Goal: Task Accomplishment & Management: Manage account settings

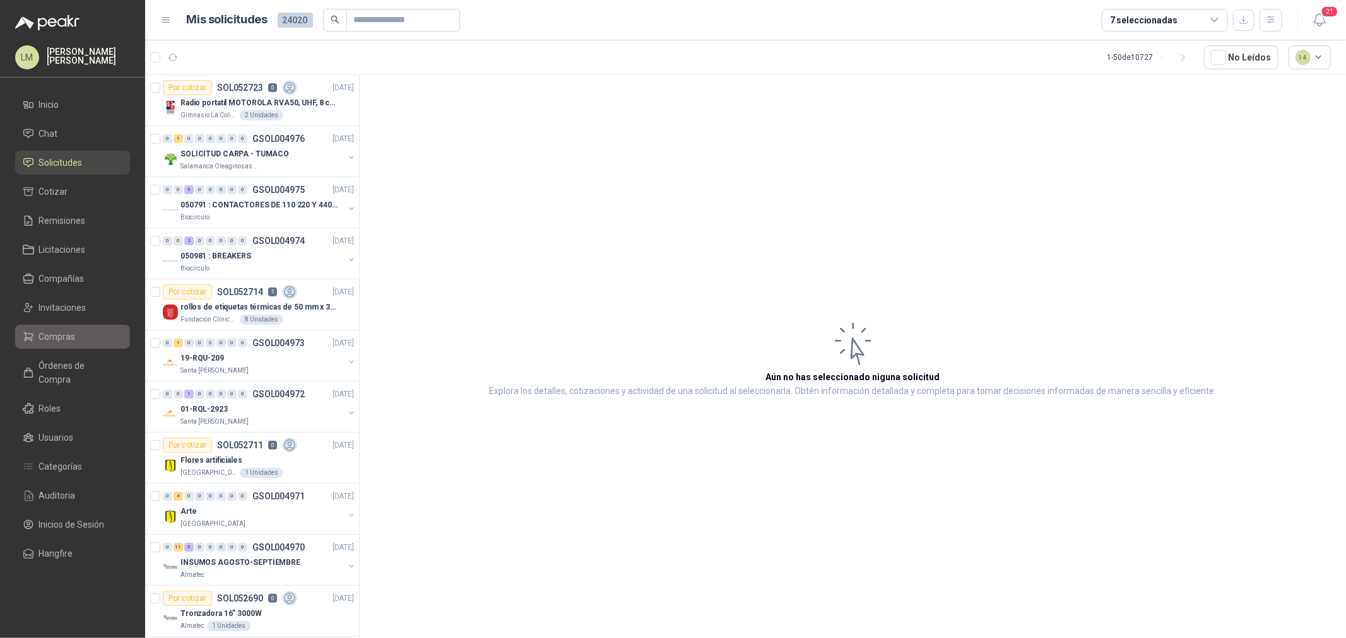
click at [47, 336] on span "Compras" at bounding box center [57, 337] width 37 height 14
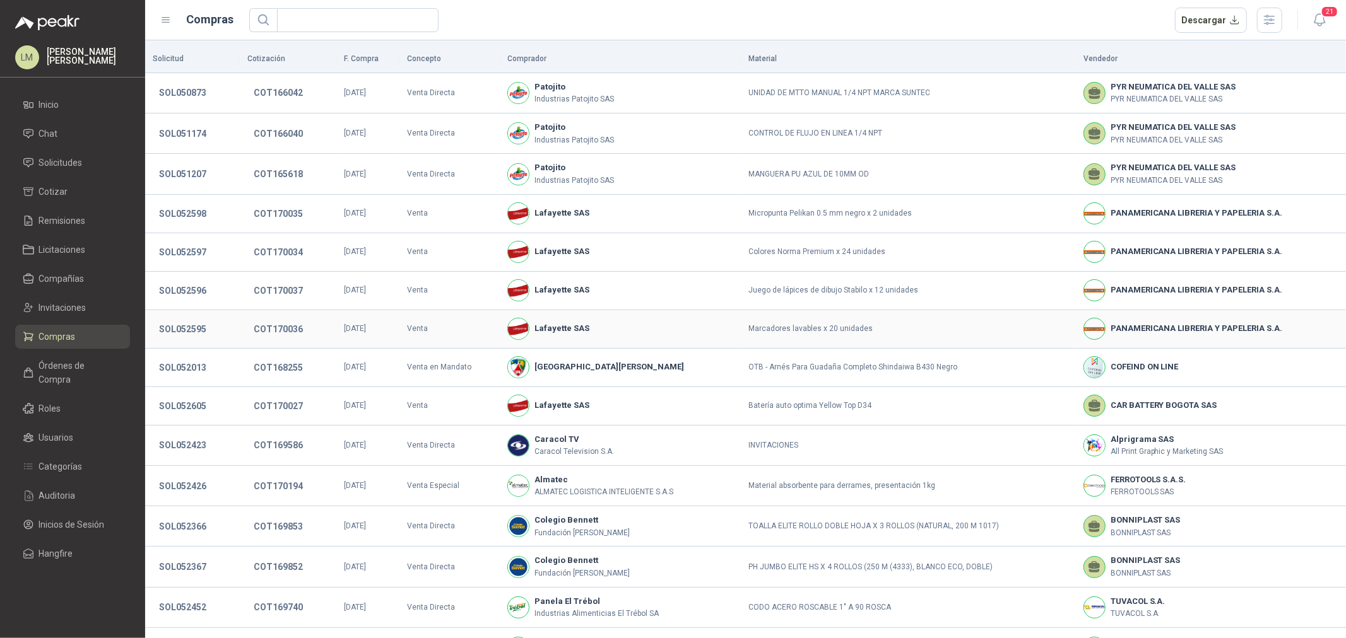
click at [859, 338] on td "Marcadores lavables x 20 unidades" at bounding box center [908, 329] width 334 height 38
click at [35, 375] on link "Órdenes de Compra" at bounding box center [72, 373] width 115 height 38
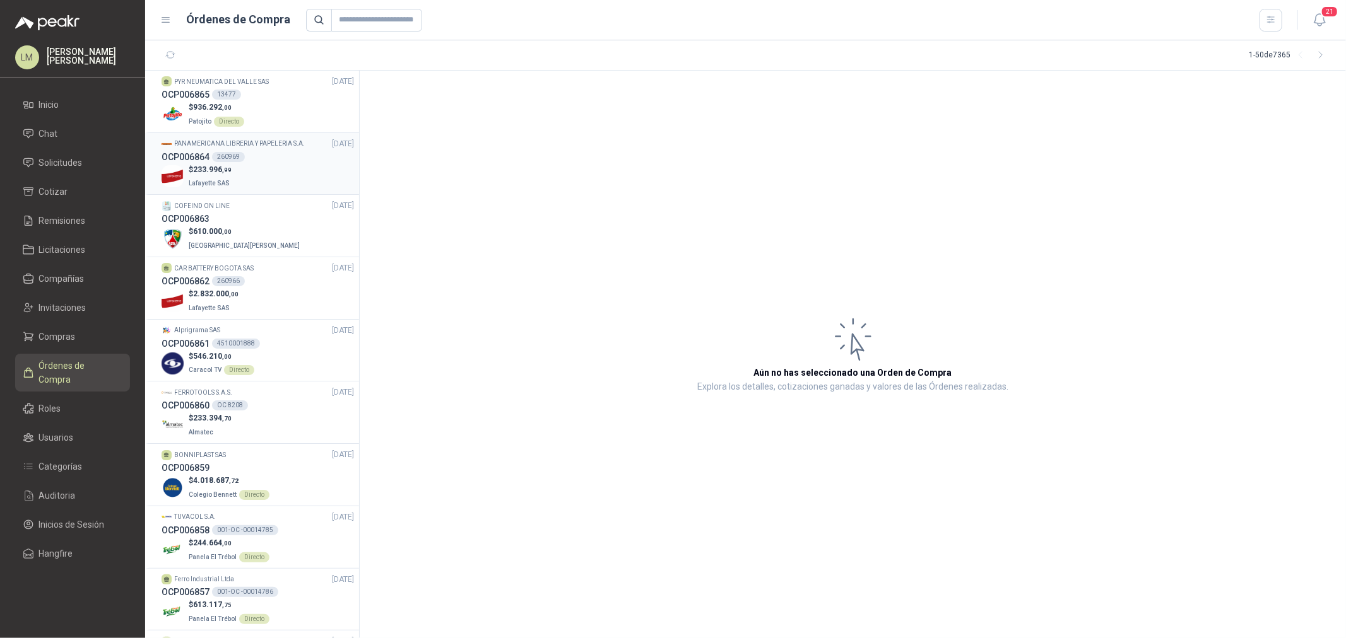
click at [247, 173] on div "$ 233.996 ,99 Lafayette SAS" at bounding box center [258, 177] width 192 height 26
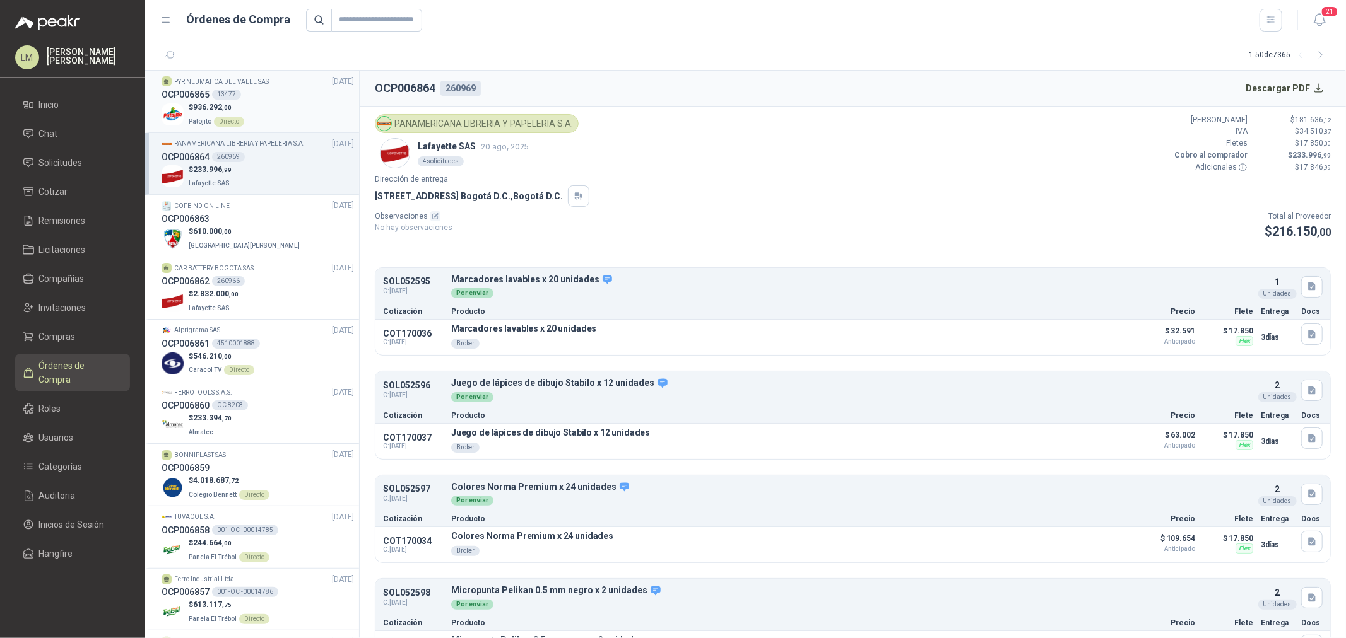
click at [230, 121] on div "Directo" at bounding box center [229, 122] width 30 height 10
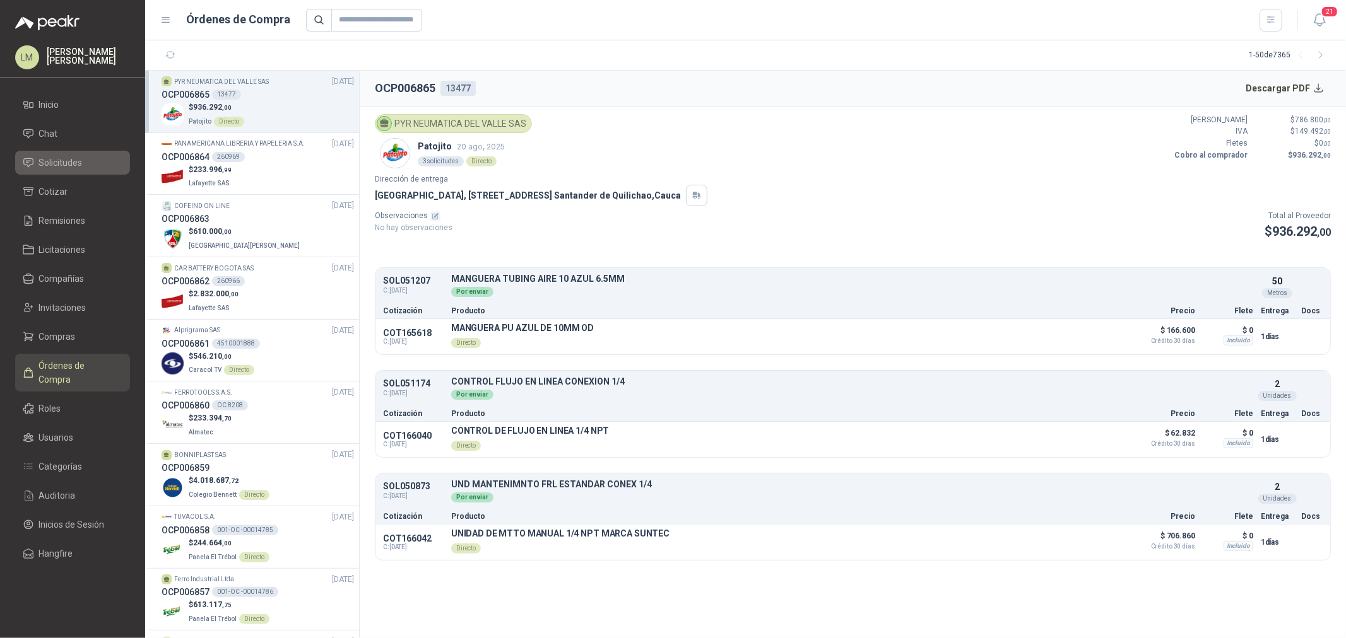
click at [78, 160] on span "Solicitudes" at bounding box center [61, 163] width 44 height 14
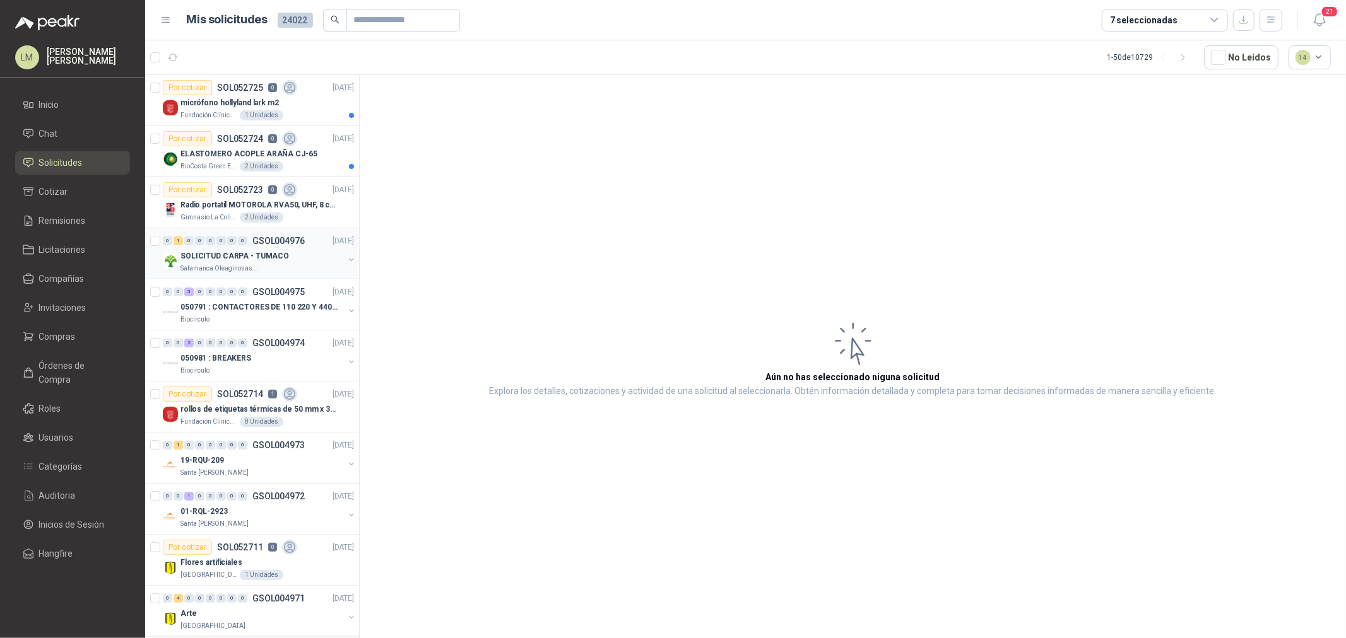
click at [262, 264] on div "Salamanca Oleaginosas SAS" at bounding box center [261, 269] width 163 height 10
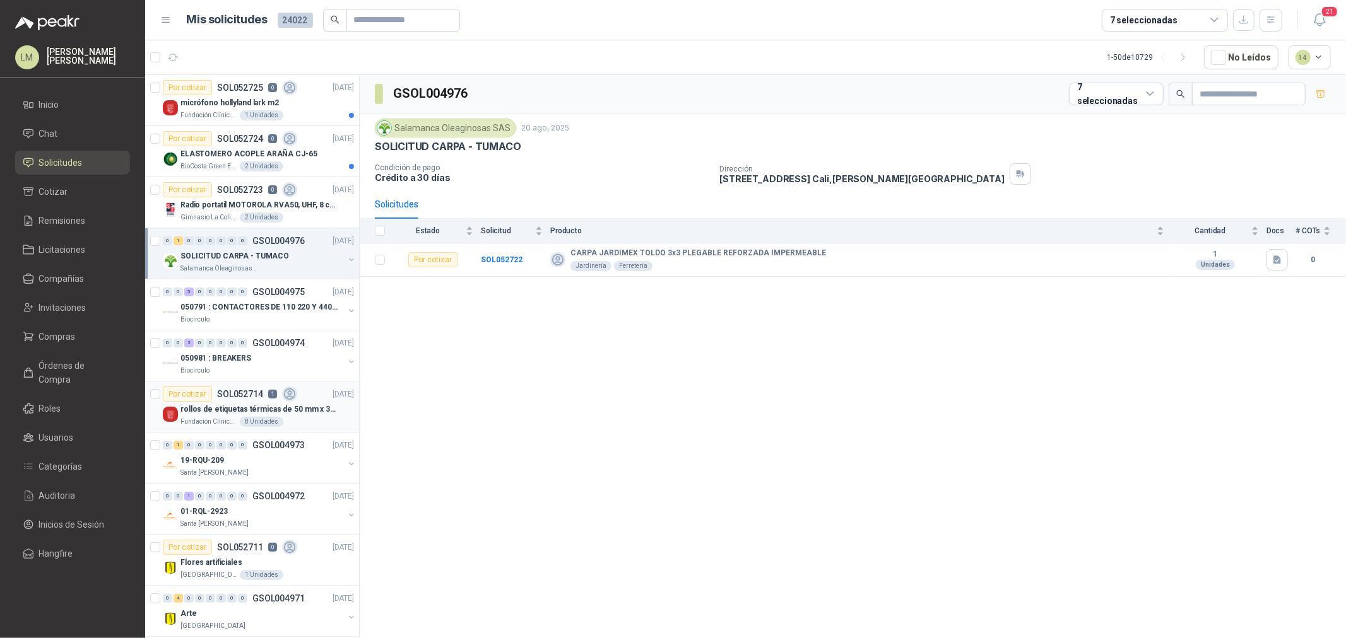
click at [238, 400] on div "Por cotizar SOL052714 1" at bounding box center [230, 394] width 134 height 15
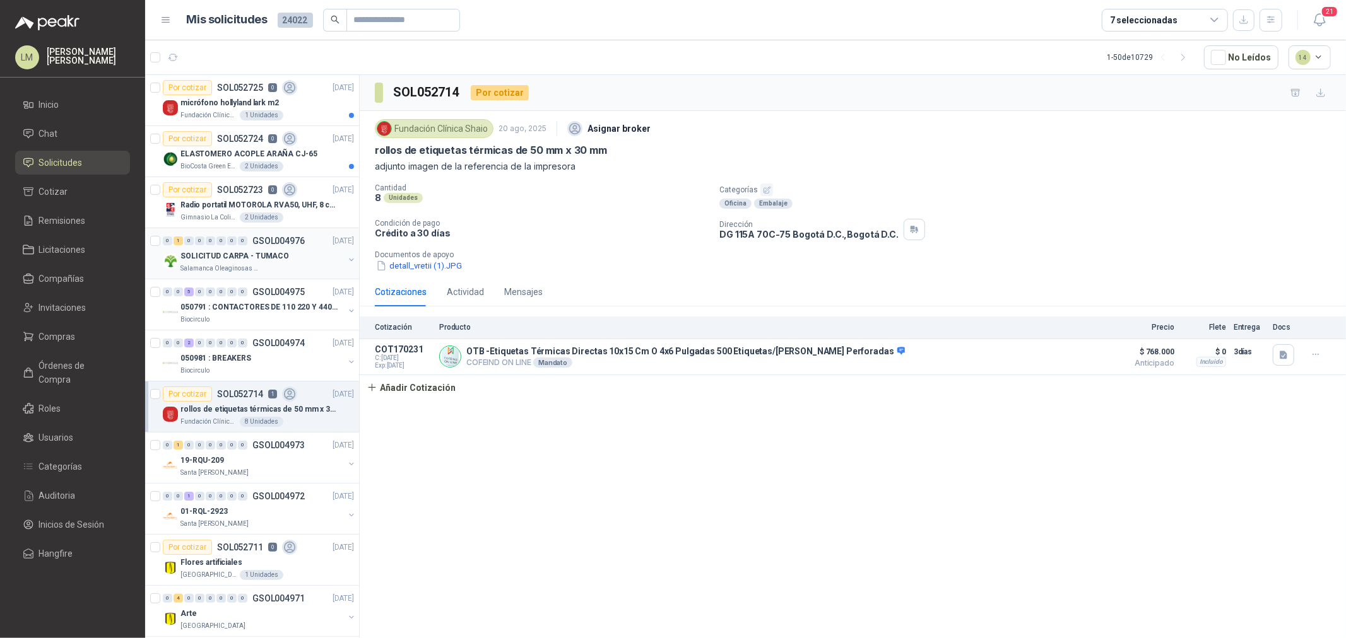
click at [237, 261] on p "SOLICITUD CARPA - TUMACO" at bounding box center [234, 256] width 109 height 12
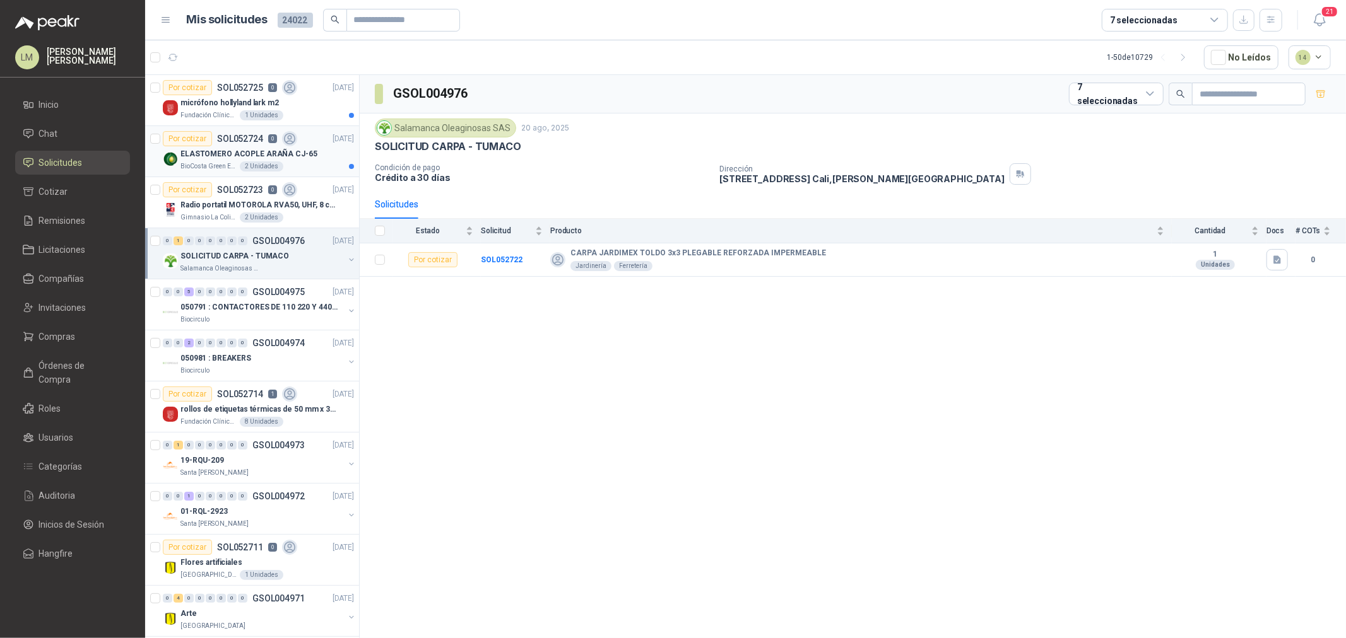
click at [227, 152] on p "ELASTOMERO ACOPLE ARAÑA CJ-65" at bounding box center [248, 154] width 137 height 12
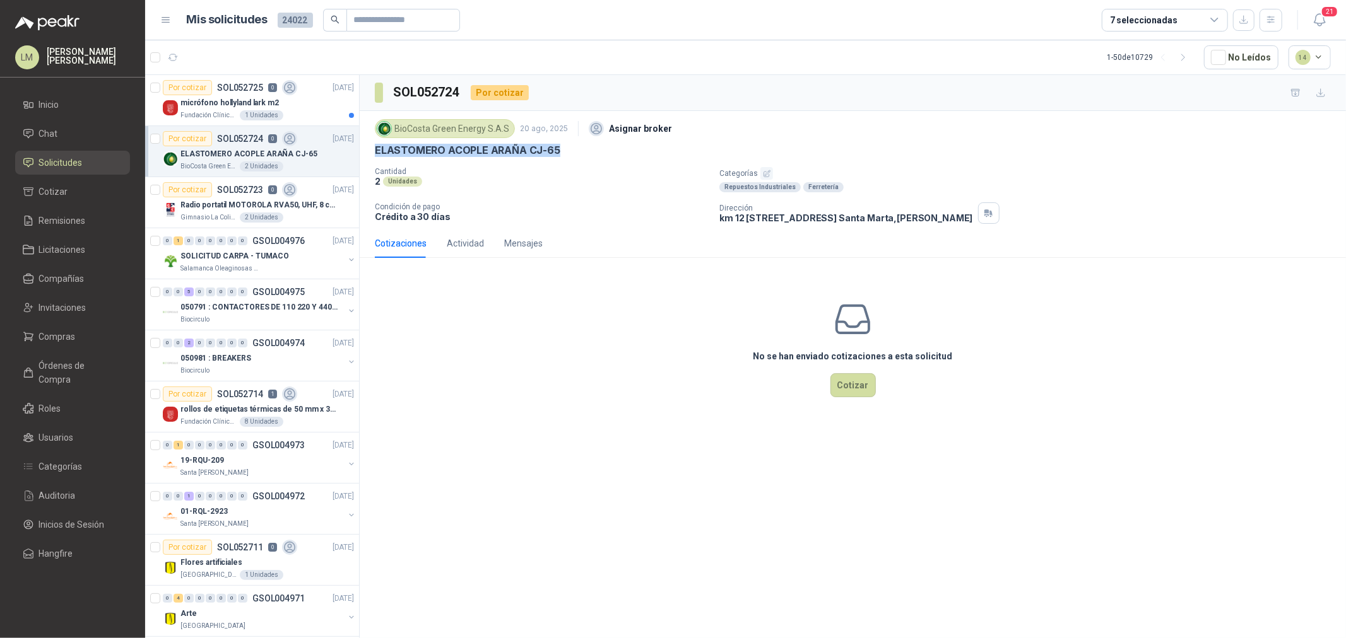
drag, startPoint x: 372, startPoint y: 150, endPoint x: 617, endPoint y: 153, distance: 244.8
click at [617, 153] on div "BioCosta Green Energy S.A.S 20 ago, 2025 Asignar broker ELASTOMERO ACOPLE ARAÑA…" at bounding box center [853, 170] width 986 height 118
copy p "ELASTOMERO ACOPLE ARAÑA CJ-65"
click at [764, 175] on icon "button" at bounding box center [767, 174] width 8 height 8
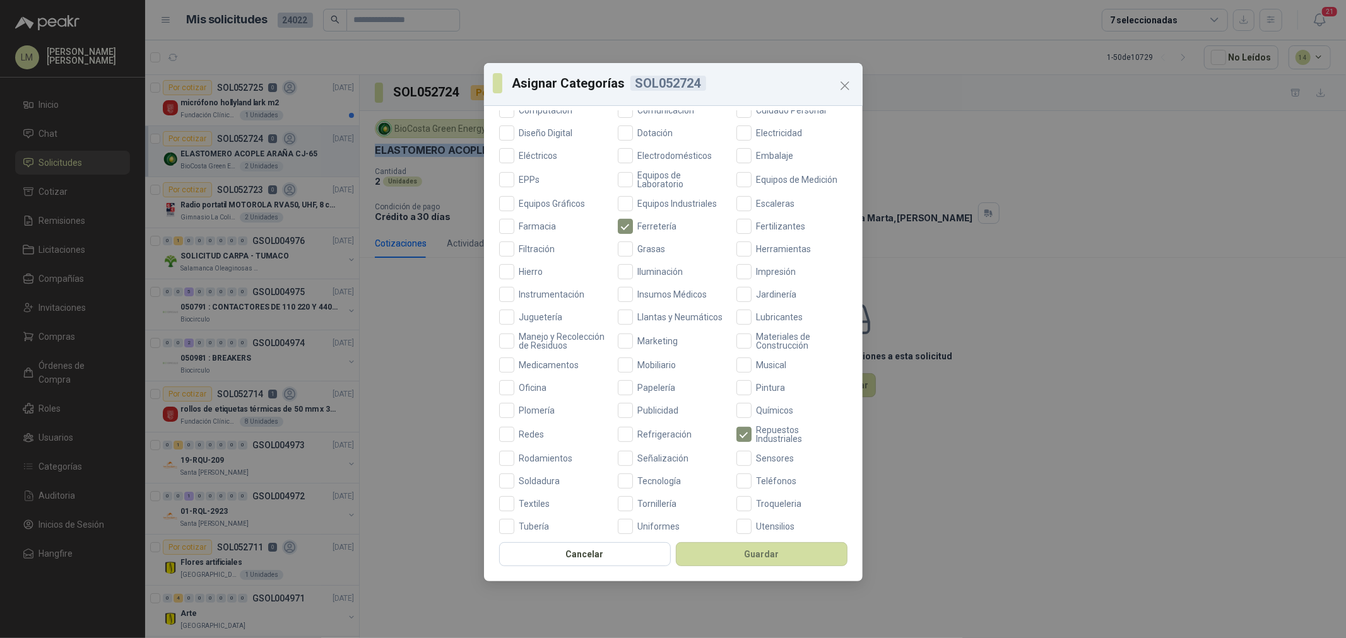
scroll to position [298, 0]
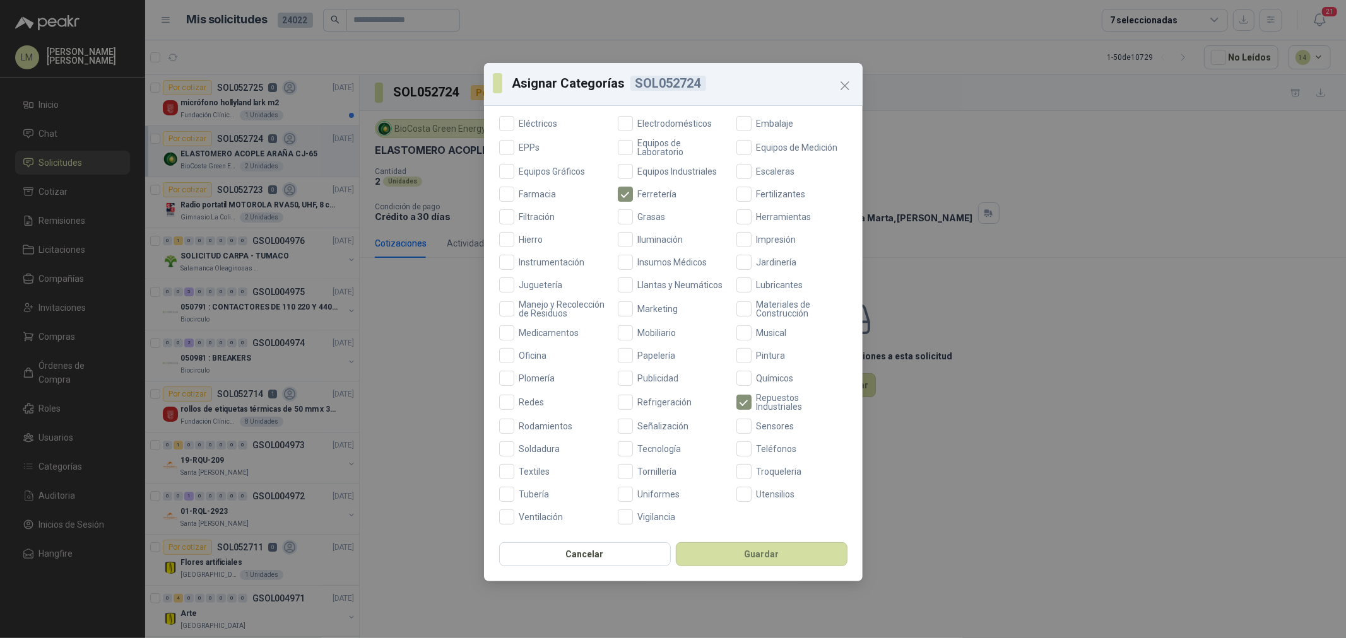
click at [533, 418] on div "Aceites Acero Agropecuario Aires Acondicionados Alambres Alarmas Armamento Artí…" at bounding box center [673, 214] width 348 height 621
click at [533, 424] on span "Rodamientos" at bounding box center [546, 426] width 64 height 9
click at [732, 550] on button "Guardar" at bounding box center [762, 555] width 172 height 24
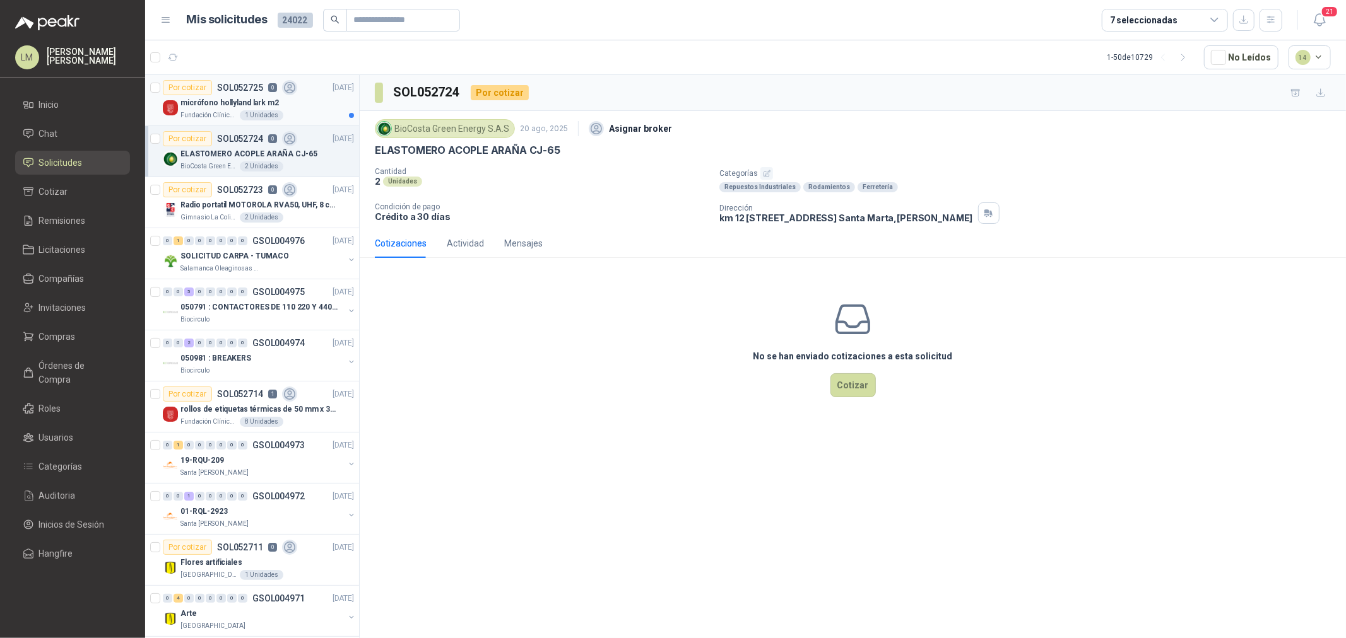
click at [240, 87] on p "SOL052725" at bounding box center [240, 87] width 46 height 9
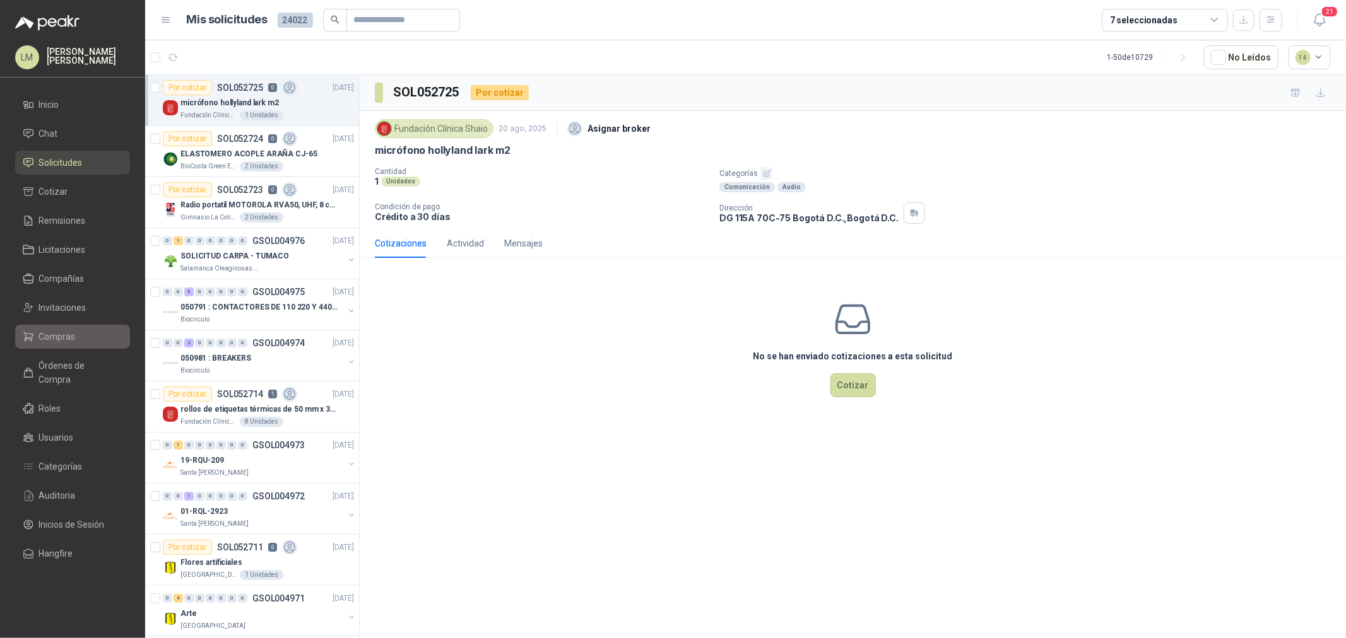
click at [54, 341] on span "Compras" at bounding box center [57, 337] width 37 height 14
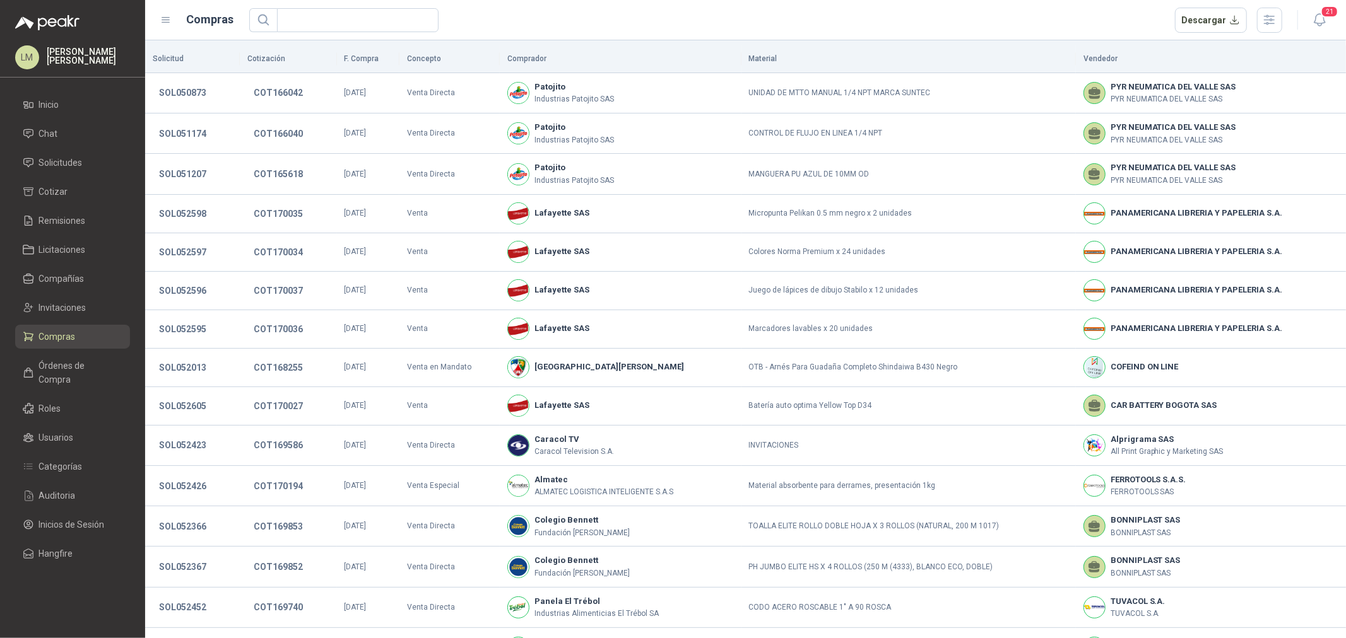
click at [56, 322] on ul "Inicio Chat Solicitudes Cotizar Remisiones Licitaciones Compañías Invitaciones …" at bounding box center [72, 332] width 145 height 478
click at [57, 308] on span "Invitaciones" at bounding box center [62, 308] width 47 height 14
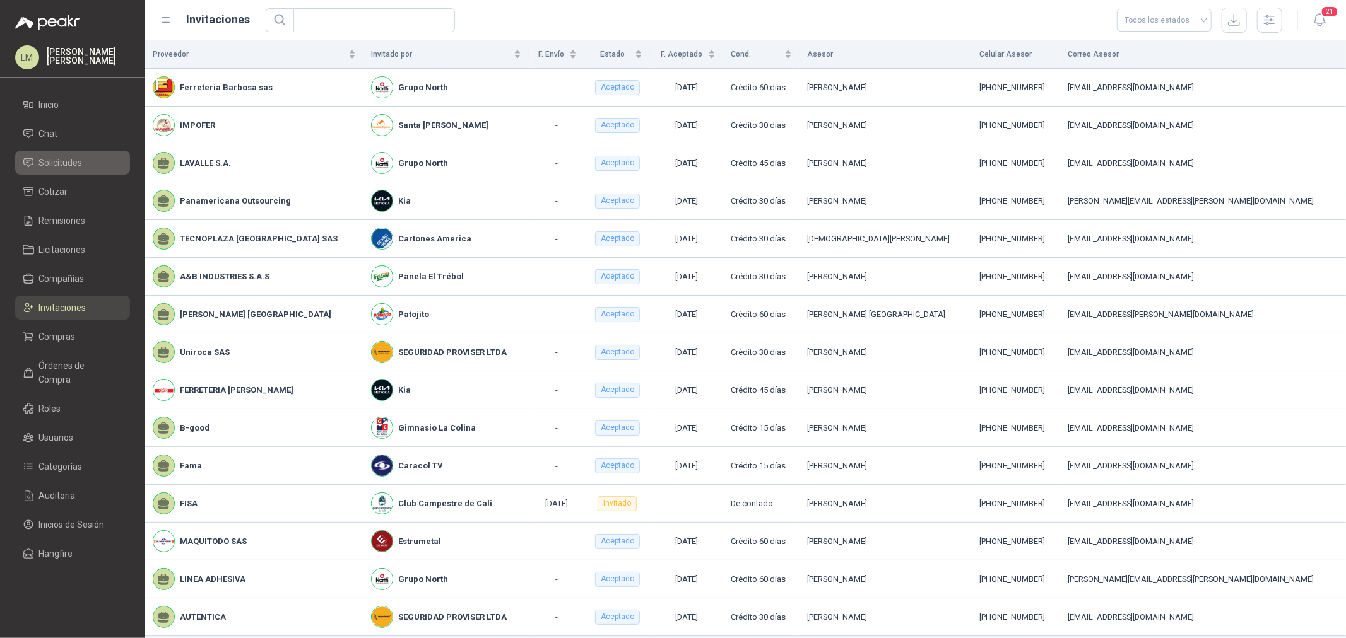
click at [61, 155] on link "Solicitudes" at bounding box center [72, 163] width 115 height 24
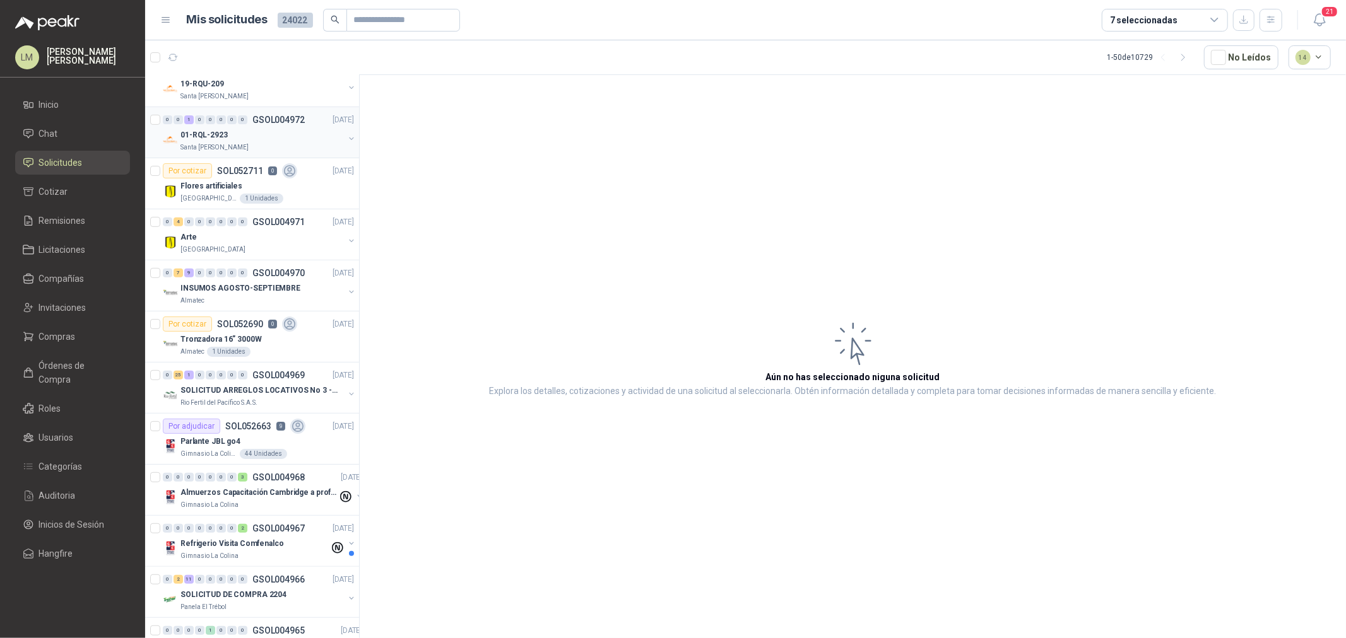
scroll to position [420, 0]
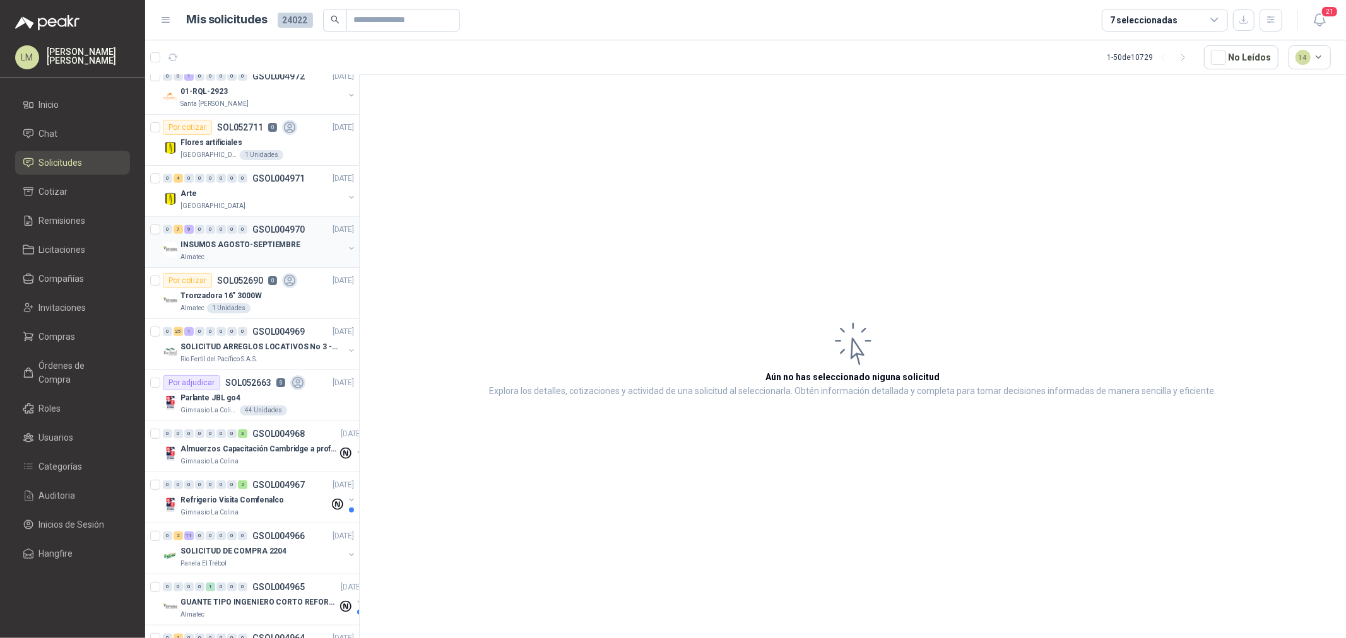
click at [244, 249] on p "INSUMOS AGOSTO-SEPTIEMBRE" at bounding box center [240, 245] width 120 height 12
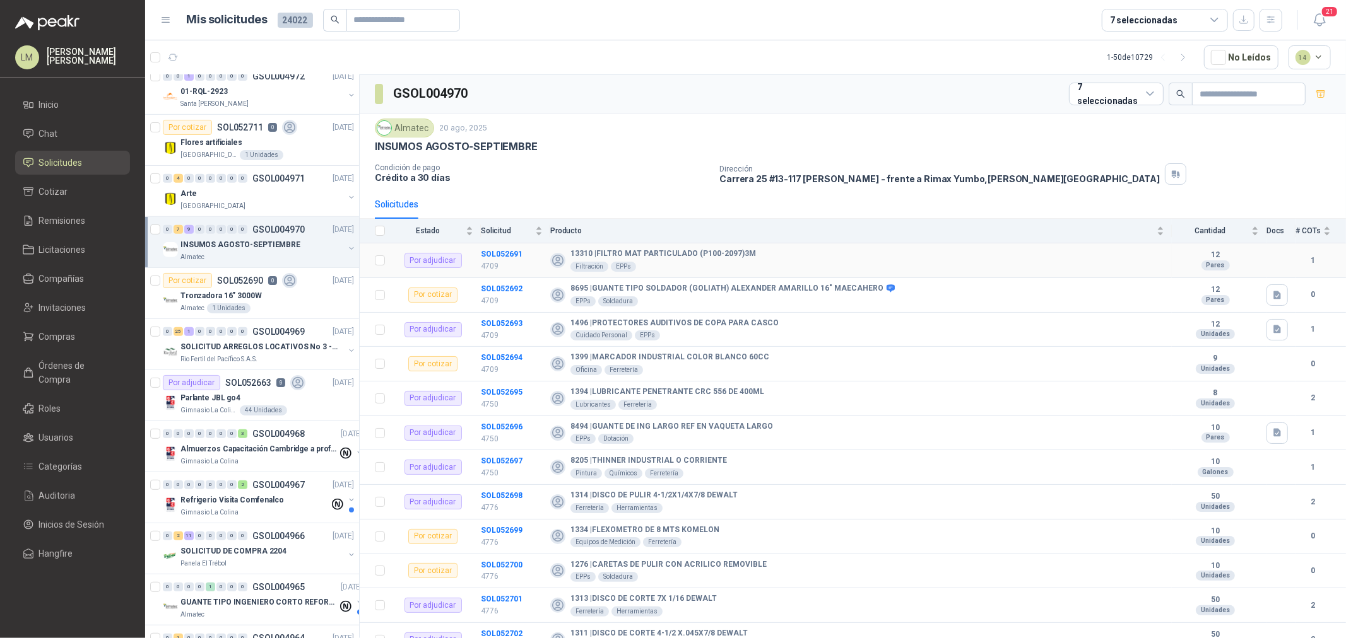
scroll to position [140, 0]
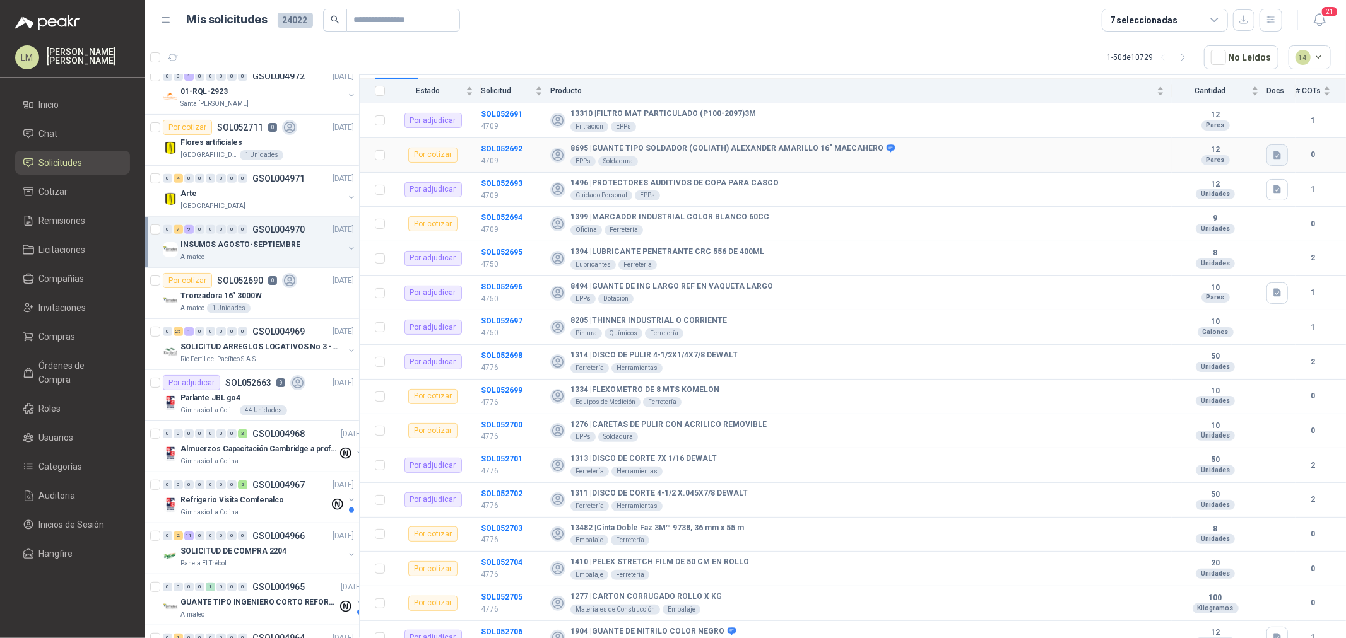
click at [1272, 160] on icon "button" at bounding box center [1277, 155] width 11 height 11
click at [1162, 130] on button "WhatsApp Image 2025-08-20 at 10.48.11 AM.jpeg" at bounding box center [1183, 127] width 171 height 13
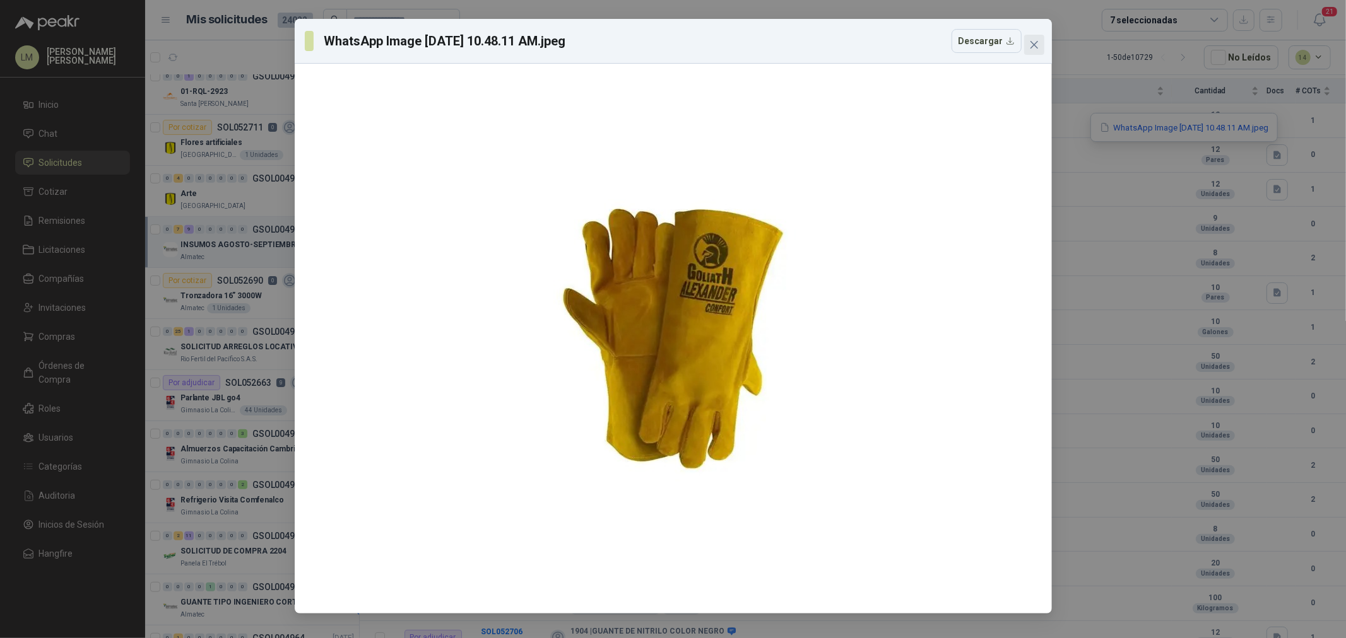
click at [1030, 47] on icon "close" at bounding box center [1034, 45] width 10 height 10
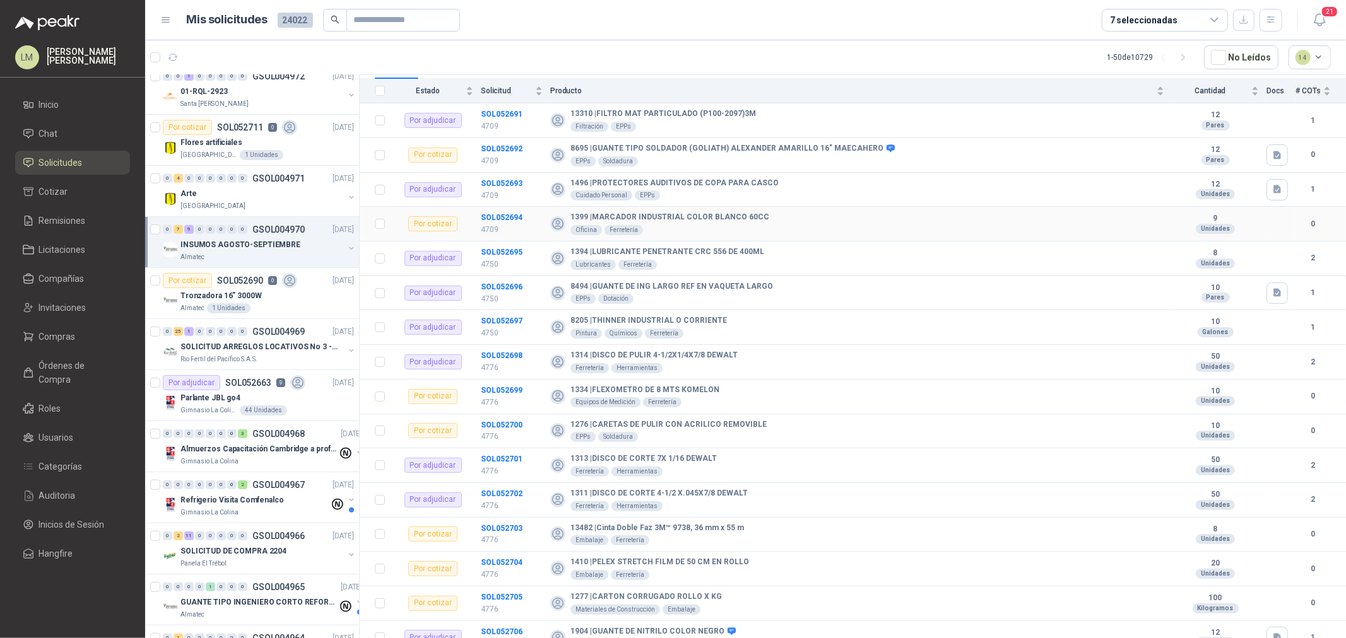
scroll to position [153, 0]
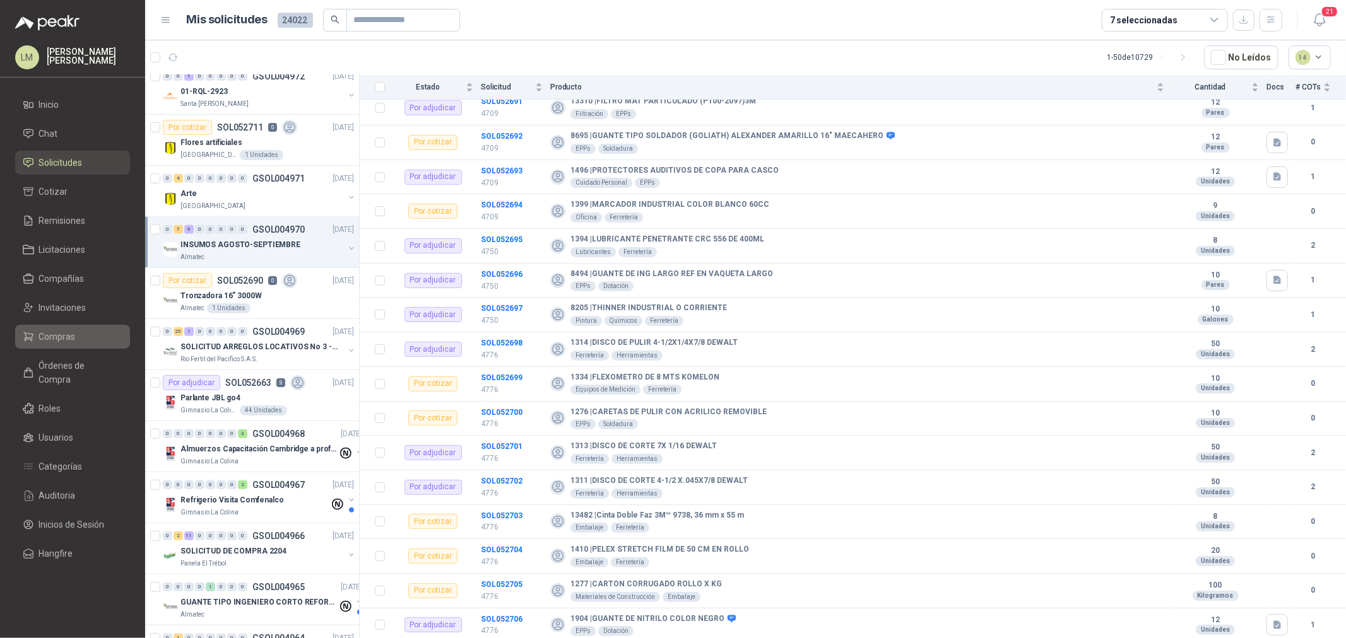
click at [57, 339] on span "Compras" at bounding box center [57, 337] width 37 height 14
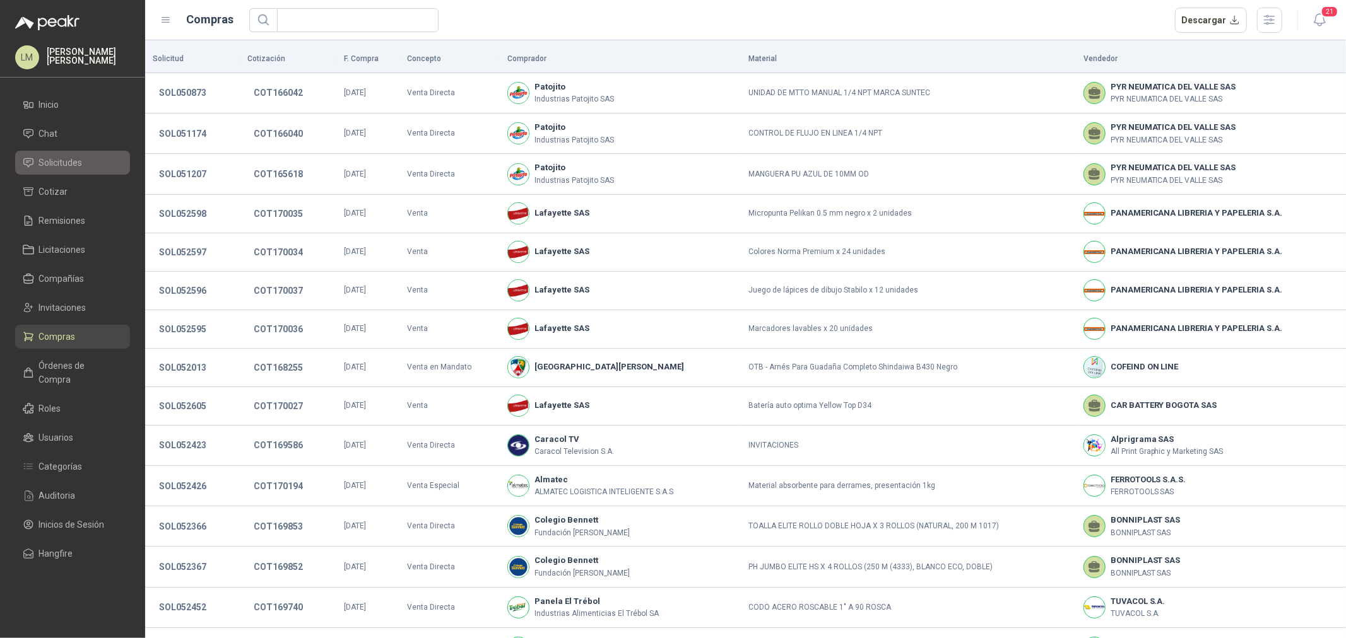
click at [54, 163] on span "Solicitudes" at bounding box center [61, 163] width 44 height 14
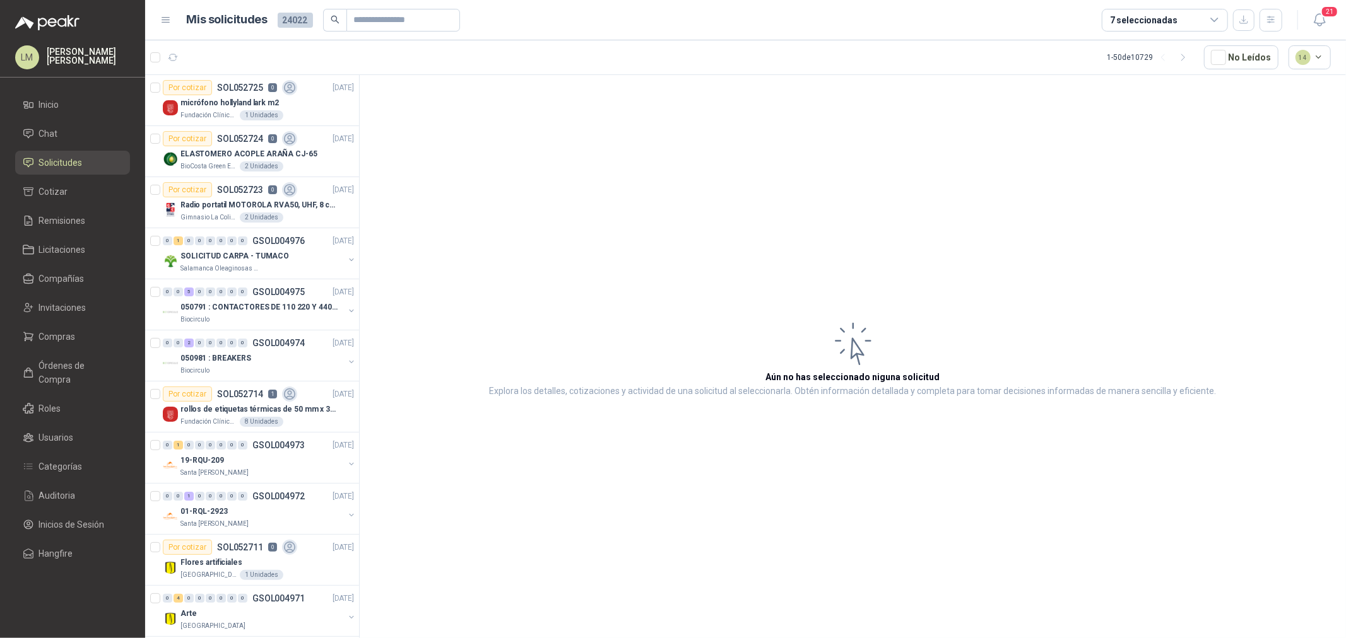
click at [453, 347] on article "Aún no has seleccionado niguna solicitud Explora los detalles, cotizaciones y a…" at bounding box center [853, 359] width 986 height 568
click at [266, 187] on div "Por cotizar SOL052723 0" at bounding box center [230, 189] width 134 height 15
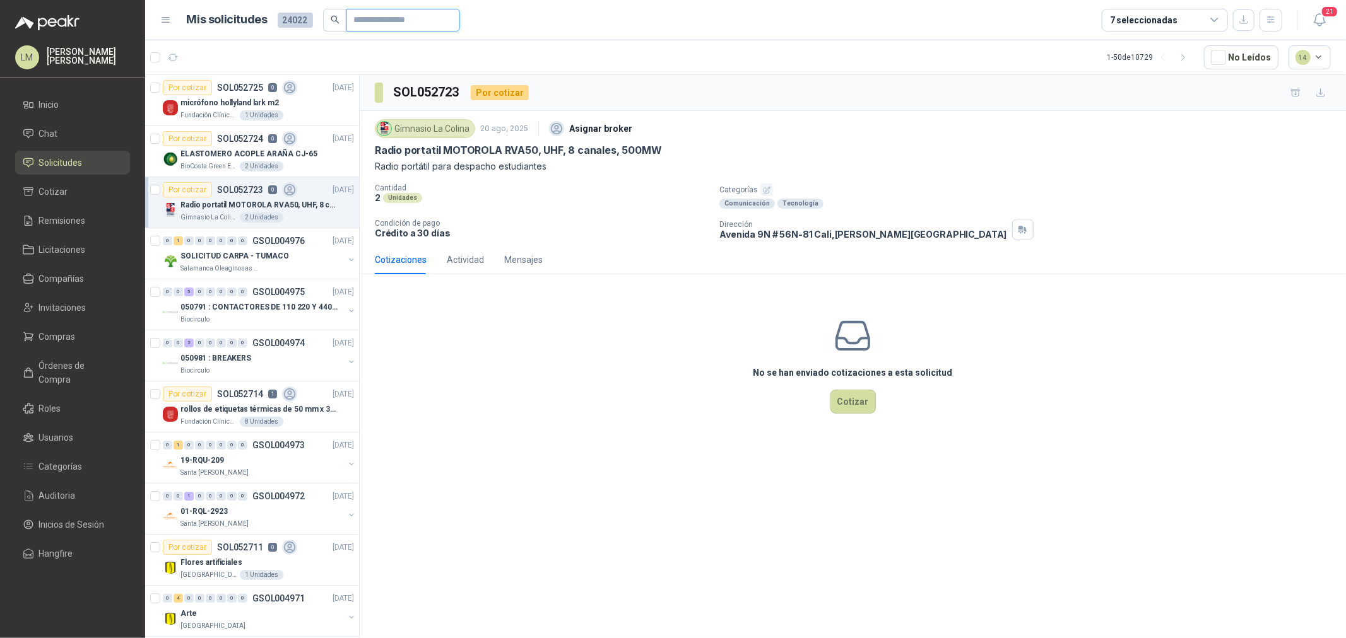
click at [358, 21] on input "text" at bounding box center [398, 19] width 88 height 21
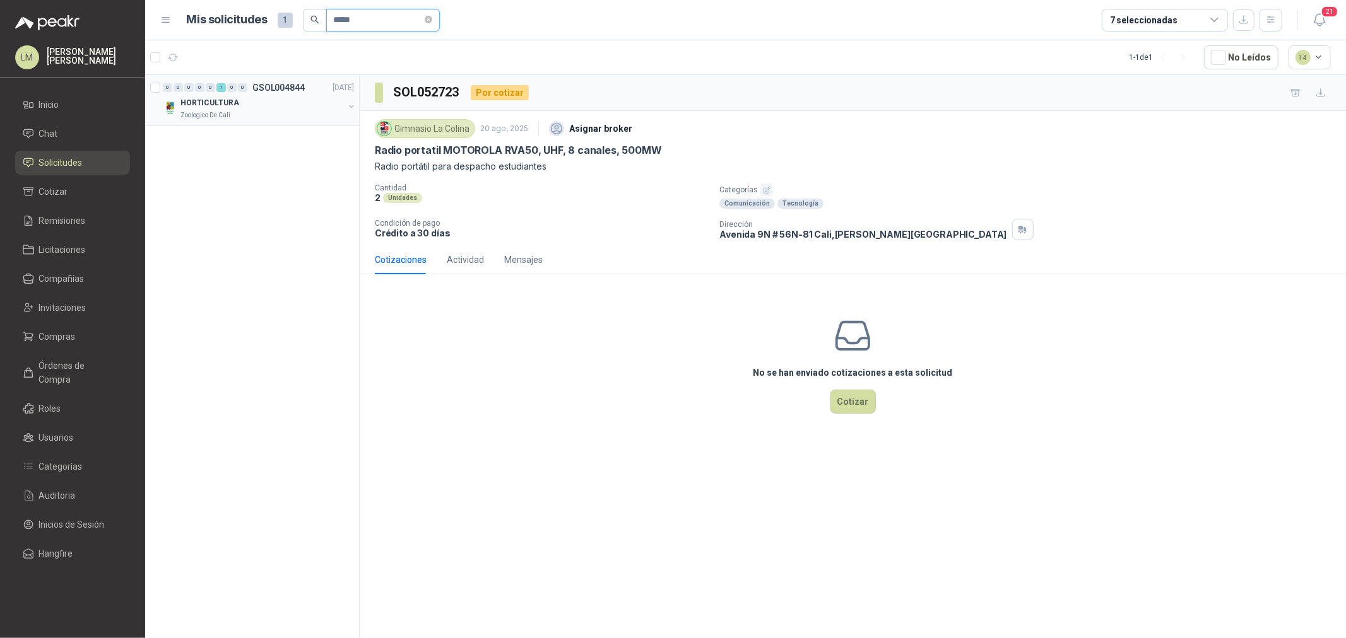
type input "*****"
click at [354, 109] on button "button" at bounding box center [351, 107] width 10 height 10
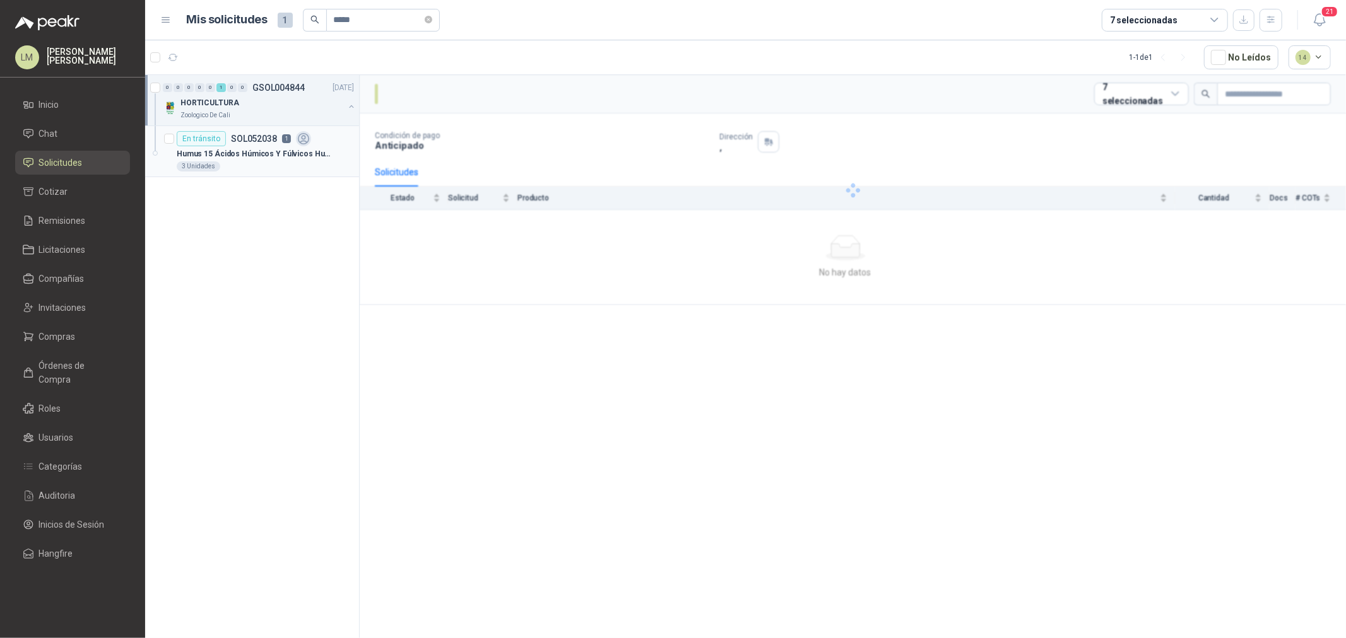
click at [282, 136] on p "1" at bounding box center [286, 138] width 9 height 9
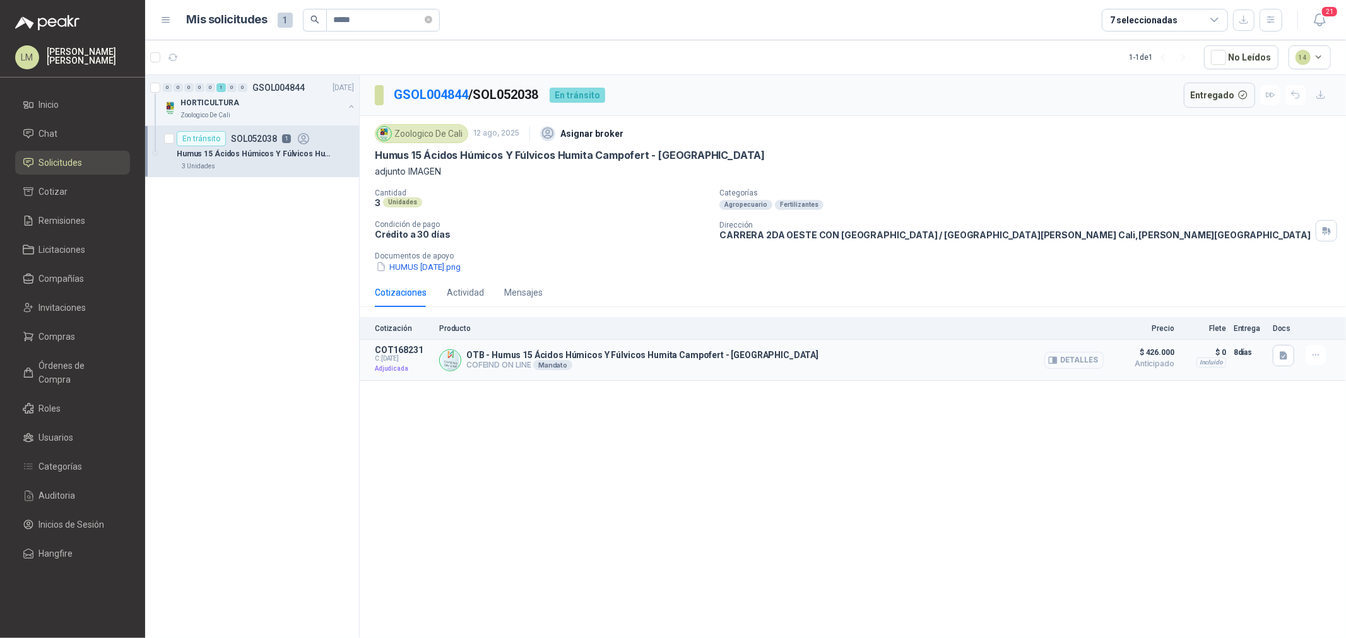
click at [1080, 362] on button "Detalles" at bounding box center [1073, 360] width 59 height 17
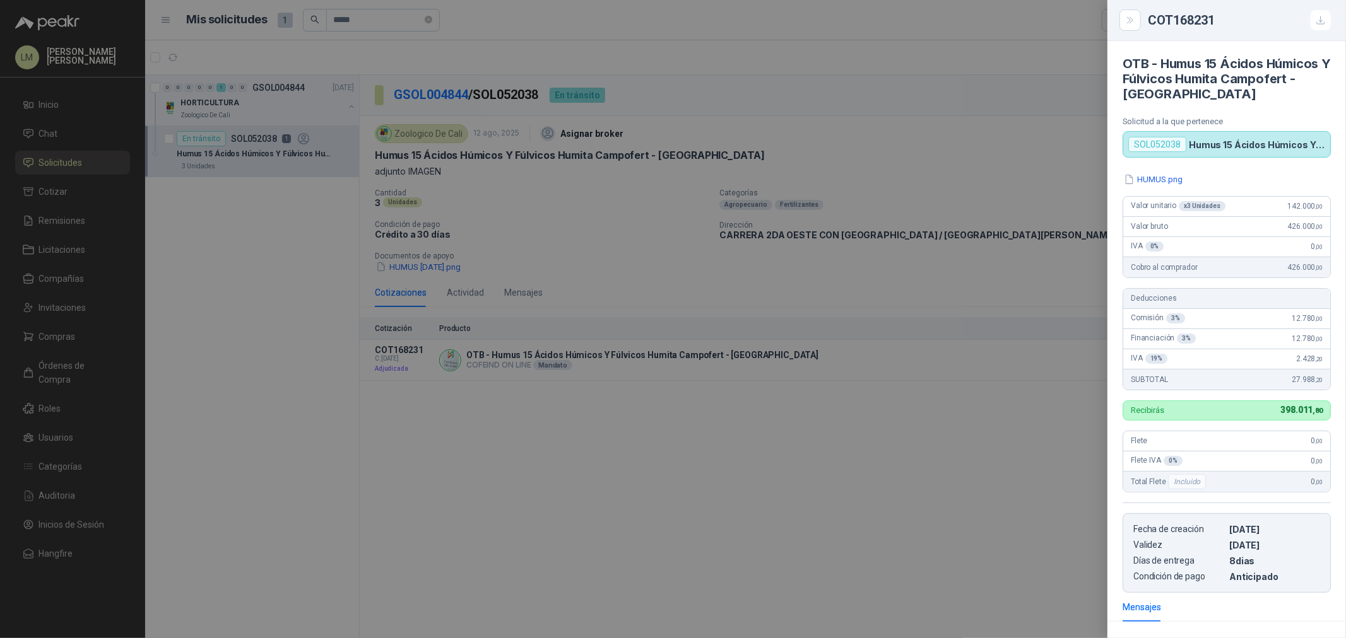
scroll to position [171, 0]
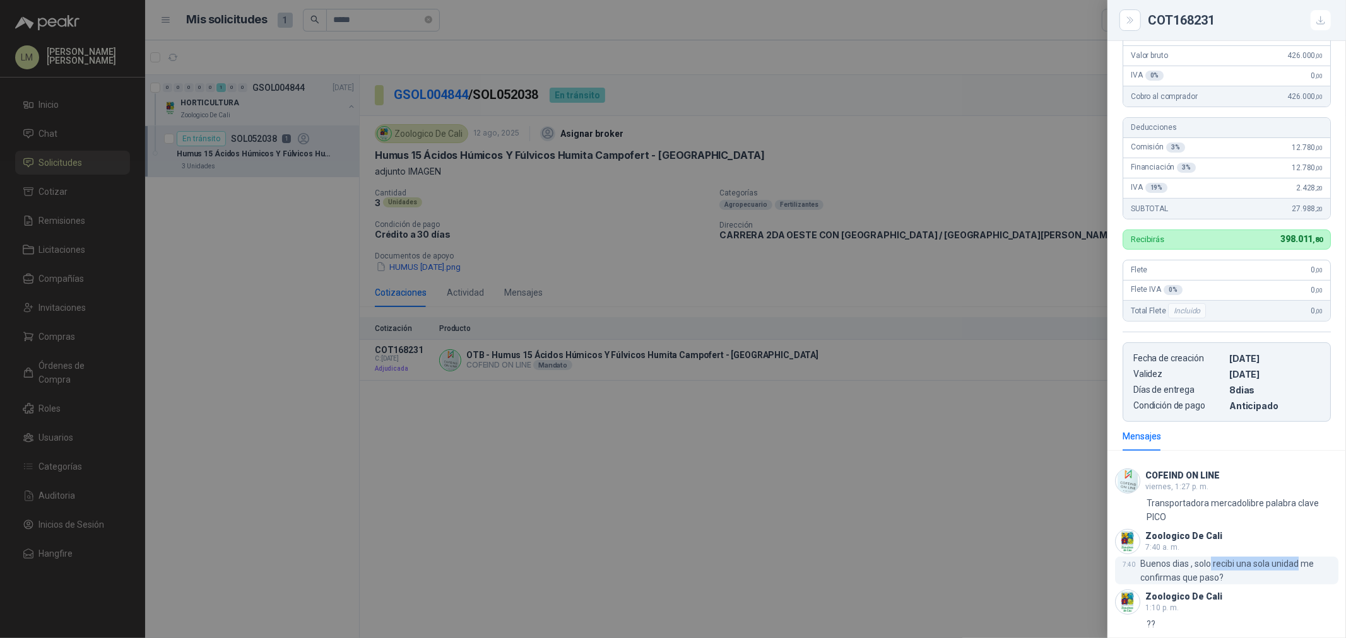
drag, startPoint x: 1208, startPoint y: 565, endPoint x: 1298, endPoint y: 560, distance: 90.4
click at [1298, 560] on p "Buenos dias , solo recibi una sola unidad me confirmas que paso?" at bounding box center [1239, 571] width 198 height 28
drag, startPoint x: 1165, startPoint y: 572, endPoint x: 1185, endPoint y: 575, distance: 20.3
click at [1185, 575] on p "Buenos dias , solo recibi una sola unidad me confirmas que paso?" at bounding box center [1239, 571] width 198 height 28
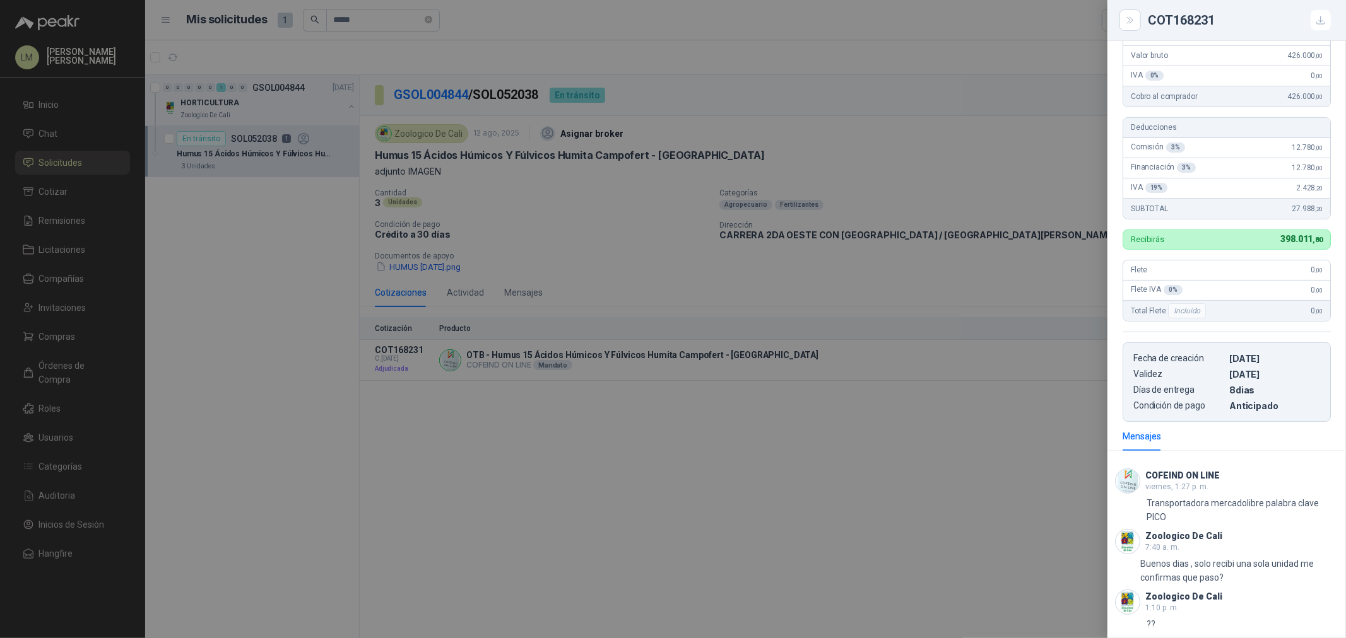
click at [613, 242] on div at bounding box center [673, 319] width 1346 height 638
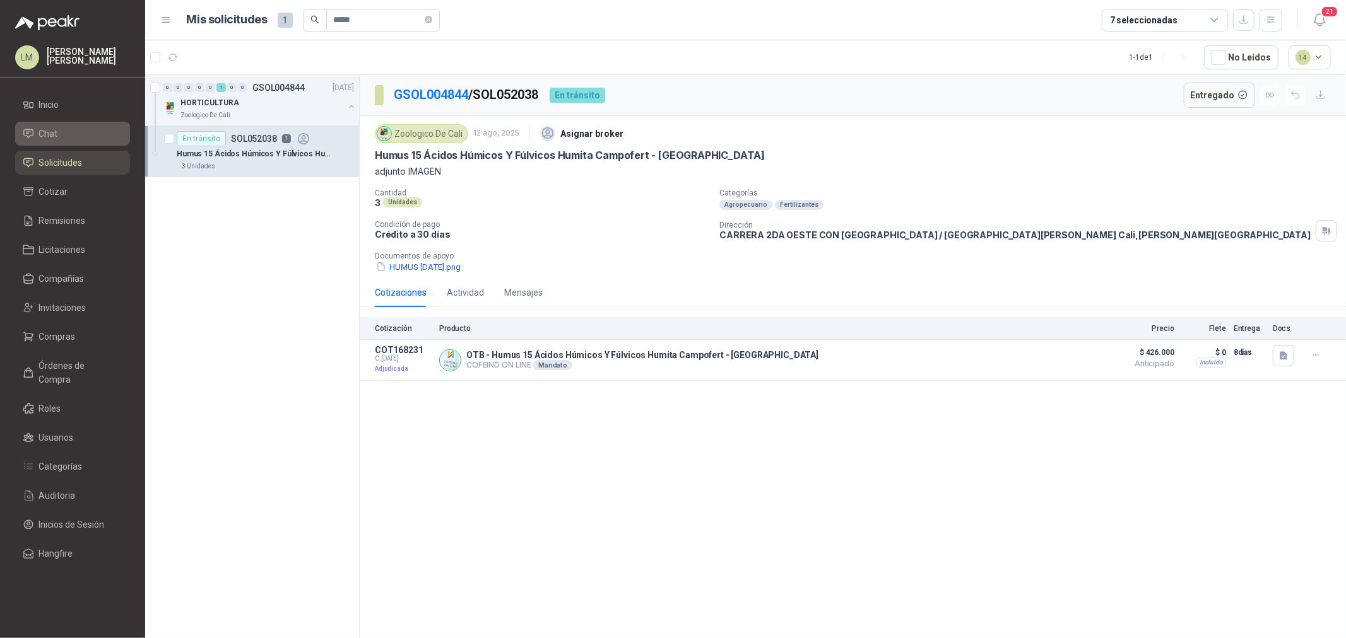
click at [47, 127] on span "Chat" at bounding box center [48, 134] width 19 height 14
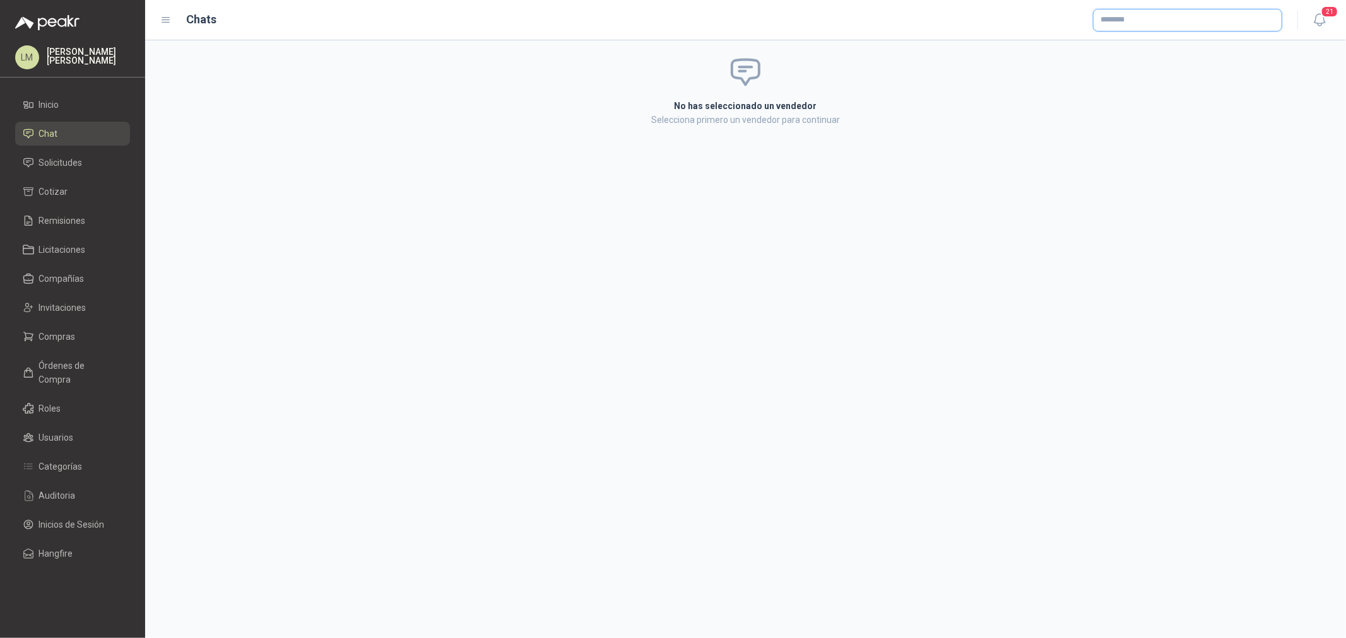
click at [1149, 18] on input "text" at bounding box center [1187, 19] width 188 height 21
type input "******"
click at [1133, 50] on span "NIT : 900420715" at bounding box center [1144, 53] width 45 height 6
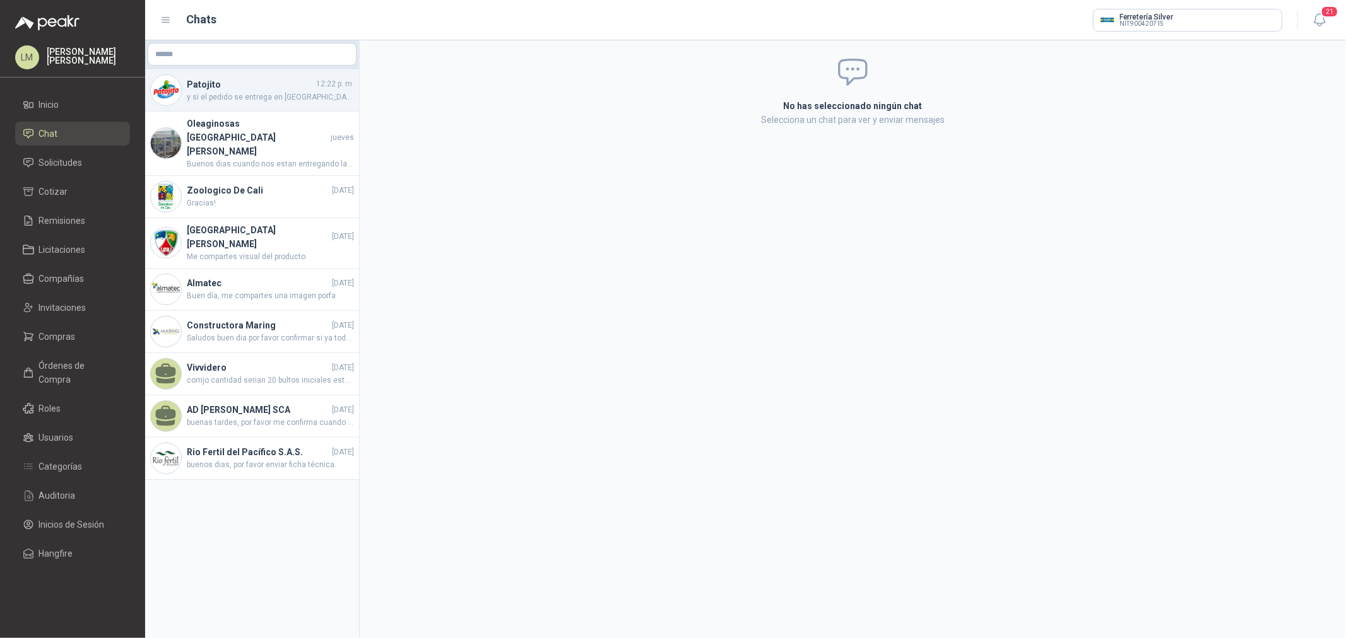
click at [252, 95] on span "y si el pedido se entrega en Ciudad Jardín, para que no haya cobro de flete, se…" at bounding box center [270, 97] width 167 height 12
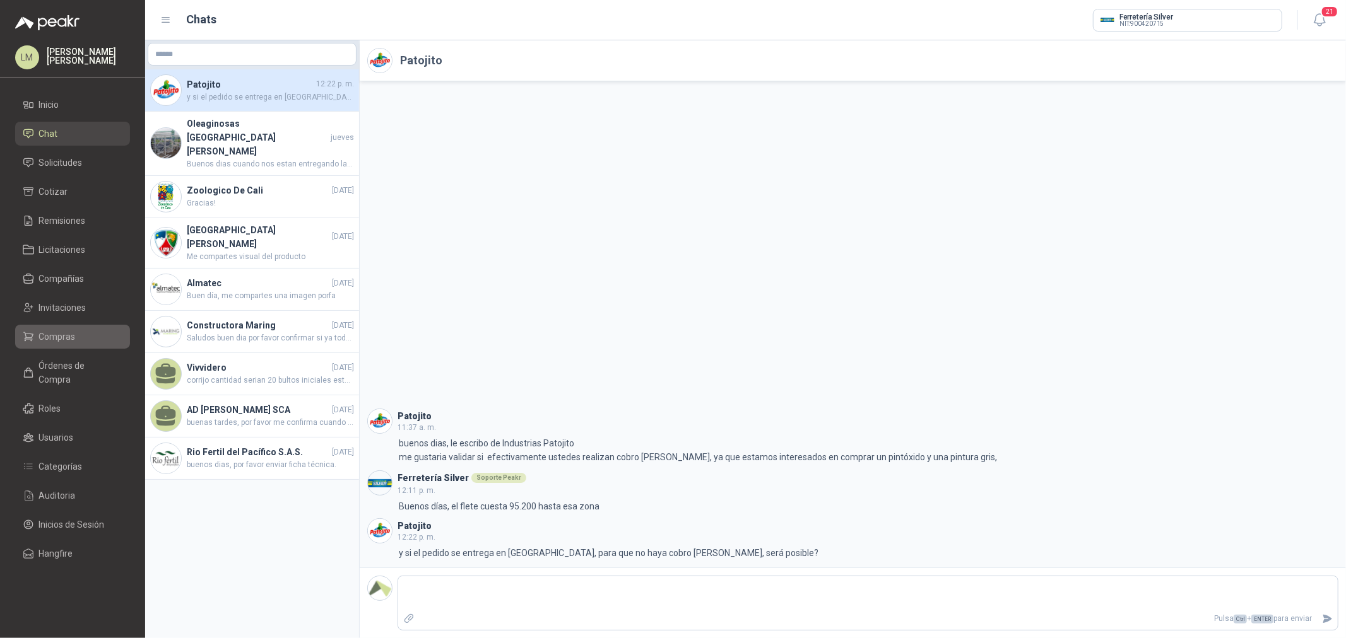
click at [49, 339] on span "Compras" at bounding box center [57, 337] width 37 height 14
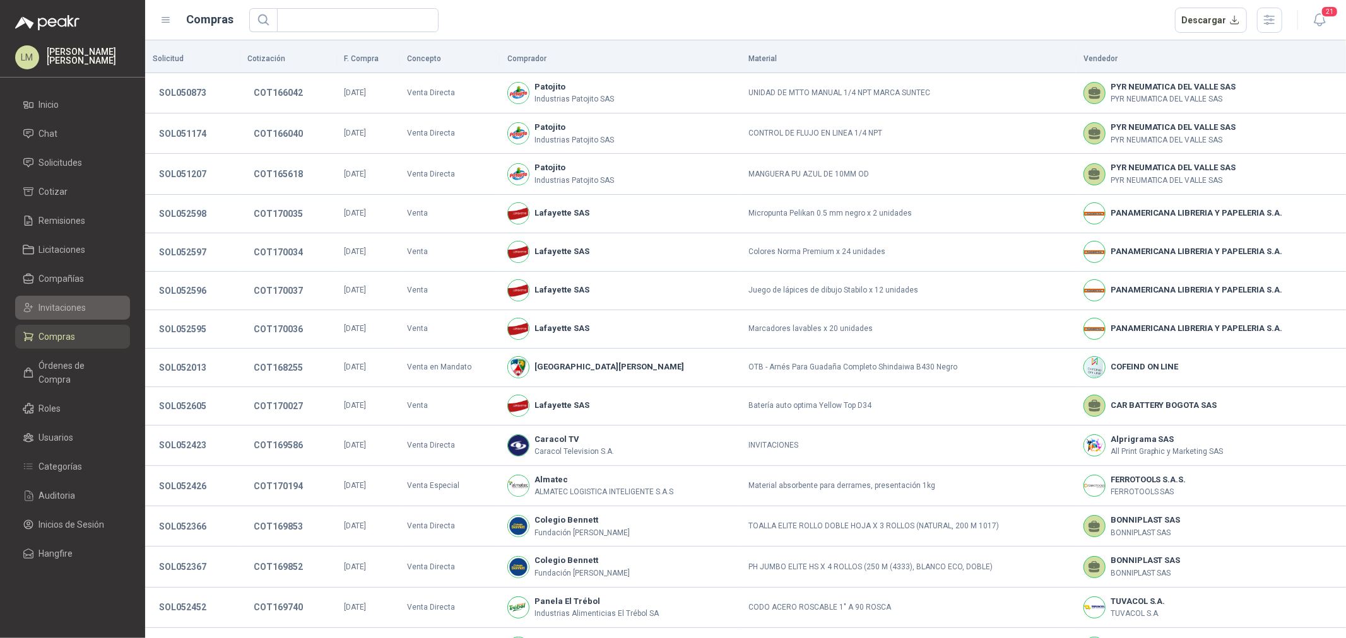
click at [50, 307] on span "Invitaciones" at bounding box center [62, 308] width 47 height 14
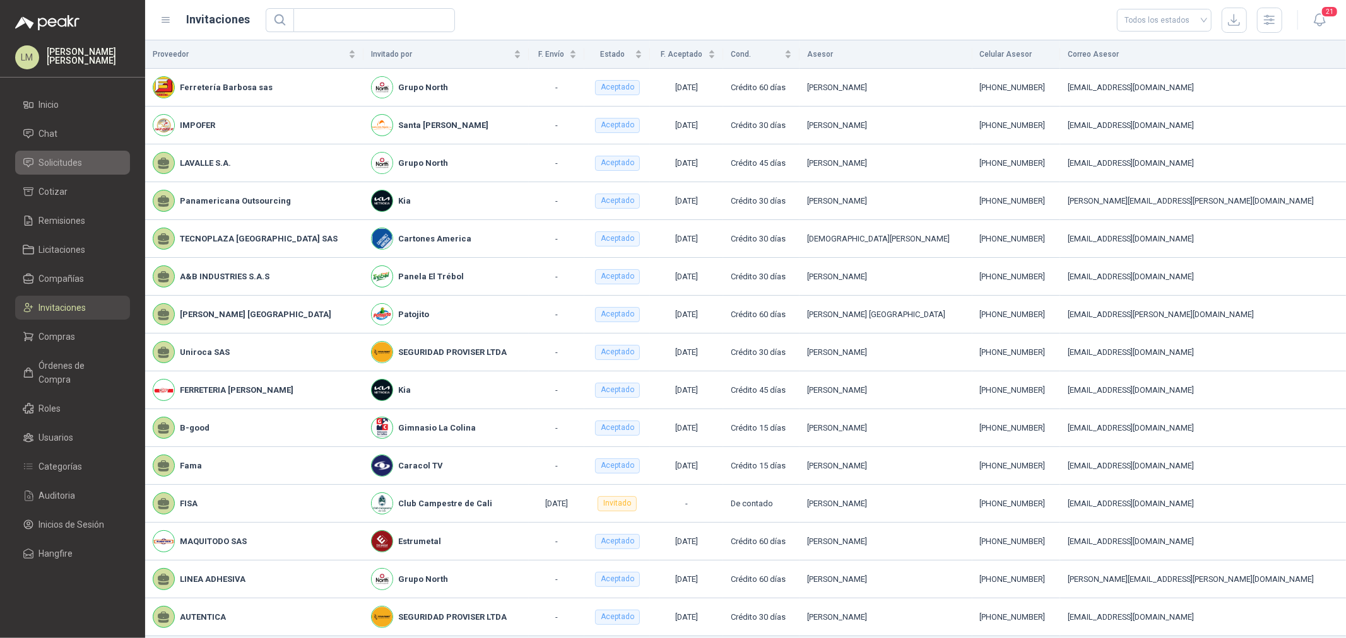
click at [68, 154] on link "Solicitudes" at bounding box center [72, 163] width 115 height 24
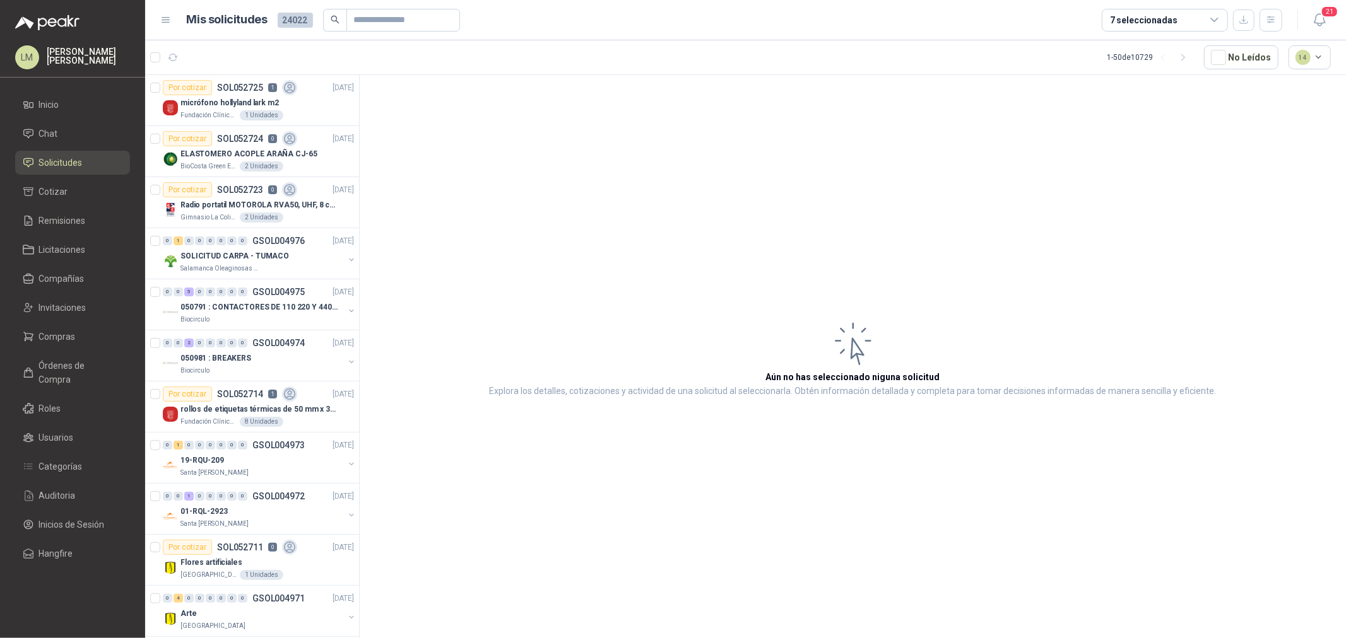
click at [59, 322] on ul "Inicio Chat Solicitudes Cotizar Remisiones Licitaciones Compañías Invitaciones …" at bounding box center [72, 332] width 145 height 478
click at [59, 331] on span "Compras" at bounding box center [57, 337] width 37 height 14
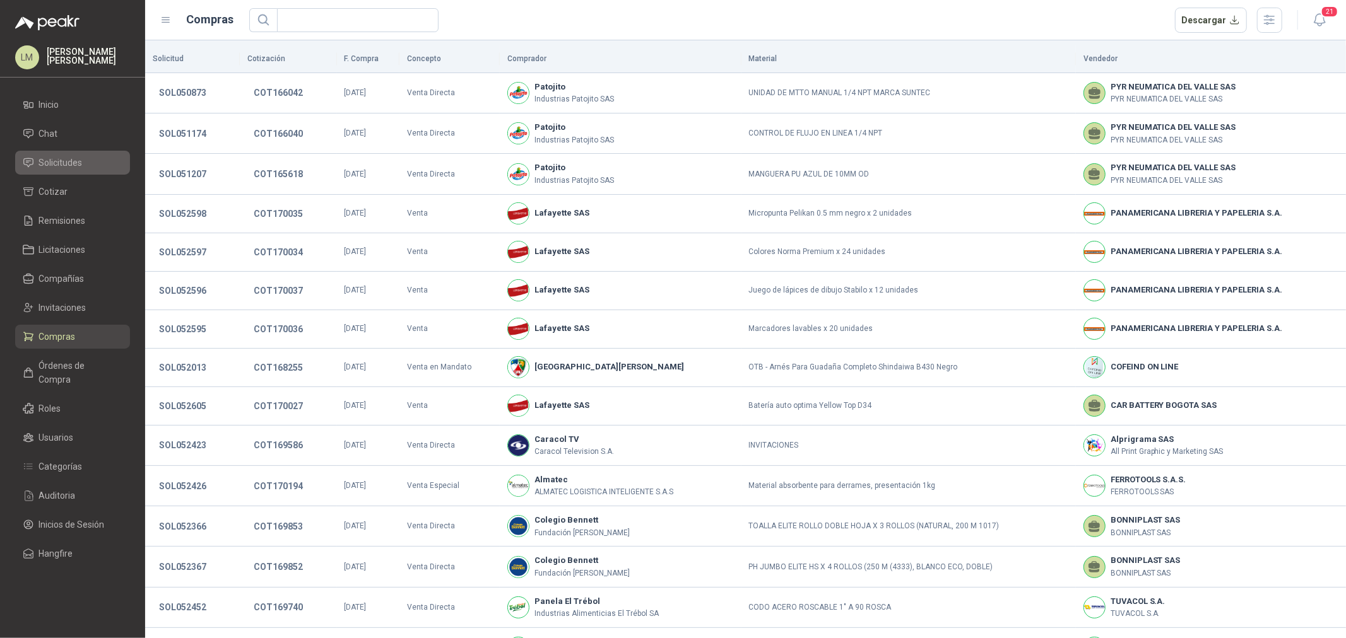
click at [74, 168] on span "Solicitudes" at bounding box center [61, 163] width 44 height 14
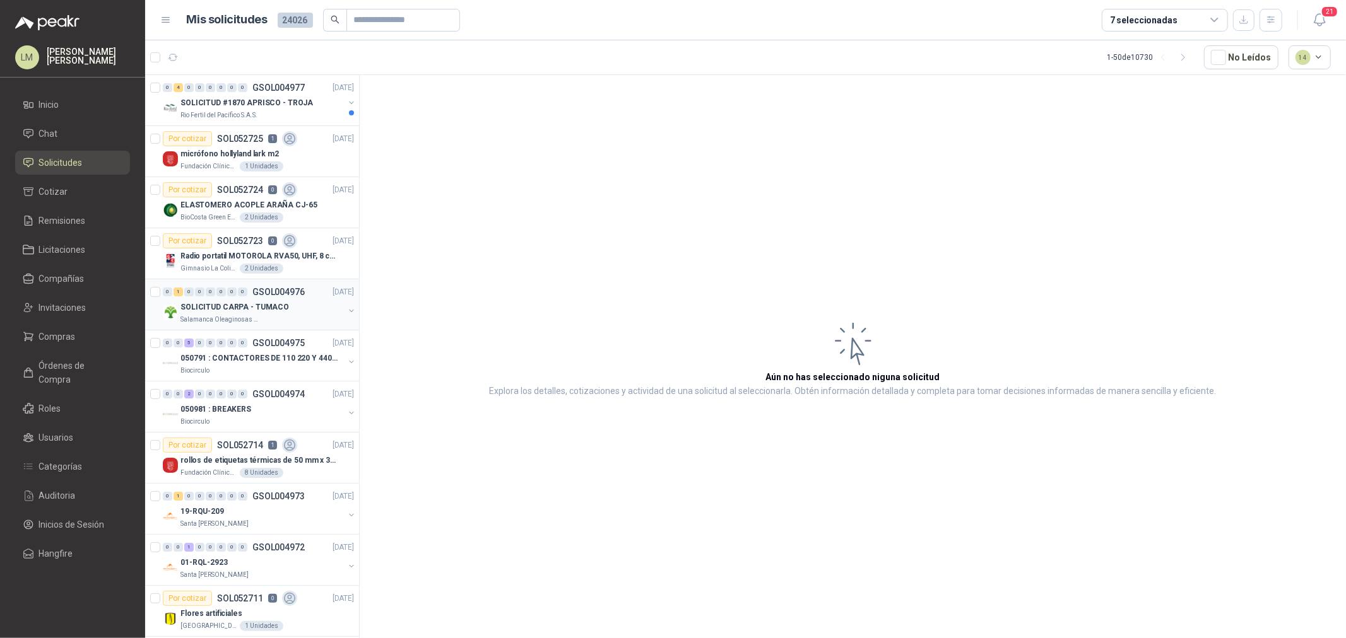
click at [346, 311] on button "button" at bounding box center [351, 311] width 10 height 10
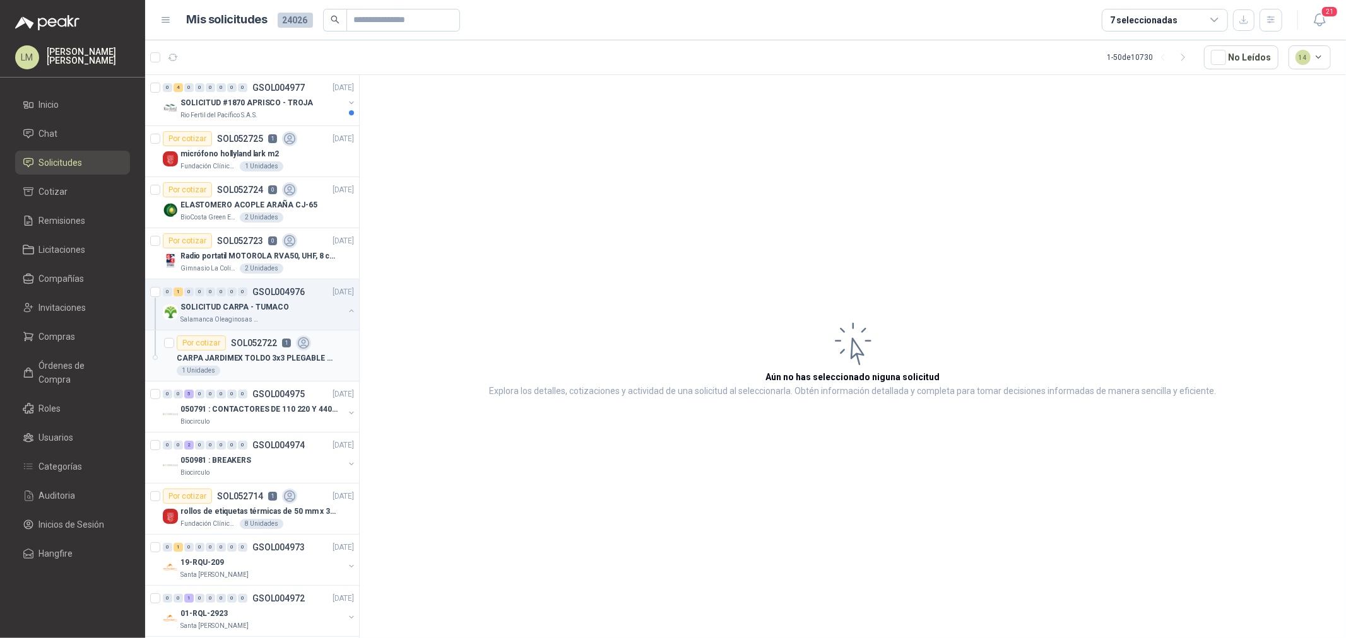
click at [262, 348] on p "SOL052722" at bounding box center [254, 343] width 46 height 9
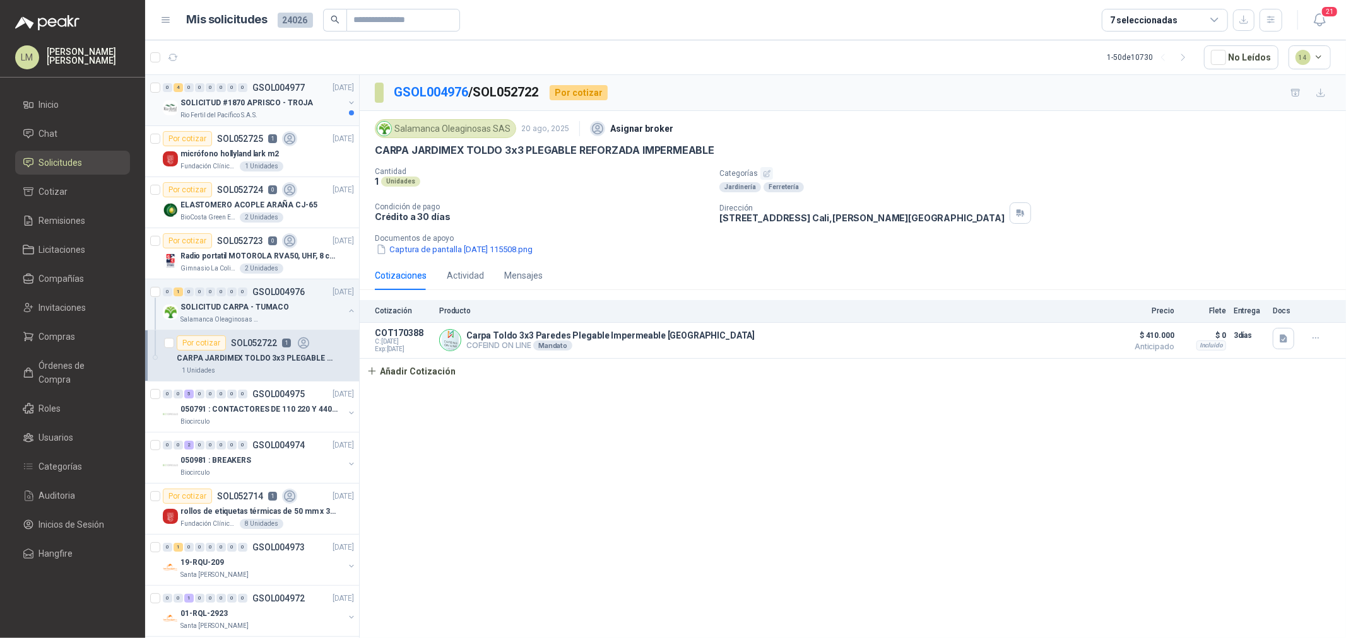
click at [231, 110] on p "Rio Fertil del Pacífico S.A.S." at bounding box center [218, 115] width 77 height 10
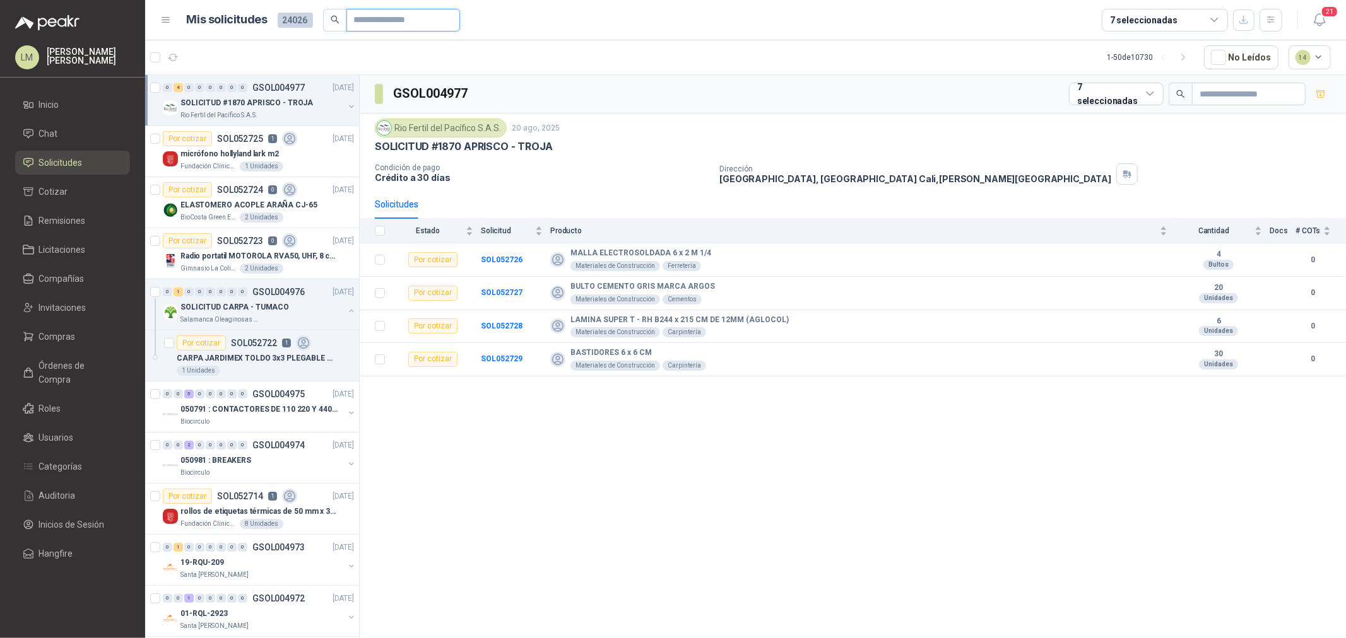
click at [365, 15] on input "text" at bounding box center [398, 19] width 88 height 21
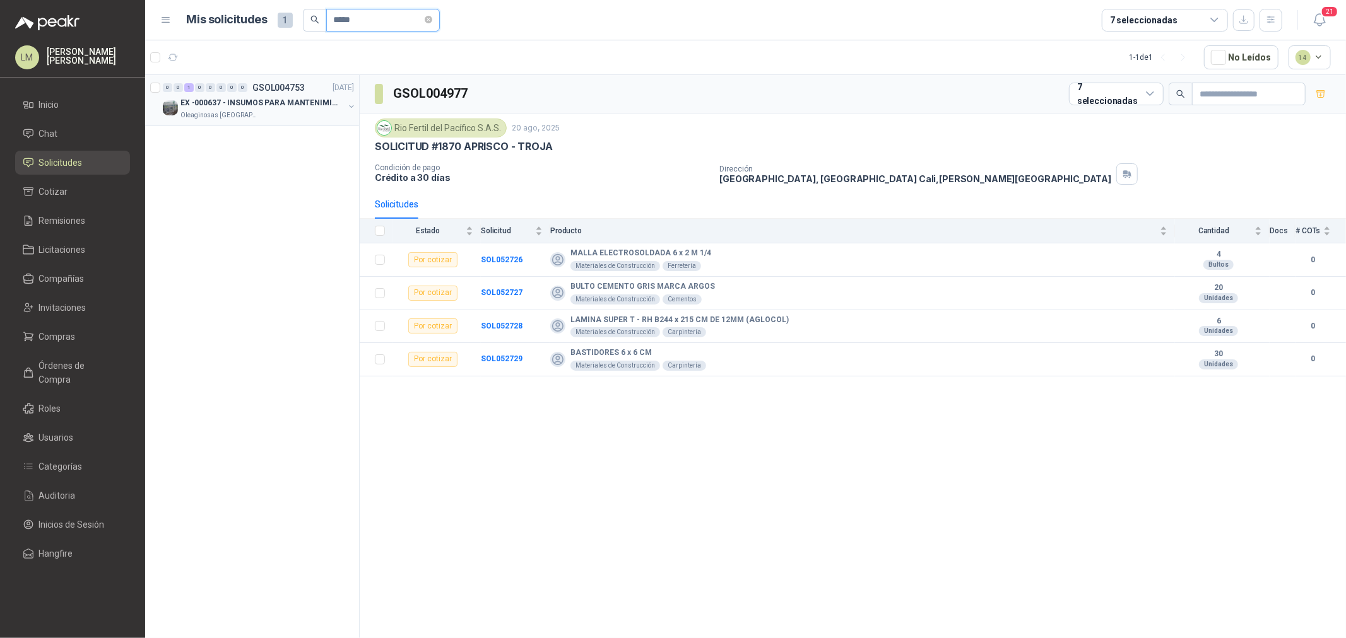
type input "*****"
click at [351, 105] on button "button" at bounding box center [351, 107] width 10 height 10
click at [284, 163] on div "75 Unidades EX -000637" at bounding box center [265, 167] width 177 height 10
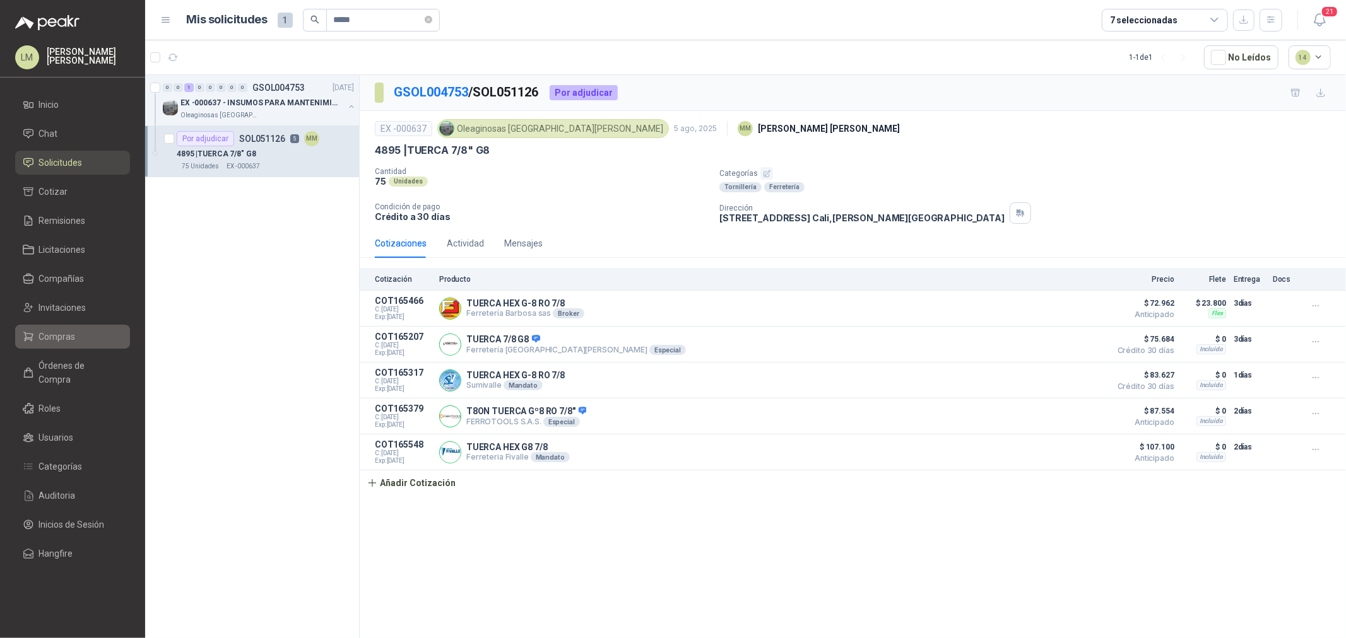
click at [63, 328] on link "Compras" at bounding box center [72, 337] width 115 height 24
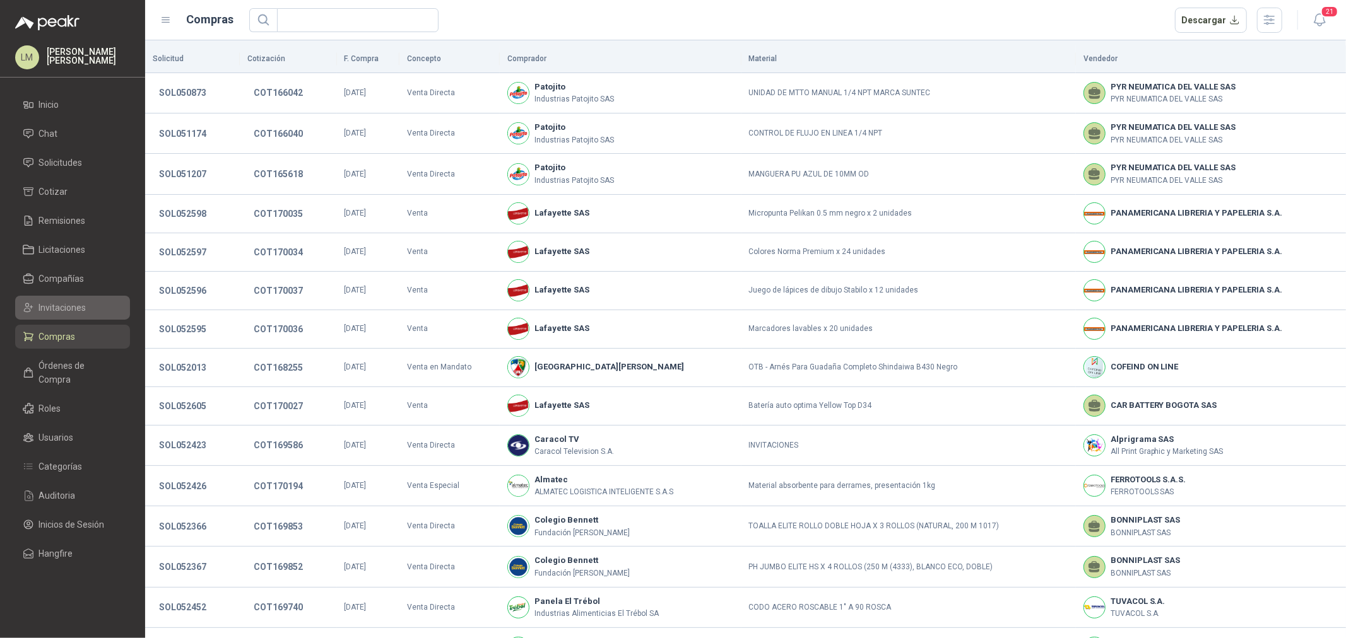
click at [58, 310] on span "Invitaciones" at bounding box center [62, 308] width 47 height 14
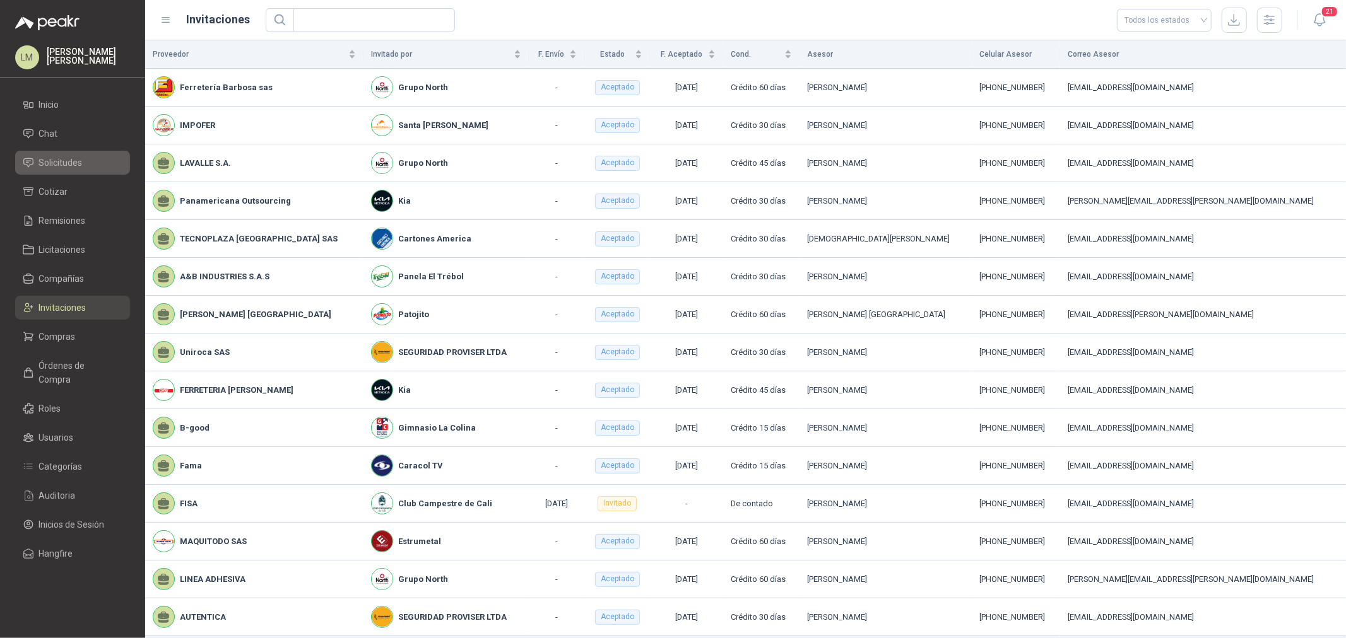
click at [59, 158] on span "Solicitudes" at bounding box center [61, 163] width 44 height 14
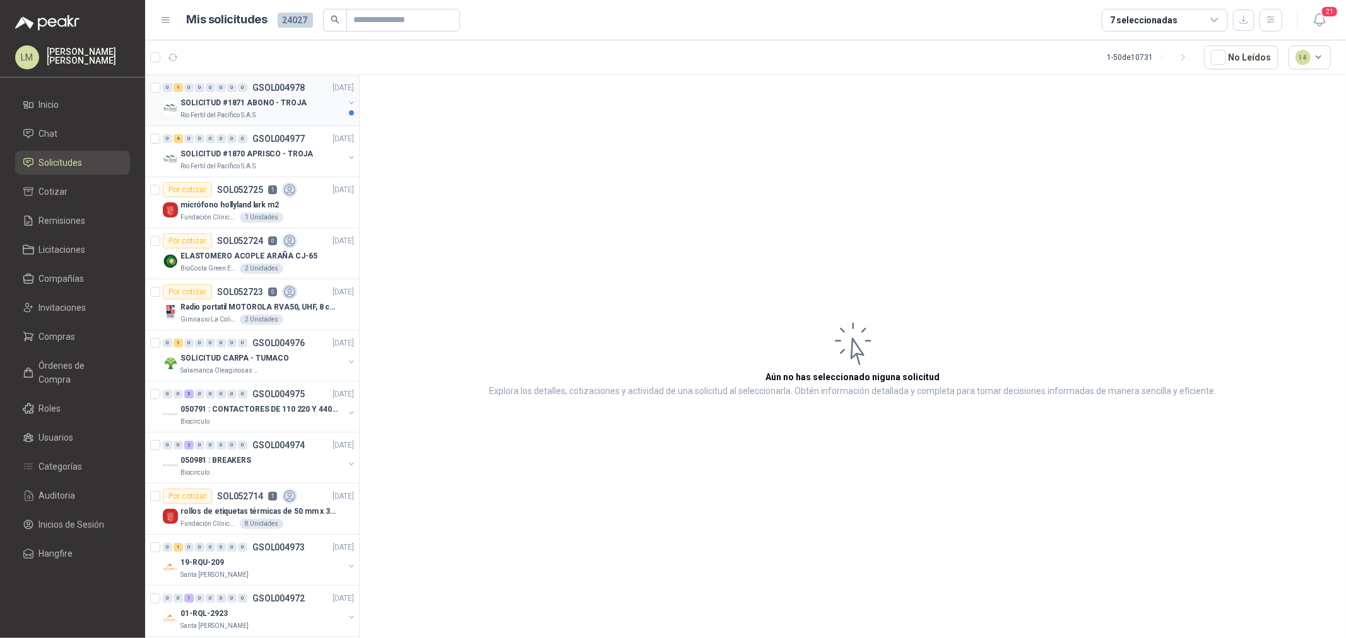
click at [281, 102] on p "SOLICITUD #1871 ABONO - TROJA" at bounding box center [243, 103] width 126 height 12
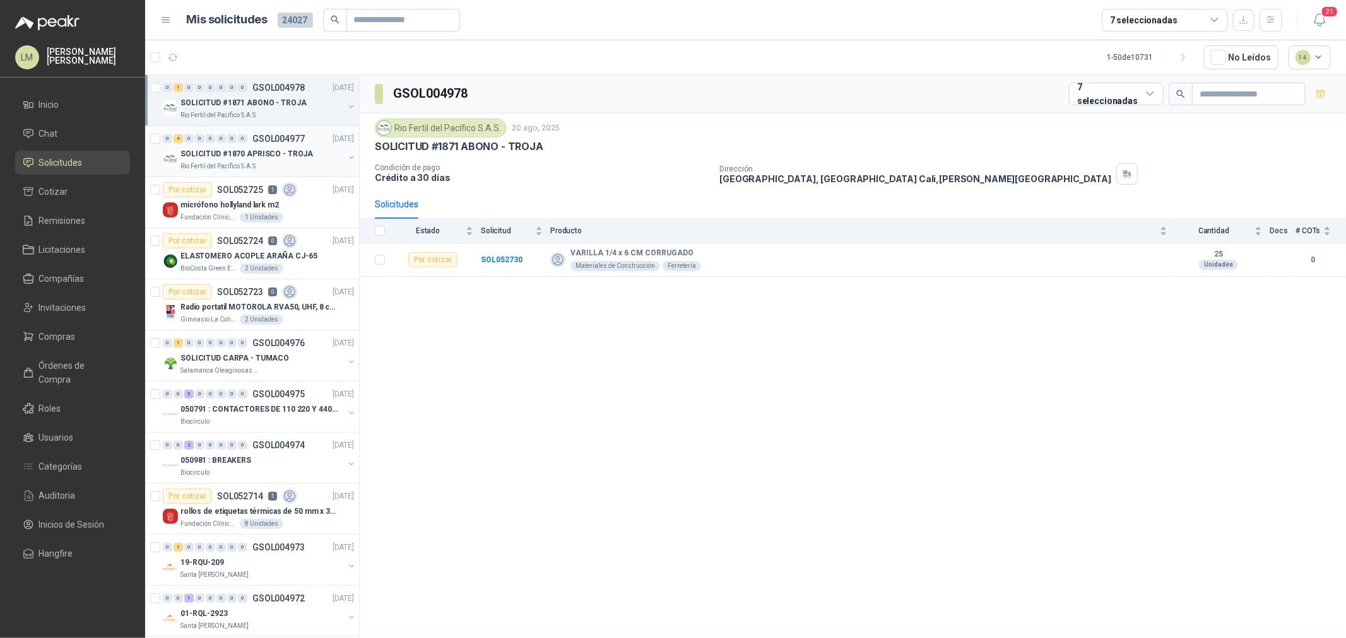
click at [274, 138] on p "GSOL004977" at bounding box center [278, 138] width 52 height 9
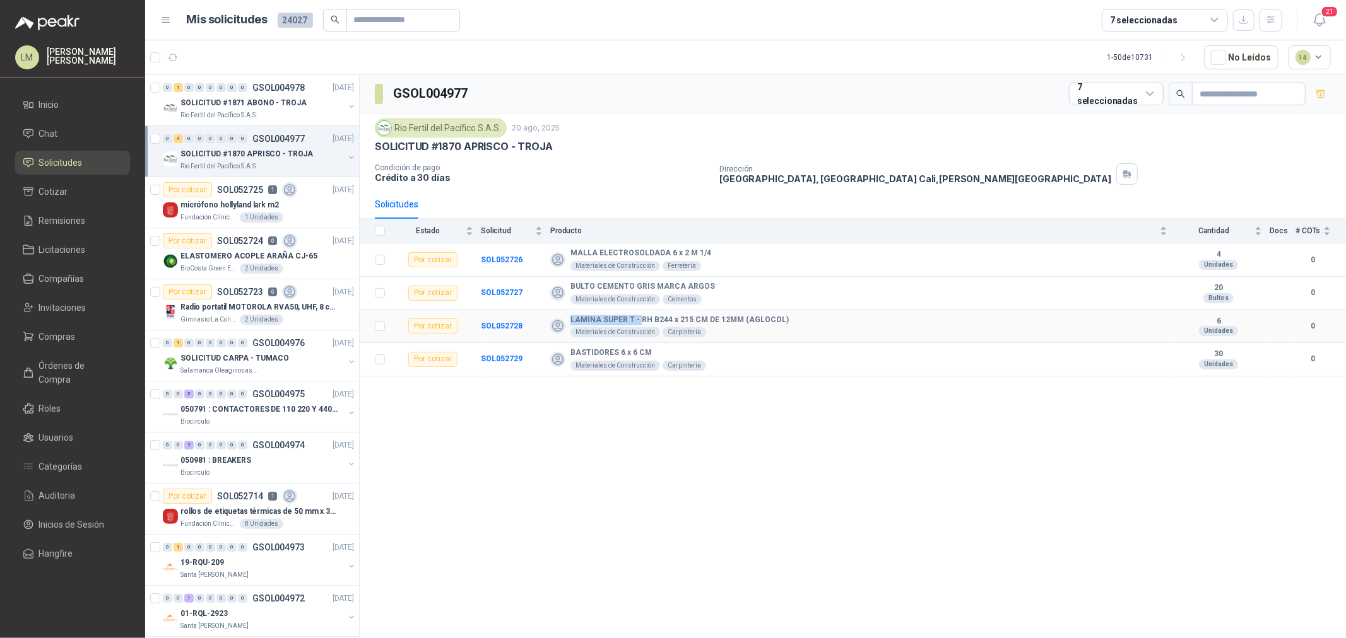
drag, startPoint x: 570, startPoint y: 318, endPoint x: 636, endPoint y: 319, distance: 65.6
click at [636, 319] on b "LAMINA SUPER T - RH B244 x 215 CM DE 12MM (AGLOCOL)" at bounding box center [679, 320] width 218 height 10
click at [247, 192] on p "SOL052725" at bounding box center [240, 189] width 46 height 9
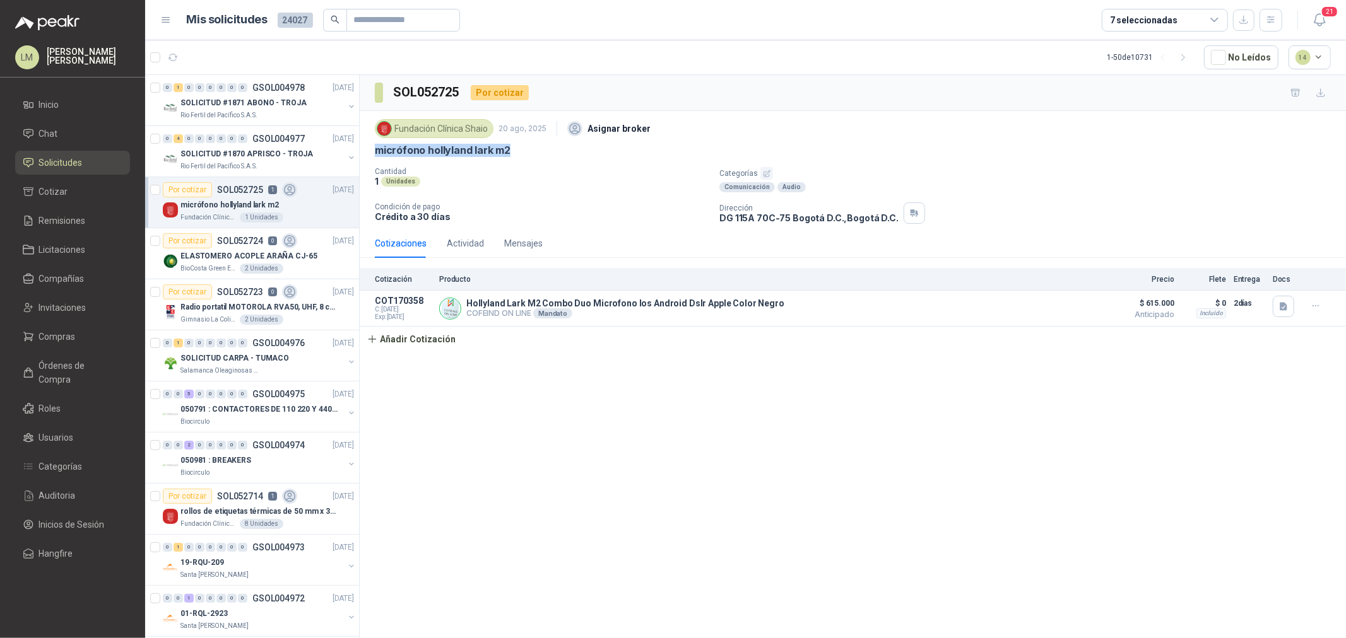
drag, startPoint x: 370, startPoint y: 150, endPoint x: 512, endPoint y: 146, distance: 142.0
click at [512, 146] on div "Fundación Clínica Shaio 20 ago, 2025 Asignar broker micrófono hollyland lark m2…" at bounding box center [853, 170] width 986 height 118
copy p "micrófono hollyland lark m2"
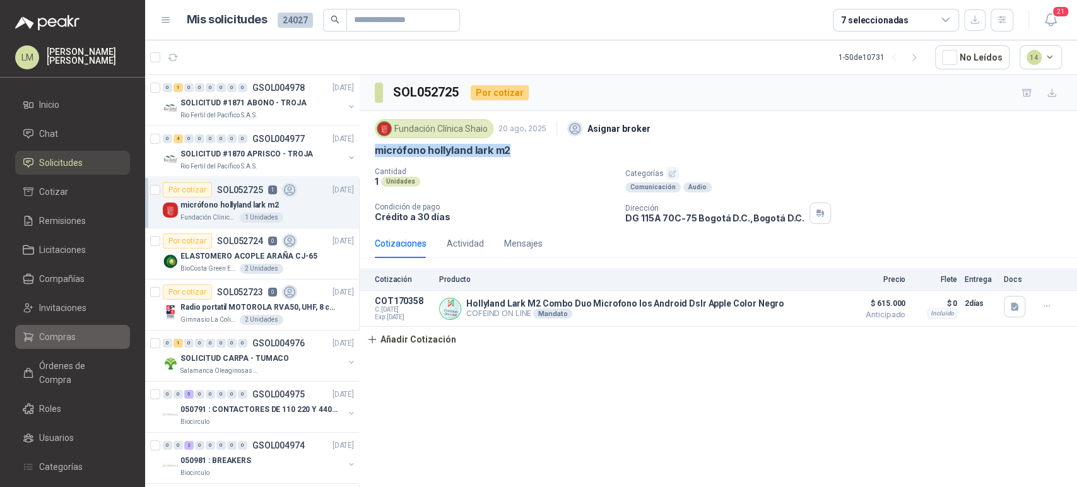
click at [56, 331] on span "Compras" at bounding box center [57, 337] width 37 height 14
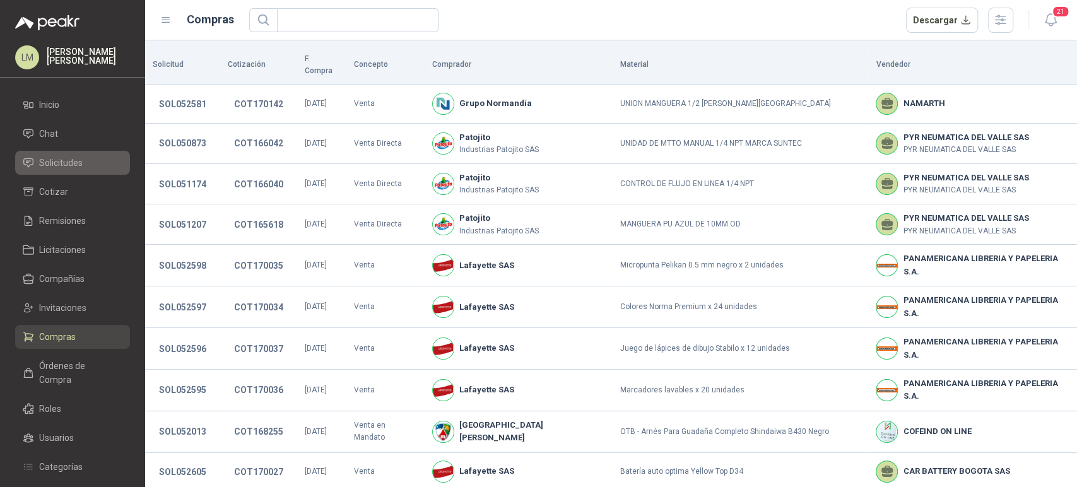
click at [55, 158] on span "Solicitudes" at bounding box center [61, 163] width 44 height 14
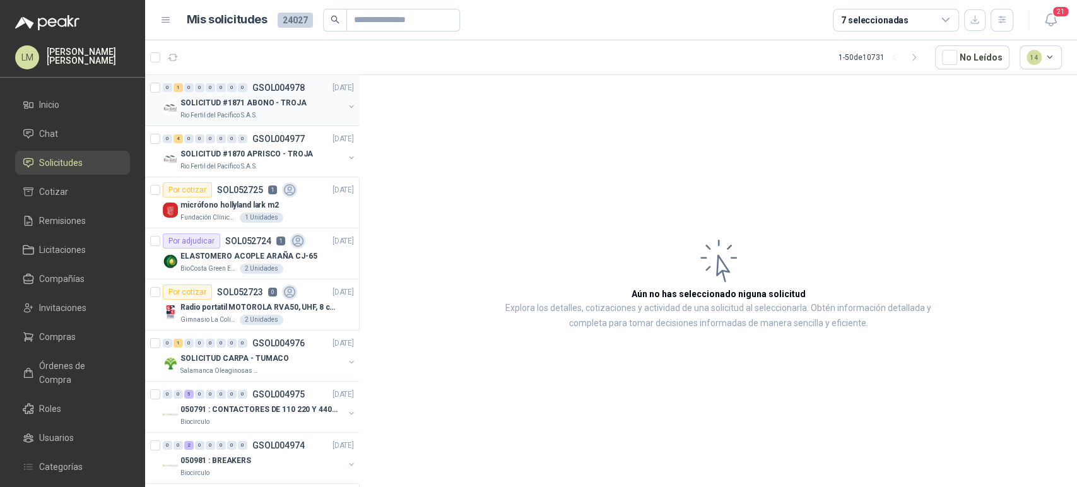
click at [202, 112] on p "Rio Fertil del Pacífico S.A.S." at bounding box center [218, 115] width 77 height 10
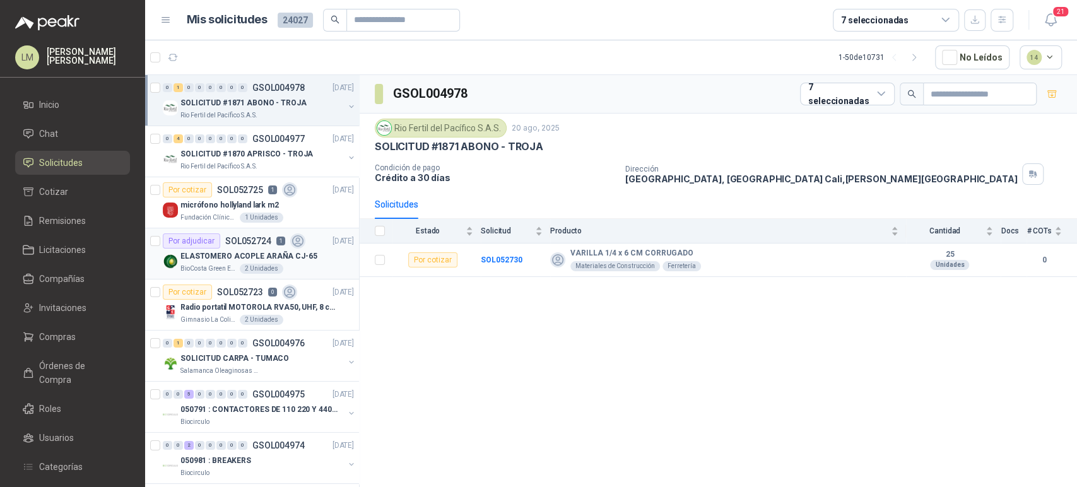
click at [241, 255] on p "ELASTOMERO ACOPLE ARAÑA CJ-65" at bounding box center [248, 256] width 137 height 12
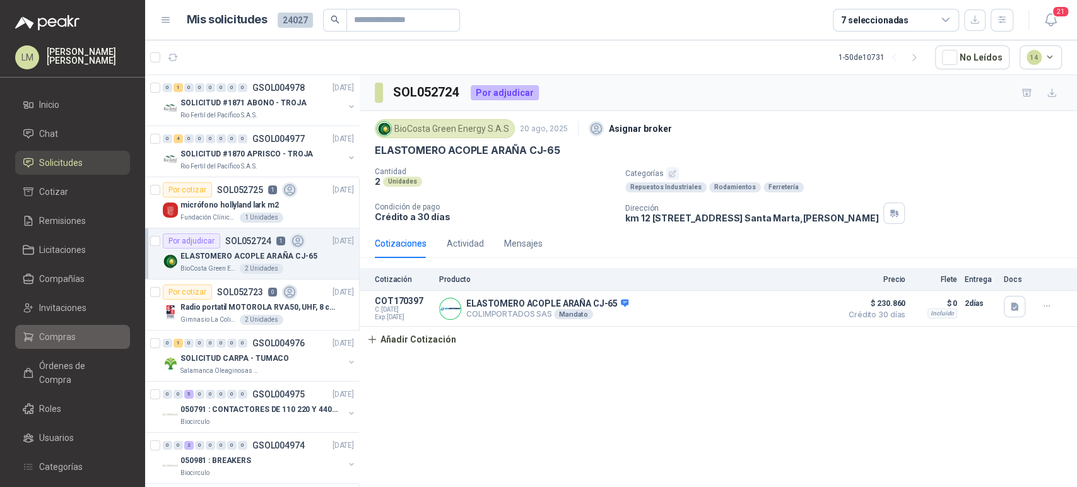
click at [57, 332] on span "Compras" at bounding box center [57, 337] width 37 height 14
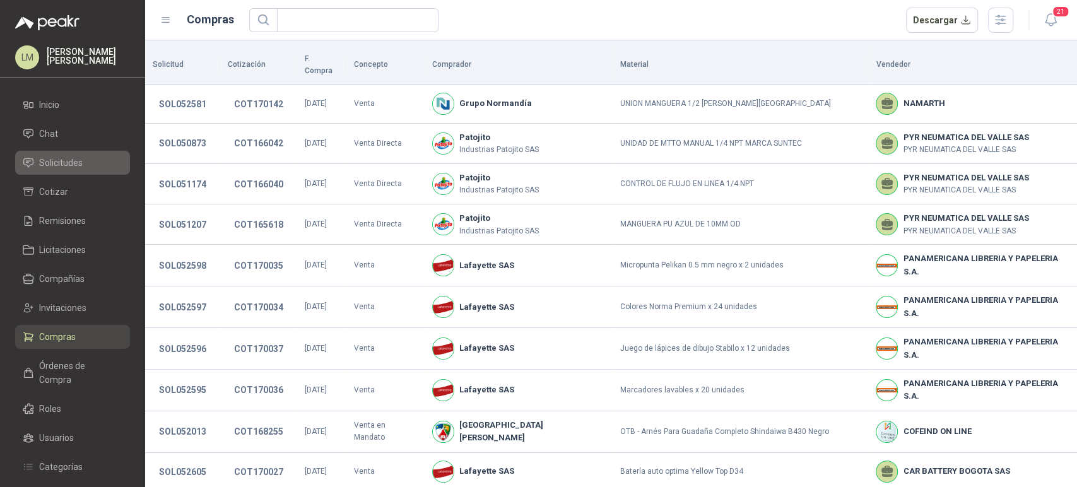
click at [63, 165] on span "Solicitudes" at bounding box center [61, 163] width 44 height 14
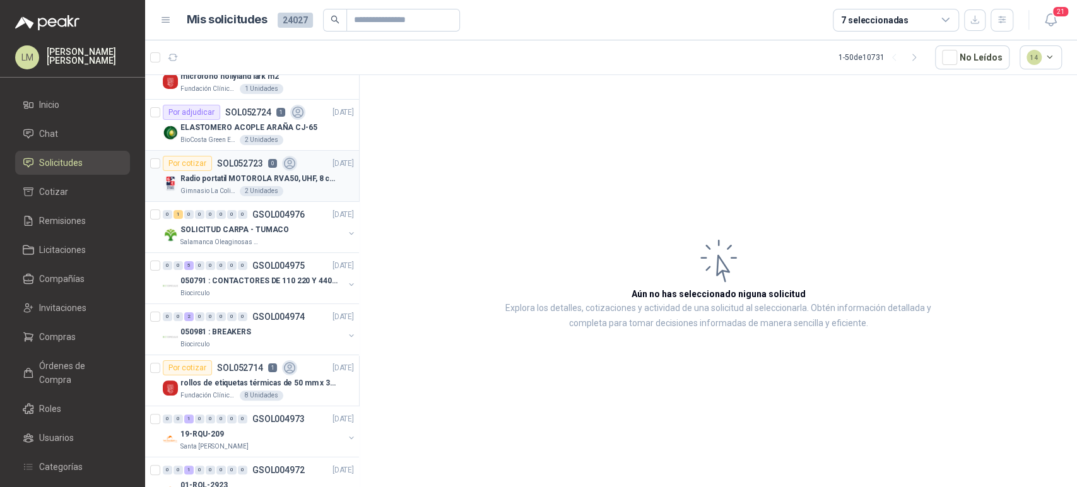
scroll to position [134, 0]
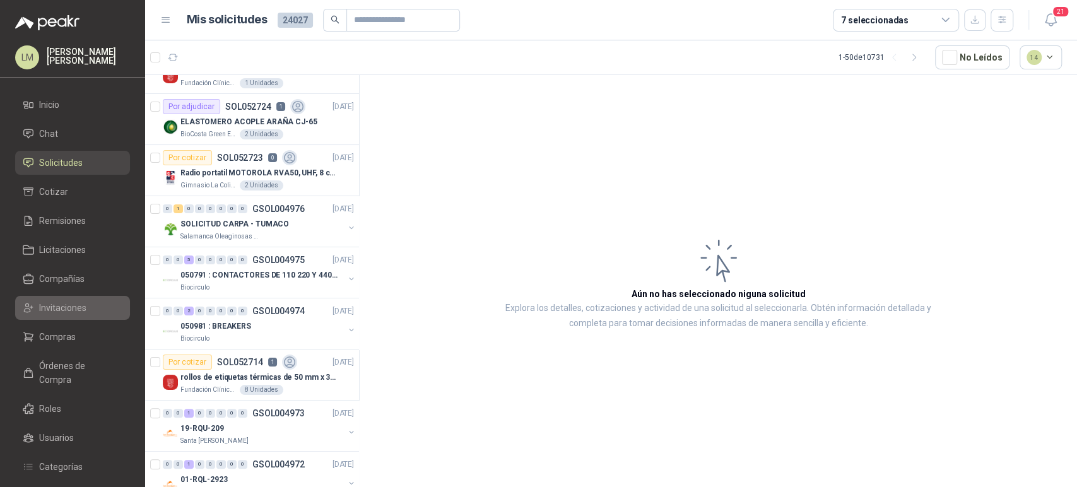
click at [45, 302] on span "Invitaciones" at bounding box center [62, 308] width 47 height 14
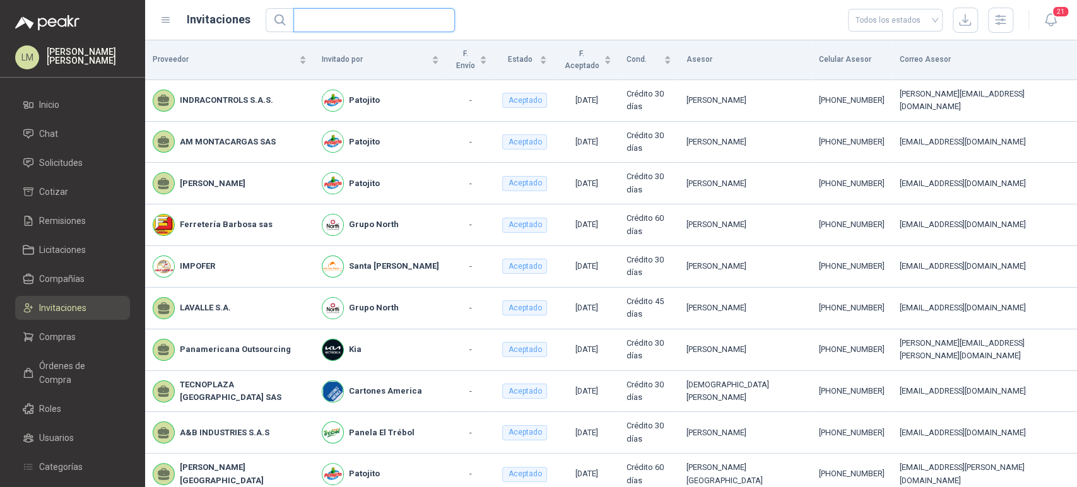
click at [312, 19] on input "text" at bounding box center [369, 20] width 136 height 23
paste input "**********"
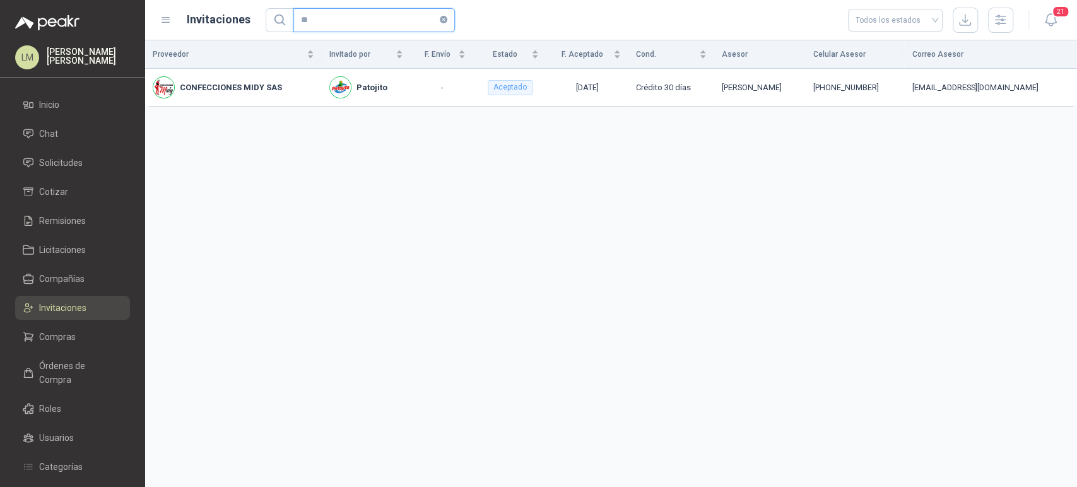
type input "*"
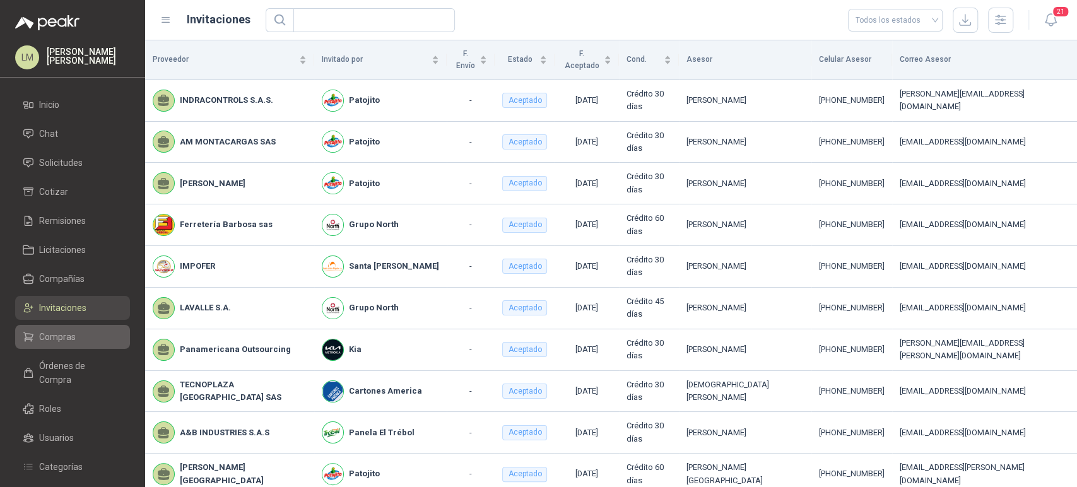
click at [56, 337] on span "Compras" at bounding box center [57, 337] width 37 height 14
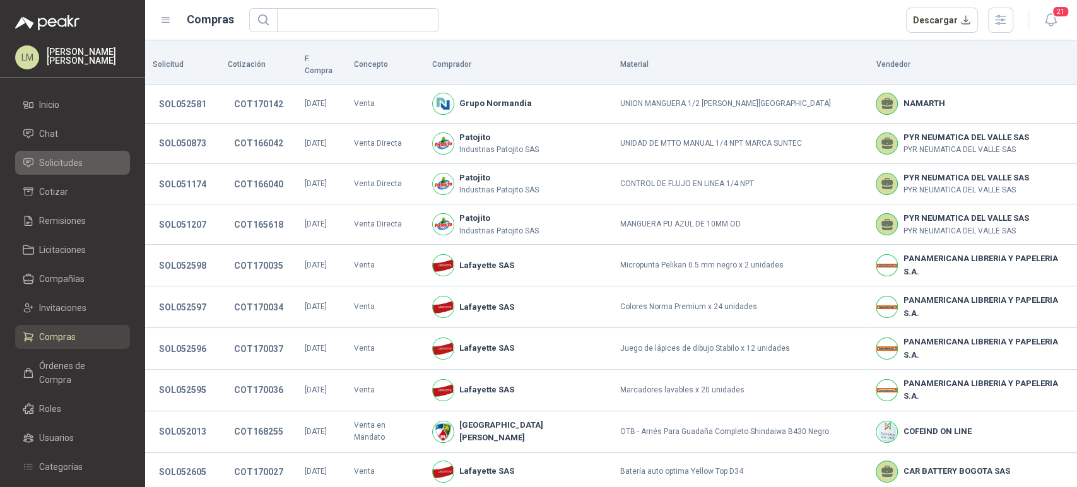
click at [68, 167] on span "Solicitudes" at bounding box center [61, 163] width 44 height 14
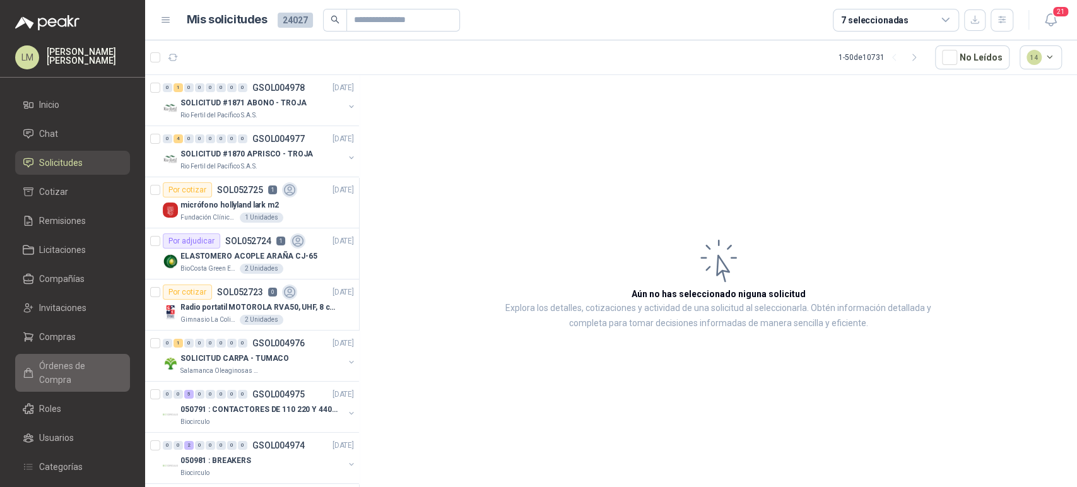
click at [68, 363] on span "Órdenes de Compra" at bounding box center [78, 373] width 79 height 28
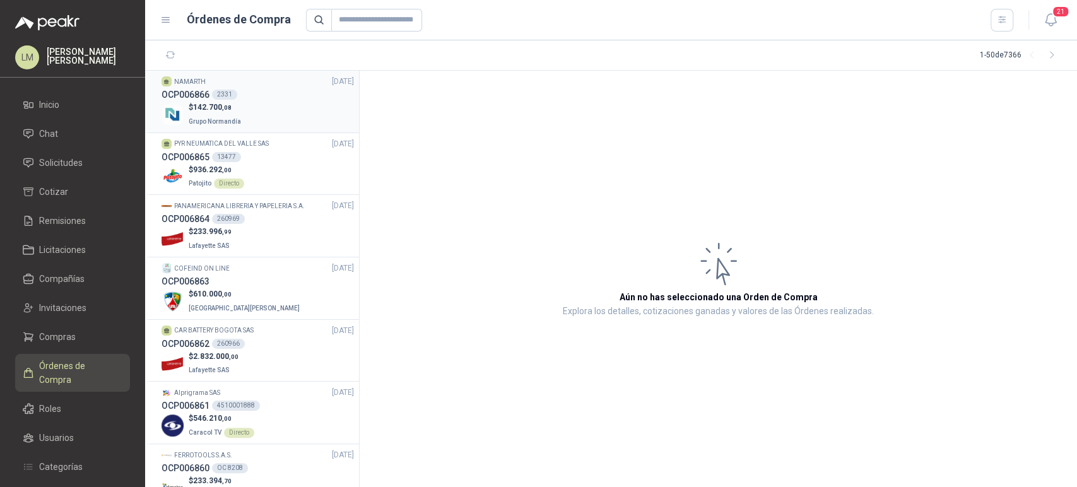
click at [282, 110] on div "$ 142.700 ,08 Grupo Normandía" at bounding box center [258, 115] width 192 height 26
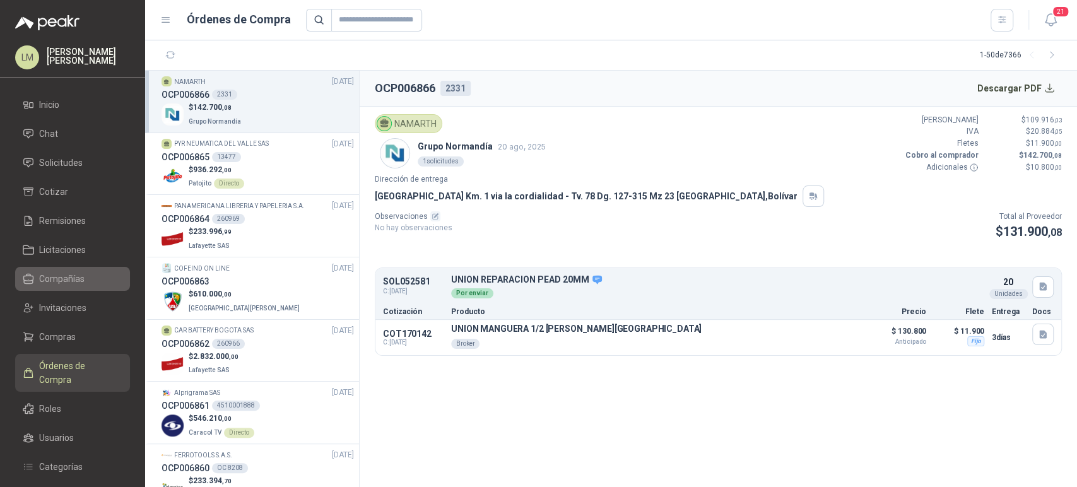
click at [64, 273] on span "Compañías" at bounding box center [61, 279] width 45 height 14
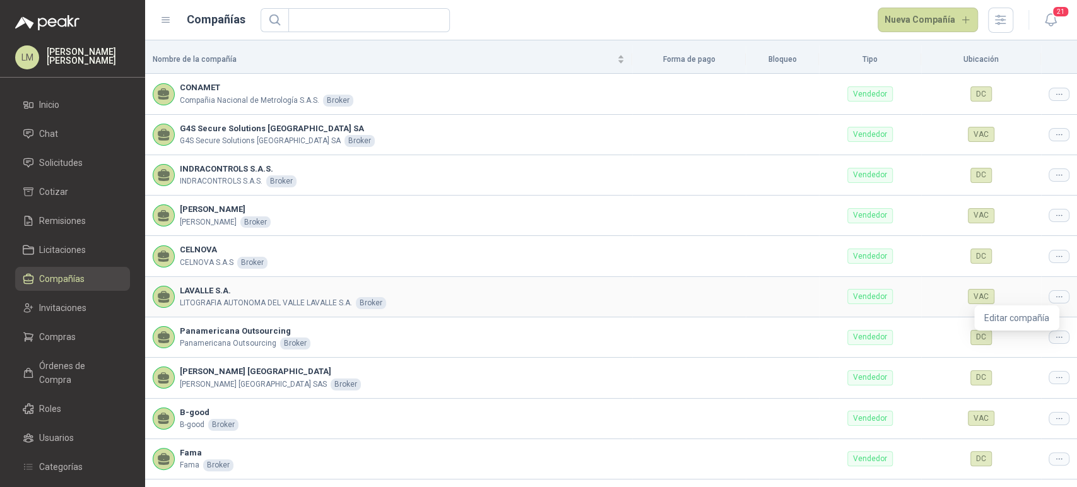
click at [1048, 297] on div at bounding box center [1058, 296] width 21 height 13
click at [1006, 317] on td "DC" at bounding box center [981, 337] width 120 height 40
click at [1033, 311] on span "Editar compañía" at bounding box center [1016, 318] width 65 height 14
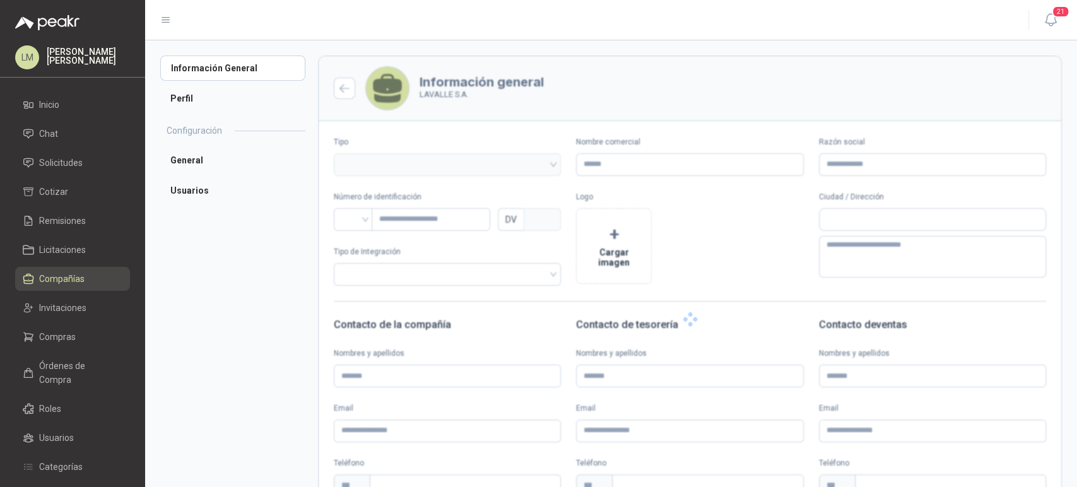
type input "**********"
type input "*********"
type input "*"
type textarea "**********"
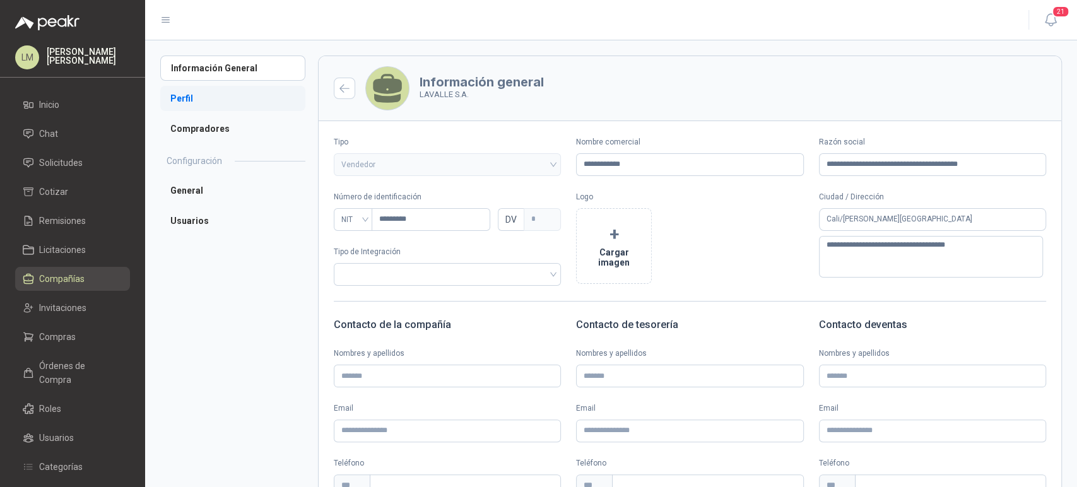
click at [201, 100] on li "Perfil" at bounding box center [232, 98] width 145 height 25
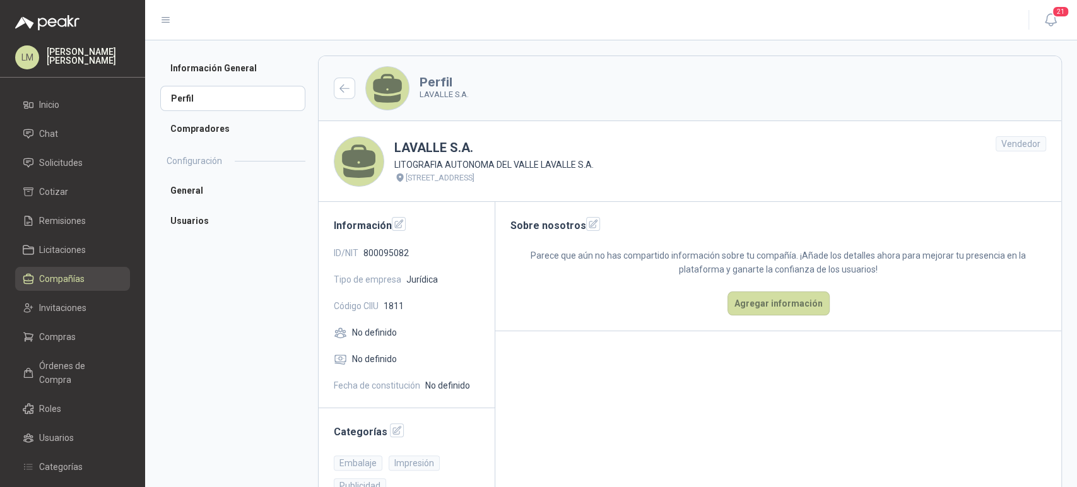
scroll to position [44, 0]
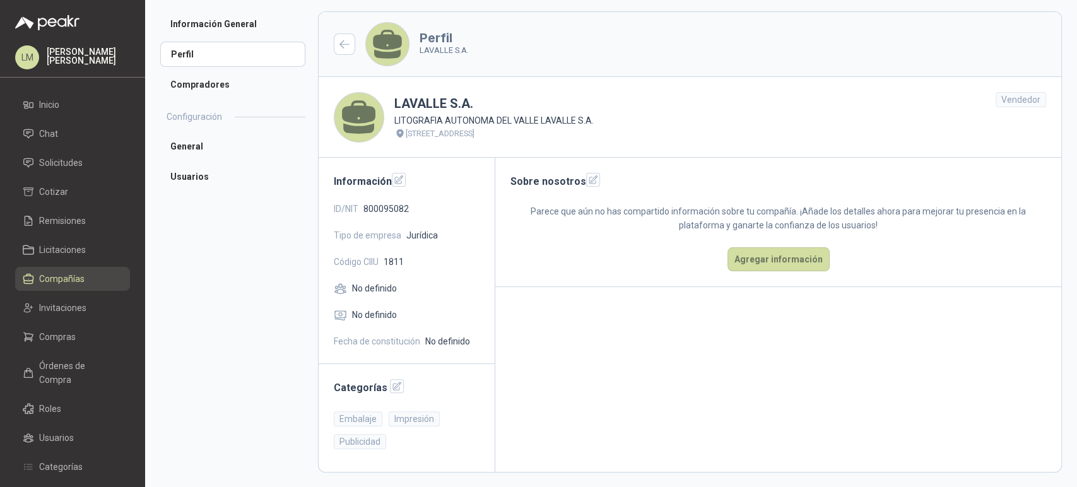
click at [749, 110] on div "LAVALLE S.A. LITOGRAFIA AUTONOMA DEL VALLE LAVALLE S.A. Calle 30 # 4 B - 55 Bar…" at bounding box center [690, 117] width 743 height 81
click at [57, 329] on link "Compras" at bounding box center [72, 337] width 115 height 24
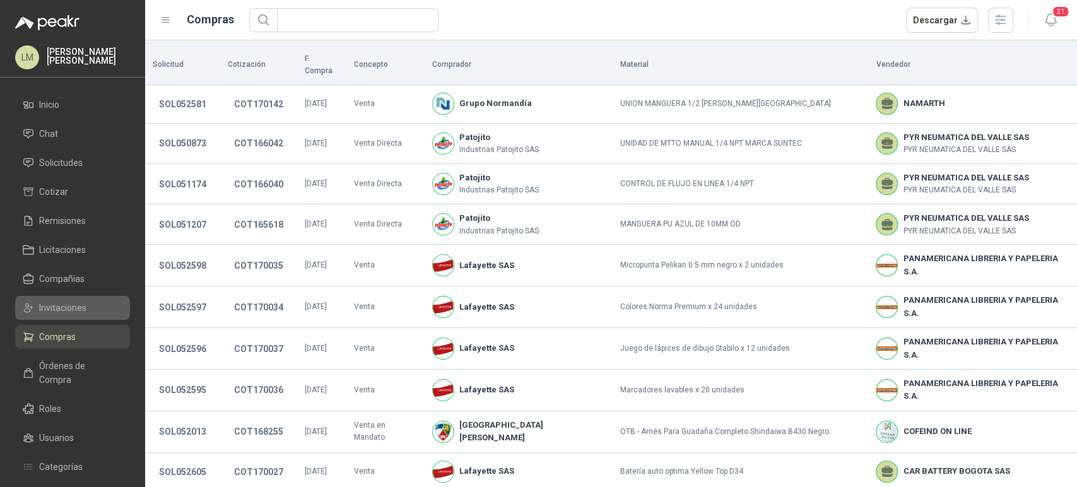
click at [61, 312] on span "Invitaciones" at bounding box center [62, 308] width 47 height 14
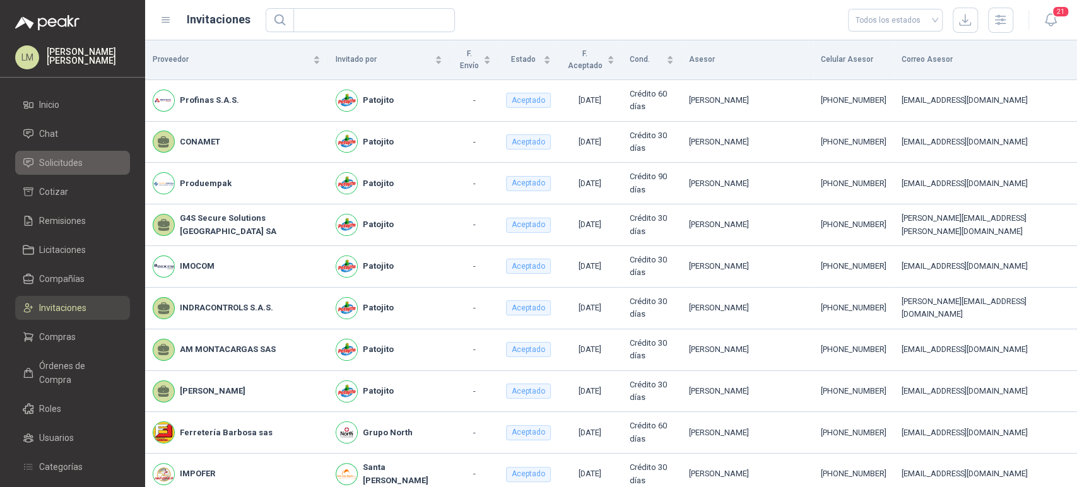
click at [50, 153] on link "Solicitudes" at bounding box center [72, 163] width 115 height 24
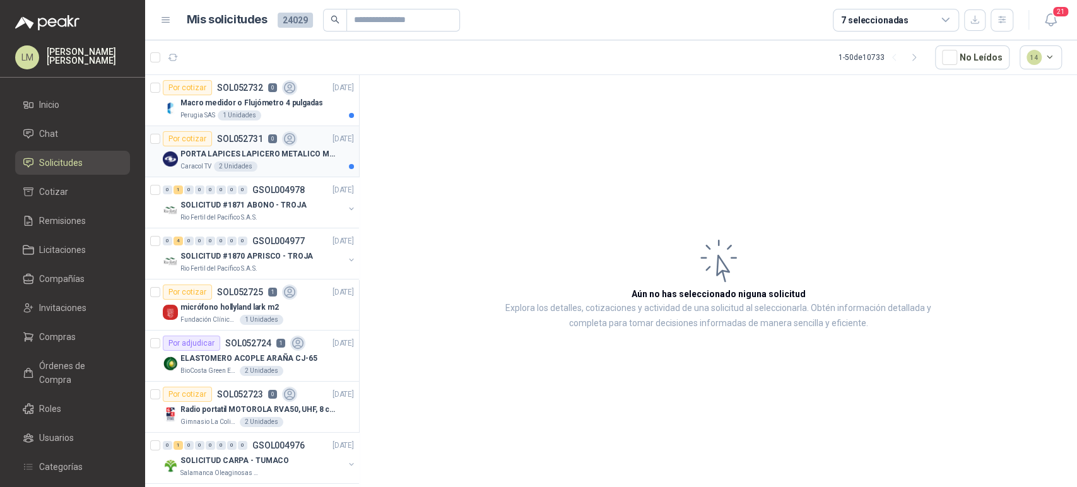
click at [263, 145] on div "Por cotizar SOL052731 0" at bounding box center [230, 138] width 134 height 15
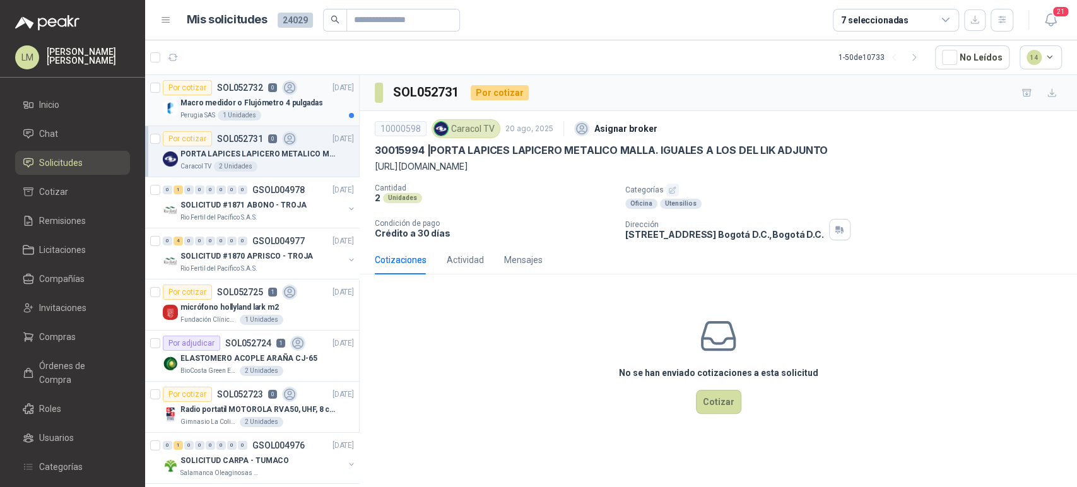
click at [234, 103] on p "Macro medidor o Flujómetro 4 pulgadas" at bounding box center [251, 103] width 143 height 12
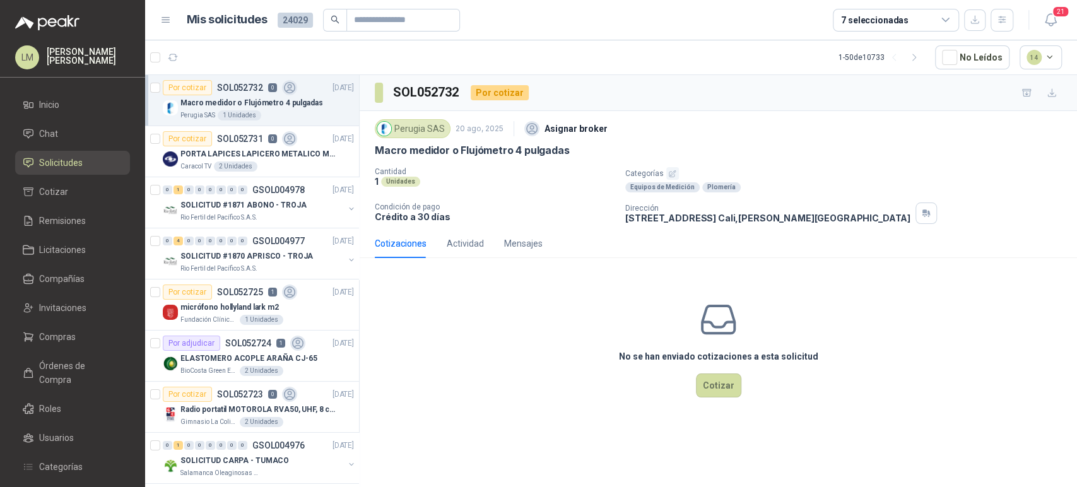
click at [371, 150] on div "Perugia SAS 20 ago, 2025 Asignar broker Macro medidor o Flujómetro 4 pulgadas C…" at bounding box center [718, 170] width 717 height 118
drag, startPoint x: 459, startPoint y: 148, endPoint x: 570, endPoint y: 155, distance: 111.9
click at [570, 155] on div "Macro medidor o Flujómetro 4 pulgadas" at bounding box center [718, 150] width 687 height 13
click at [749, 192] on div "Equipos de Medición Plomería" at bounding box center [848, 187] width 447 height 10
drag, startPoint x: 374, startPoint y: 152, endPoint x: 592, endPoint y: 157, distance: 218.3
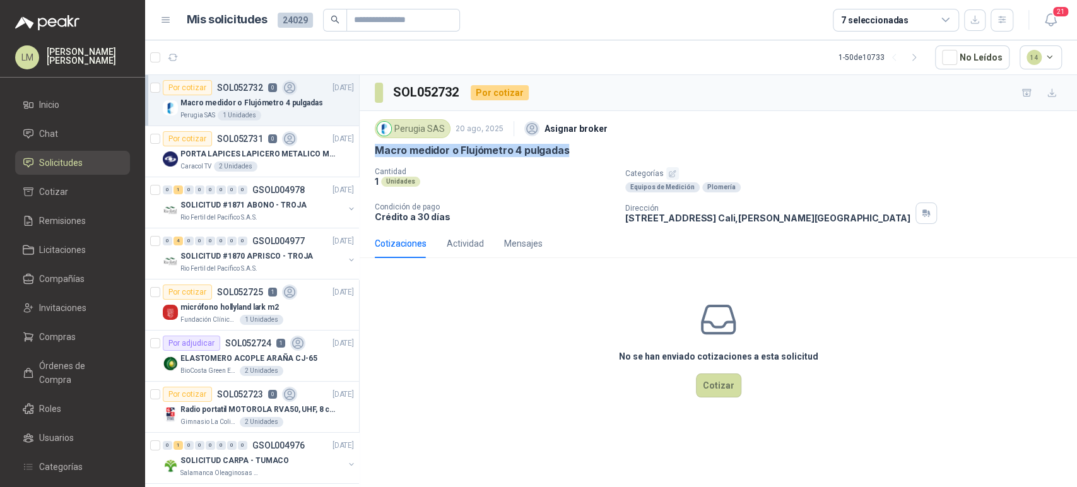
click at [592, 157] on div "Perugia SAS 20 ago, 2025 Asignar broker Macro medidor o Flujómetro 4 pulgadas C…" at bounding box center [718, 170] width 687 height 108
copy p "Macro medidor o Flujómetro 4 pulgadas"
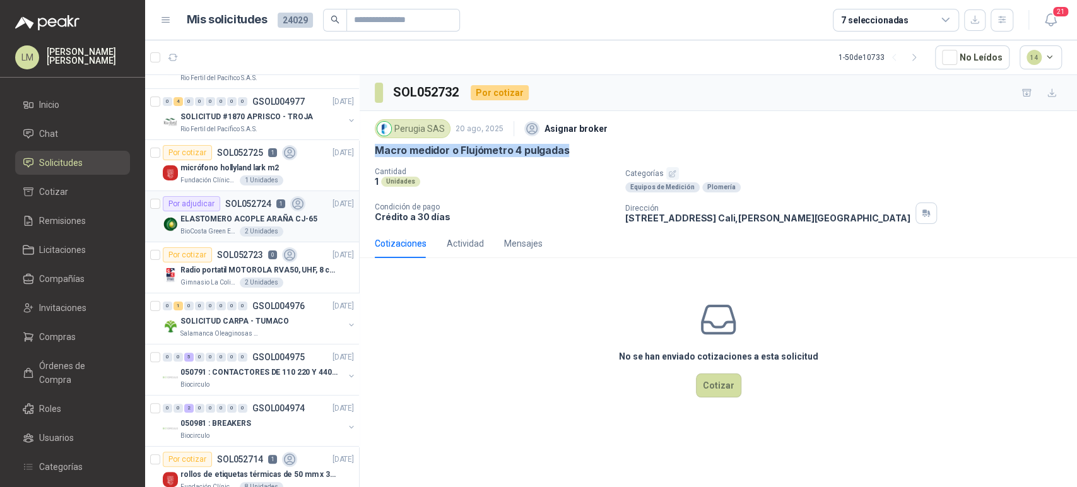
scroll to position [144, 0]
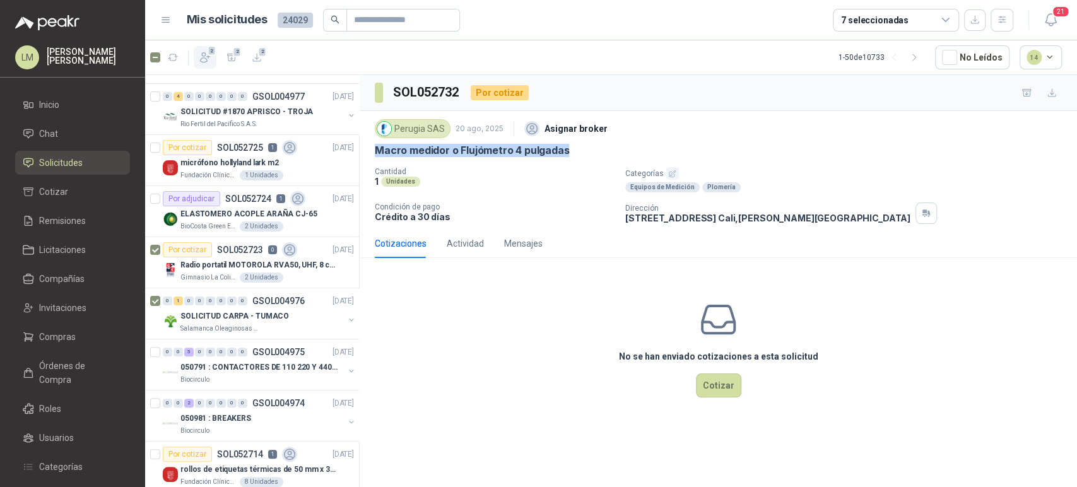
click at [202, 54] on icon "button" at bounding box center [205, 57] width 9 height 9
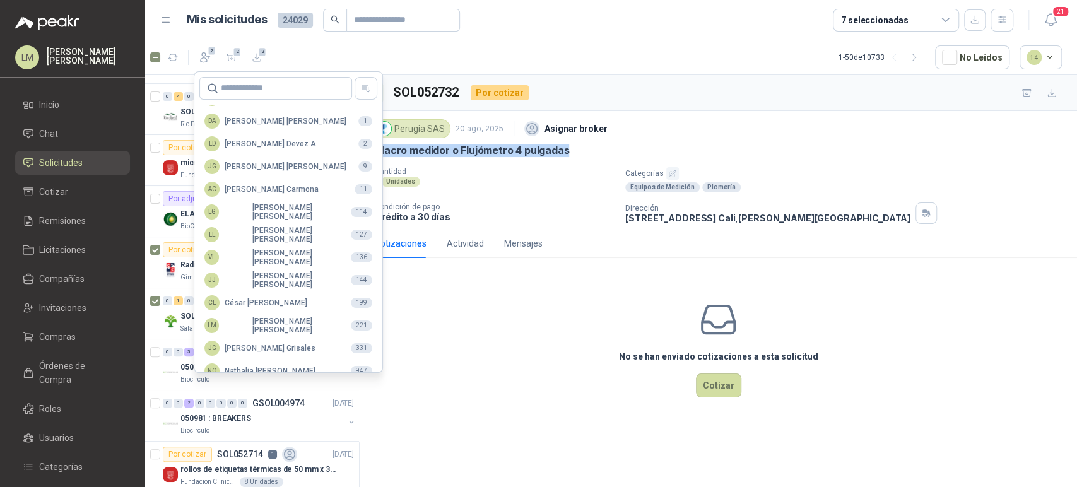
scroll to position [307, 0]
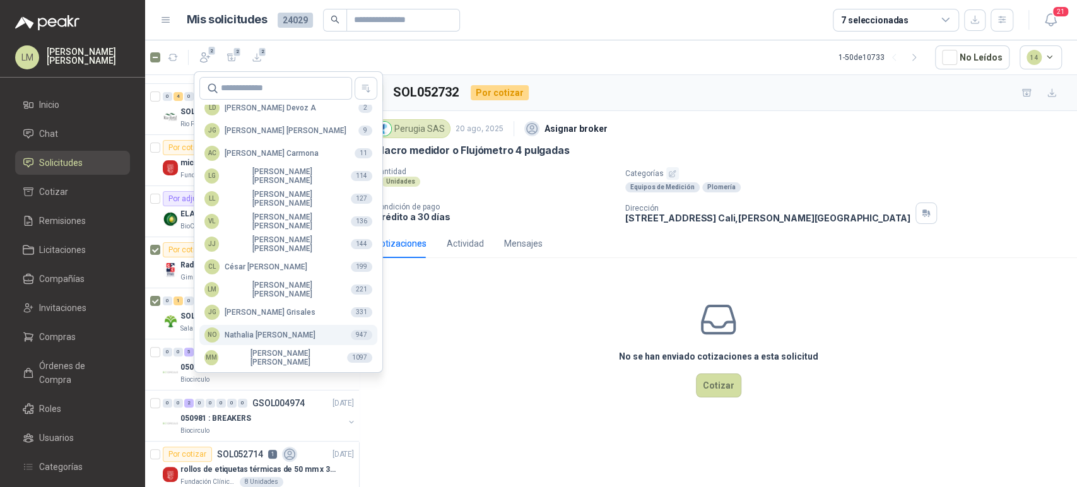
click at [246, 342] on div "NO Nathalia Ortega" at bounding box center [259, 334] width 111 height 15
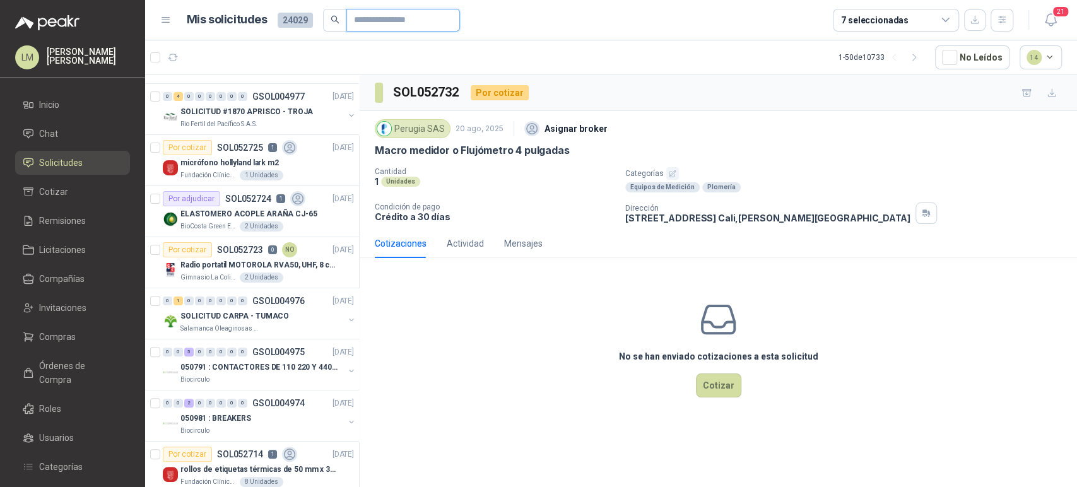
click at [367, 23] on input "text" at bounding box center [398, 19] width 88 height 21
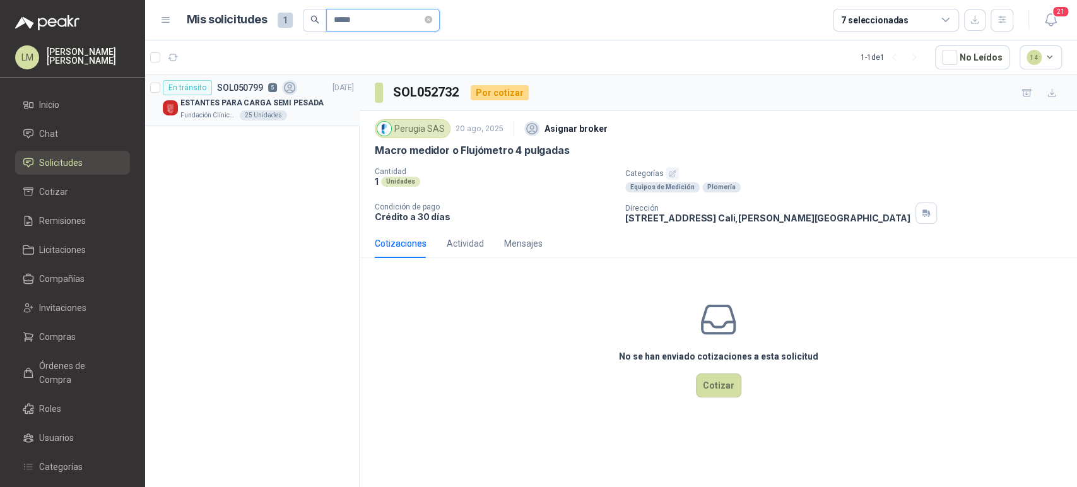
type input "*****"
click at [295, 97] on p "ESTANTES PARA CARGA SEMI PESADA" at bounding box center [251, 103] width 143 height 12
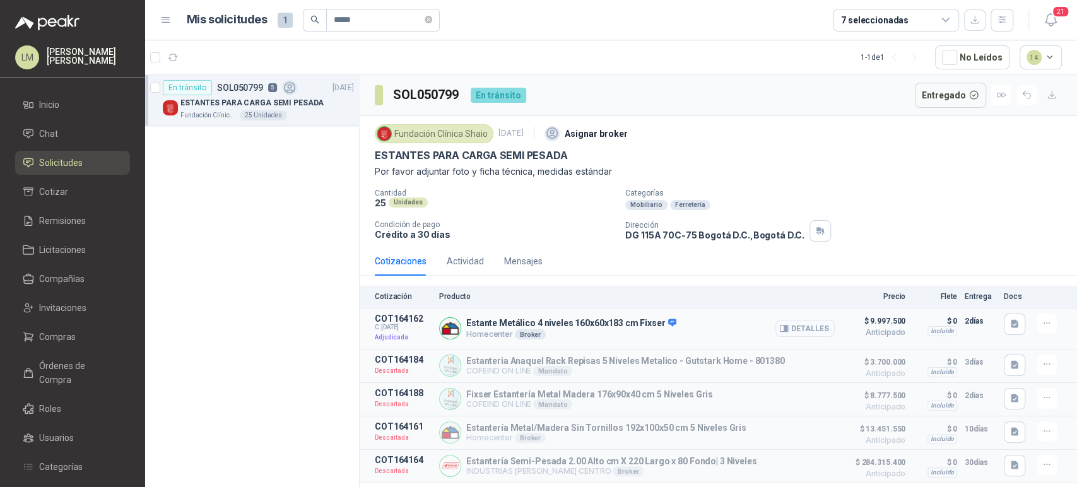
click at [817, 326] on button "Detalles" at bounding box center [804, 328] width 59 height 17
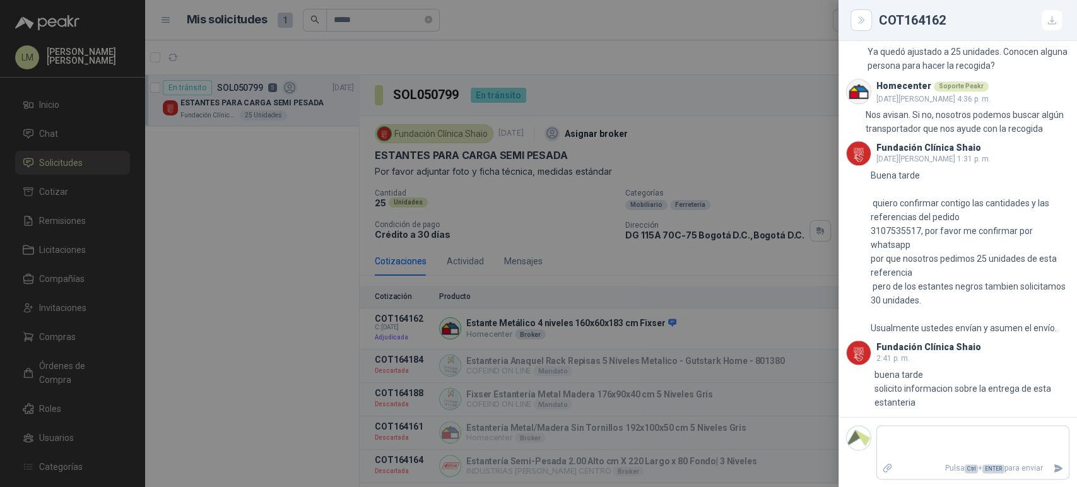
scroll to position [1082, 0]
type textarea "*"
type textarea "**"
type textarea "***"
type textarea "****"
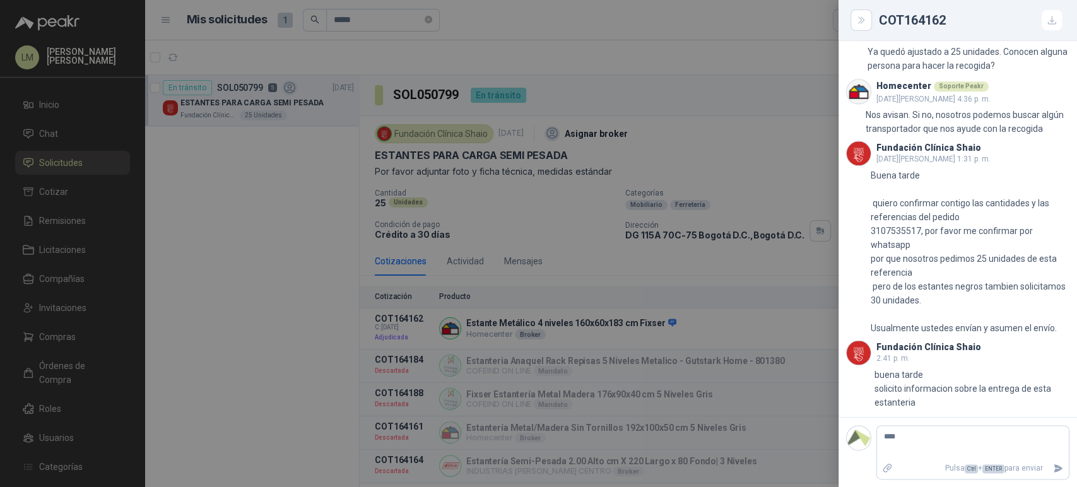
type textarea "*****"
type textarea "******"
type textarea "********"
type textarea "*********"
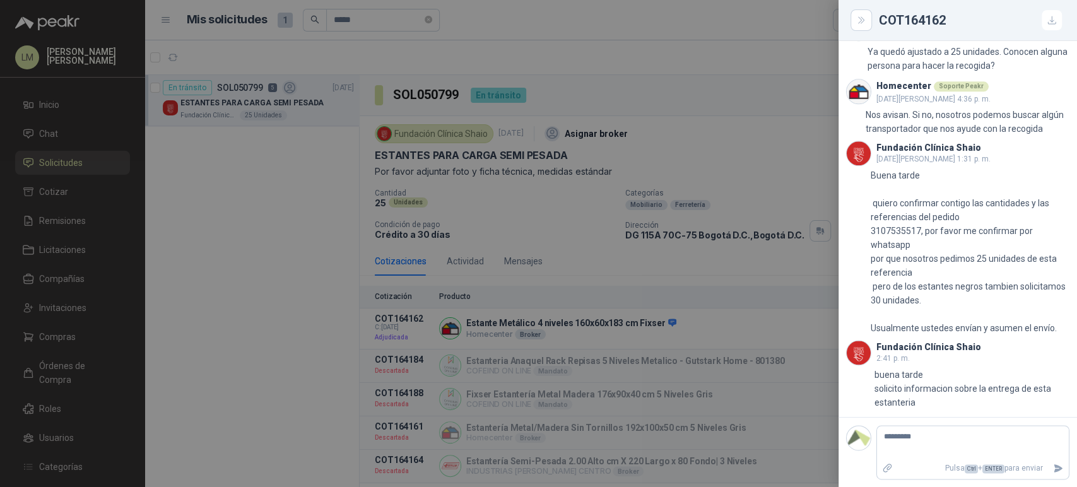
type textarea "**********"
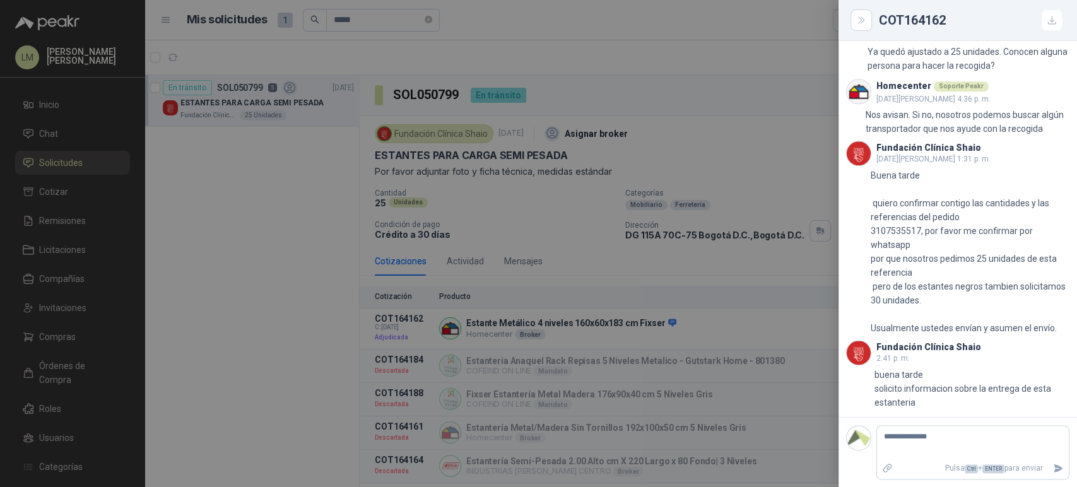
type textarea "**********"
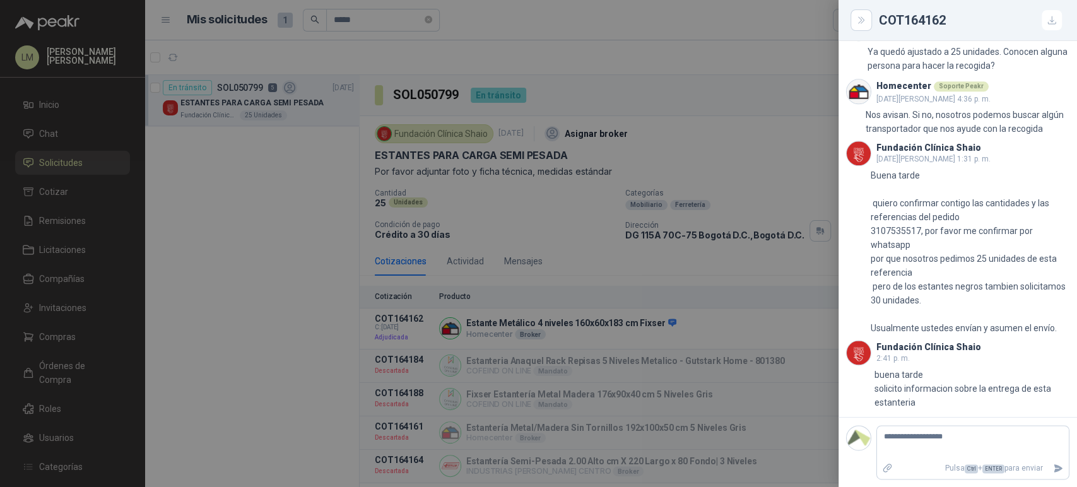
type textarea "**********"
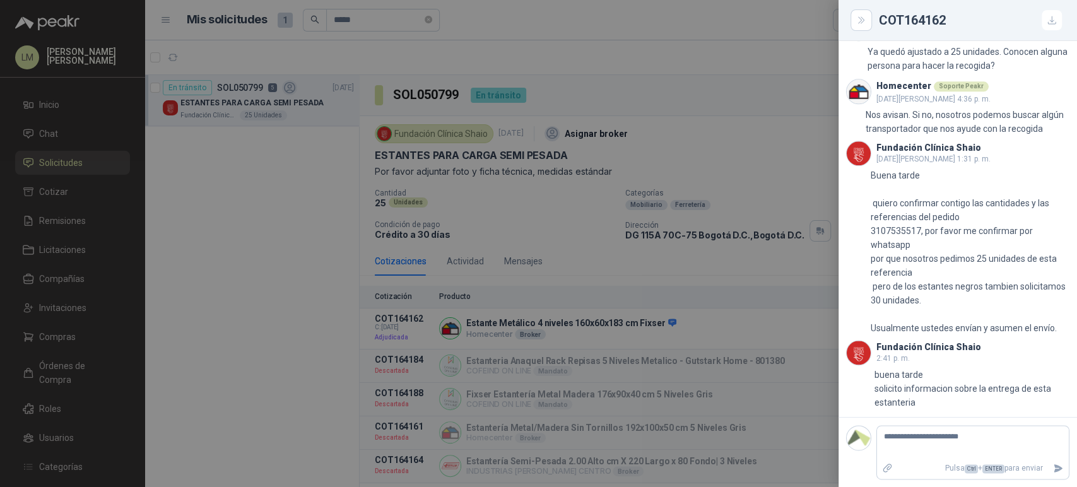
type textarea "**********"
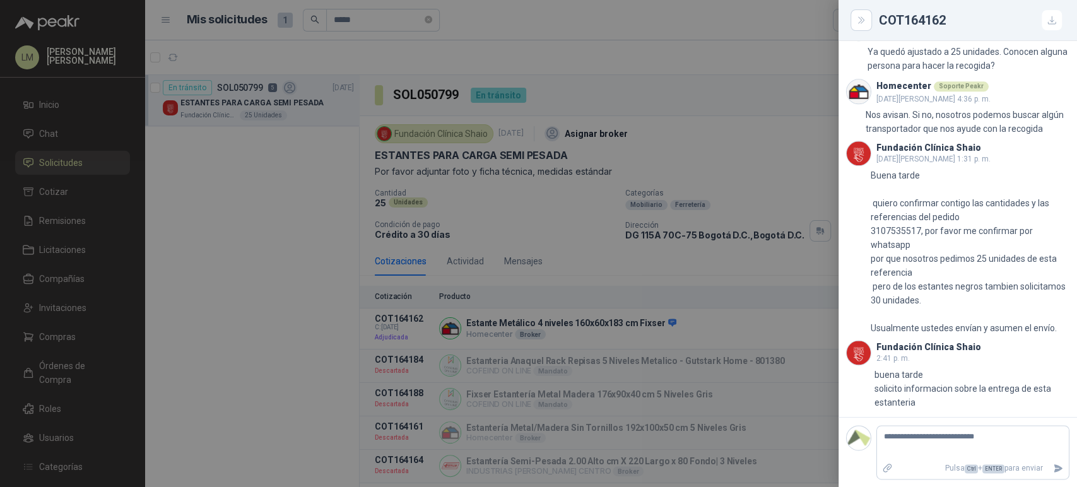
type textarea "**********"
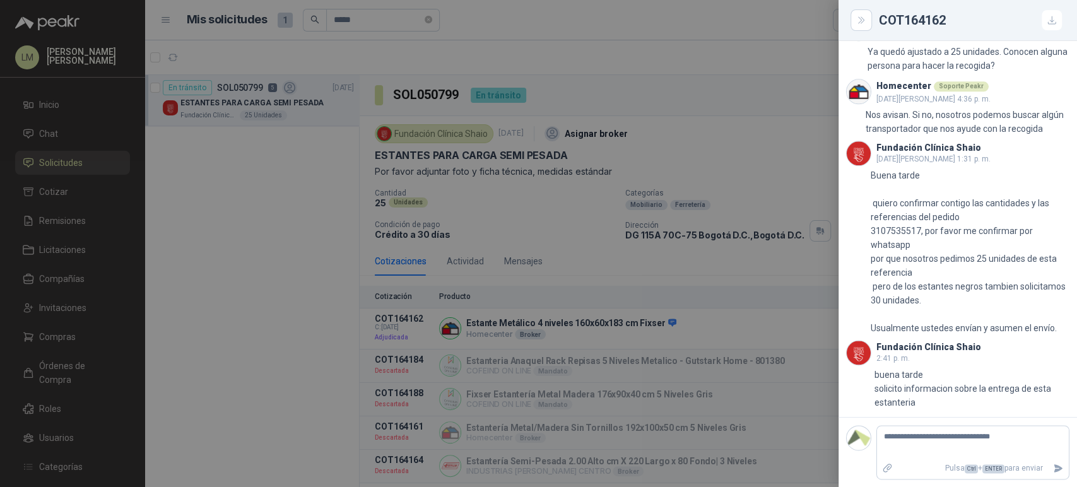
type textarea "**********"
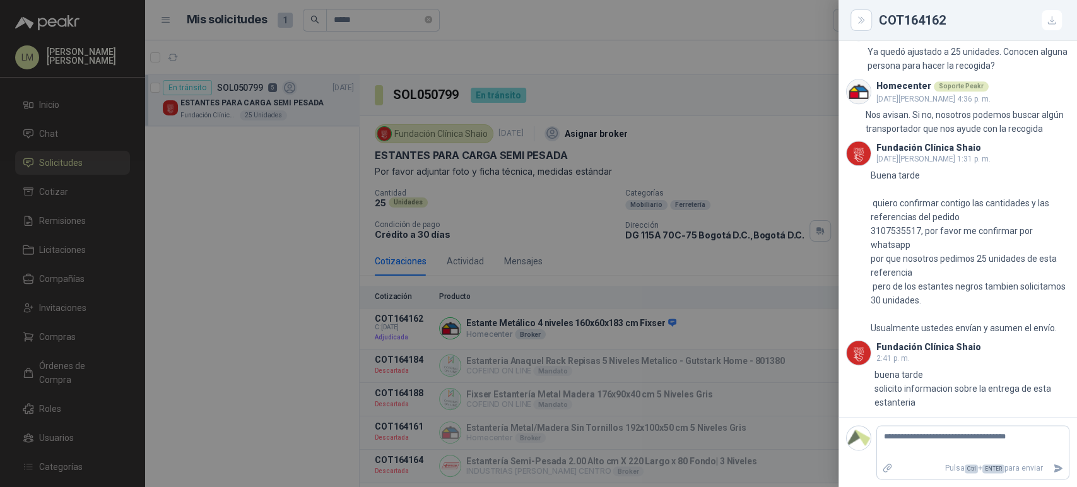
type textarea "**********"
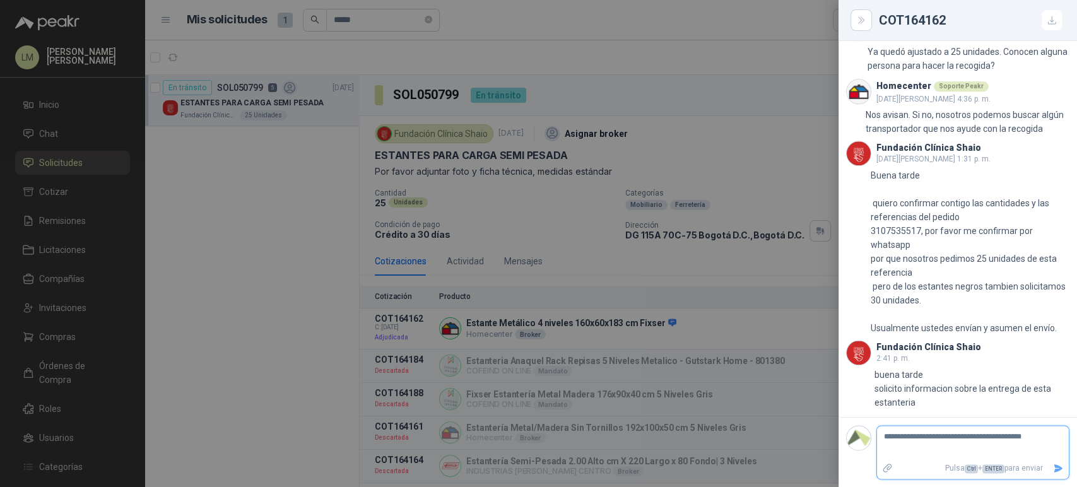
click at [1054, 469] on icon "Enviar" at bounding box center [1058, 468] width 9 height 8
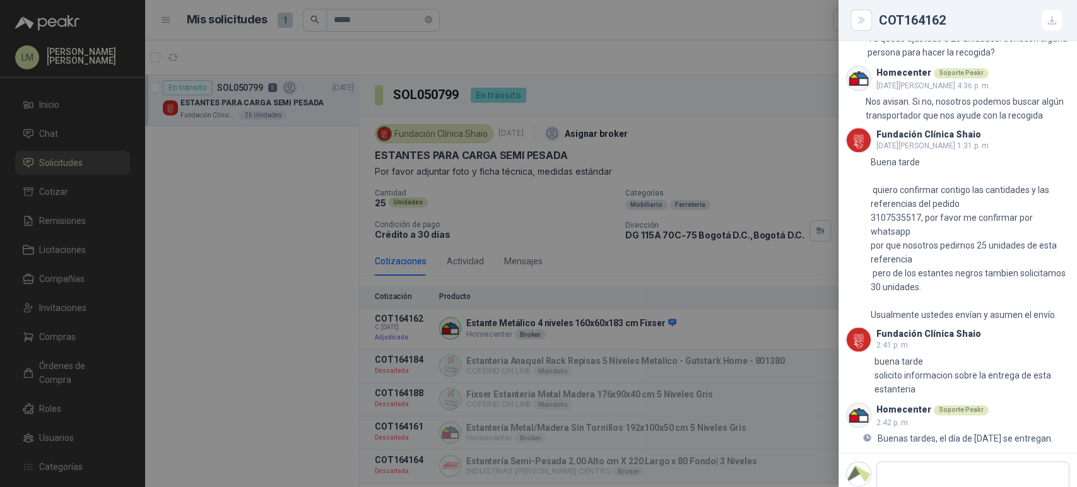
click at [727, 269] on div at bounding box center [538, 243] width 1077 height 487
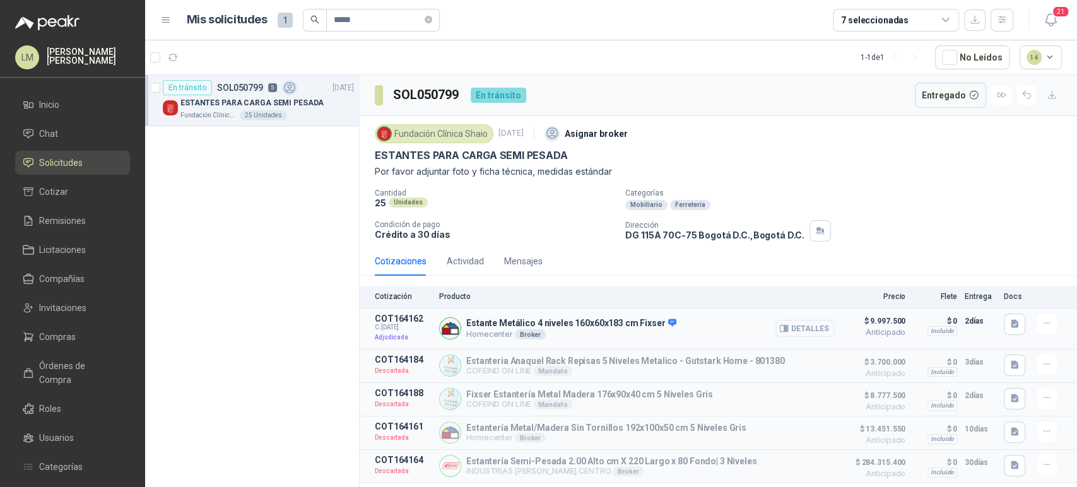
click at [785, 327] on icon "button" at bounding box center [783, 328] width 9 height 9
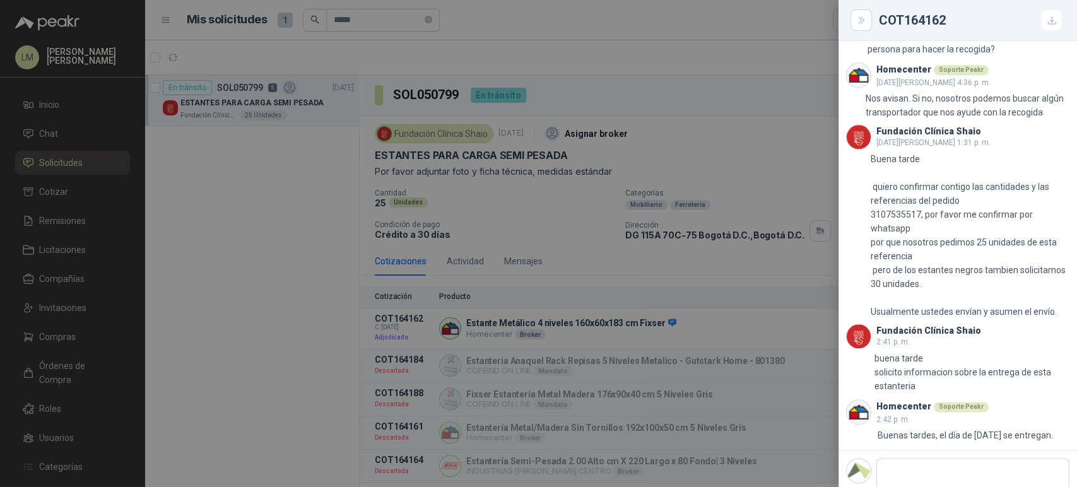
click at [606, 256] on div at bounding box center [538, 243] width 1077 height 487
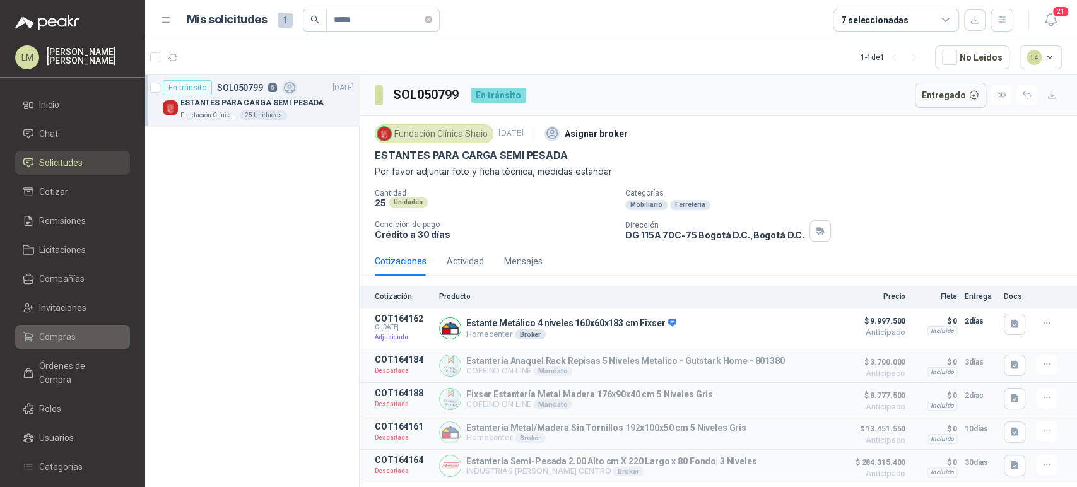
click at [71, 327] on link "Compras" at bounding box center [72, 337] width 115 height 24
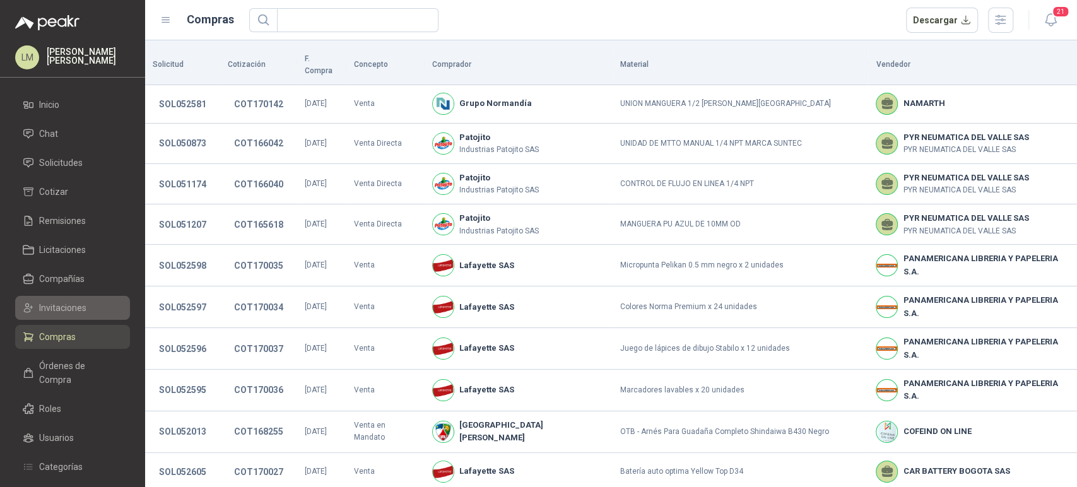
click at [71, 315] on link "Invitaciones" at bounding box center [72, 308] width 115 height 24
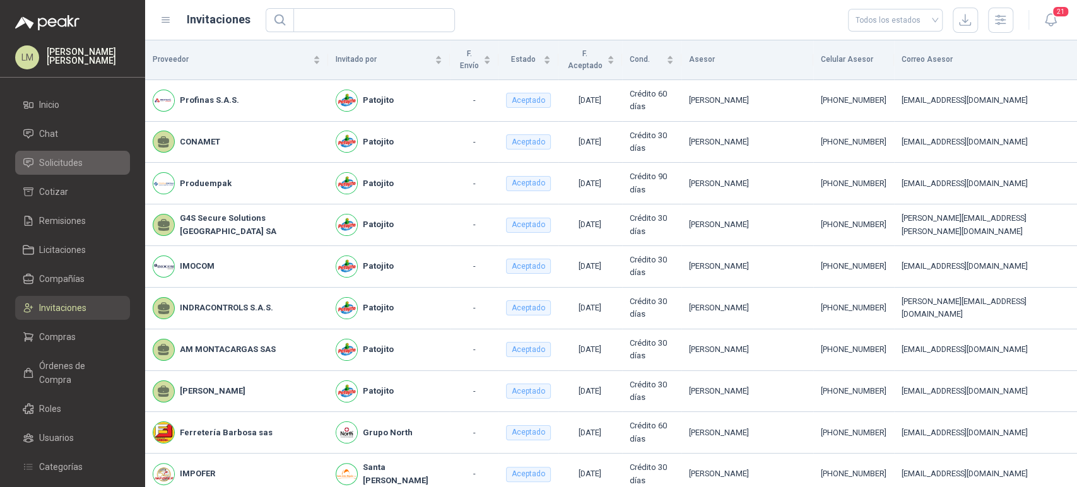
click at [56, 161] on span "Solicitudes" at bounding box center [61, 163] width 44 height 14
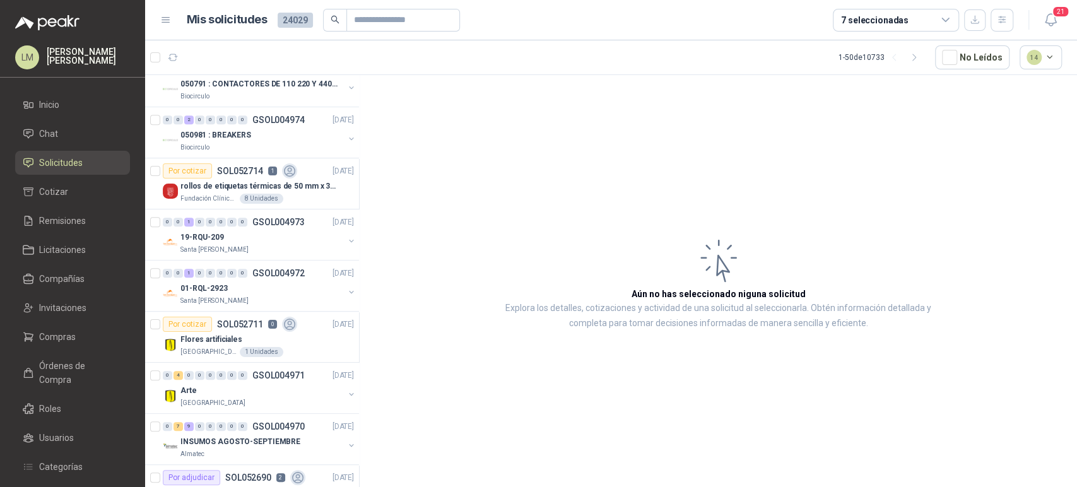
scroll to position [483, 0]
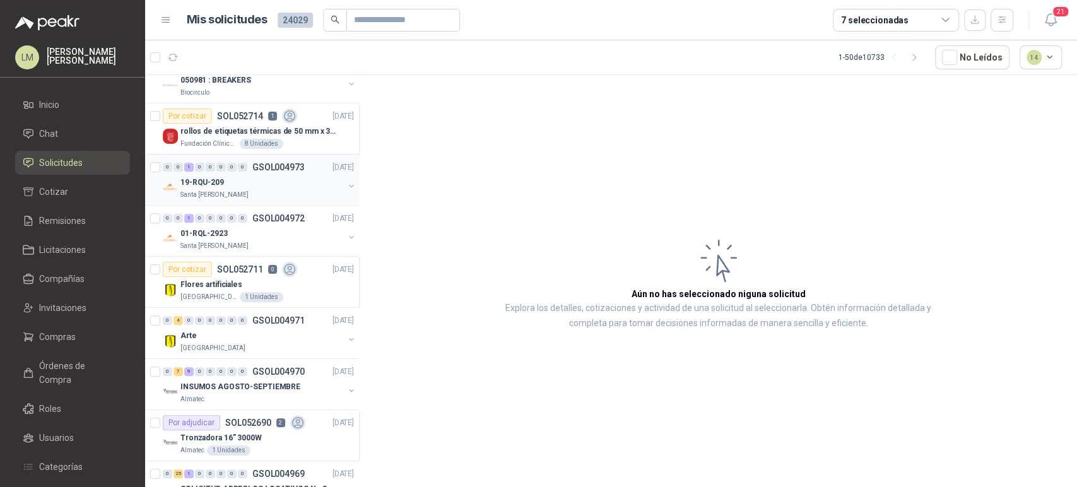
click at [240, 180] on div "19-RQU-209" at bounding box center [261, 182] width 163 height 15
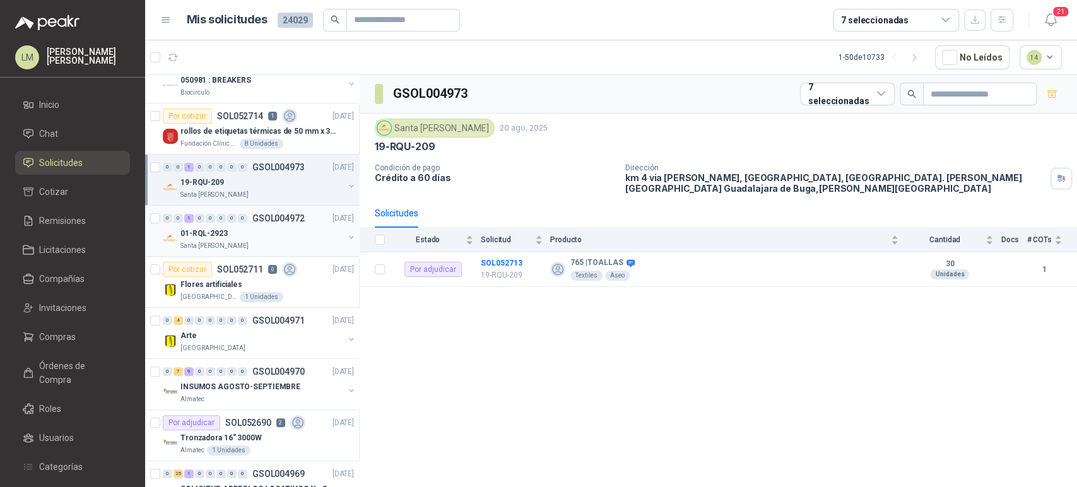
click at [242, 223] on div "0 0 1 0 0 0 0 0 GSOL004972 20/08/25" at bounding box center [260, 218] width 194 height 15
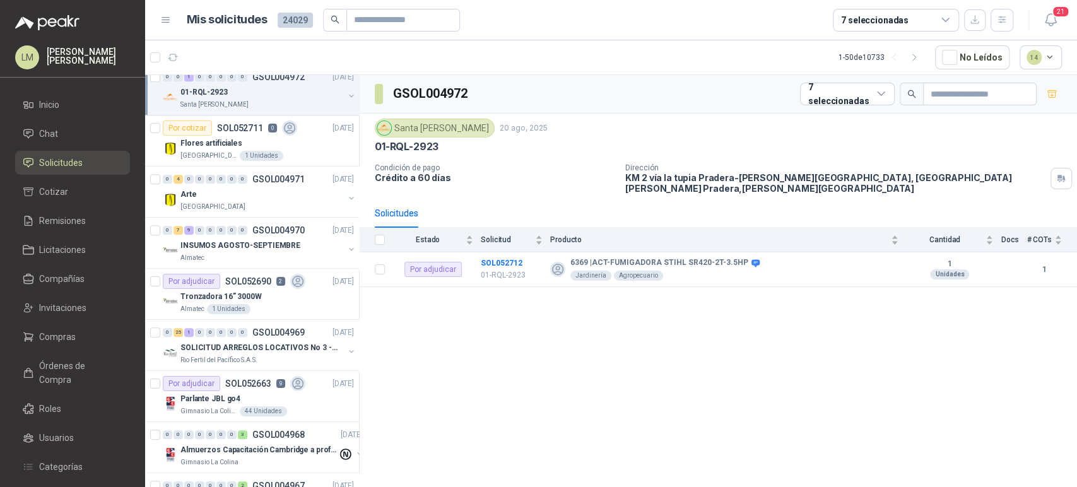
scroll to position [637, 0]
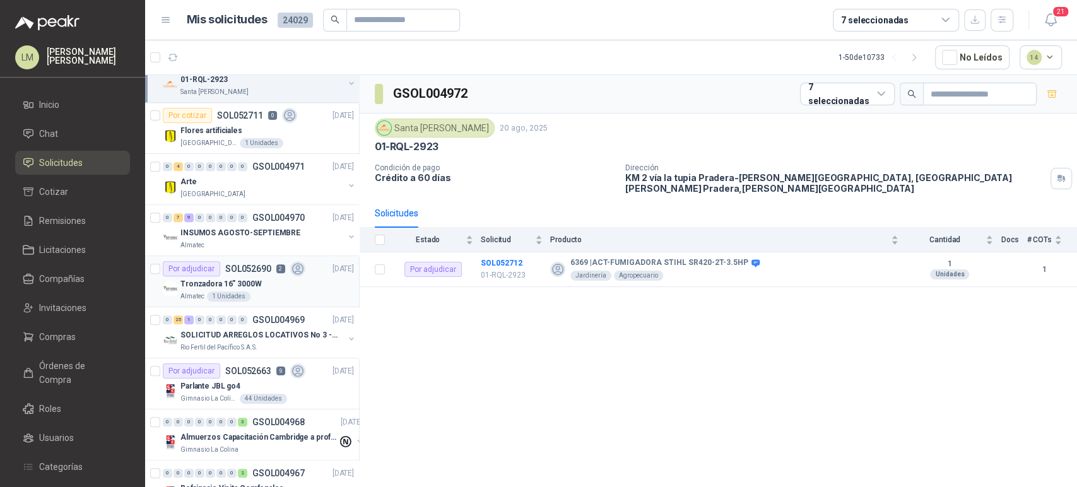
click at [246, 278] on p "Tronzadora 16” 3000W" at bounding box center [220, 284] width 81 height 12
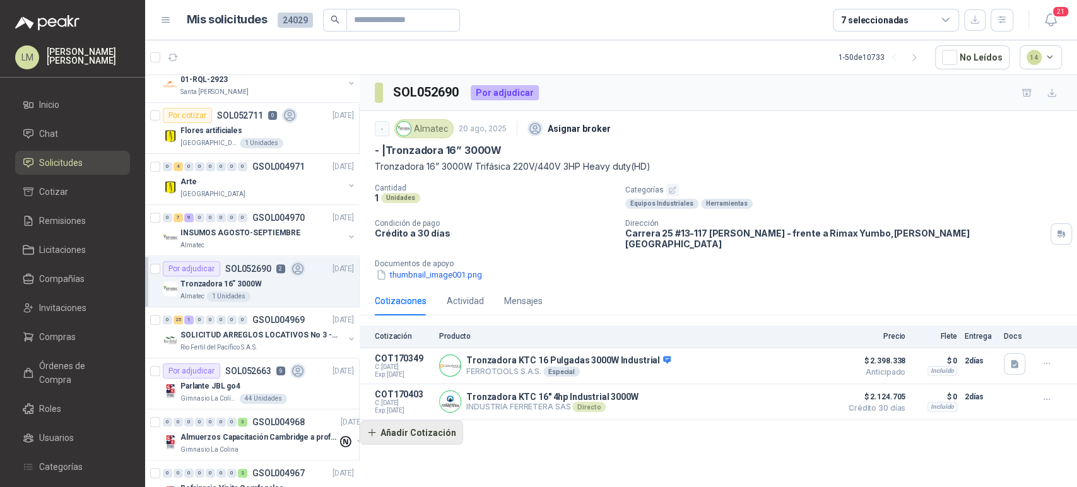
click at [402, 423] on button "Añadir Cotización" at bounding box center [411, 432] width 103 height 25
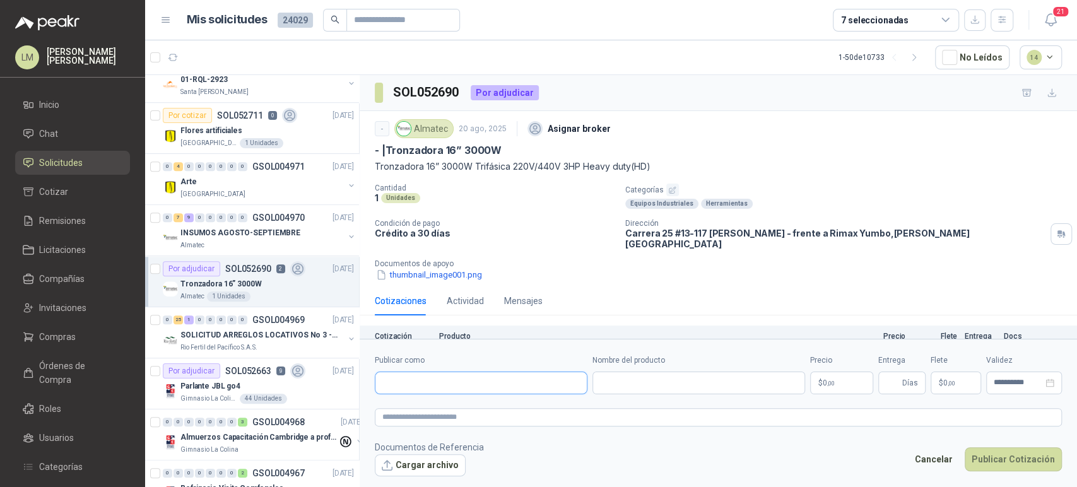
click at [457, 388] on input "Publicar como" at bounding box center [480, 382] width 211 height 21
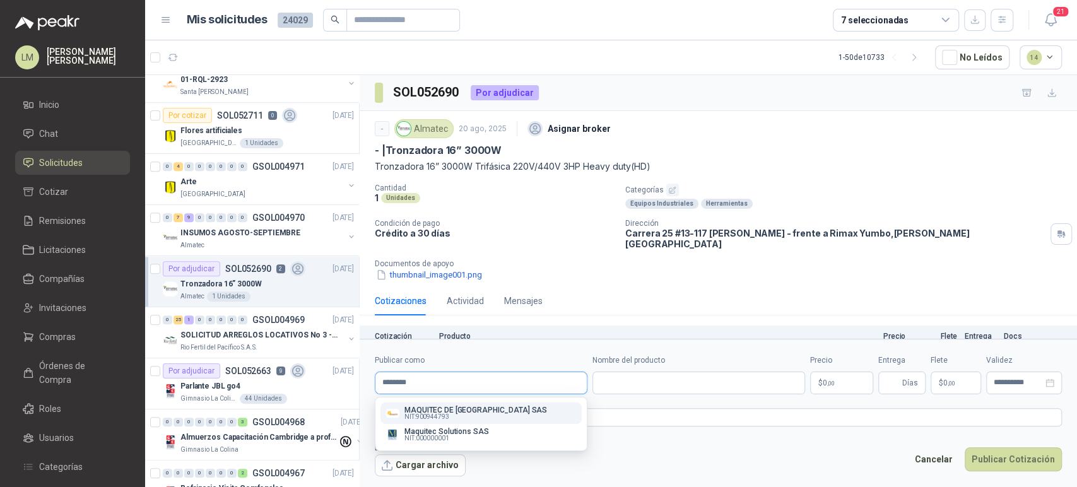
type input "********"
click at [412, 408] on p "MAQUITEC DE COLOMBIA SAS" at bounding box center [475, 410] width 143 height 8
type input "**********"
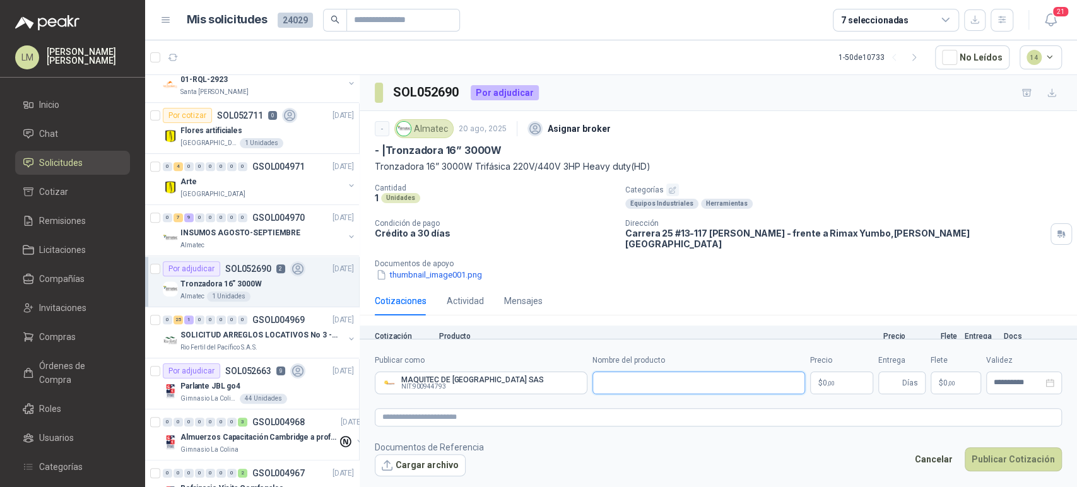
click at [602, 382] on input "Nombre del producto" at bounding box center [698, 383] width 213 height 23
paste input "**********"
type input "**********"
click at [454, 411] on textarea at bounding box center [718, 417] width 687 height 18
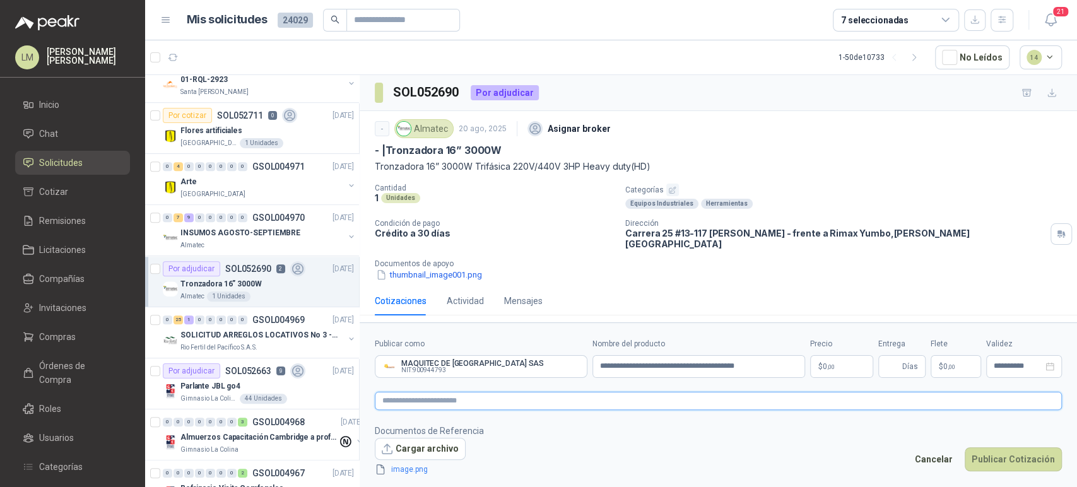
paste textarea "**********"
type textarea "**********"
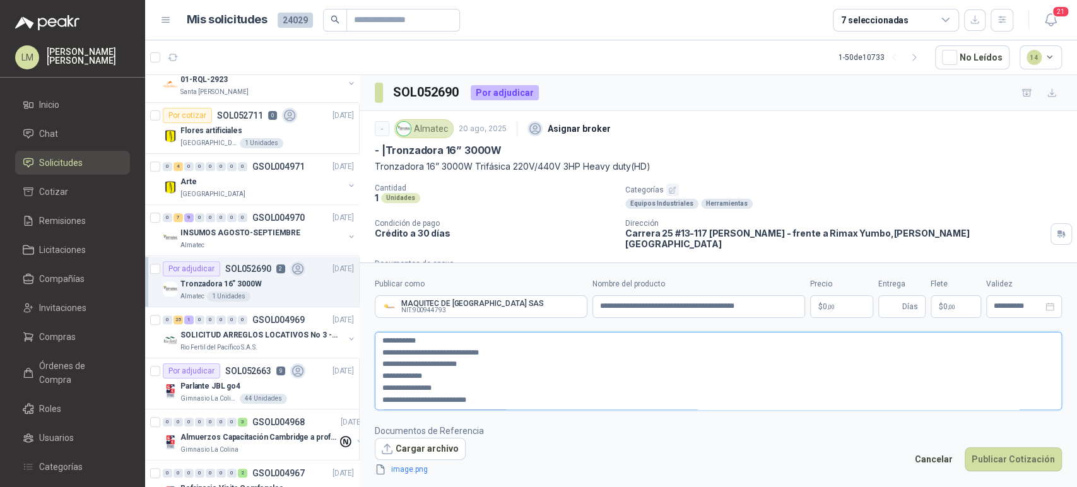
scroll to position [78, 0]
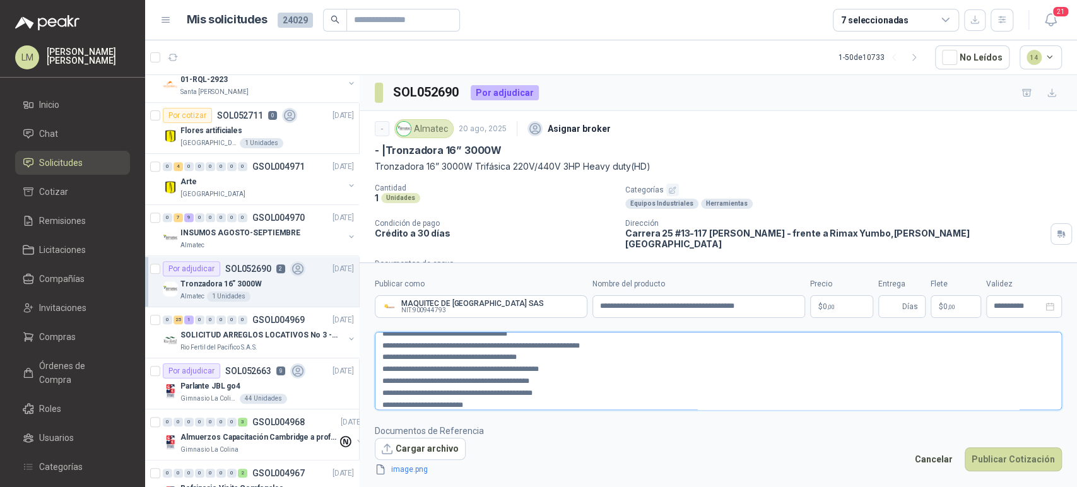
type textarea "**********"
click at [838, 307] on body "LM Luis Miguel Martinez Inicio Chat Solicitudes Cotizar Remisiones Licitaciones…" at bounding box center [538, 243] width 1077 height 487
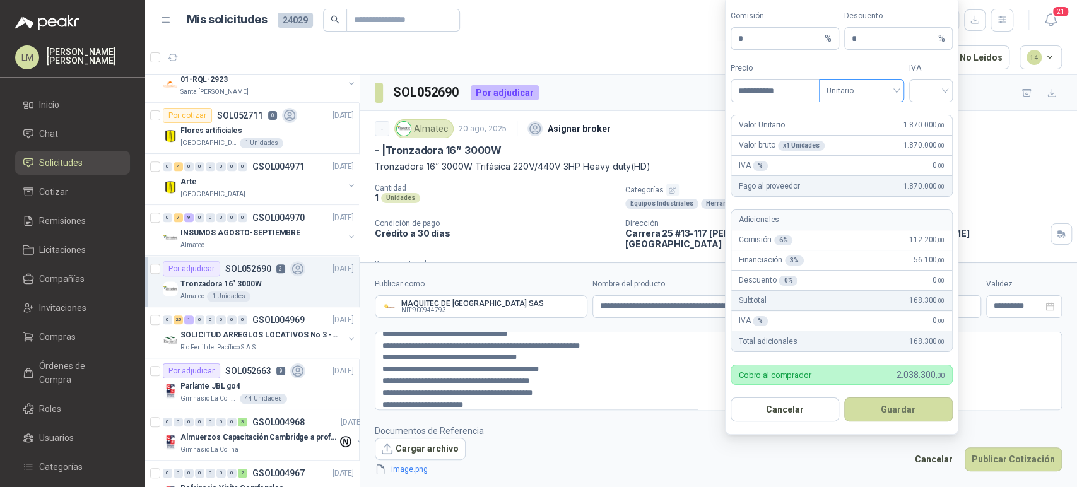
click at [858, 90] on span "Unitario" at bounding box center [861, 90] width 70 height 19
type input "**********"
click at [843, 136] on div "Unitario con IVA" at bounding box center [861, 138] width 65 height 14
click at [922, 90] on input "search" at bounding box center [931, 89] width 28 height 19
click at [920, 116] on div "19%" at bounding box center [930, 117] width 23 height 14
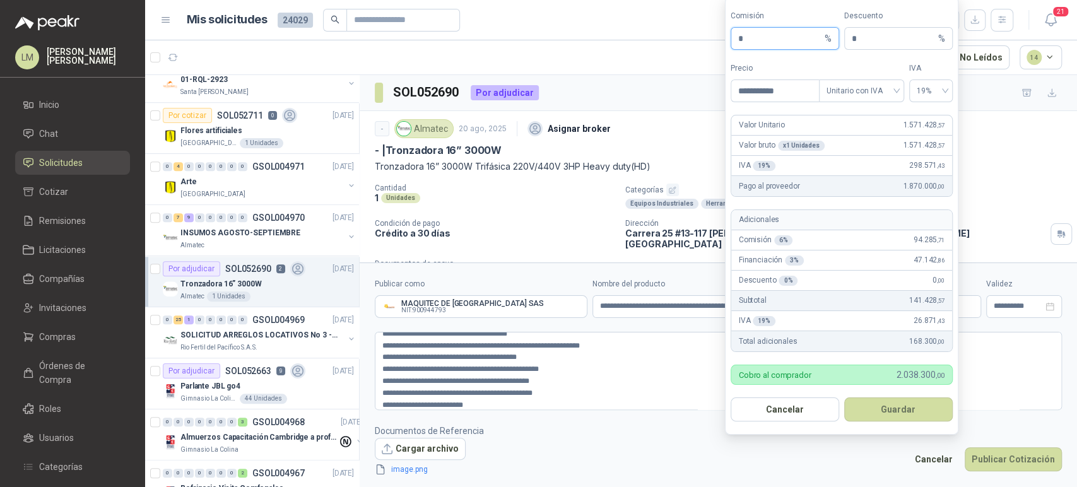
drag, startPoint x: 749, startPoint y: 38, endPoint x: 703, endPoint y: 39, distance: 46.1
click at [703, 39] on body "LM Luis Miguel Martinez Inicio Chat Solicitudes Cotizar Remisiones Licitaciones…" at bounding box center [538, 243] width 1077 height 487
type input "**"
click at [881, 408] on button "Guardar" at bounding box center [898, 409] width 109 height 24
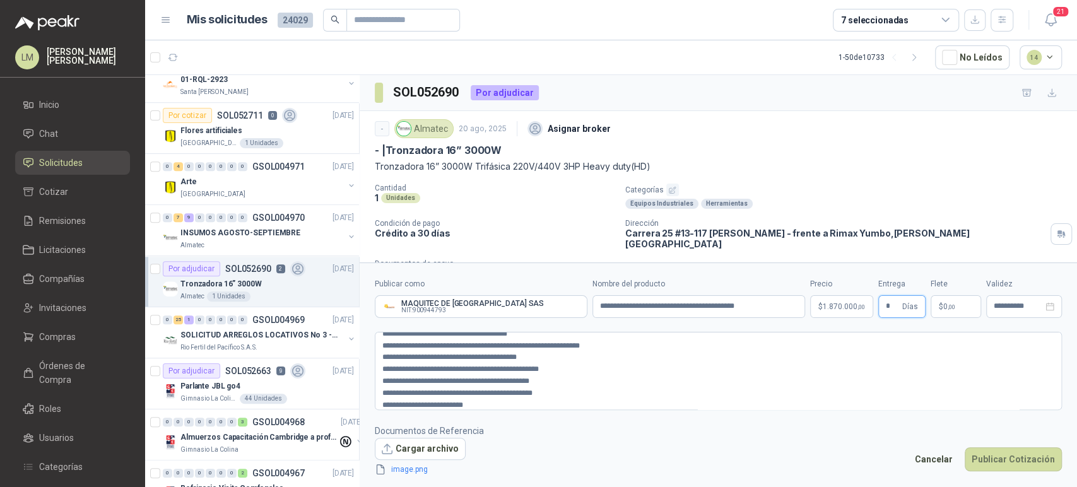
type input "*"
click at [940, 307] on span "$" at bounding box center [941, 307] width 4 height 8
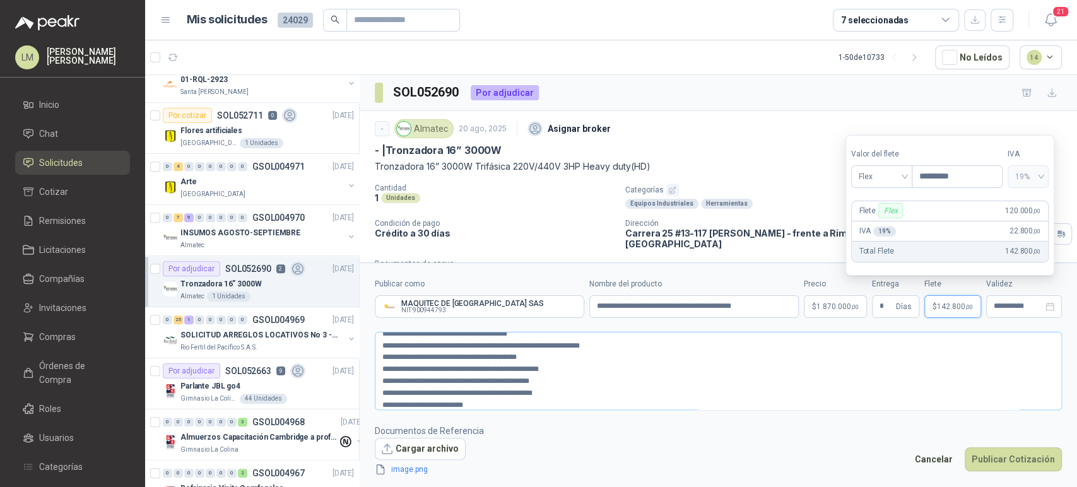
type input "*********"
click at [1006, 462] on button "Publicar Cotización" at bounding box center [1013, 459] width 97 height 24
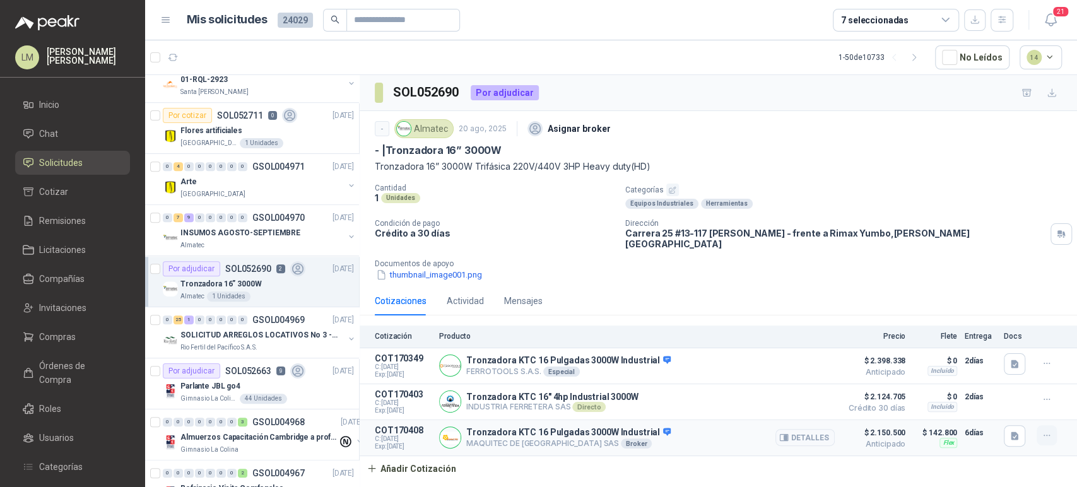
click at [1043, 430] on icon "button" at bounding box center [1047, 435] width 11 height 11
click at [999, 379] on button "Editar" at bounding box center [1021, 377] width 101 height 20
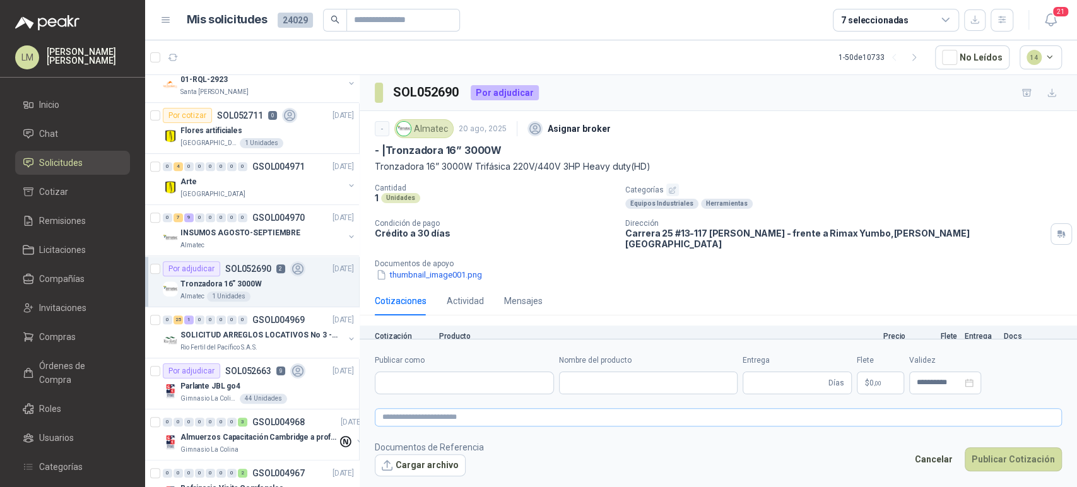
type input "**********"
type input "*"
type input "**********"
type textarea "**********"
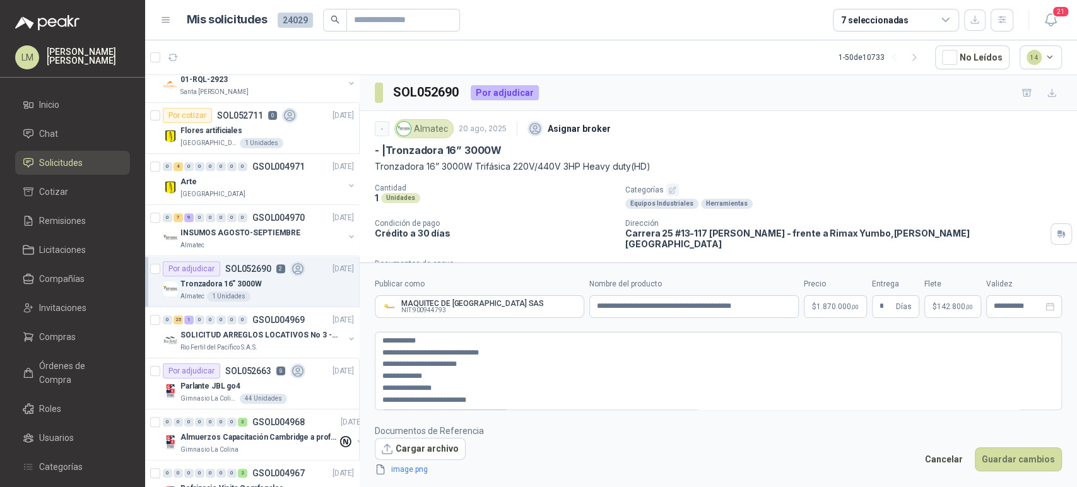
click at [829, 308] on body "LM Luis Miguel Martinez Inicio Chat Solicitudes Cotizar Remisiones Licitaciones…" at bounding box center [538, 243] width 1077 height 487
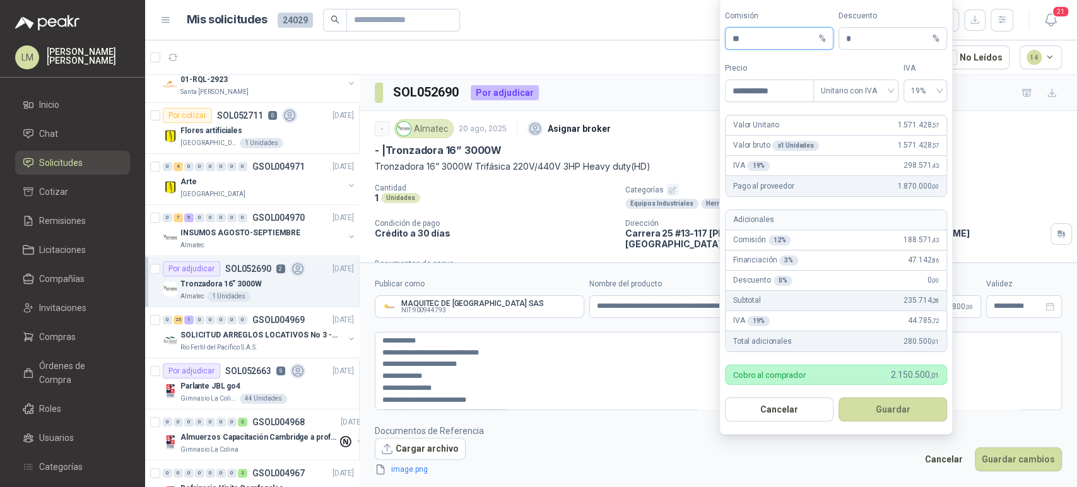
drag, startPoint x: 745, startPoint y: 36, endPoint x: 690, endPoint y: 45, distance: 55.6
click at [690, 45] on body "LM Luis Miguel Martinez Inicio Chat Solicitudes Cotizar Remisiones Licitaciones…" at bounding box center [538, 243] width 1077 height 487
type input "*"
click at [882, 404] on button "Guardar" at bounding box center [892, 409] width 109 height 24
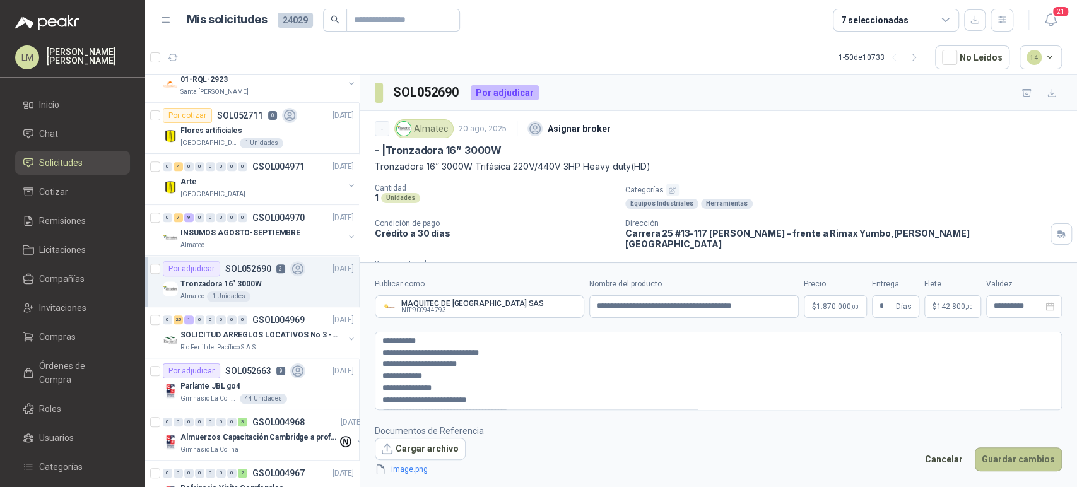
click at [1015, 458] on button "Guardar cambios" at bounding box center [1018, 459] width 87 height 24
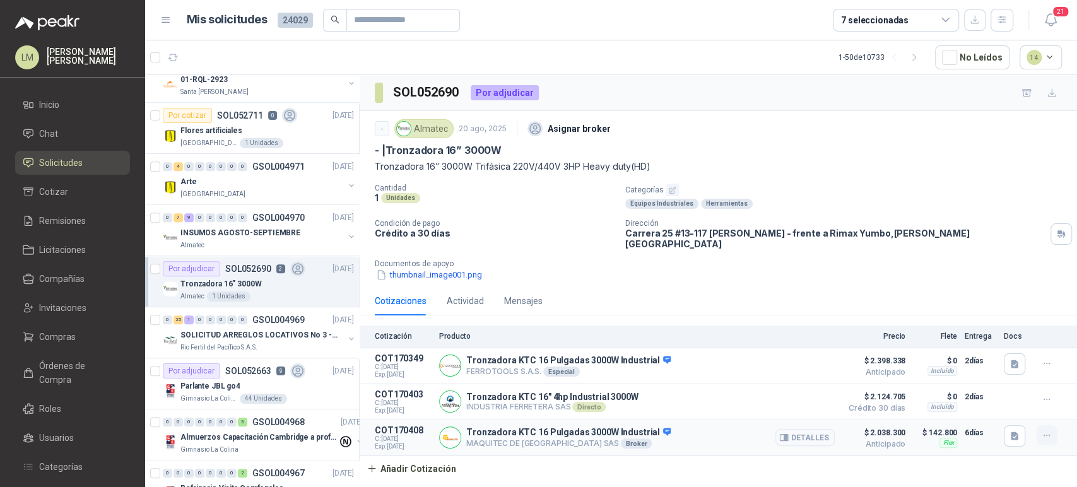
click at [1044, 435] on icon "button" at bounding box center [1046, 435] width 6 height 1
click at [994, 375] on button "Editar" at bounding box center [1021, 377] width 101 height 20
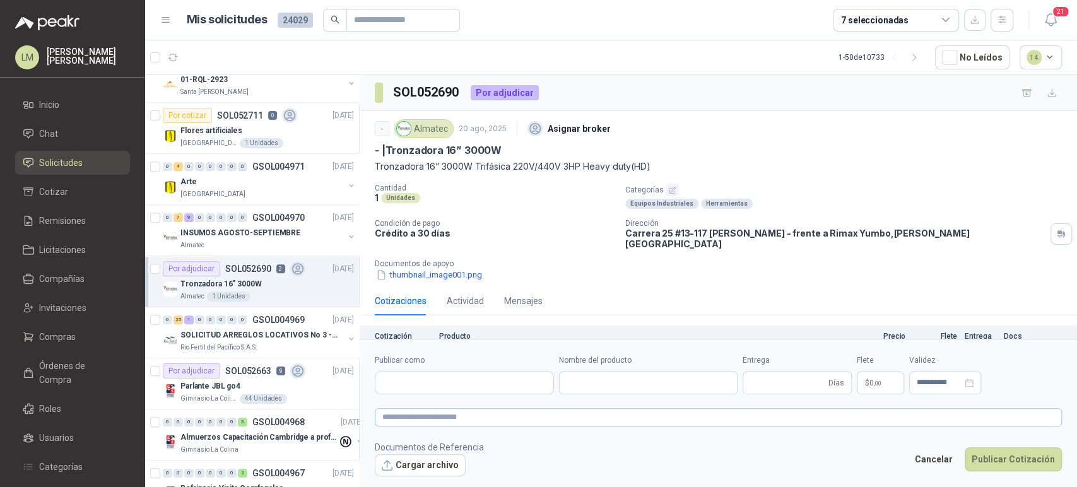
type input "**********"
type input "*"
type input "**********"
type textarea "**********"
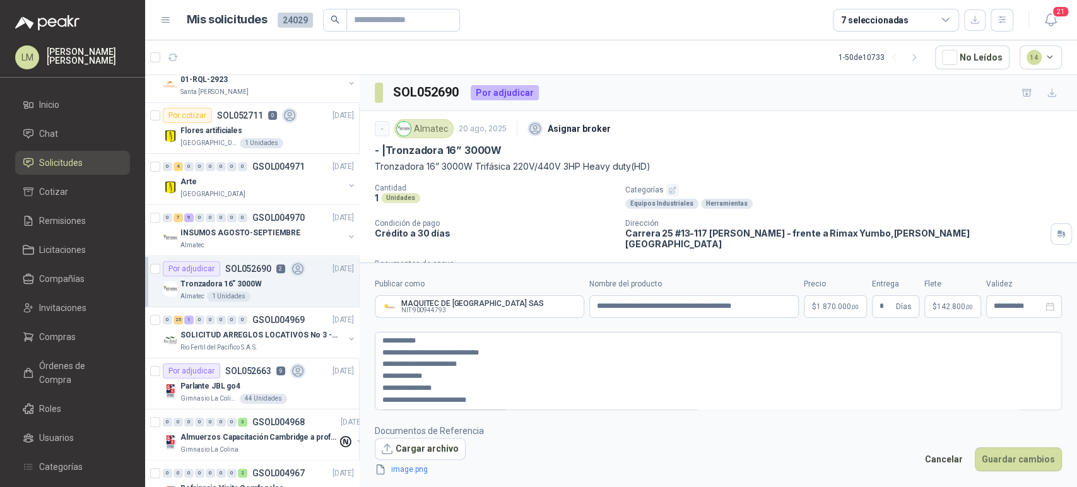
click at [939, 321] on form "**********" at bounding box center [718, 376] width 717 height 229
click at [943, 312] on p "$ 142.800 ,00" at bounding box center [952, 306] width 57 height 23
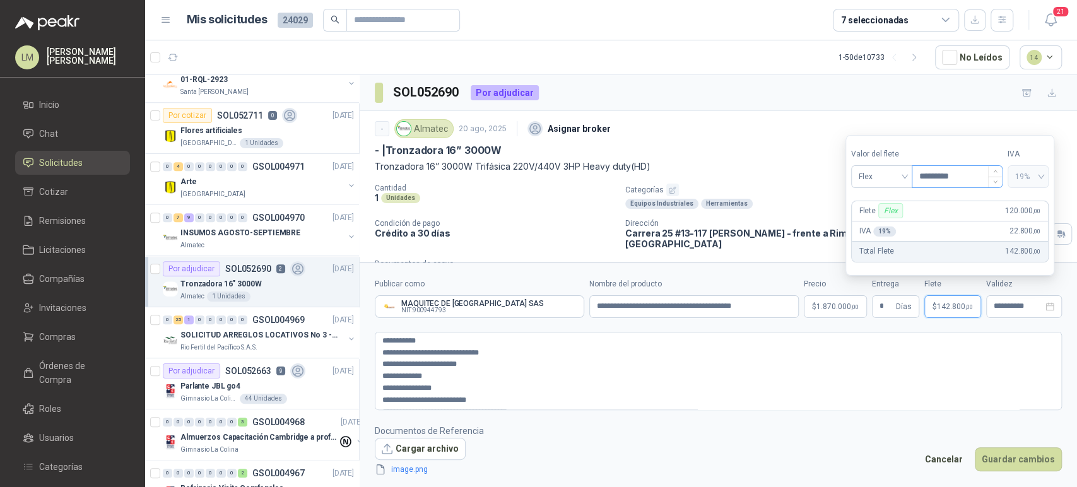
click at [939, 176] on input "*********" at bounding box center [957, 176] width 90 height 21
type input "*********"
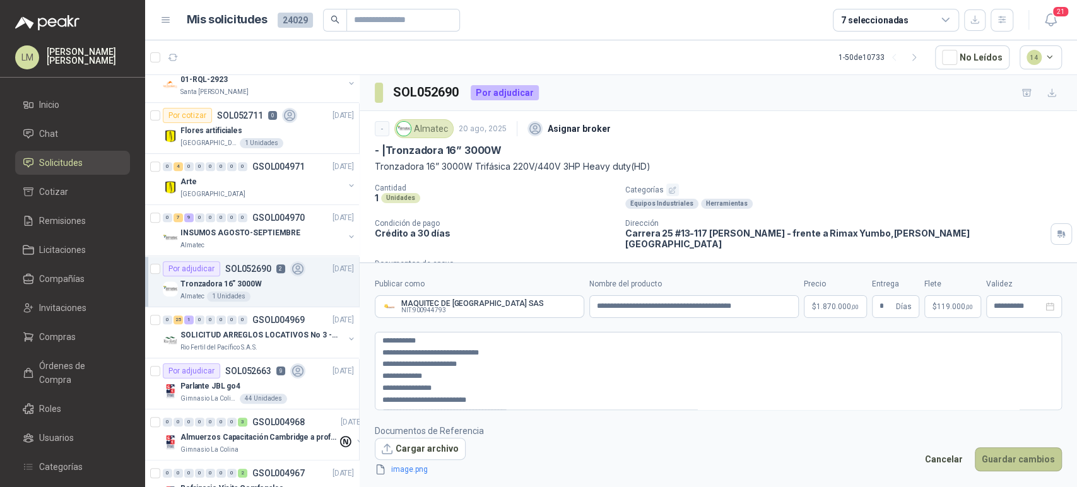
click at [1009, 453] on button "Guardar cambios" at bounding box center [1018, 459] width 87 height 24
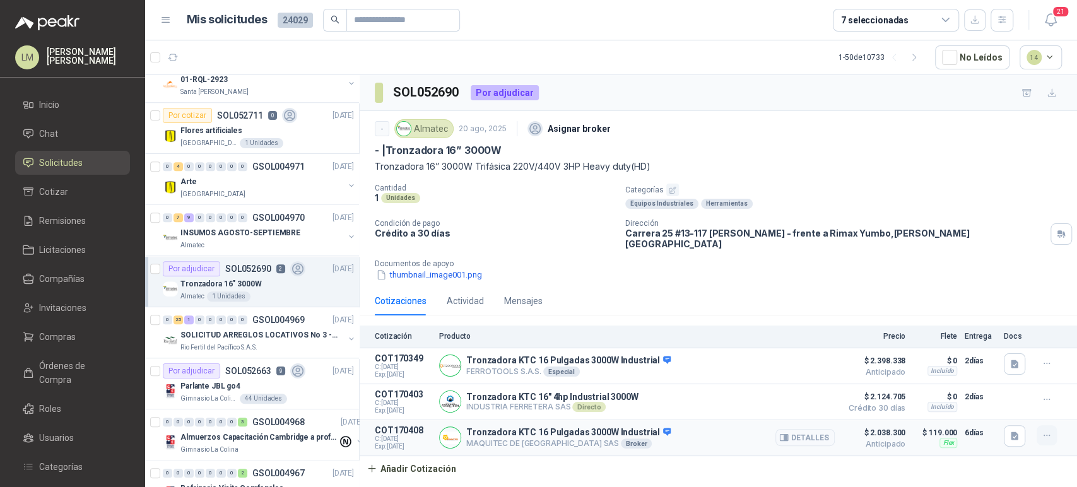
click at [1039, 430] on button "button" at bounding box center [1047, 435] width 20 height 20
click at [1004, 378] on button "Editar" at bounding box center [1021, 377] width 101 height 20
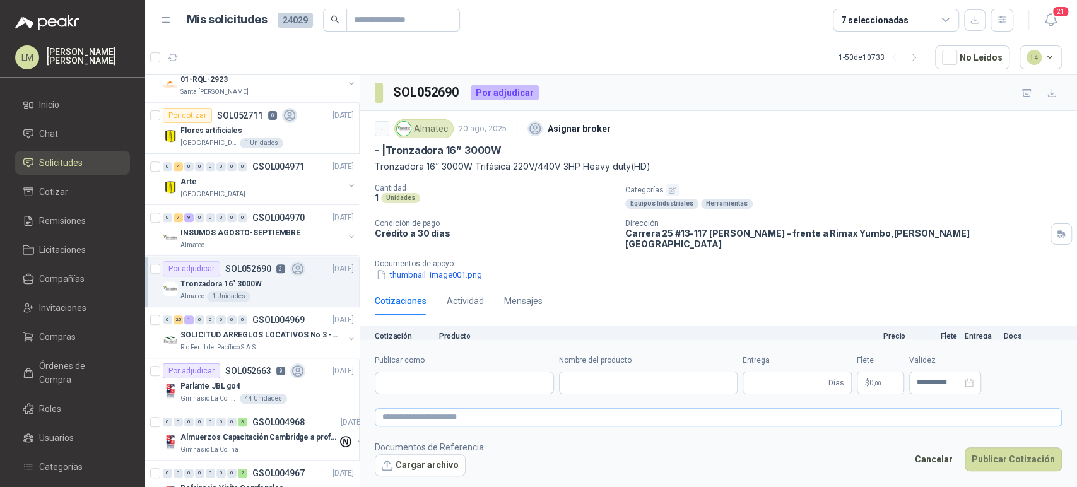
type input "**********"
type input "*"
type input "**********"
type textarea "**********"
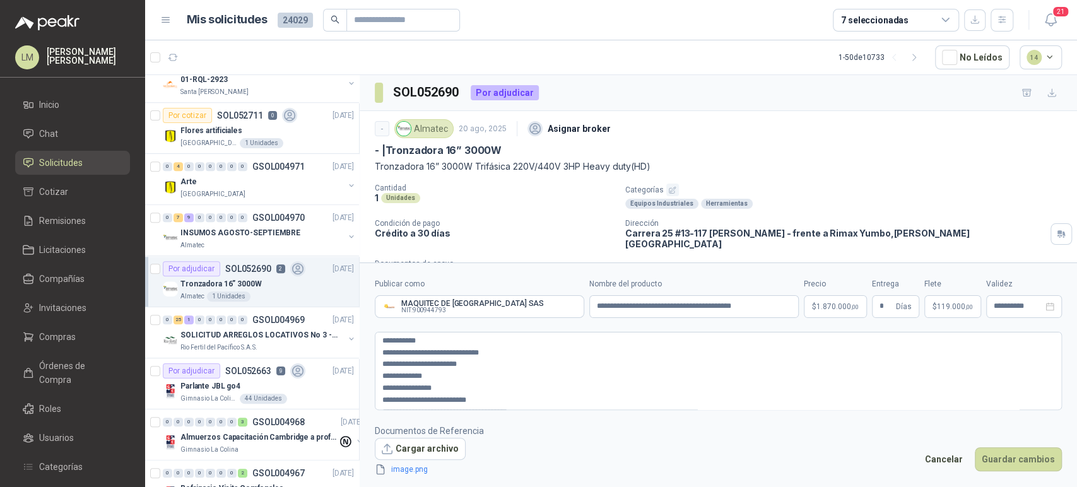
click at [838, 308] on body "LM Luis Miguel Martinez Inicio Chat Solicitudes Cotizar Remisiones Licitaciones…" at bounding box center [538, 243] width 1077 height 487
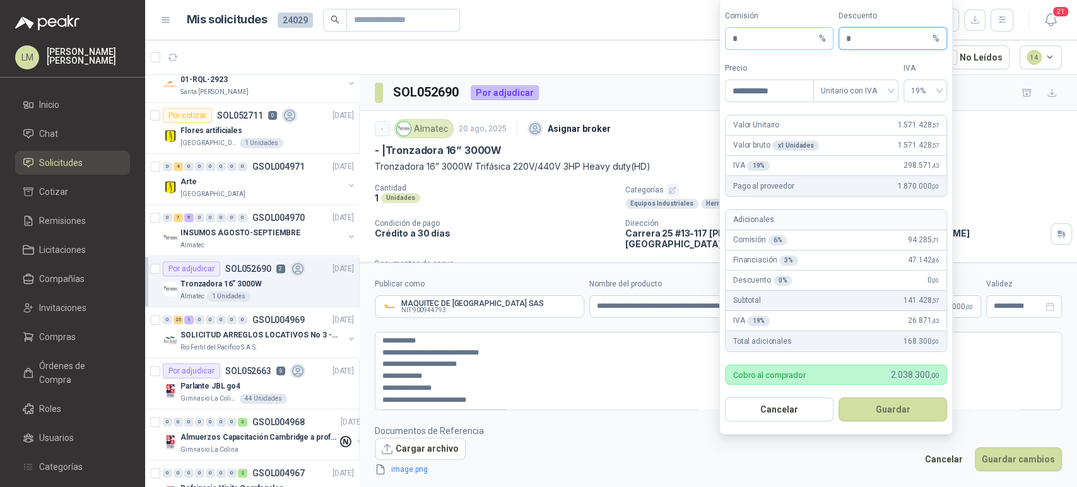
drag, startPoint x: 859, startPoint y: 41, endPoint x: 831, endPoint y: 40, distance: 27.1
click at [831, 40] on div "Comisión * % Descuento * %" at bounding box center [836, 30] width 222 height 40
type input "*"
click at [865, 402] on button "Guardar" at bounding box center [892, 409] width 109 height 24
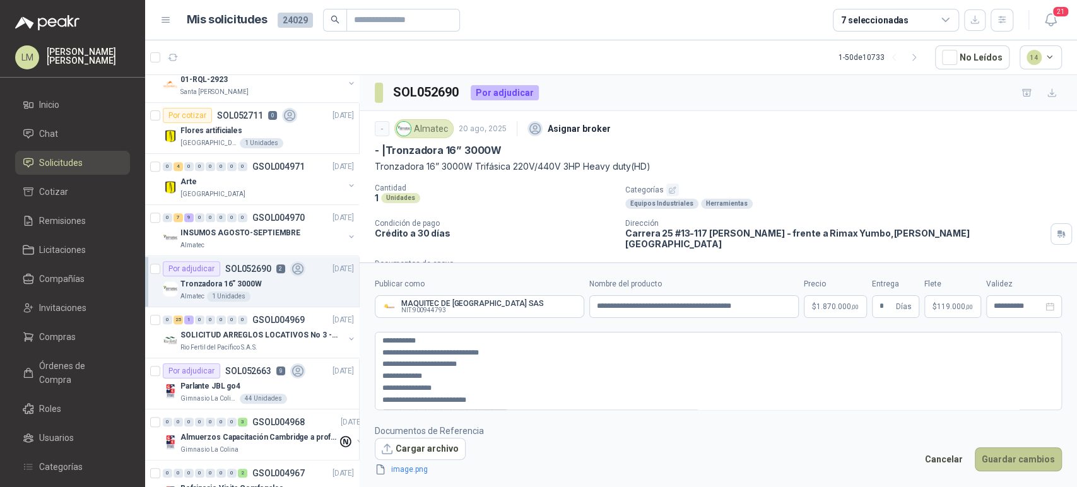
click at [1015, 455] on button "Guardar cambios" at bounding box center [1018, 459] width 87 height 24
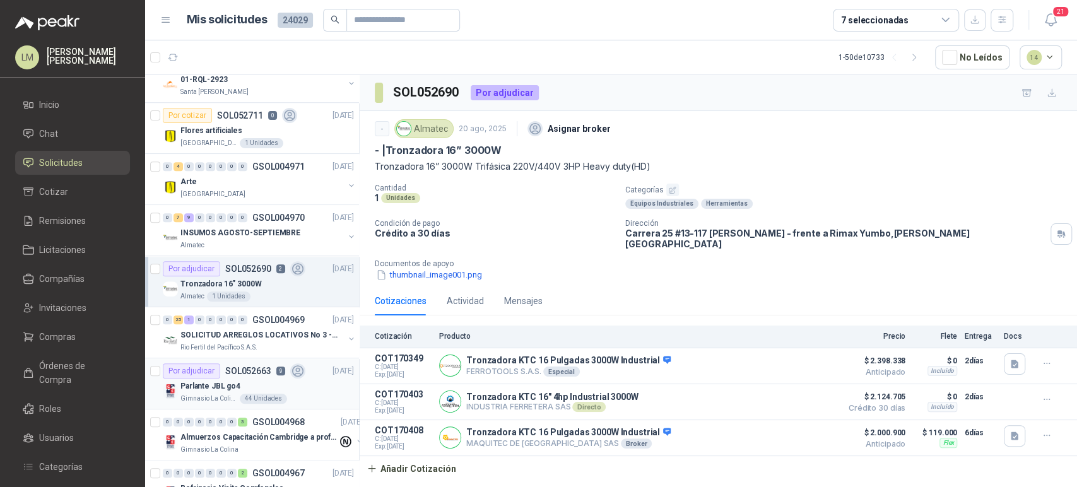
click at [236, 372] on p "SOL052663" at bounding box center [248, 371] width 46 height 9
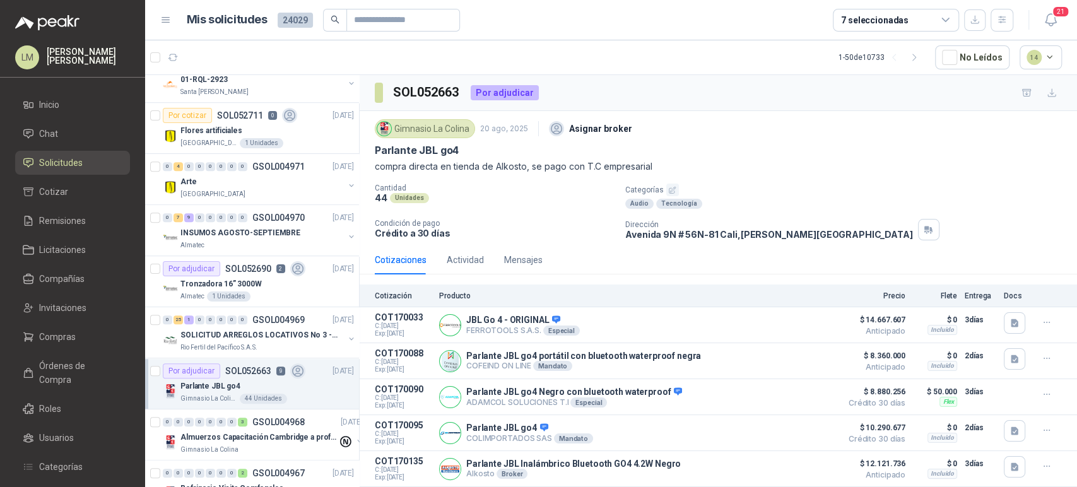
scroll to position [168, 0]
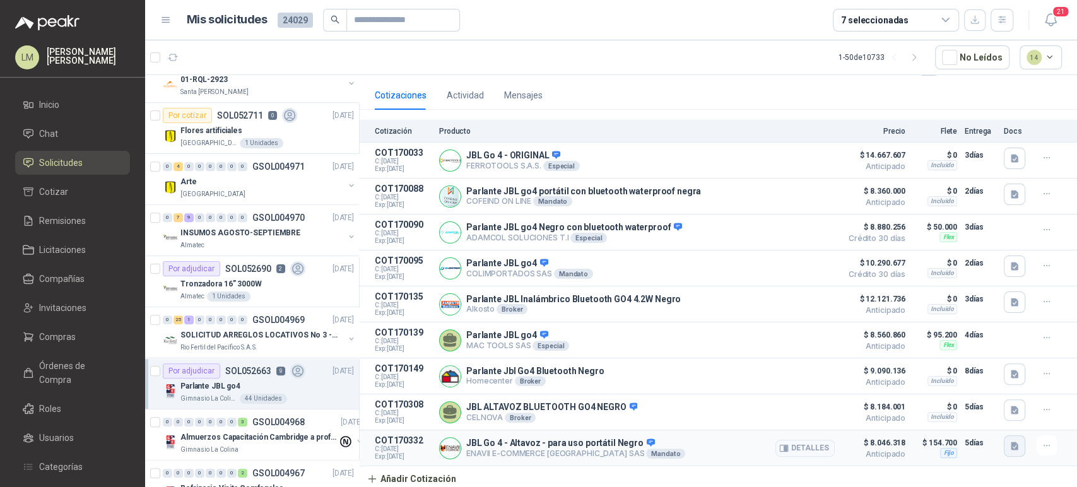
click at [1009, 449] on button "button" at bounding box center [1014, 445] width 21 height 21
click at [959, 417] on button "163316-800-450.png" at bounding box center [962, 417] width 90 height 13
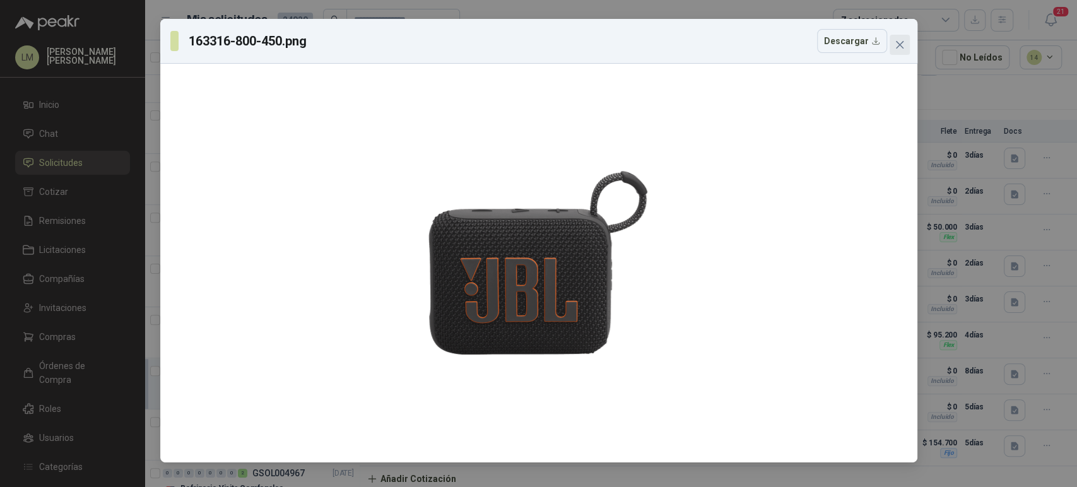
click at [899, 44] on icon "close" at bounding box center [899, 45] width 8 height 8
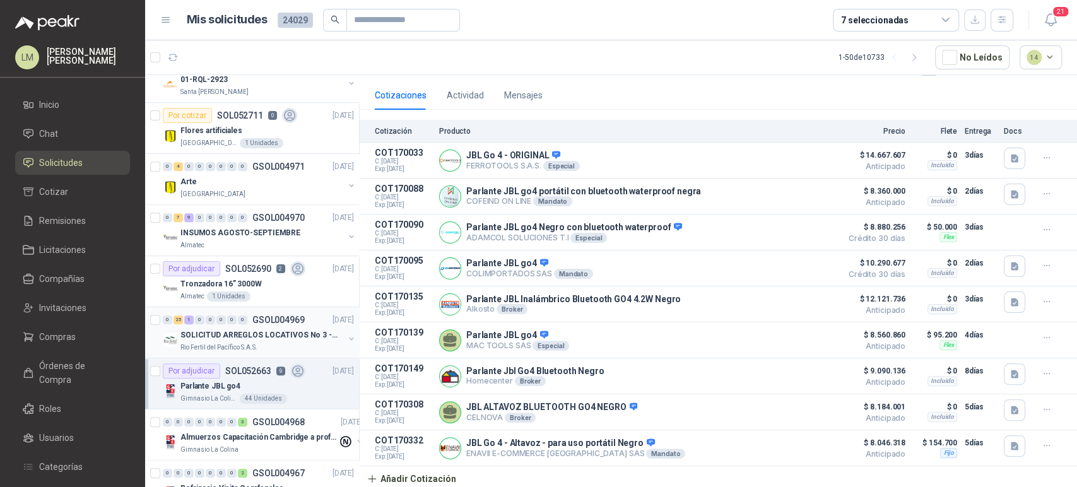
click at [274, 329] on p "SOLICITUD ARREGLOS LOCATIVOS No 3 - PICHINDE" at bounding box center [258, 335] width 157 height 12
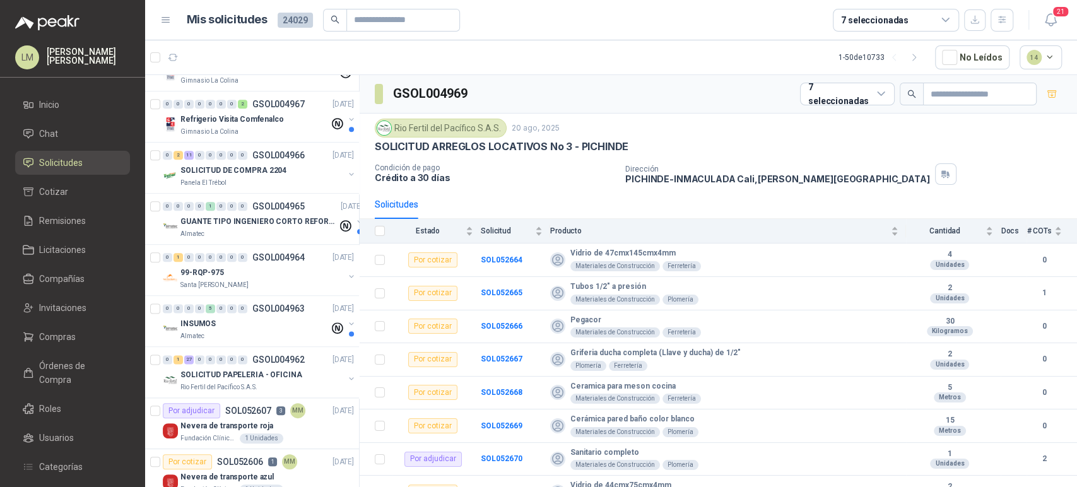
scroll to position [1118, 0]
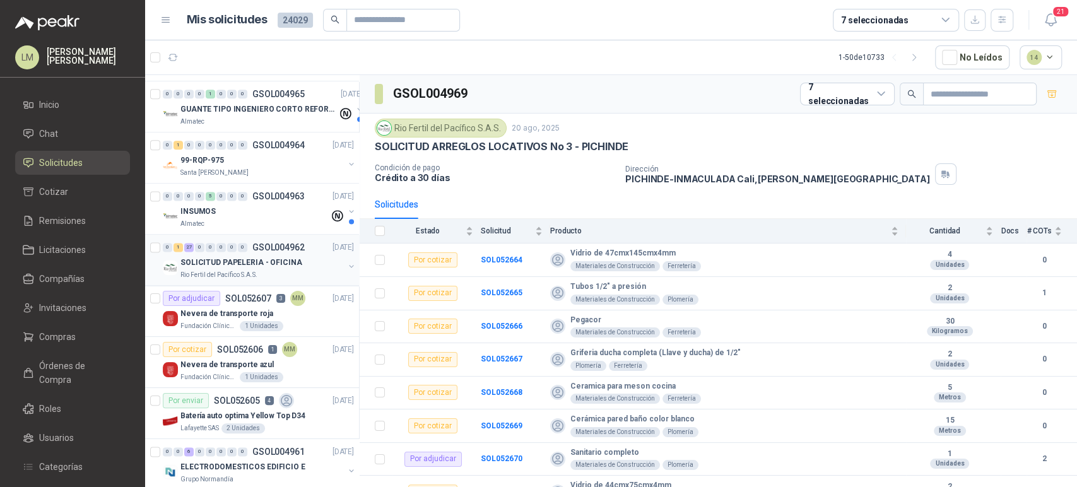
click at [249, 250] on div "0 1 27 0 0 0 0 0 GSOL004962 19/08/25" at bounding box center [260, 247] width 194 height 15
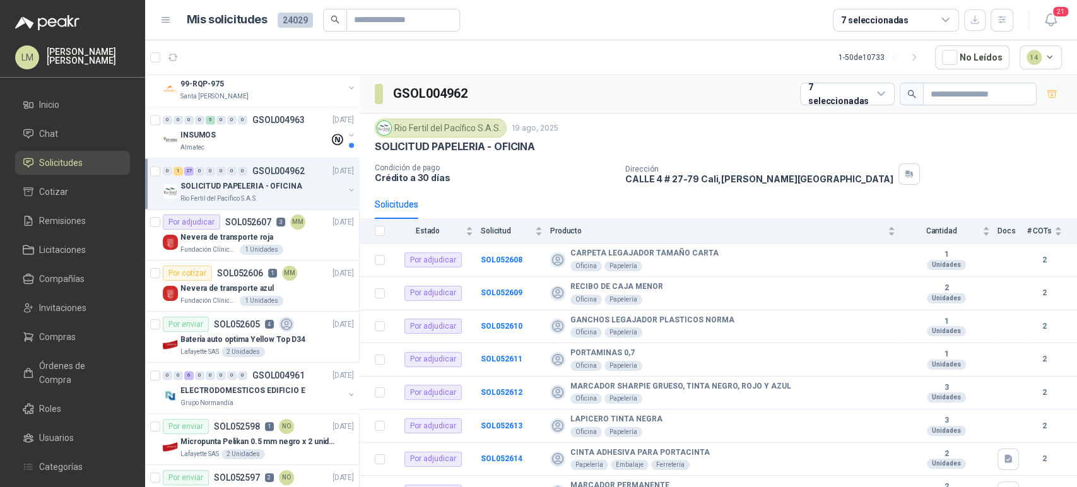
scroll to position [1196, 0]
click at [220, 243] on p "Fundación Clínica Shaio" at bounding box center [208, 248] width 57 height 10
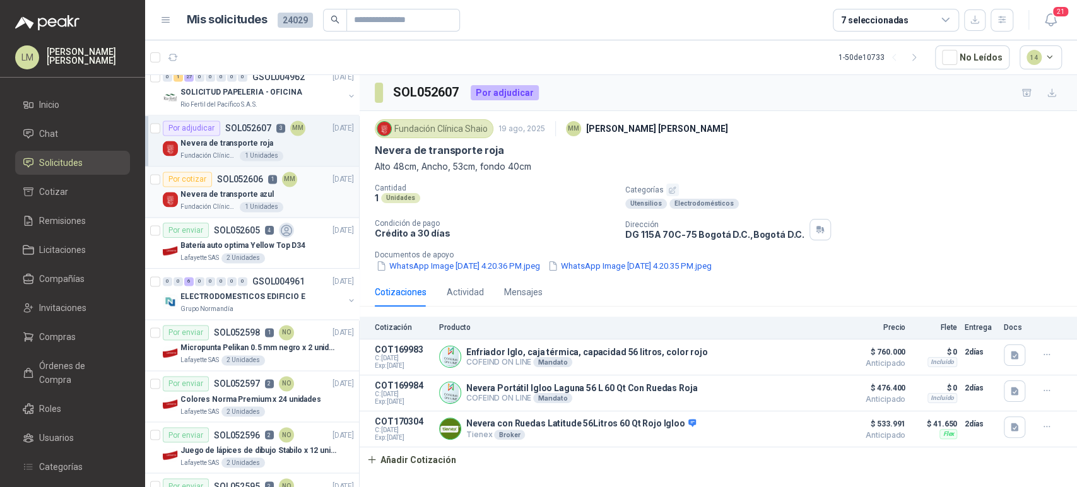
scroll to position [1292, 0]
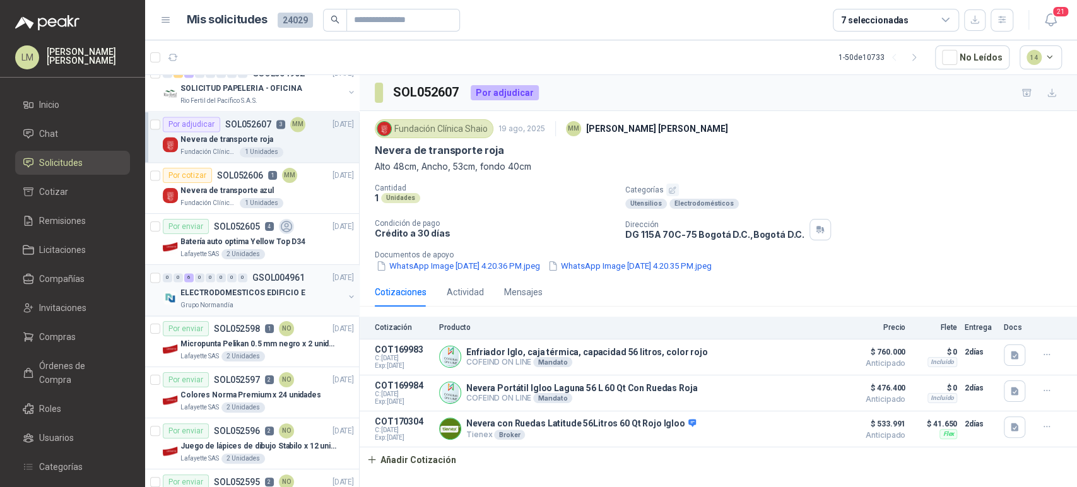
click at [248, 287] on p "ELECTRODOMESTICOS EDIFICIO E" at bounding box center [242, 293] width 125 height 12
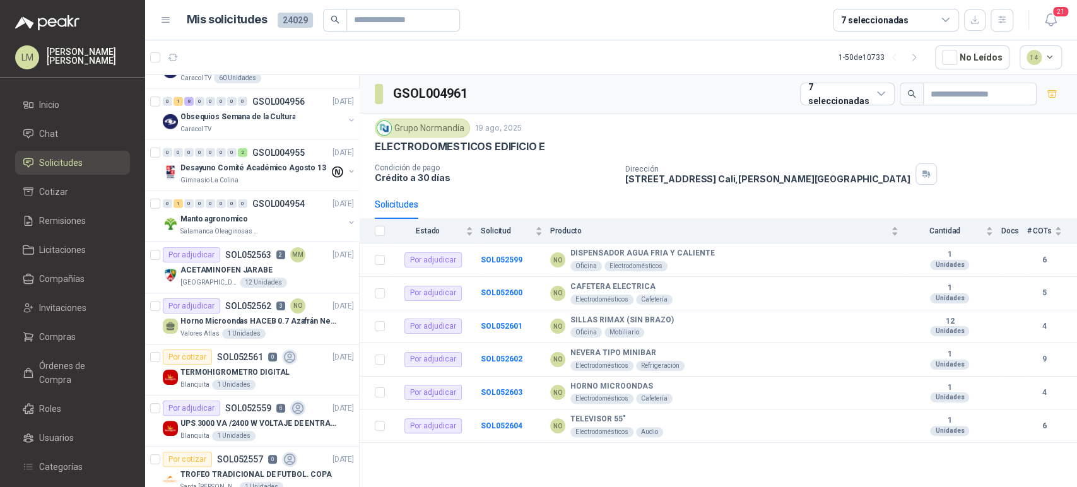
scroll to position [2162, 0]
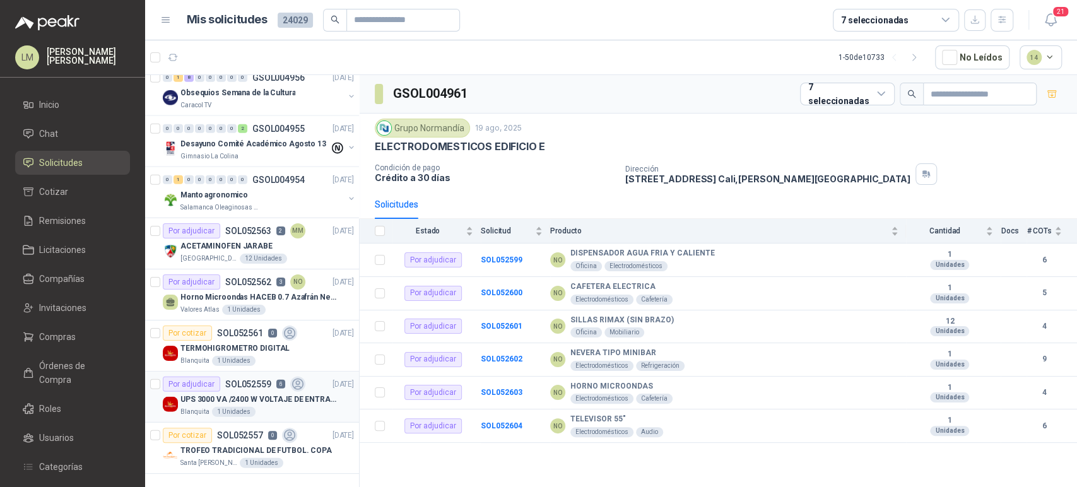
click at [237, 394] on p "UPS 3000 VA /2400 W VOLTAJE DE ENTRADA / SALIDA 12V ON LINE" at bounding box center [258, 400] width 157 height 12
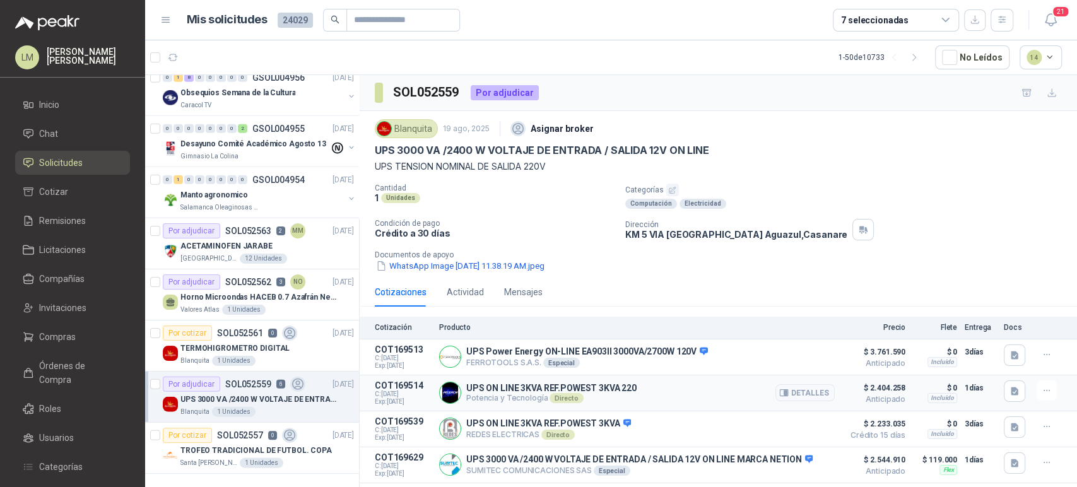
scroll to position [91, 0]
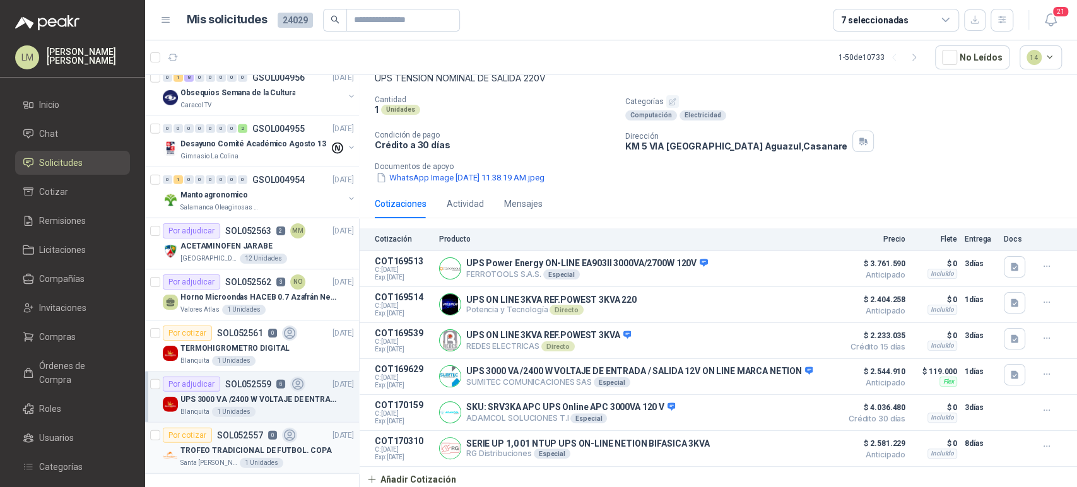
click at [218, 443] on div "TROFEO TRADICIONAL DE FUTBOL. COPA" at bounding box center [266, 450] width 173 height 15
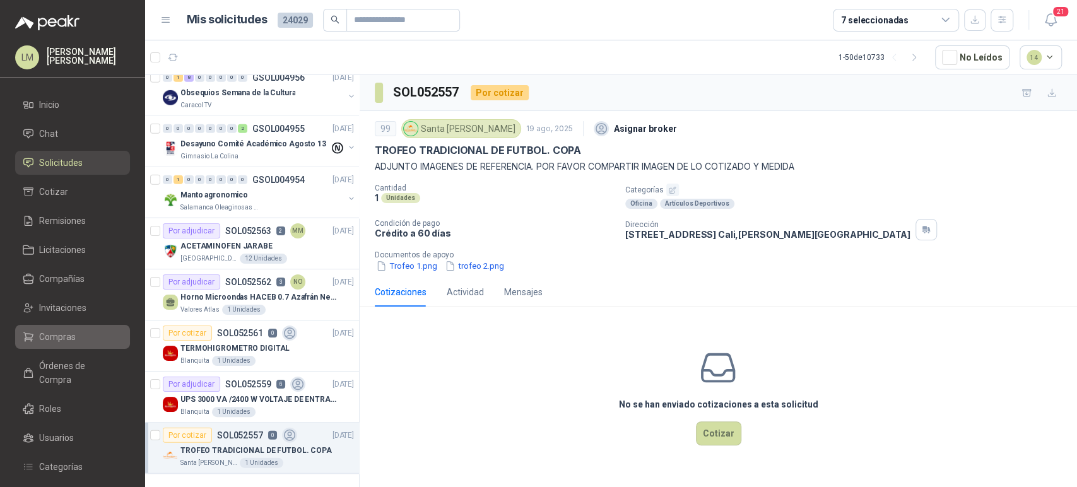
click at [61, 335] on span "Compras" at bounding box center [57, 337] width 37 height 14
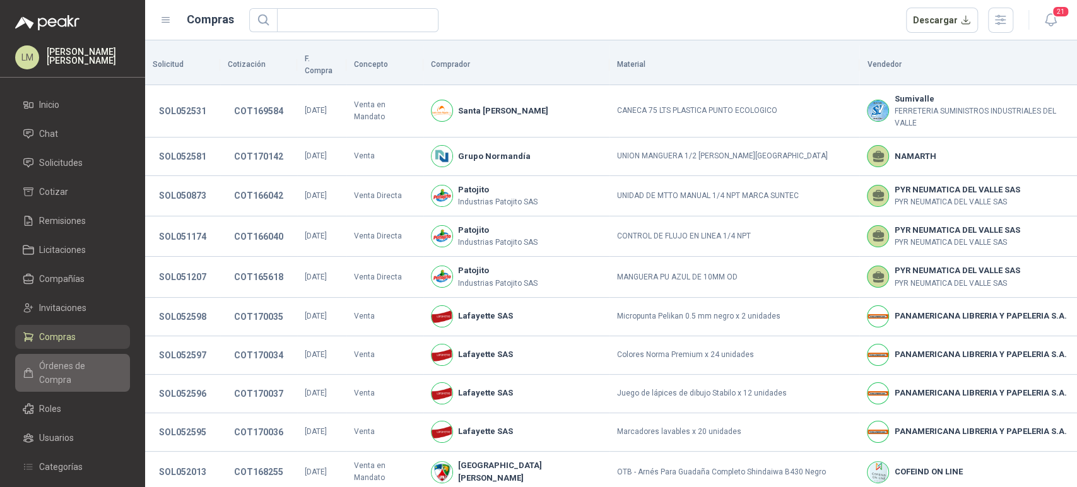
click at [66, 359] on span "Órdenes de Compra" at bounding box center [78, 373] width 79 height 28
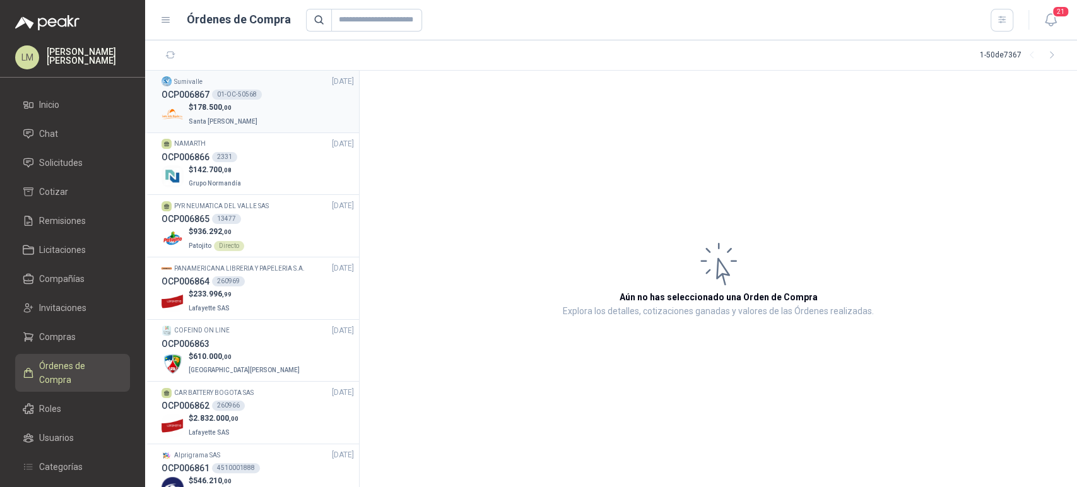
click at [239, 105] on p "$ 178.500 ,00" at bounding box center [224, 108] width 71 height 12
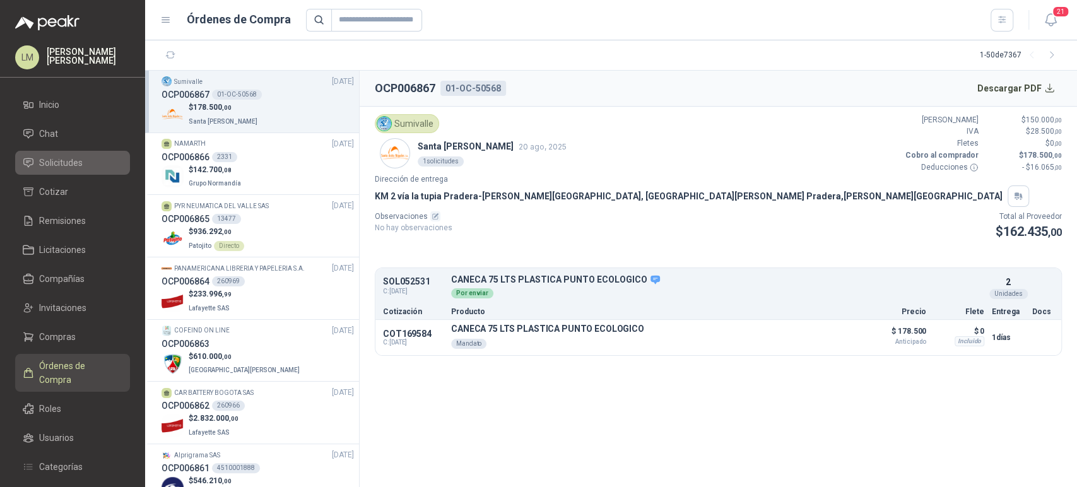
click at [69, 160] on span "Solicitudes" at bounding box center [61, 163] width 44 height 14
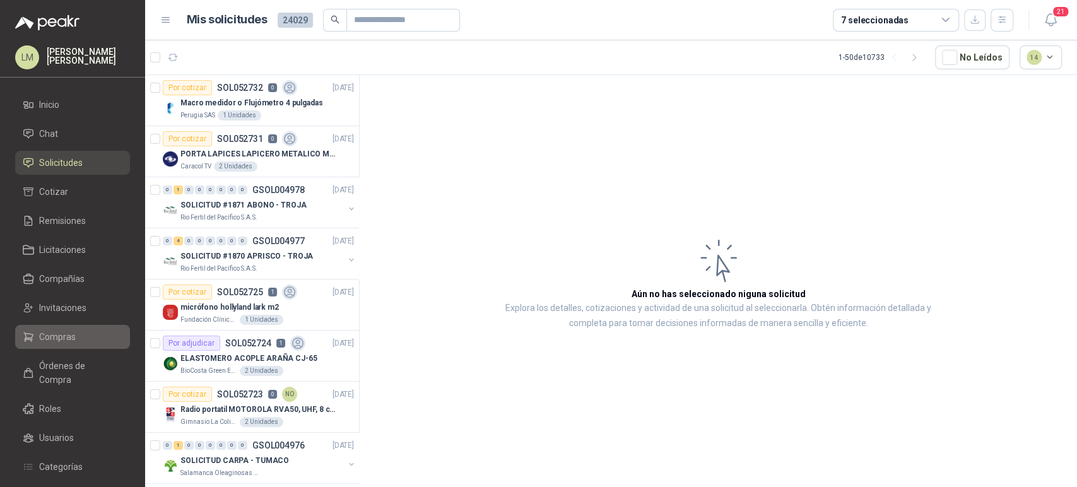
click at [62, 330] on span "Compras" at bounding box center [57, 337] width 37 height 14
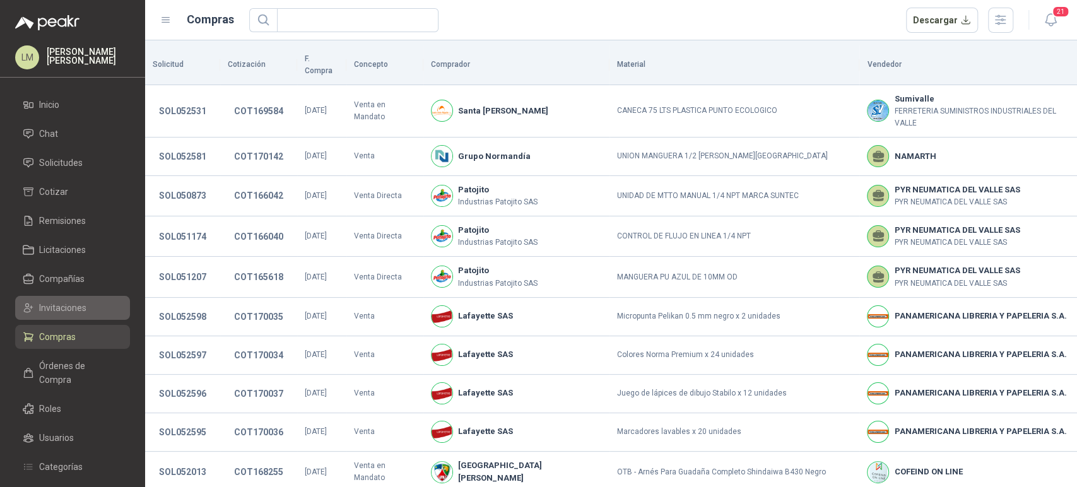
click at [70, 303] on span "Invitaciones" at bounding box center [62, 308] width 47 height 14
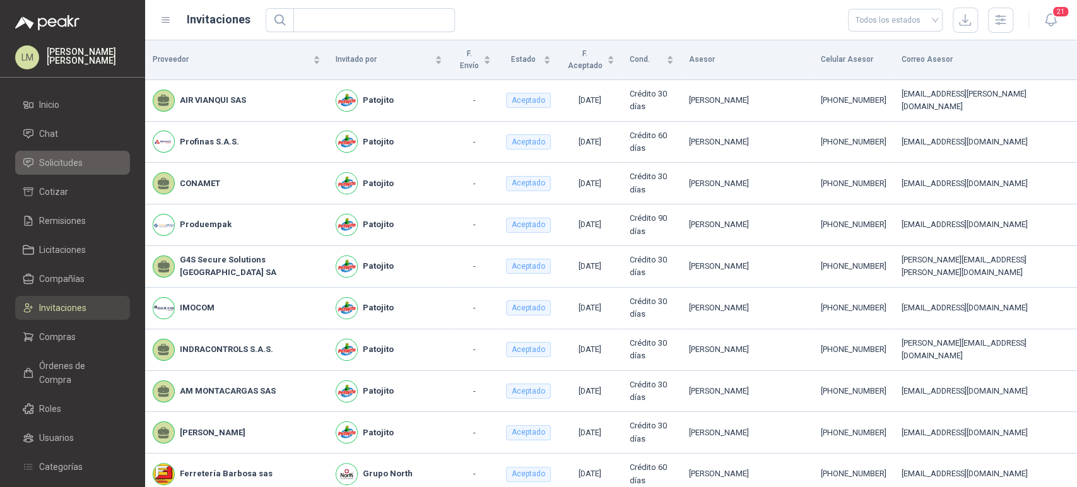
click at [65, 168] on span "Solicitudes" at bounding box center [61, 163] width 44 height 14
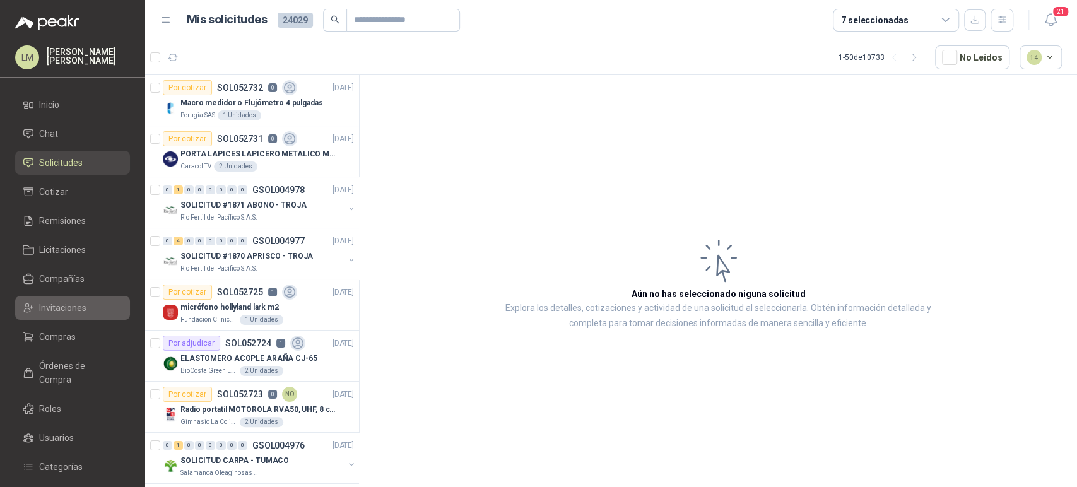
click at [64, 303] on span "Invitaciones" at bounding box center [62, 308] width 47 height 14
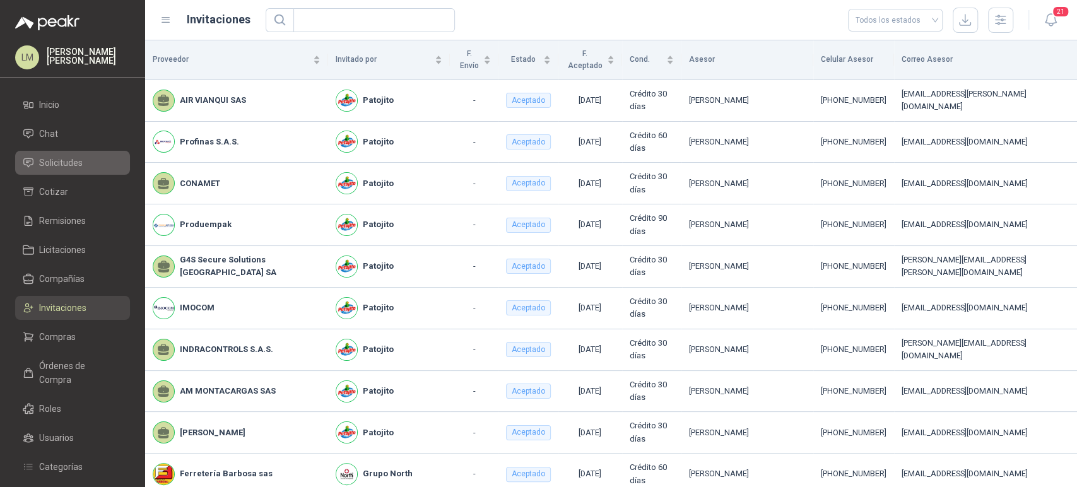
click at [64, 162] on span "Solicitudes" at bounding box center [61, 163] width 44 height 14
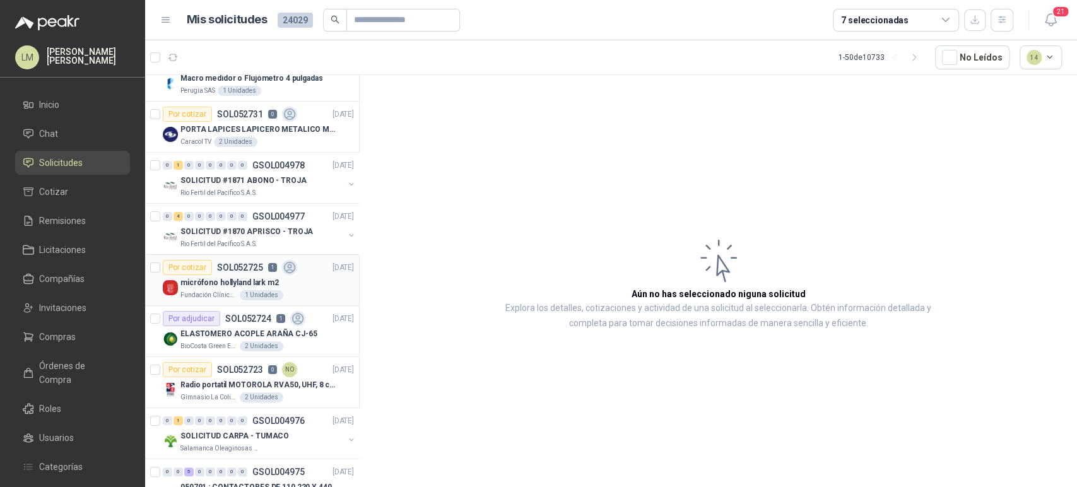
scroll to position [25, 0]
click at [246, 266] on p "SOL052725" at bounding box center [240, 266] width 46 height 9
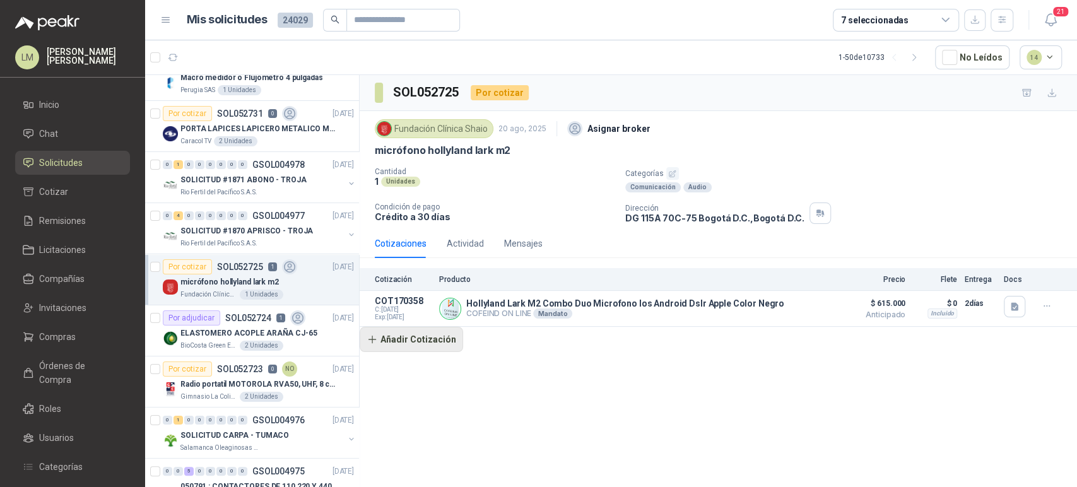
click at [443, 337] on button "Añadir Cotización" at bounding box center [411, 339] width 103 height 25
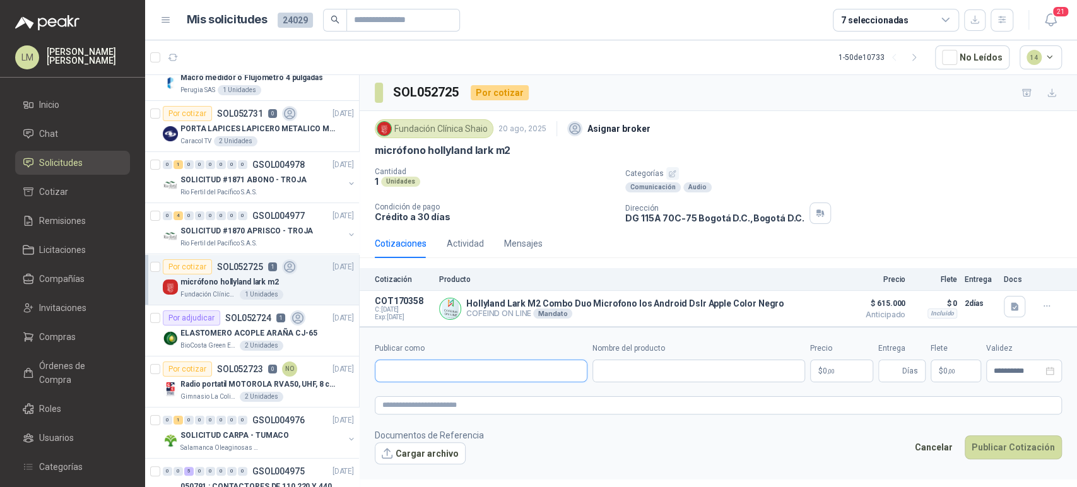
click at [510, 372] on input "Publicar como" at bounding box center [480, 370] width 211 height 21
drag, startPoint x: 433, startPoint y: 366, endPoint x: 318, endPoint y: 372, distance: 115.6
click at [318, 372] on div "Por cotizar SOL052732 0 20/08/25 Macro medidor o Flujómetro 4 pulgadas Perugia …" at bounding box center [611, 282] width 932 height 417
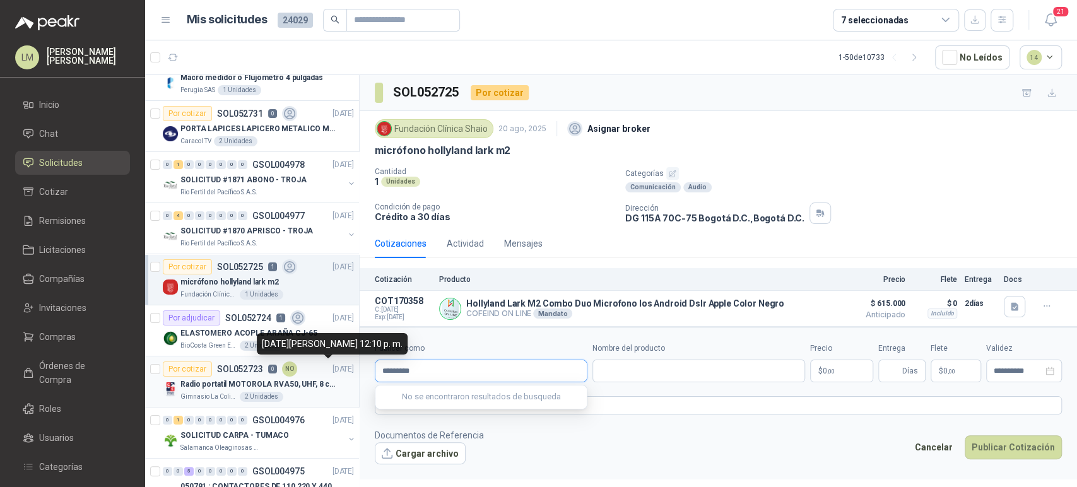
type input "**********"
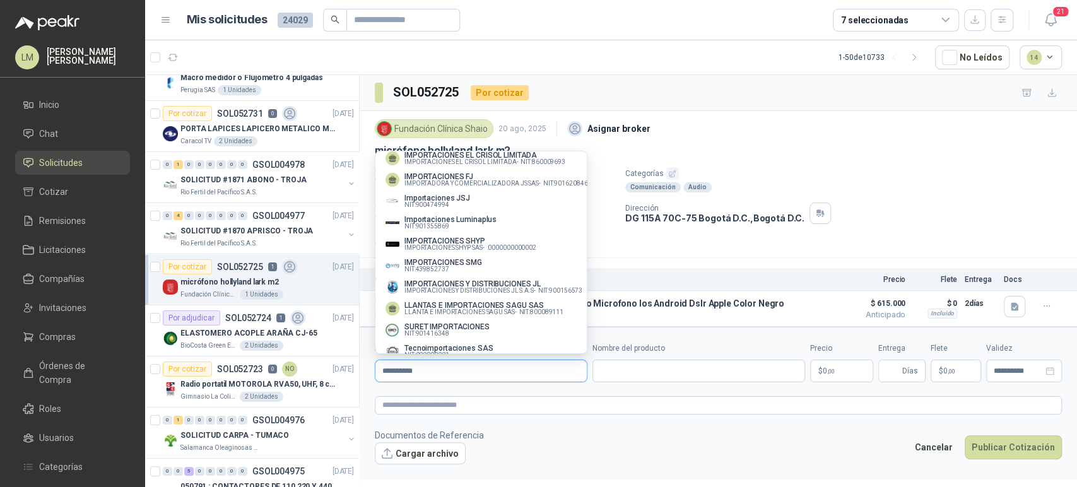
scroll to position [146, 0]
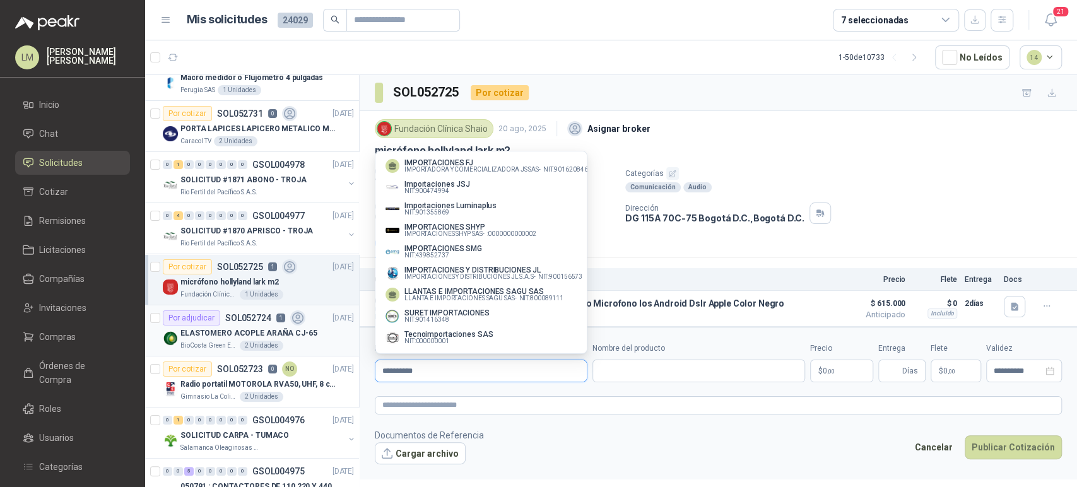
drag, startPoint x: 431, startPoint y: 374, endPoint x: 197, endPoint y: 332, distance: 237.2
click at [197, 332] on div "Por cotizar SOL052732 0 20/08/25 Macro medidor o Flujómetro 4 pulgadas Perugia …" at bounding box center [611, 282] width 932 height 417
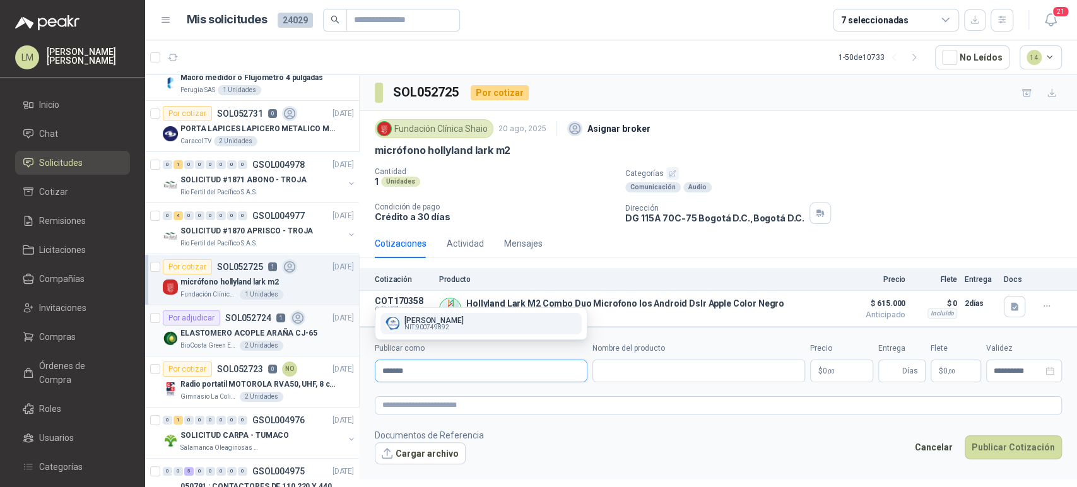
scroll to position [0, 0]
type input "*******"
click at [418, 325] on span "NIT : 900749892" at bounding box center [426, 327] width 45 height 6
type input "**********"
click at [635, 375] on input "Nombre del producto" at bounding box center [698, 371] width 213 height 23
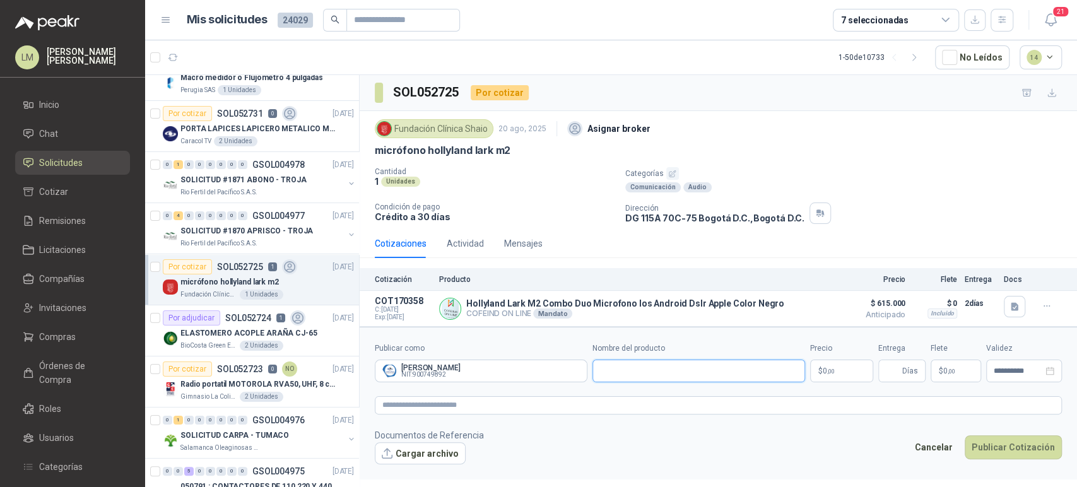
paste input "**********"
type input "**********"
click at [828, 362] on p "$ 0 ,00" at bounding box center [841, 371] width 63 height 23
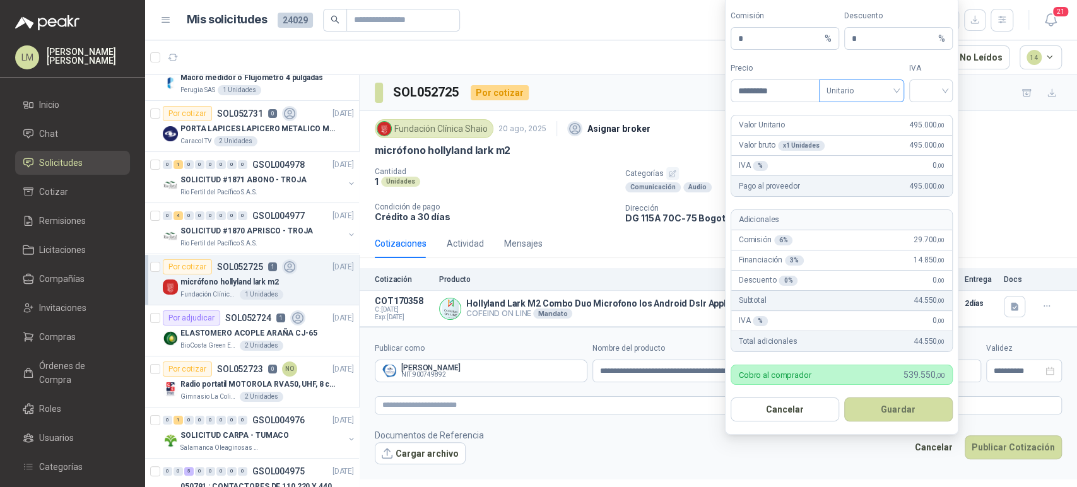
click at [877, 95] on span "Unitario" at bounding box center [861, 90] width 70 height 19
type input "*********"
click at [851, 140] on div "Unitario con IVA" at bounding box center [861, 138] width 65 height 14
click at [944, 88] on input "search" at bounding box center [931, 89] width 28 height 19
click at [927, 117] on div "19%" at bounding box center [930, 117] width 23 height 14
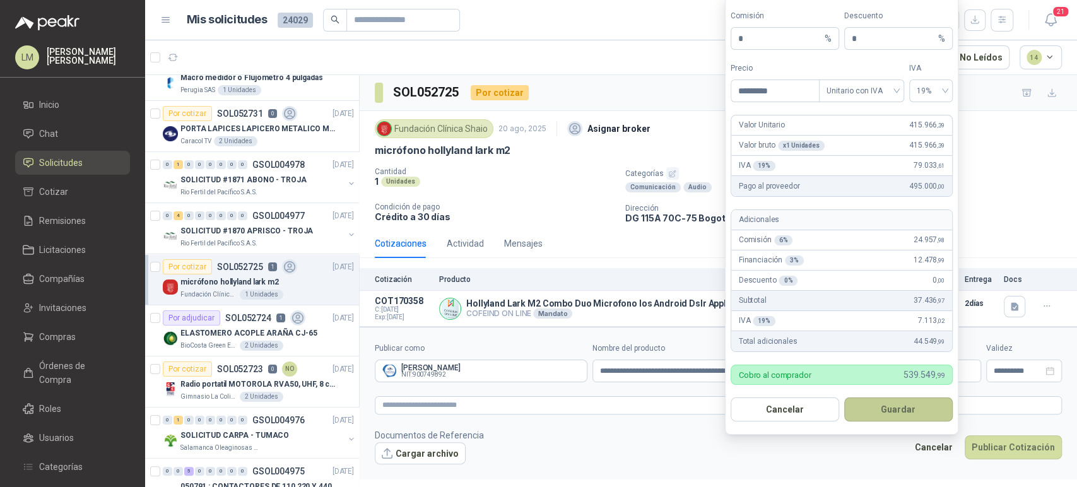
click at [891, 408] on button "Guardar" at bounding box center [898, 409] width 109 height 24
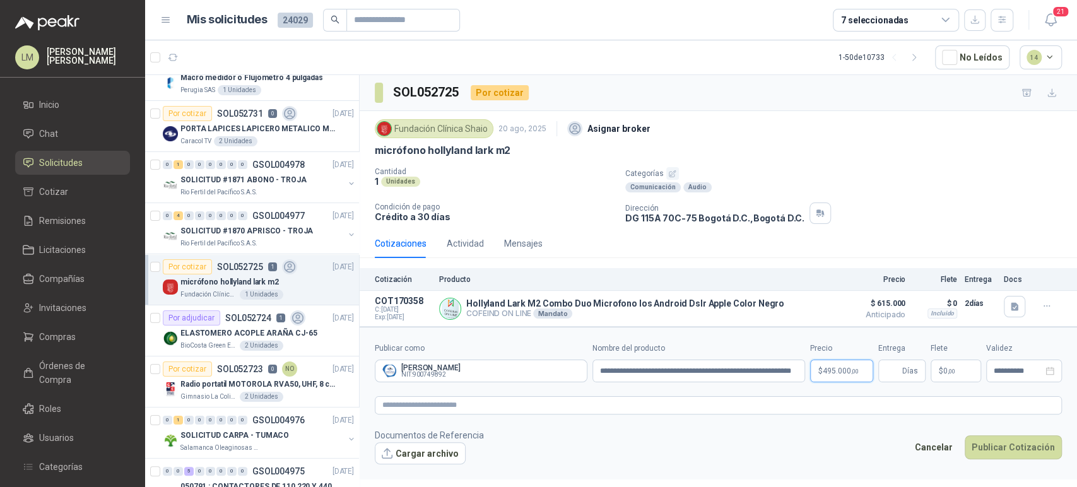
click at [825, 365] on body "LM Luis Miguel Martinez Inicio Chat Solicitudes Cotizar Remisiones Licitaciones…" at bounding box center [538, 243] width 1077 height 487
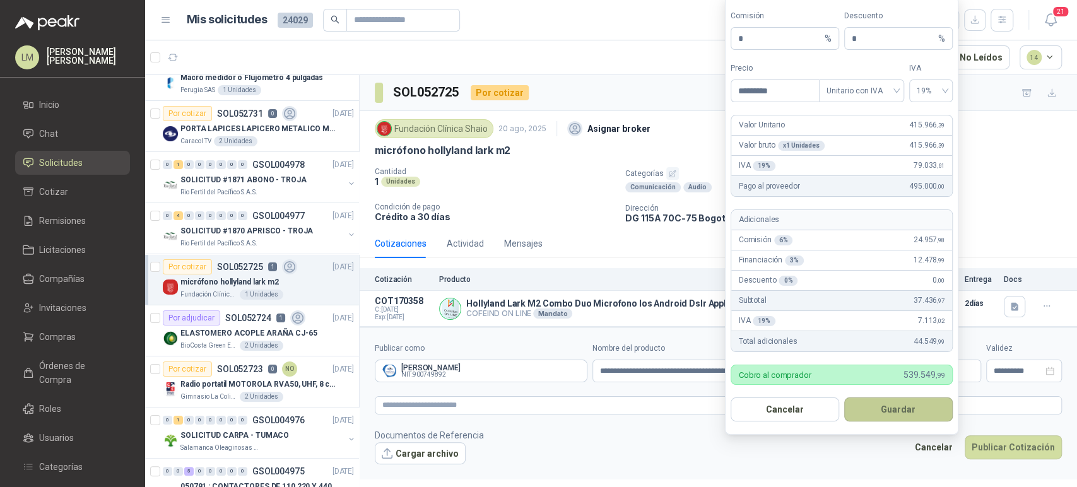
click at [879, 414] on button "Guardar" at bounding box center [898, 409] width 109 height 24
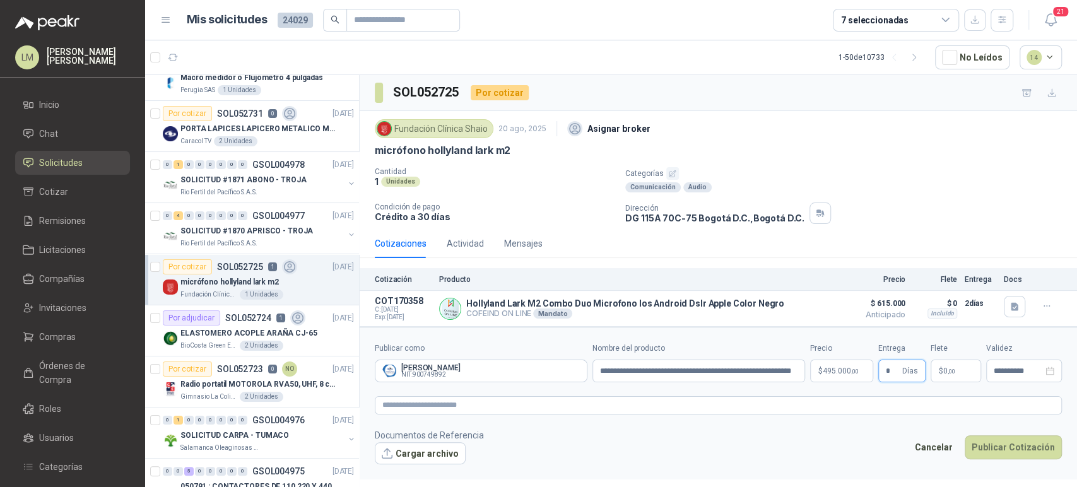
type input "*"
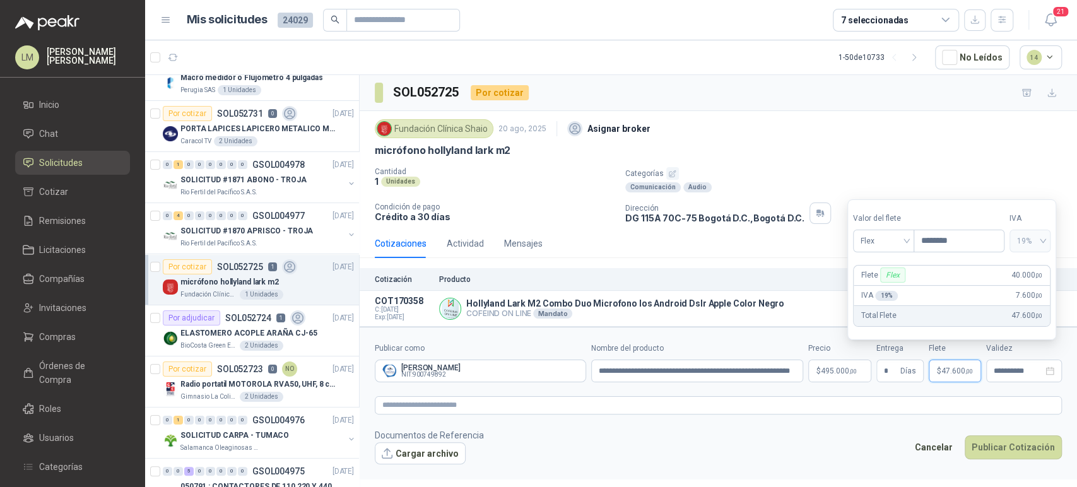
type input "********"
click at [838, 375] on body "LM Luis Miguel Martinez Inicio Chat Solicitudes Cotizar Remisiones Licitaciones…" at bounding box center [538, 243] width 1077 height 487
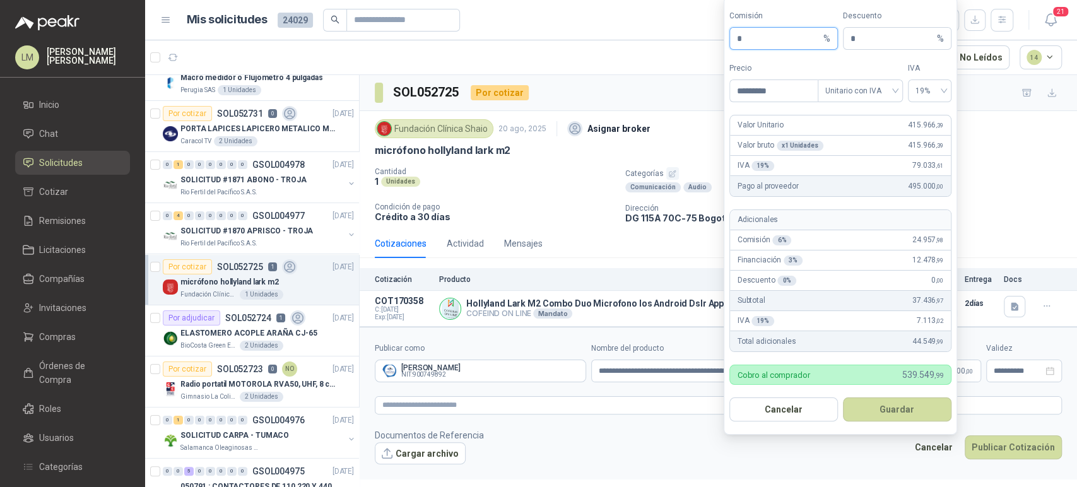
drag, startPoint x: 751, startPoint y: 41, endPoint x: 732, endPoint y: 42, distance: 19.6
click at [732, 42] on span "* %" at bounding box center [783, 38] width 109 height 23
type input "**"
click at [896, 408] on button "Guardar" at bounding box center [897, 409] width 109 height 24
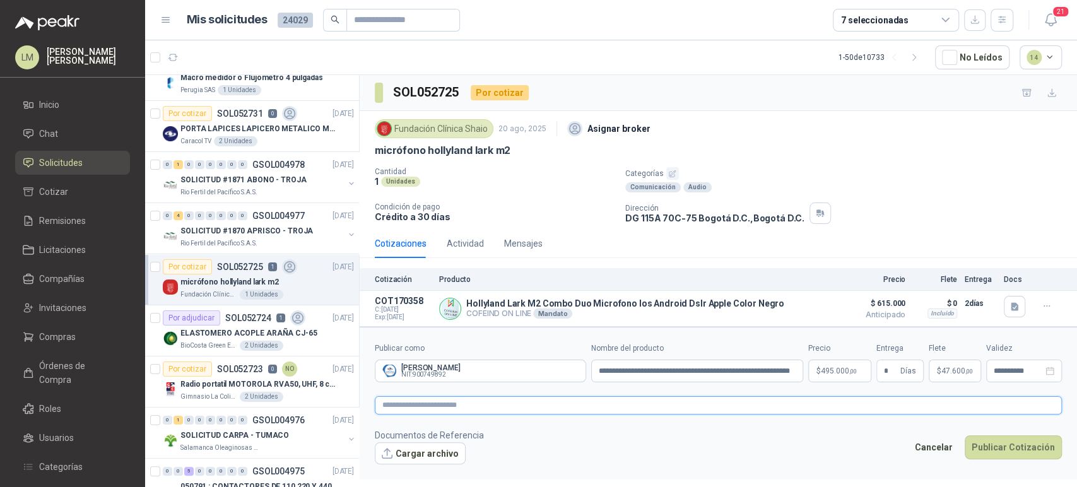
click at [859, 396] on textarea at bounding box center [718, 405] width 687 height 18
click at [848, 402] on textarea at bounding box center [718, 405] width 687 height 18
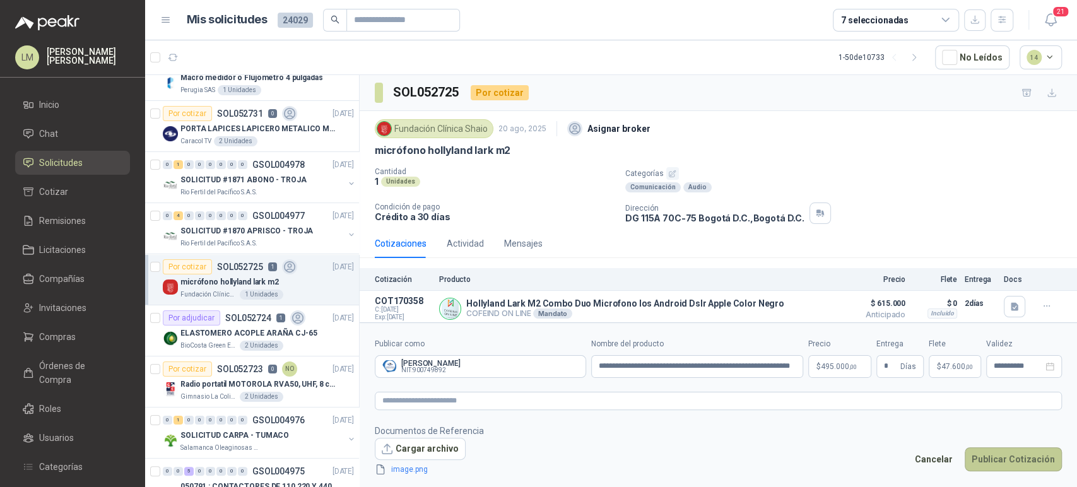
click at [990, 457] on button "Publicar Cotización" at bounding box center [1013, 459] width 97 height 24
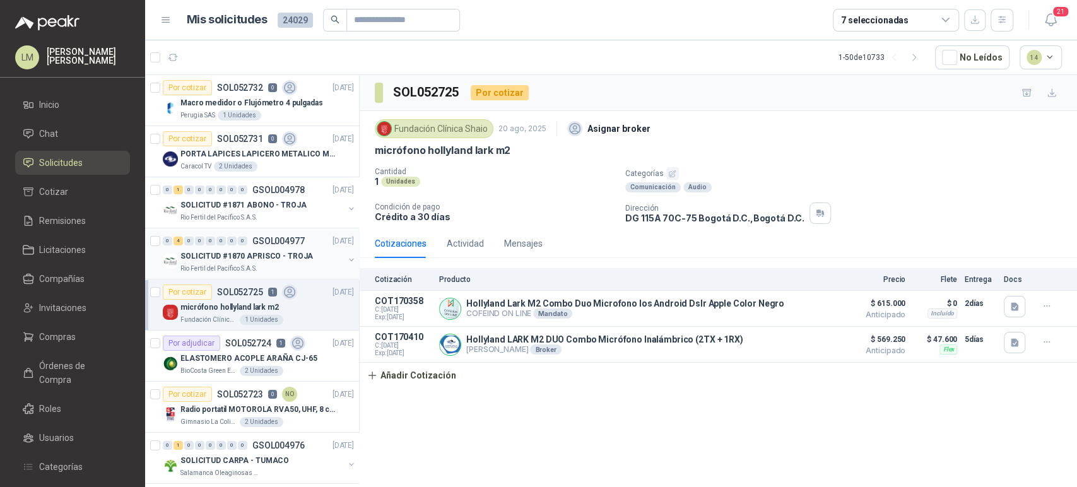
click at [226, 256] on p "SOLICITUD #1870 APRISCO - TROJA" at bounding box center [246, 256] width 132 height 12
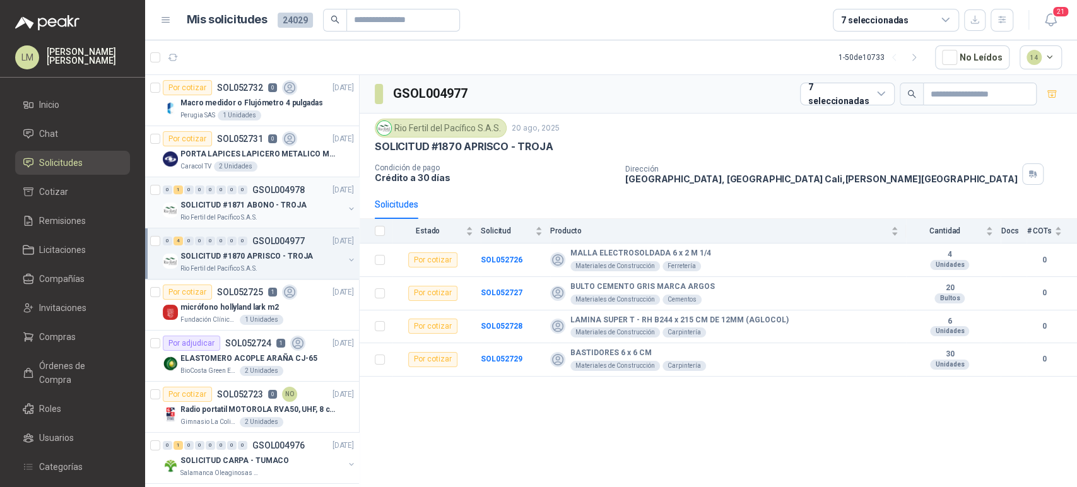
click at [250, 207] on p "SOLICITUD #1871 ABONO - TROJA" at bounding box center [243, 205] width 126 height 12
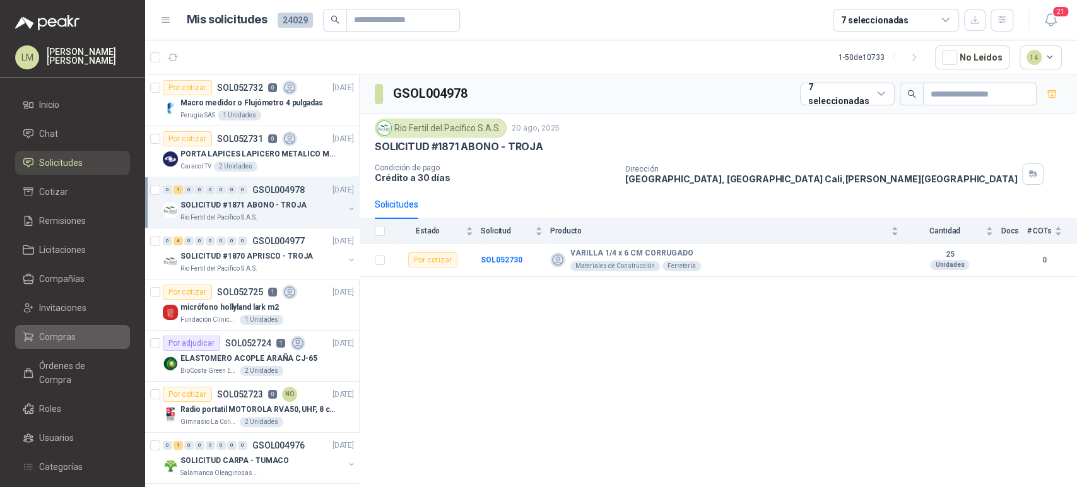
click at [52, 335] on span "Compras" at bounding box center [57, 337] width 37 height 14
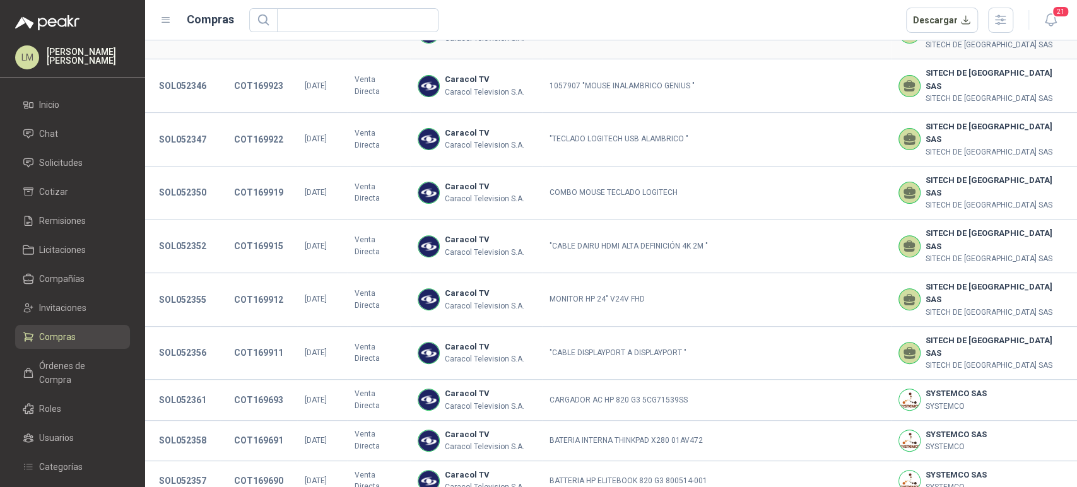
scroll to position [234, 0]
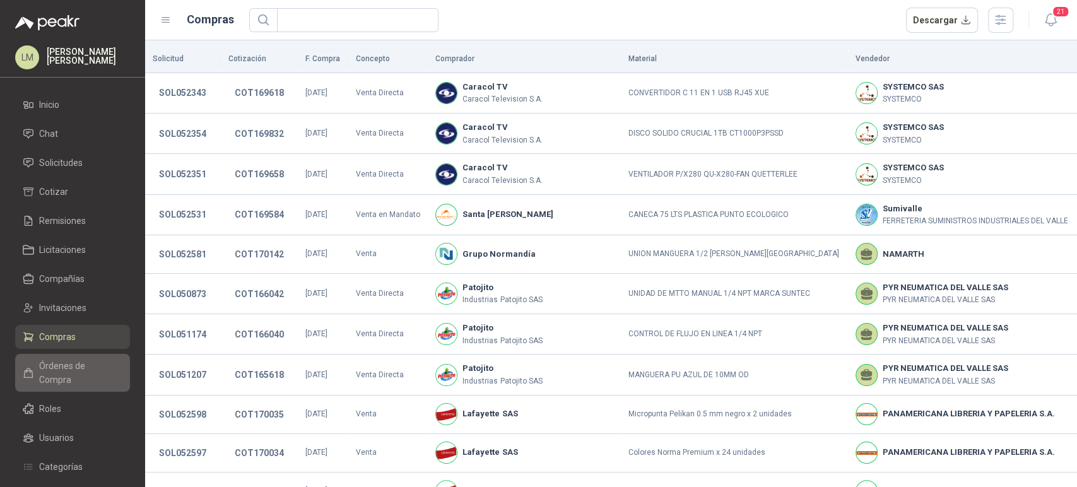
click at [54, 362] on span "Órdenes de Compra" at bounding box center [78, 373] width 79 height 28
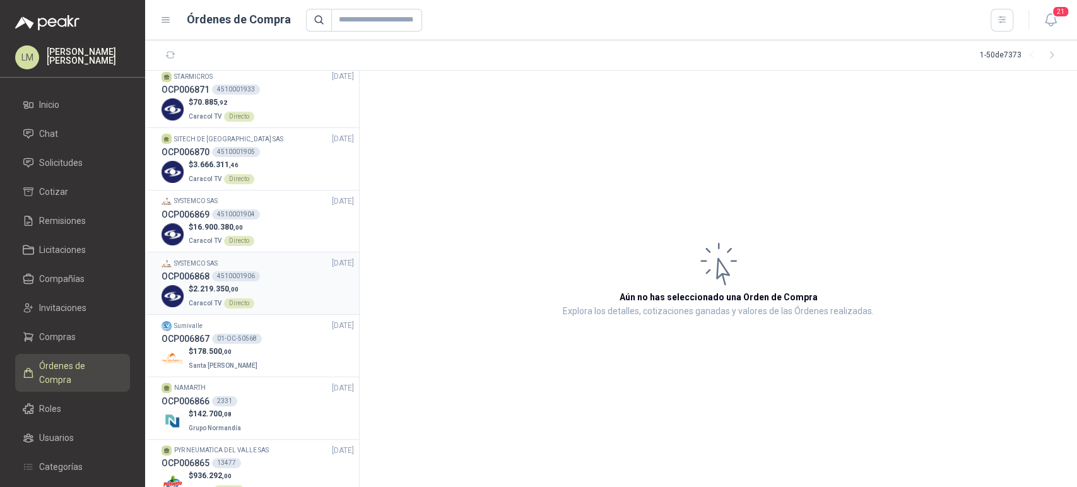
scroll to position [131, 0]
click at [232, 221] on span "16.900.380 ,00" at bounding box center [218, 225] width 50 height 9
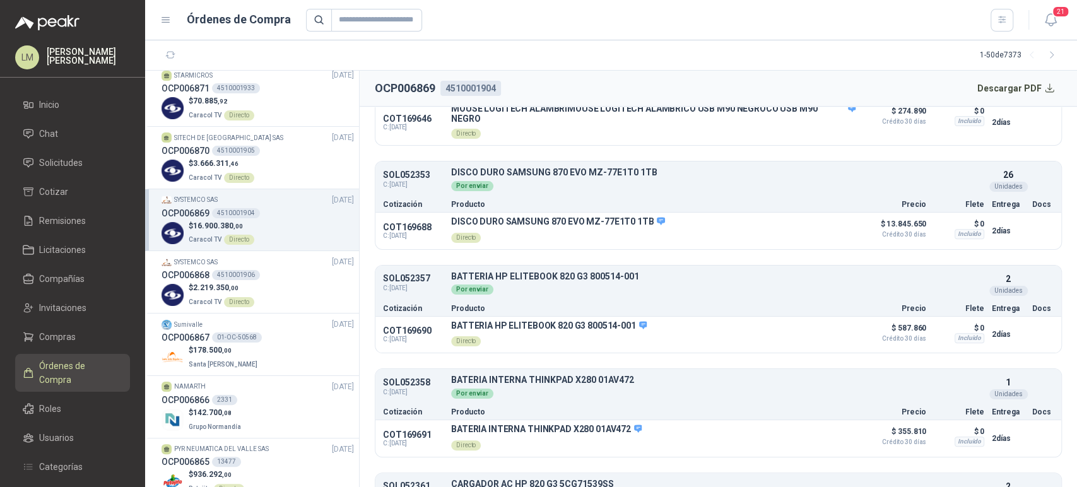
scroll to position [314, 0]
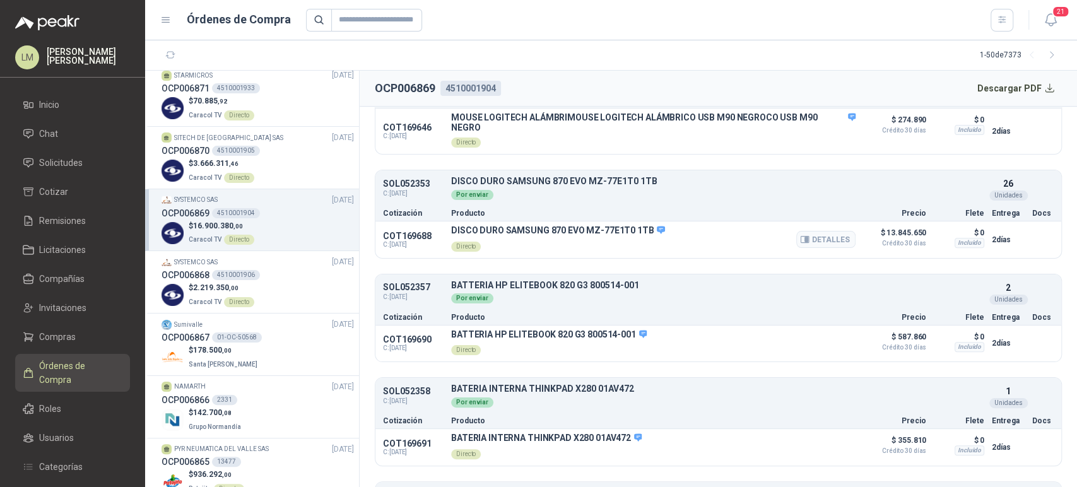
click at [637, 228] on p "DISCO DURO SAMSUNG 870 EVO MZ-77E1T0 1TB" at bounding box center [558, 230] width 214 height 11
click at [222, 104] on span ",92" at bounding box center [222, 101] width 9 height 7
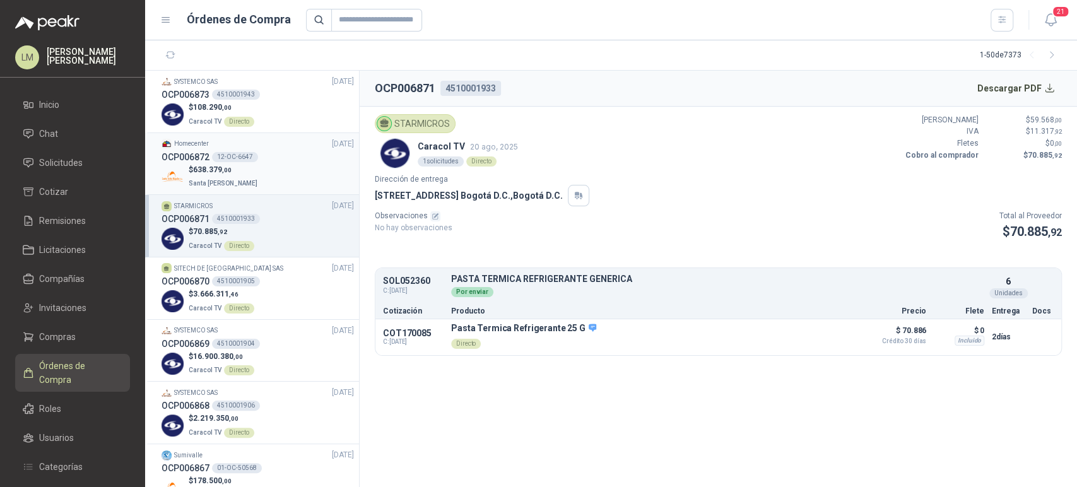
click at [238, 153] on div "12-OC-6647" at bounding box center [235, 157] width 46 height 10
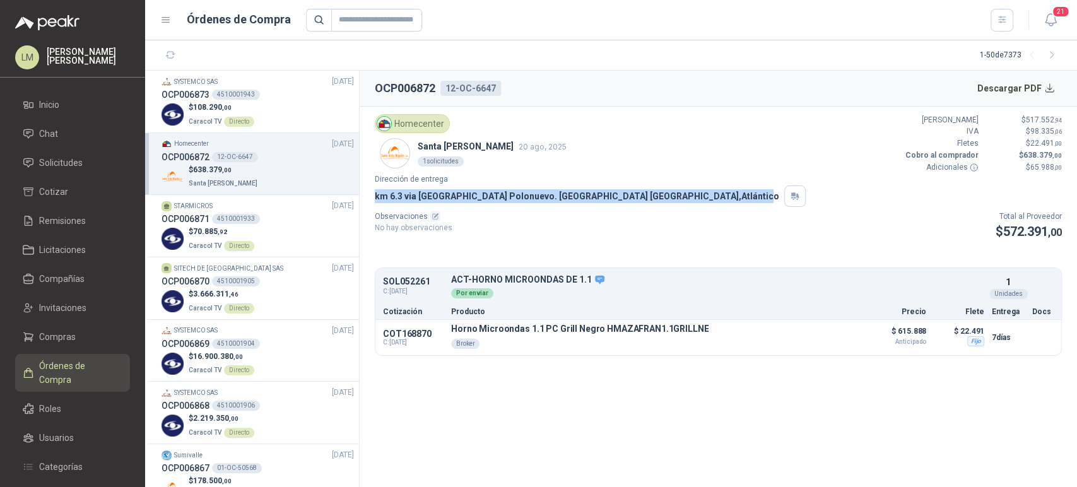
drag, startPoint x: 373, startPoint y: 196, endPoint x: 624, endPoint y: 200, distance: 250.5
click at [624, 200] on article "Homecenter Santa Anita Napoles 20 ago, 2025 1 solicitudes Valor Bruto $ 517.552…" at bounding box center [718, 235] width 717 height 257
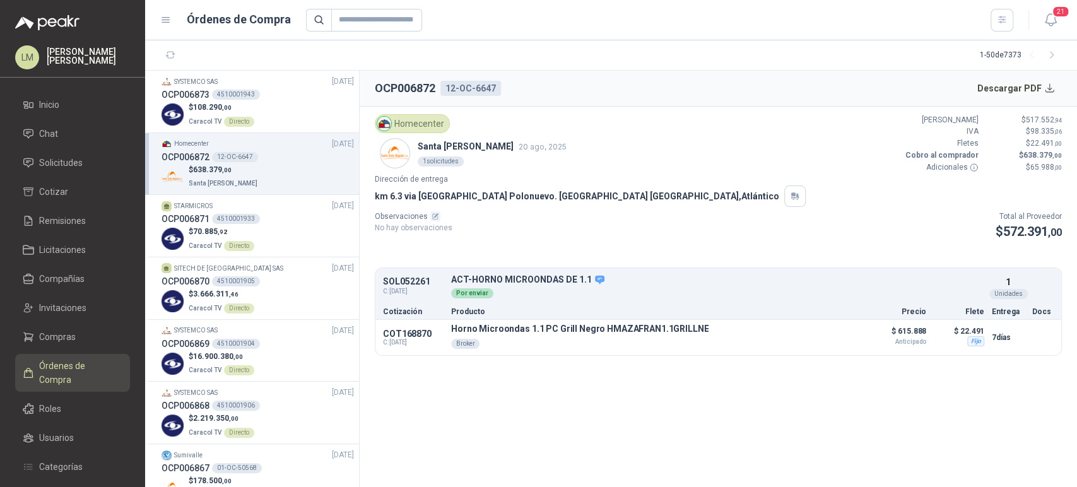
click at [762, 194] on div "km 6.3 via campeche Polonuevo. Baranoa Barranquilla , Atlántico" at bounding box center [718, 195] width 687 height 21
click at [50, 158] on span "Solicitudes" at bounding box center [61, 163] width 44 height 14
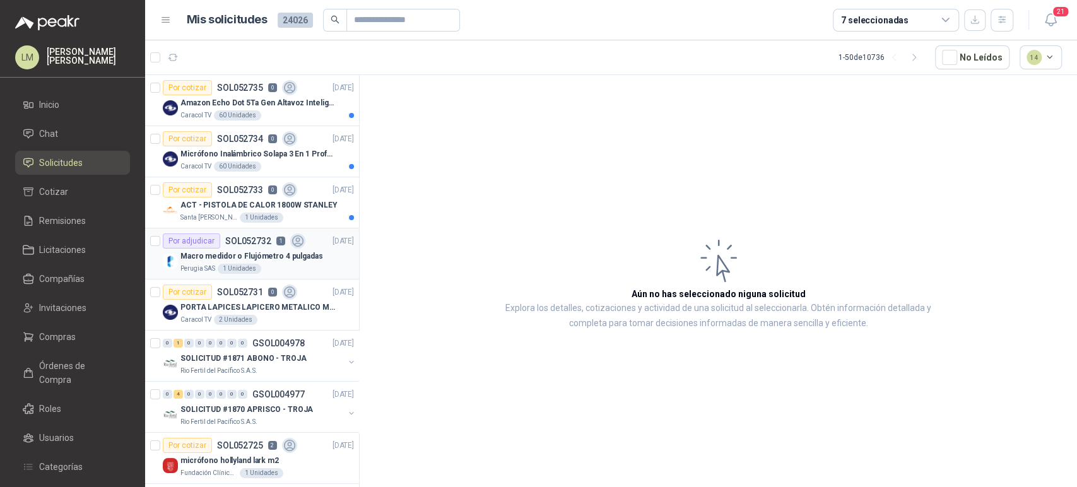
click at [259, 264] on div "Perugia SAS 1 Unidades" at bounding box center [266, 269] width 173 height 10
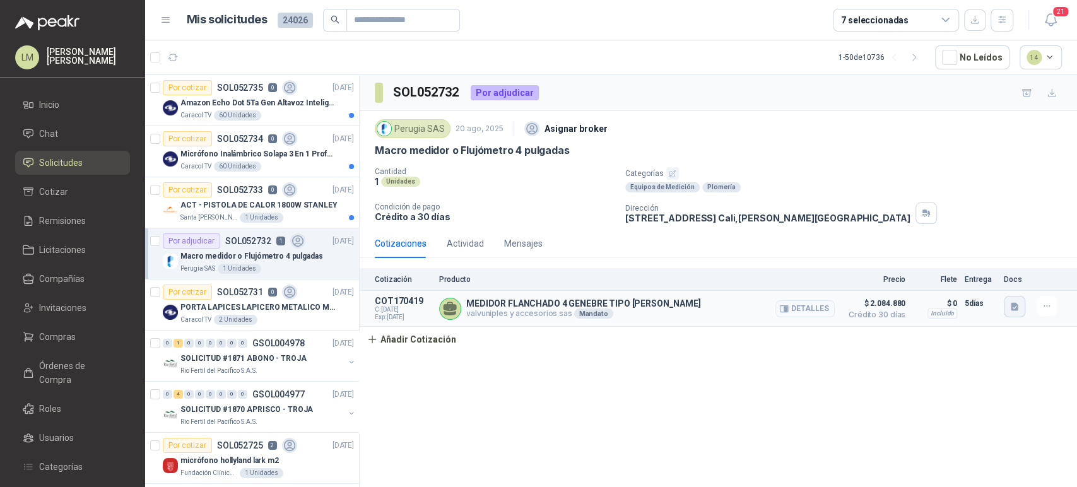
click at [1009, 307] on icon "button" at bounding box center [1014, 307] width 11 height 11
click at [953, 276] on button "MEDIDOR FLANCHADO AGUA 6060A GENEBRE 6060A.pdf" at bounding box center [903, 278] width 228 height 13
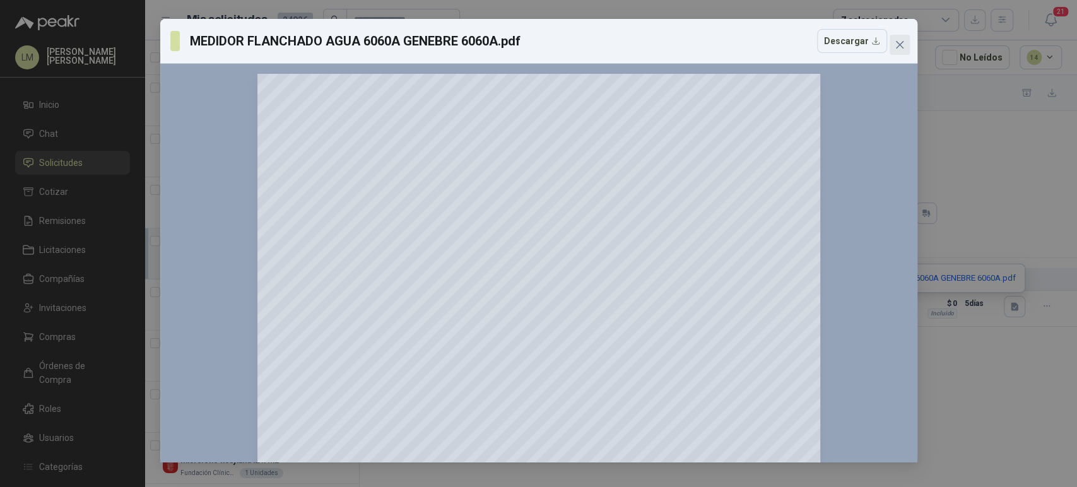
click at [898, 41] on icon "close" at bounding box center [900, 45] width 10 height 10
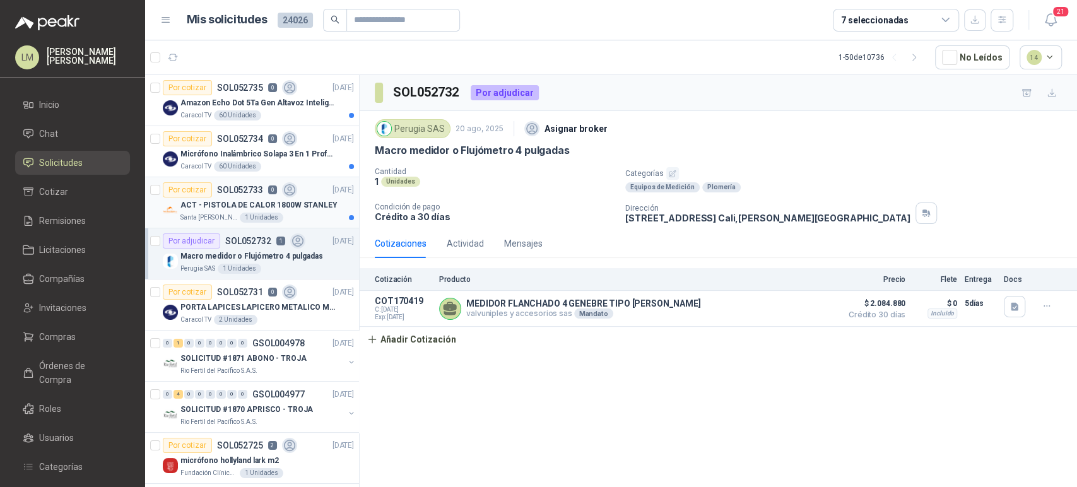
click at [240, 215] on div "1 Unidades" at bounding box center [262, 218] width 44 height 10
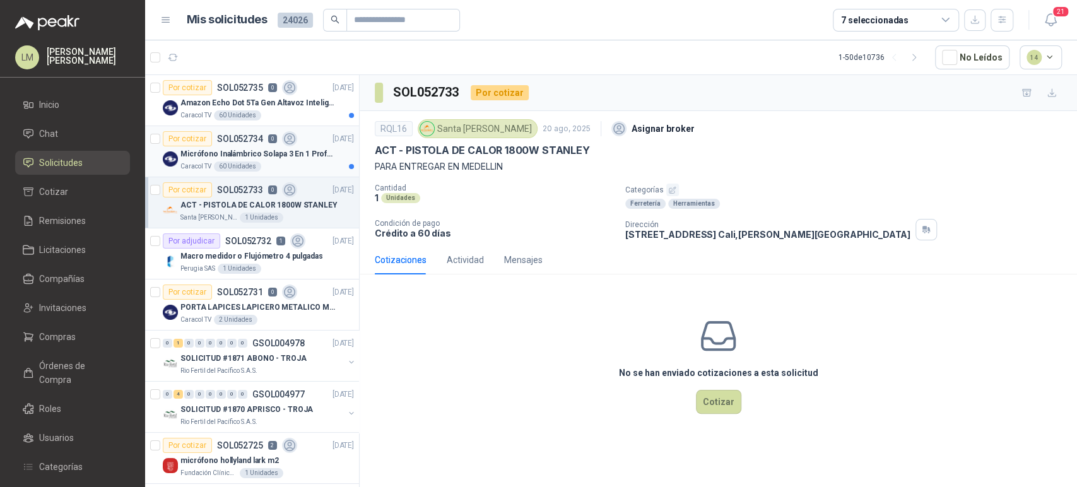
click at [264, 150] on p "Micrófono Inalámbrico Solapa 3 En 1 Profesional F11-2 X2" at bounding box center [258, 154] width 157 height 12
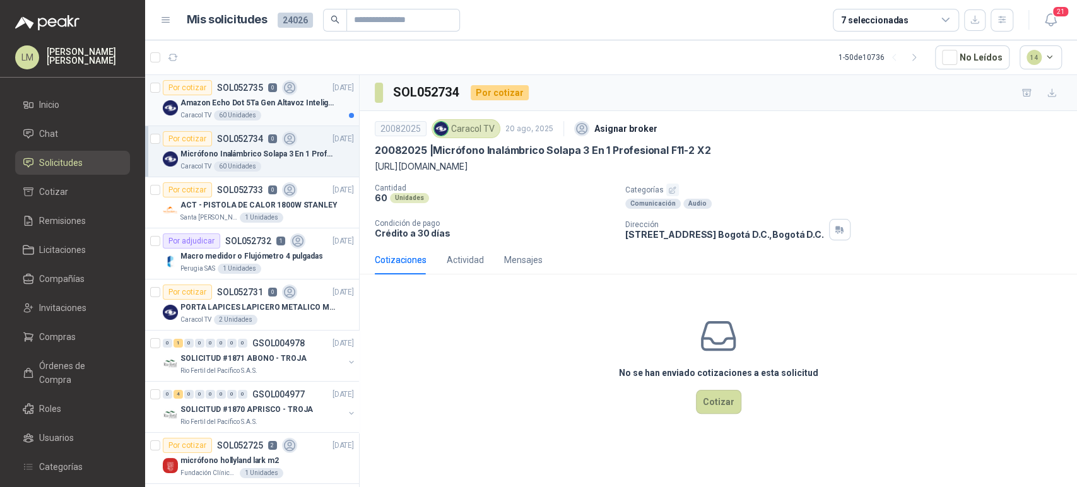
click at [267, 104] on p "Amazon Echo Dot 5Ta Gen Altavoz Inteligente Alexa Azul" at bounding box center [258, 103] width 157 height 12
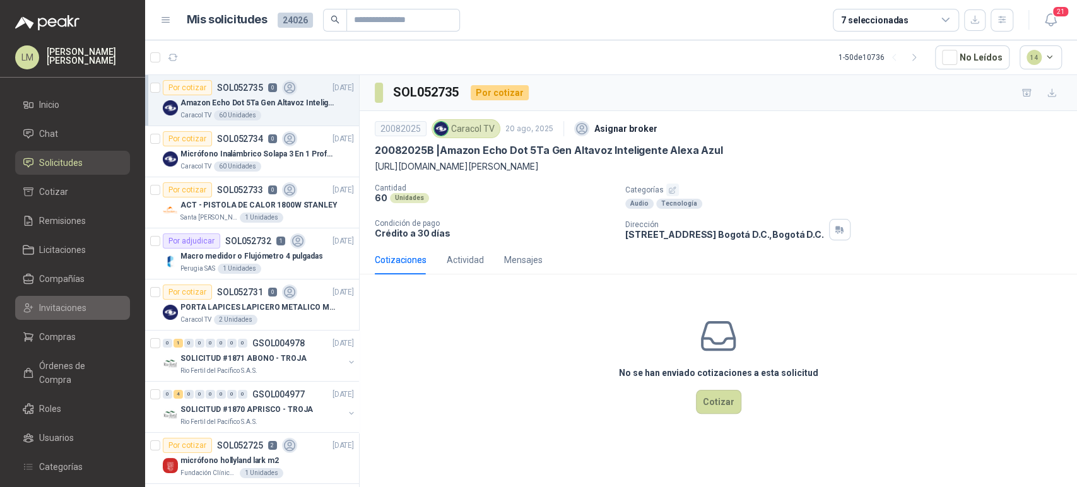
click at [56, 307] on span "Invitaciones" at bounding box center [62, 308] width 47 height 14
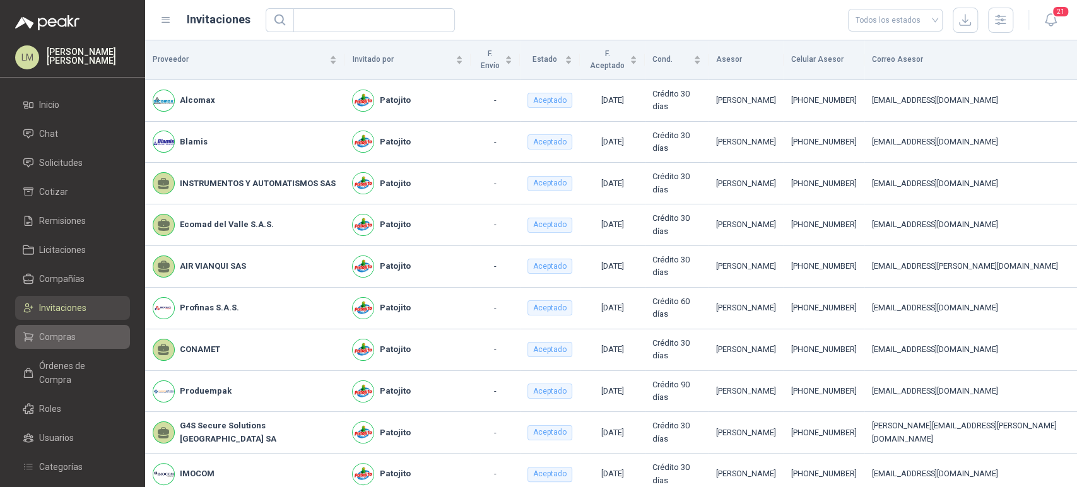
click at [61, 346] on link "Compras" at bounding box center [72, 337] width 115 height 24
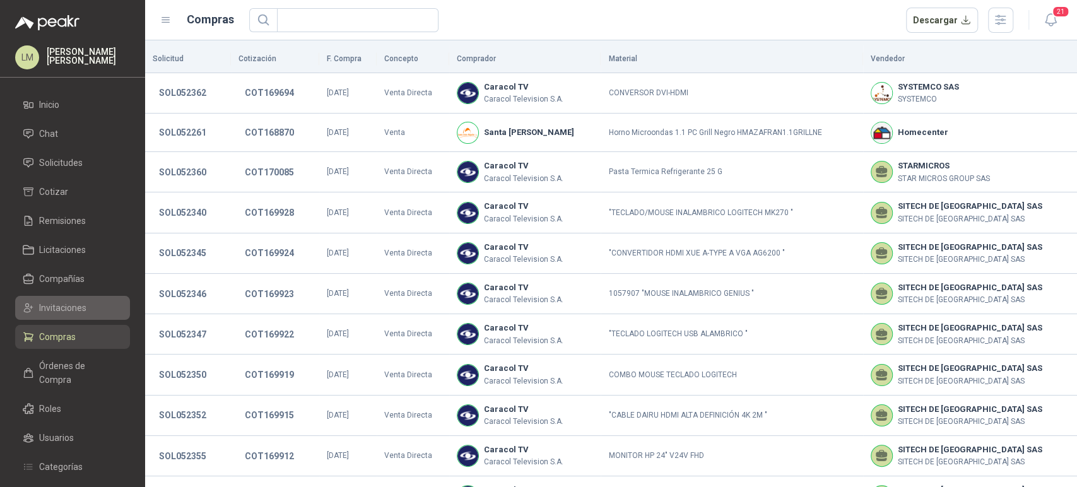
click at [60, 302] on span "Invitaciones" at bounding box center [62, 308] width 47 height 14
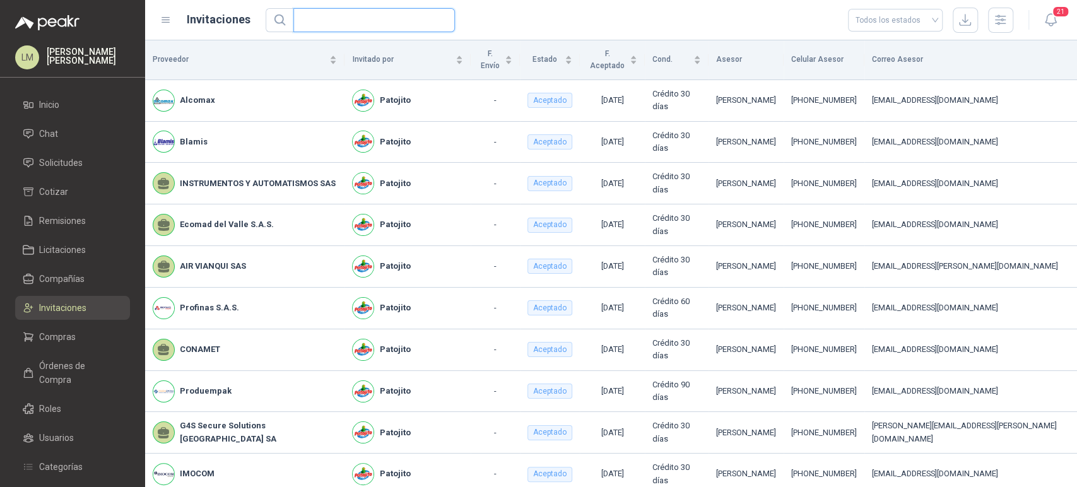
click at [352, 19] on input "text" at bounding box center [369, 20] width 136 height 23
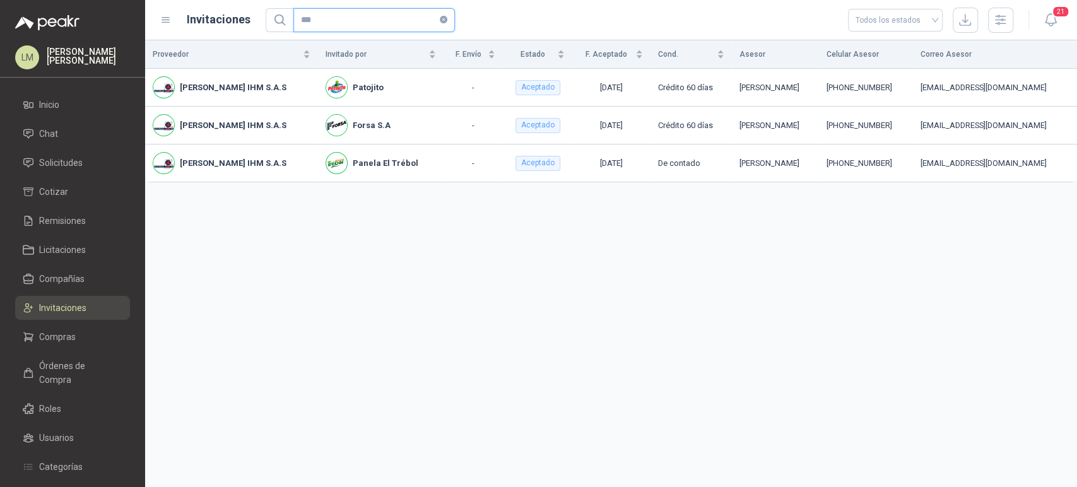
type input "***"
click at [767, 252] on div "Proveedor Invitado por F. Envío Estado F. Aceptado Cond. Asesor Celular Asesor …" at bounding box center [611, 263] width 932 height 447
click at [50, 340] on span "Compras" at bounding box center [57, 337] width 37 height 14
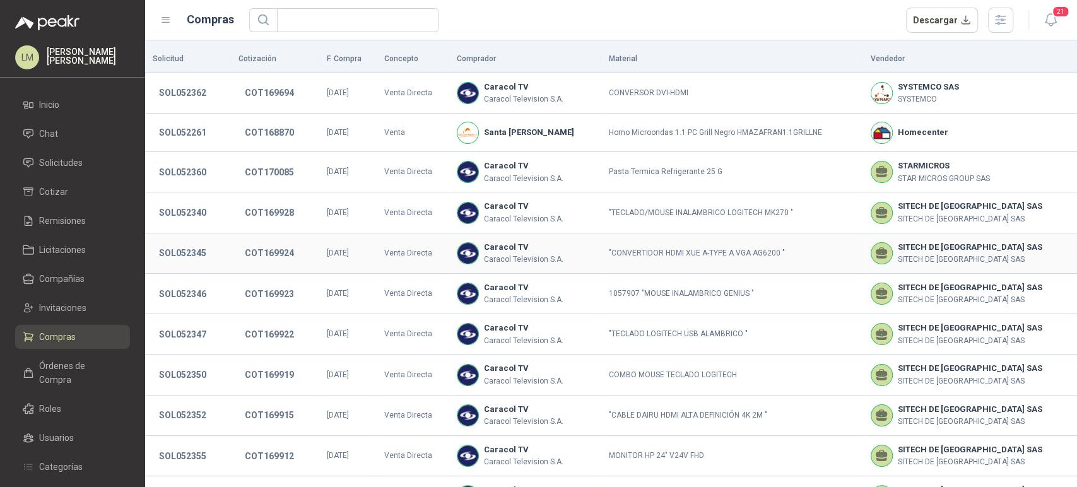
scroll to position [234, 0]
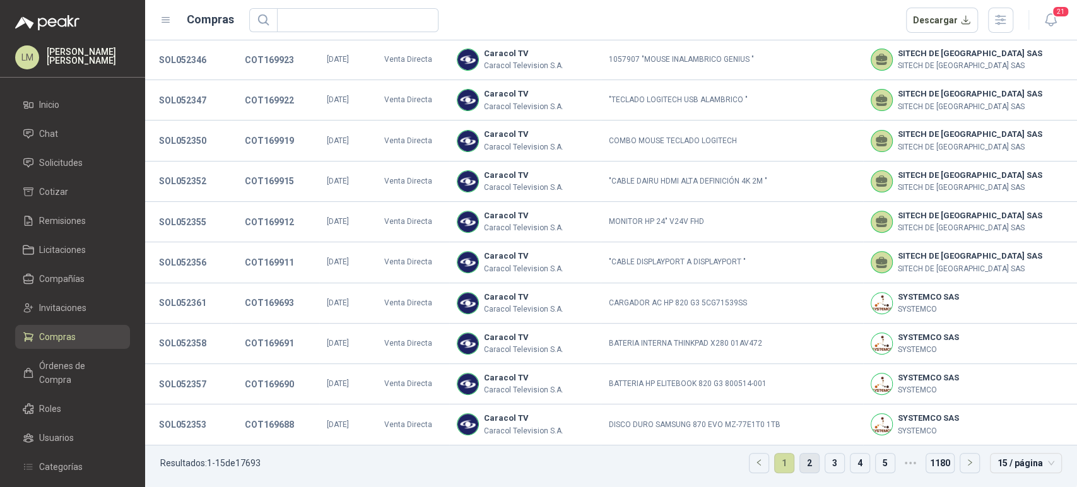
click at [800, 466] on link "2" at bounding box center [809, 463] width 19 height 19
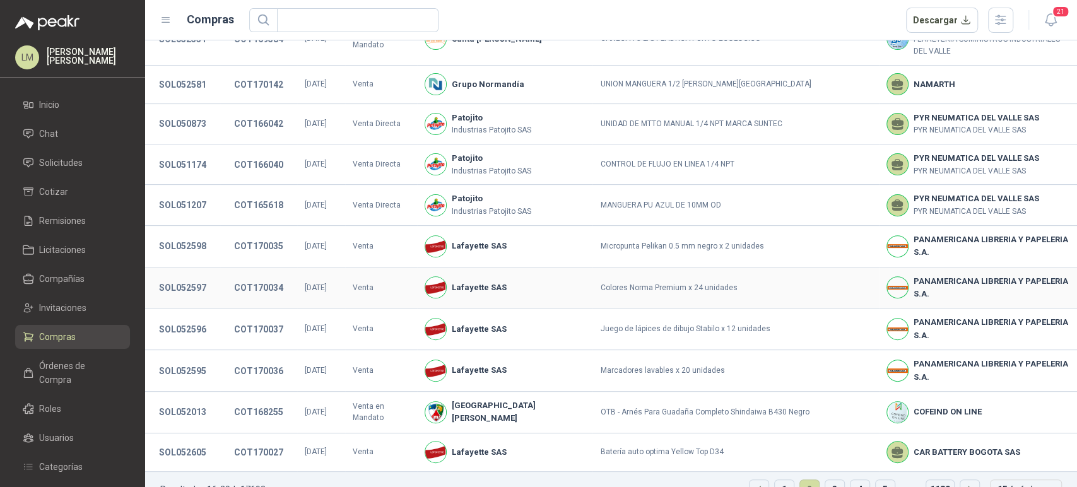
scroll to position [320, 0]
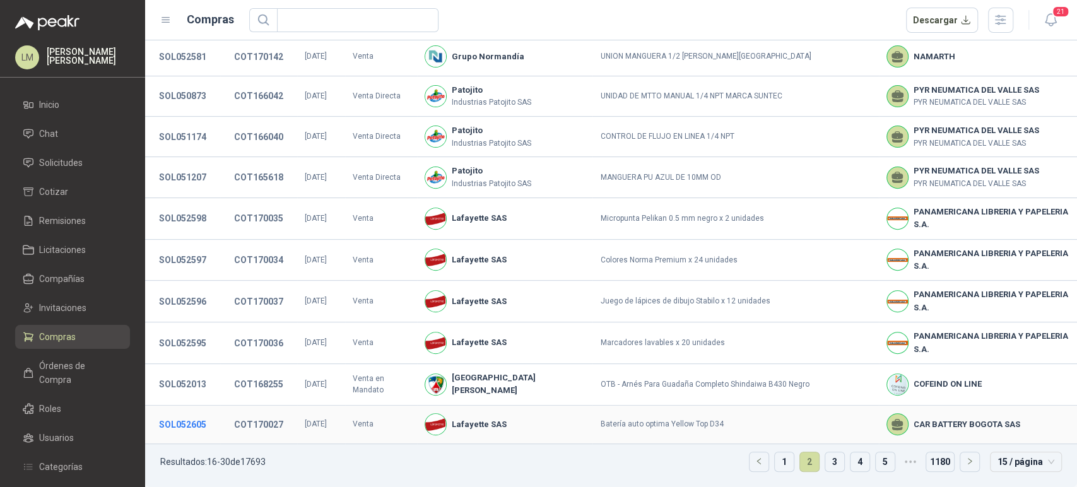
click at [180, 432] on button "SOL052605" at bounding box center [183, 424] width 60 height 23
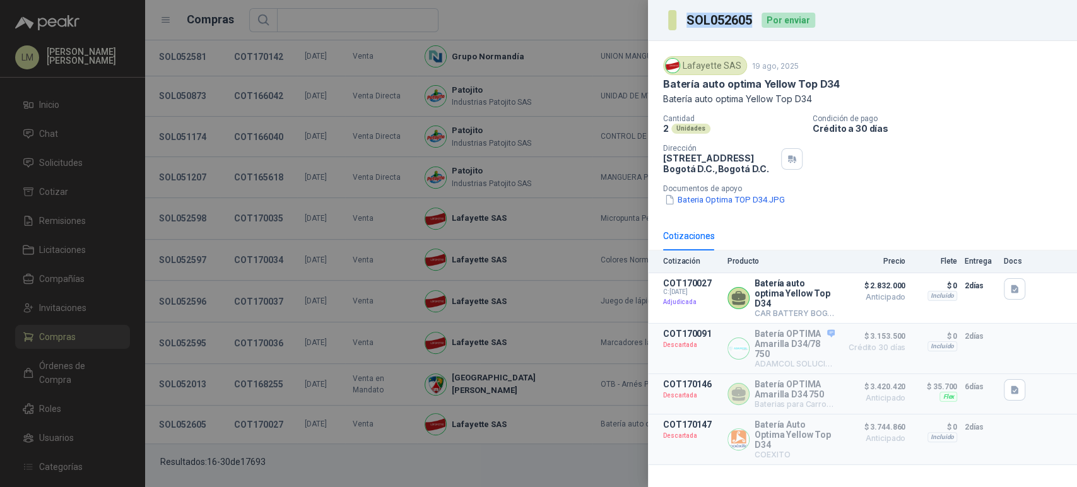
drag, startPoint x: 689, startPoint y: 18, endPoint x: 750, endPoint y: 21, distance: 61.3
click at [750, 21] on h3 "SOL052605" at bounding box center [720, 20] width 68 height 13
copy h3 "SOL052605"
click at [217, 87] on div at bounding box center [538, 243] width 1077 height 487
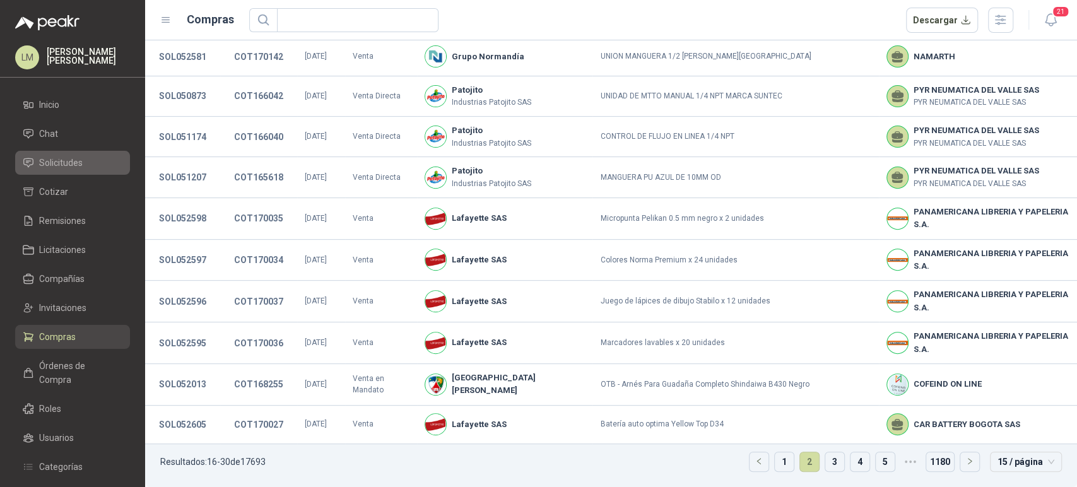
click at [71, 165] on span "Solicitudes" at bounding box center [61, 163] width 44 height 14
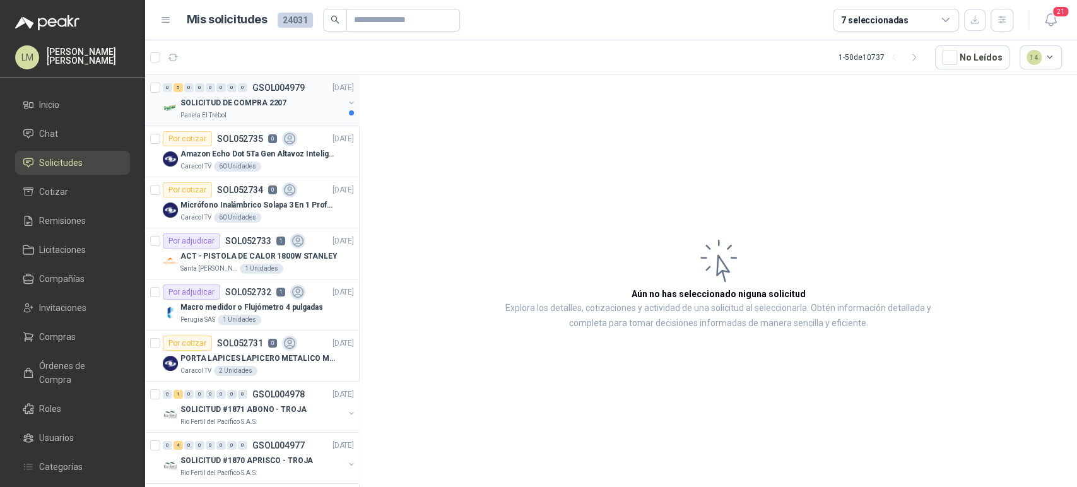
click at [259, 85] on p "GSOL004979" at bounding box center [278, 87] width 52 height 9
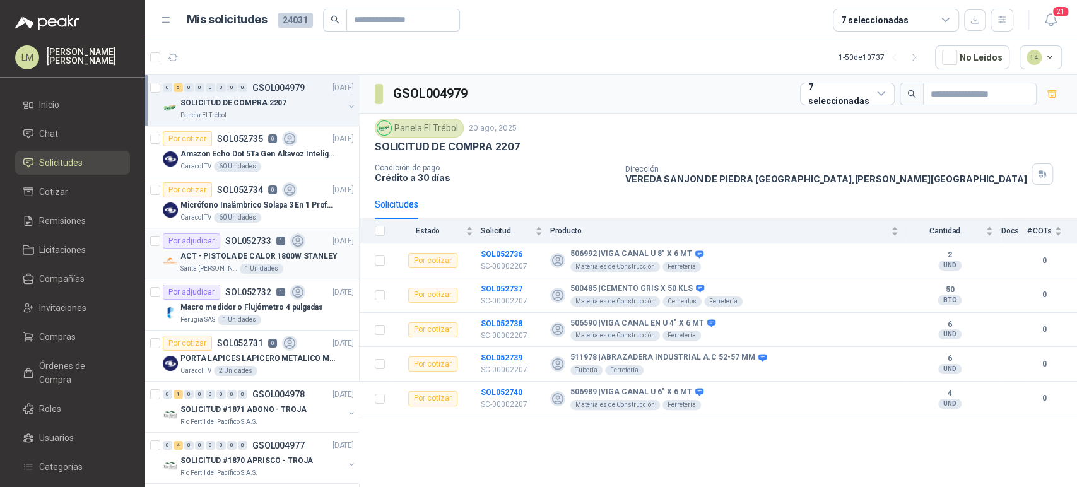
click at [254, 246] on div "Por adjudicar SOL052733 1" at bounding box center [234, 240] width 143 height 15
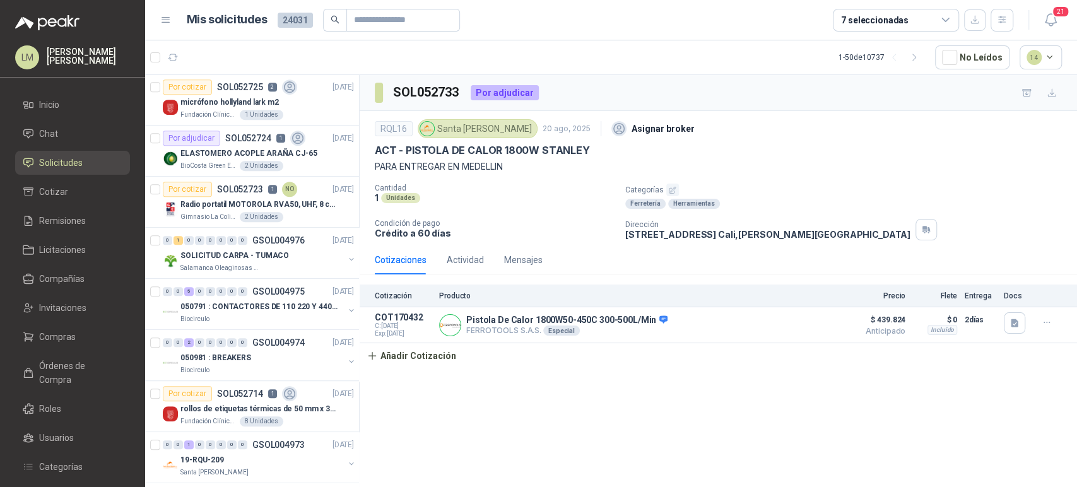
scroll to position [414, 0]
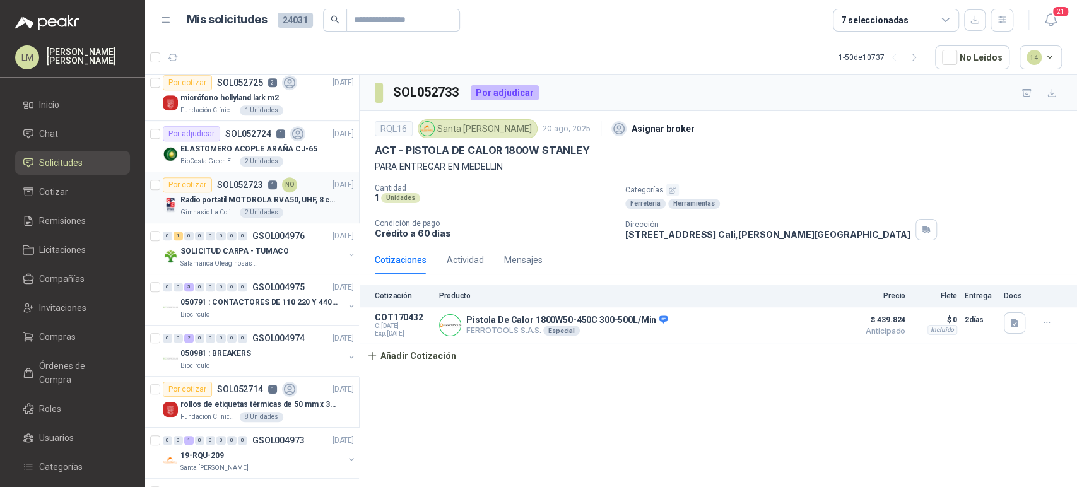
click at [243, 204] on p "Radio portatil MOTOROLA RVA50, UHF, 8 canales, 500MW" at bounding box center [258, 200] width 157 height 12
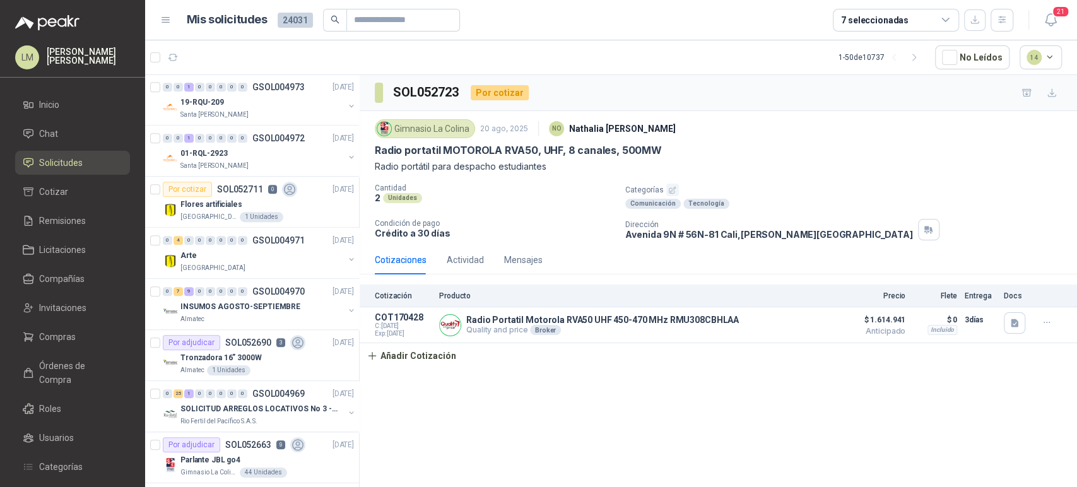
scroll to position [1009, 0]
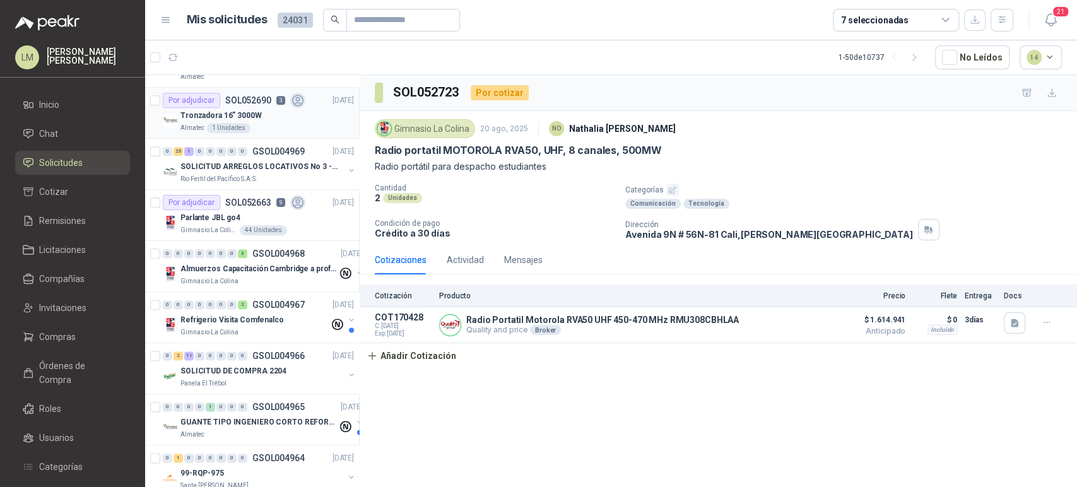
click at [255, 129] on div "Almatec 1 Unidades" at bounding box center [266, 128] width 173 height 10
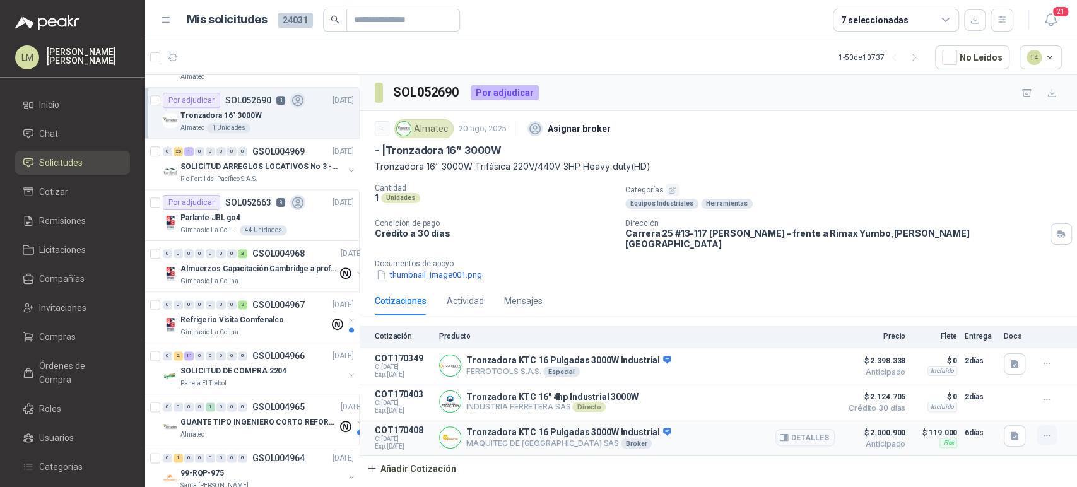
click at [1050, 431] on icon "button" at bounding box center [1047, 435] width 11 height 11
click at [985, 377] on button "Editar" at bounding box center [1021, 377] width 101 height 20
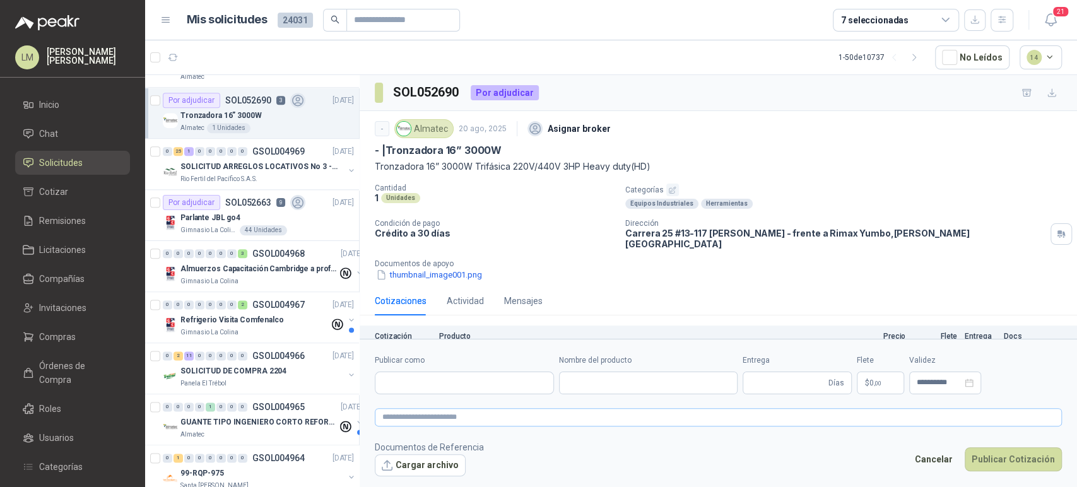
type input "**********"
type input "*"
type input "**********"
type textarea "**********"
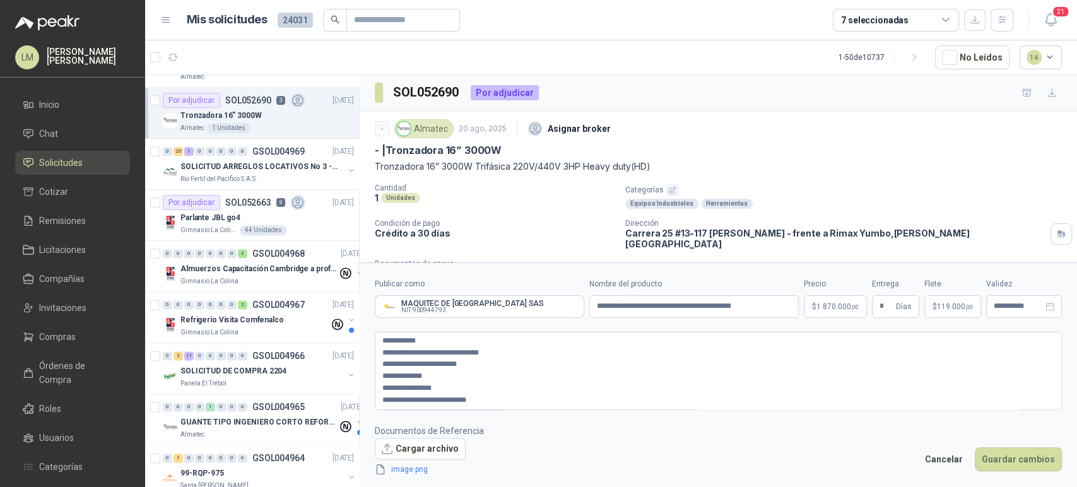
click at [942, 307] on span "119.000 ,00" at bounding box center [955, 307] width 36 height 8
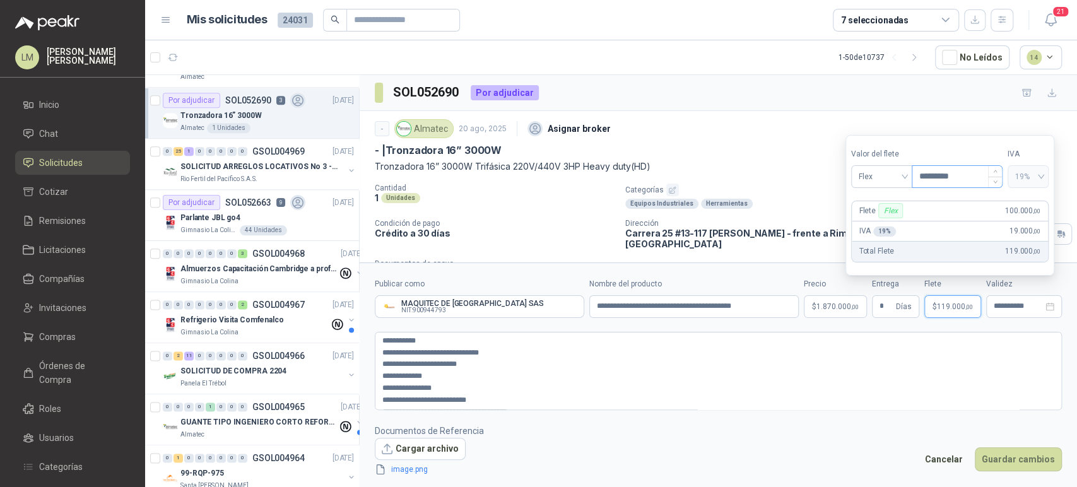
click at [939, 174] on input "*********" at bounding box center [957, 176] width 90 height 21
type input "*********"
click at [1013, 452] on button "Guardar cambios" at bounding box center [1018, 459] width 87 height 24
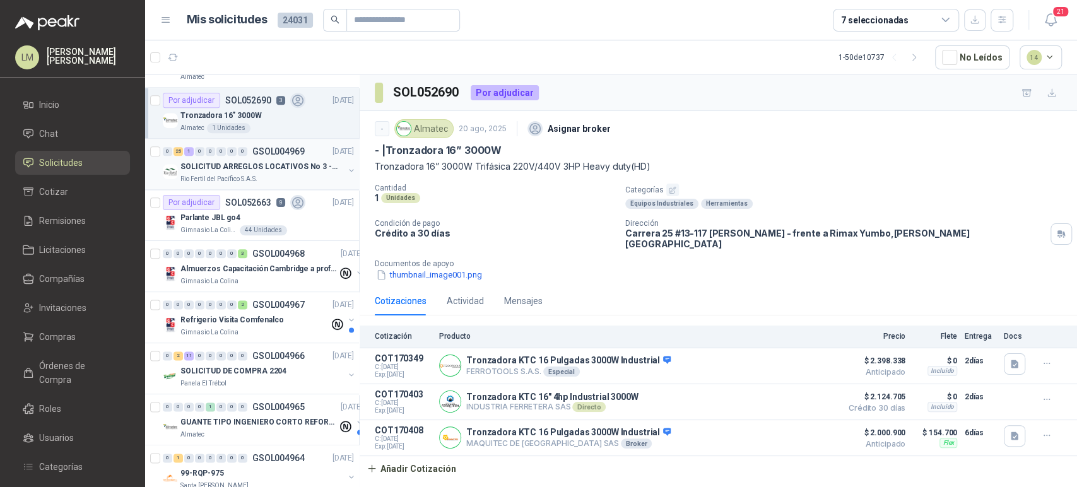
click at [209, 166] on p "SOLICITUD ARREGLOS LOCATIVOS No 3 - PICHINDE" at bounding box center [258, 167] width 157 height 12
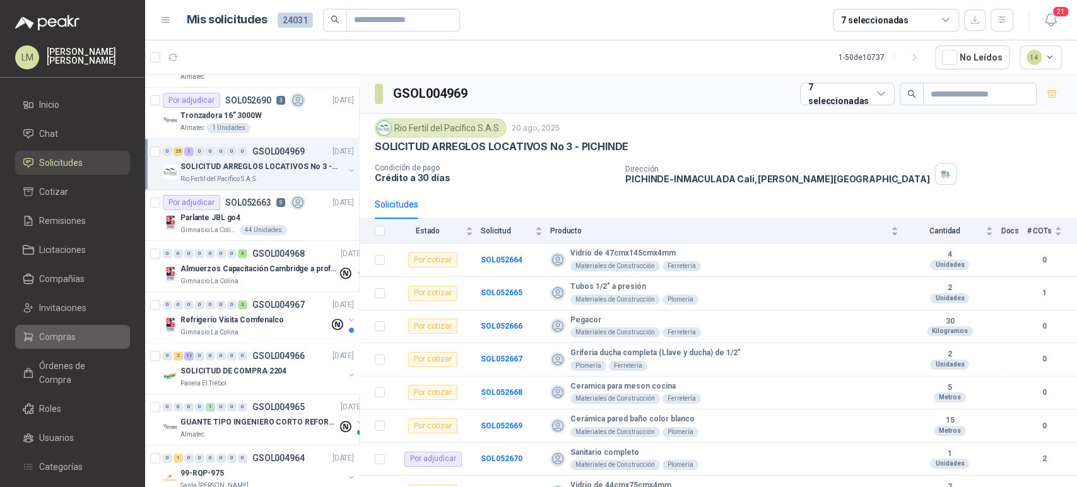
click at [50, 331] on span "Compras" at bounding box center [57, 337] width 37 height 14
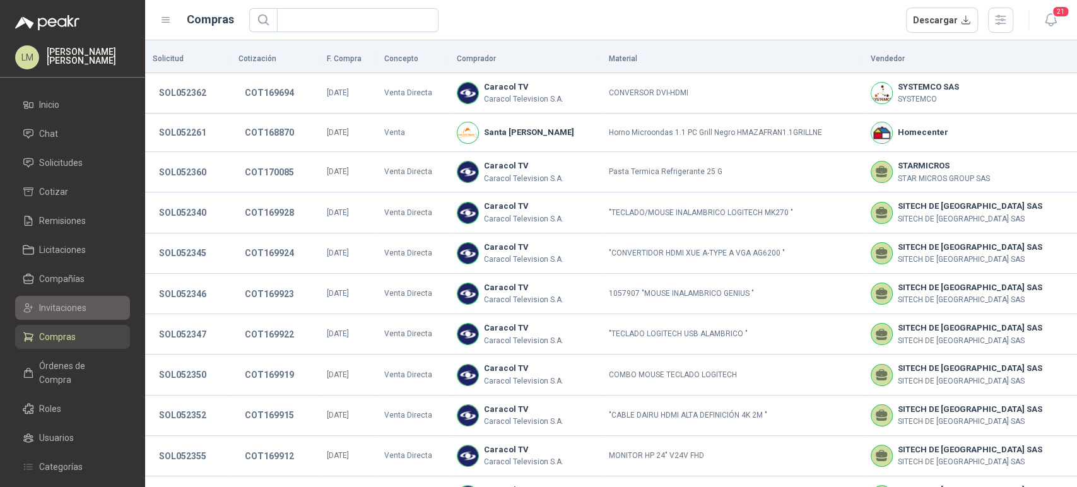
click at [56, 305] on span "Invitaciones" at bounding box center [62, 308] width 47 height 14
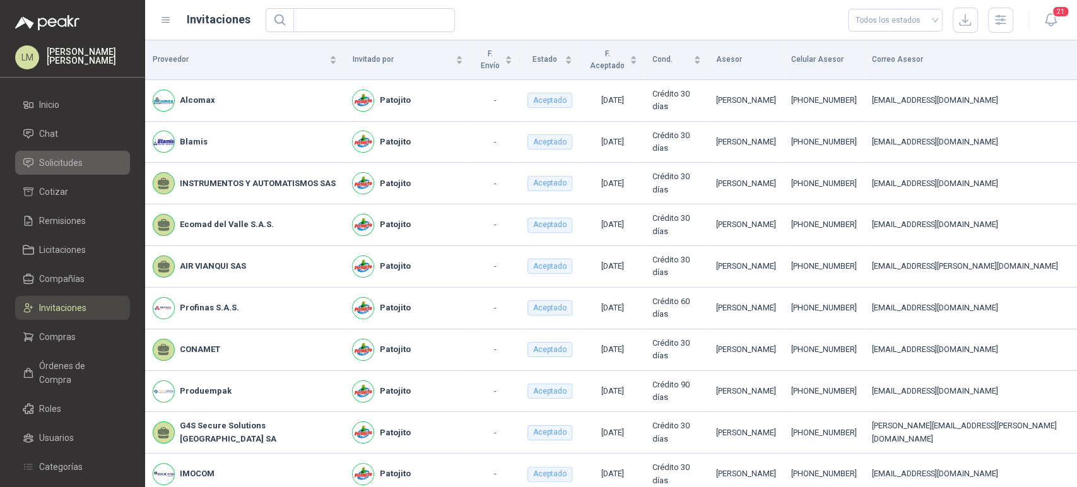
click at [62, 162] on span "Solicitudes" at bounding box center [61, 163] width 44 height 14
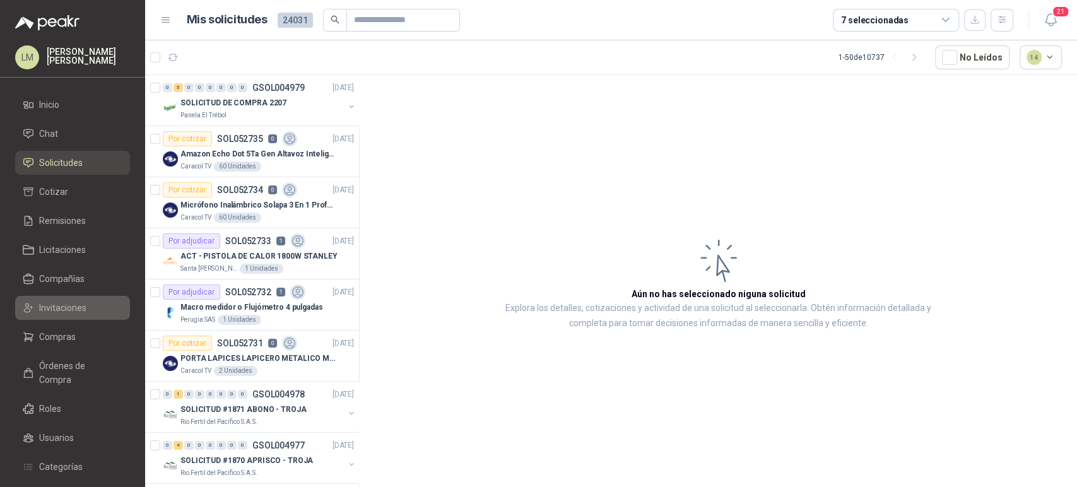
click at [42, 311] on span "Invitaciones" at bounding box center [62, 308] width 47 height 14
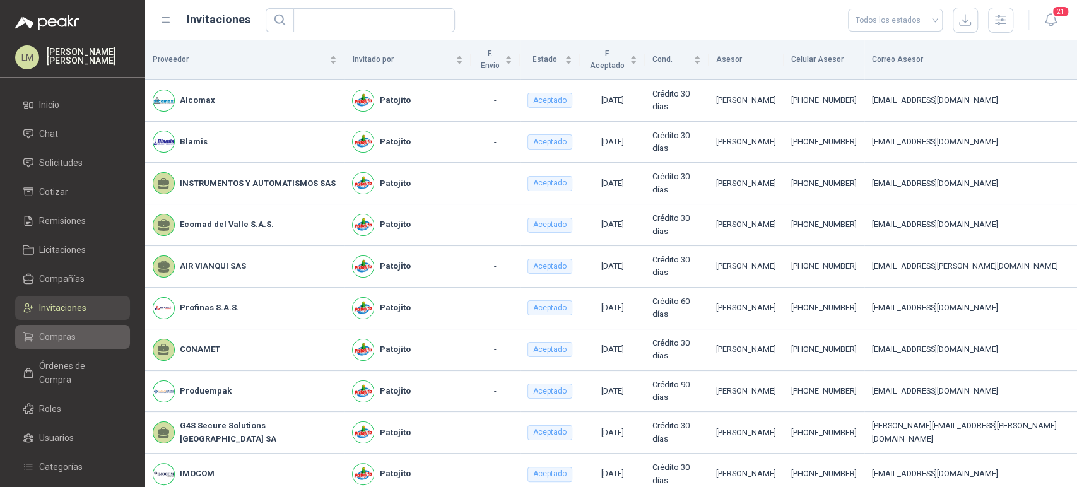
click at [52, 332] on span "Compras" at bounding box center [57, 337] width 37 height 14
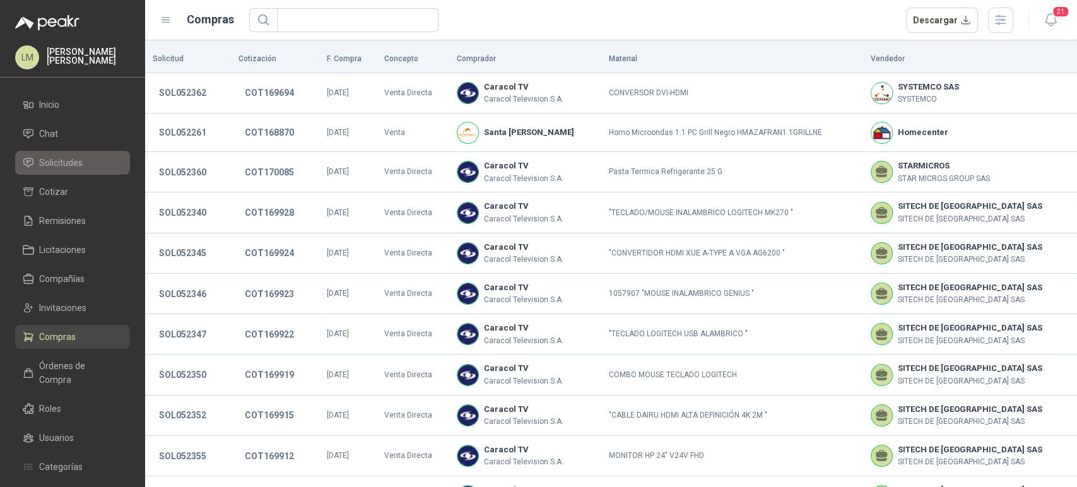
click at [61, 165] on span "Solicitudes" at bounding box center [61, 163] width 44 height 14
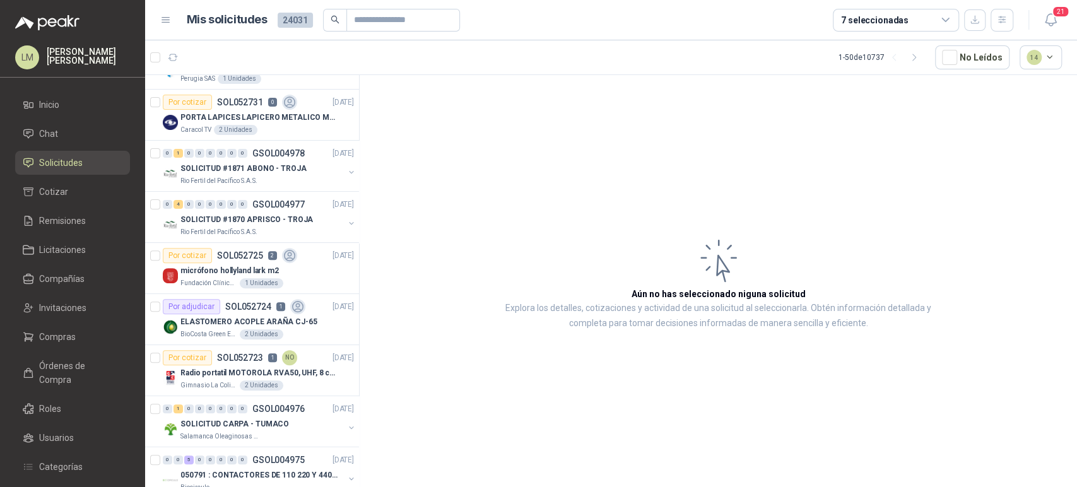
scroll to position [365, 0]
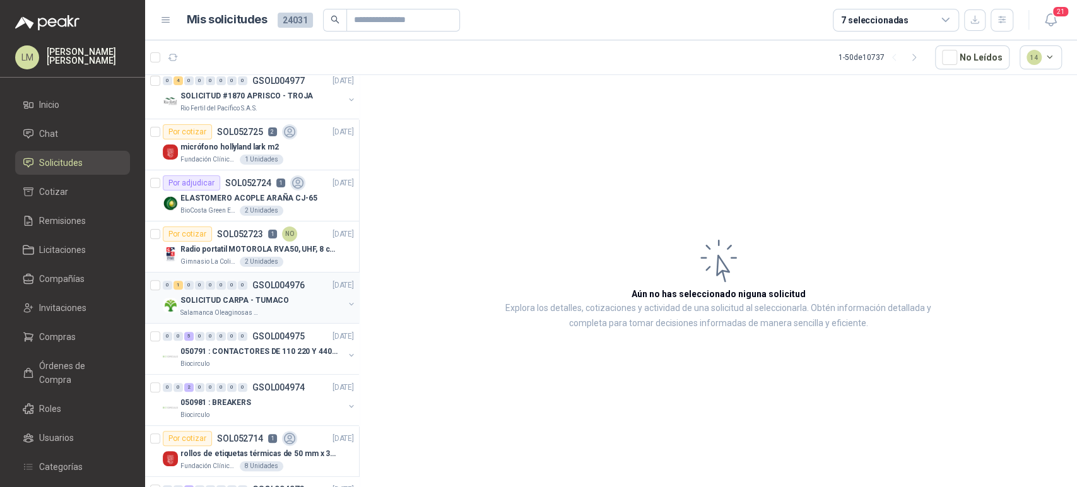
click at [346, 301] on button "button" at bounding box center [351, 304] width 10 height 10
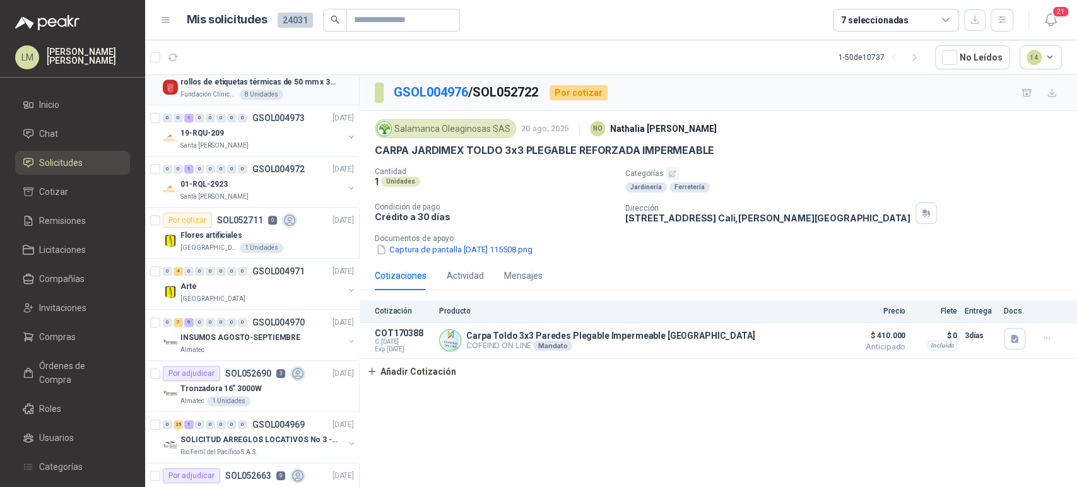
scroll to position [792, 0]
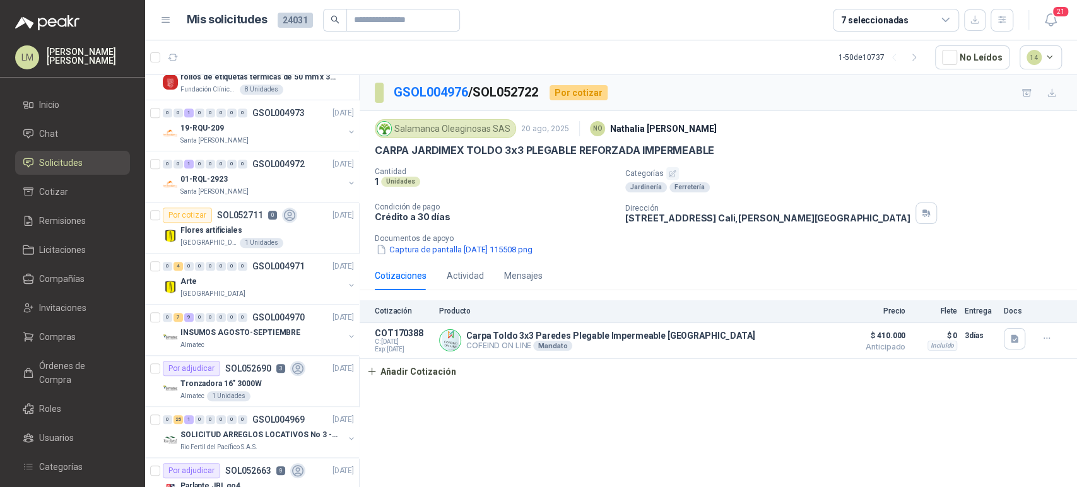
click at [873, 16] on div "7 seleccionadas" at bounding box center [875, 20] width 68 height 14
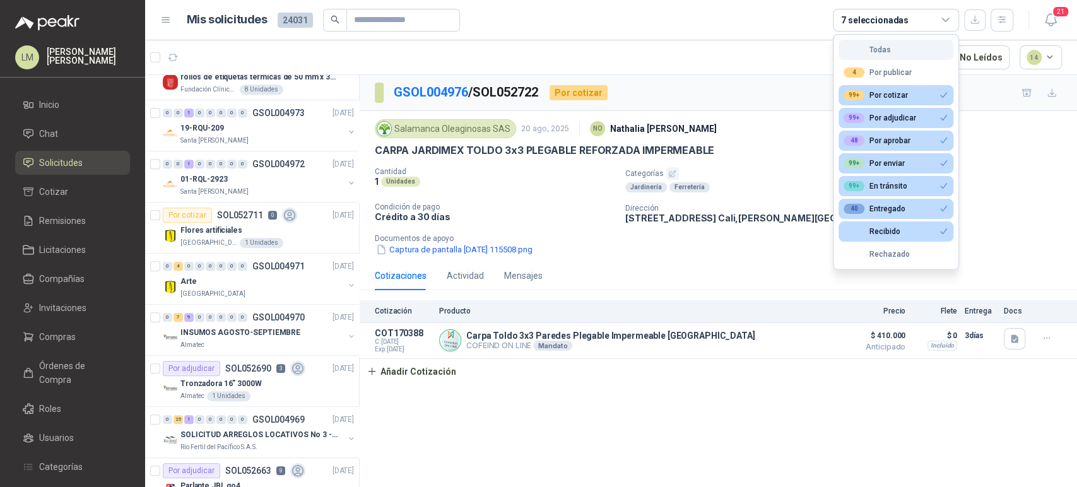
click at [879, 47] on div "Todas" at bounding box center [866, 49] width 47 height 9
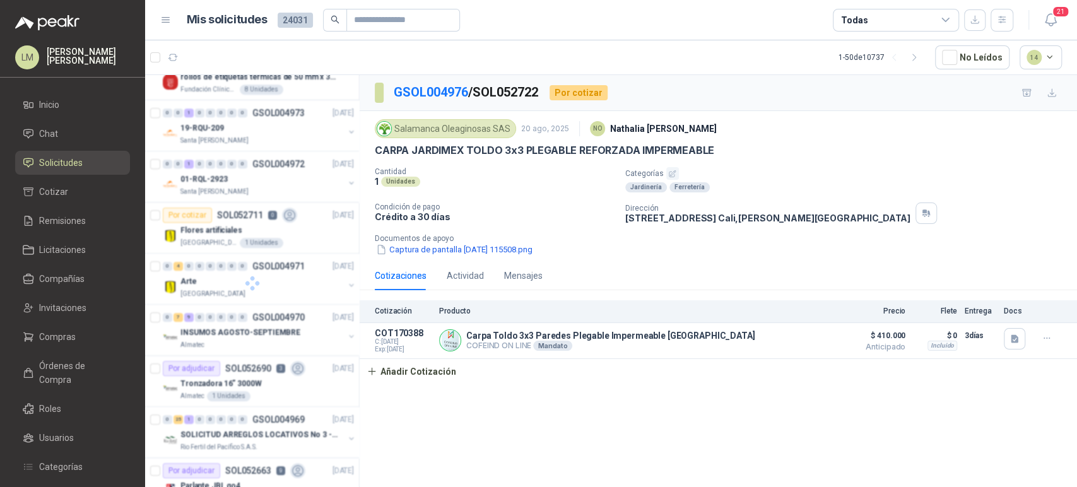
click at [893, 23] on div "Todas" at bounding box center [896, 20] width 126 height 23
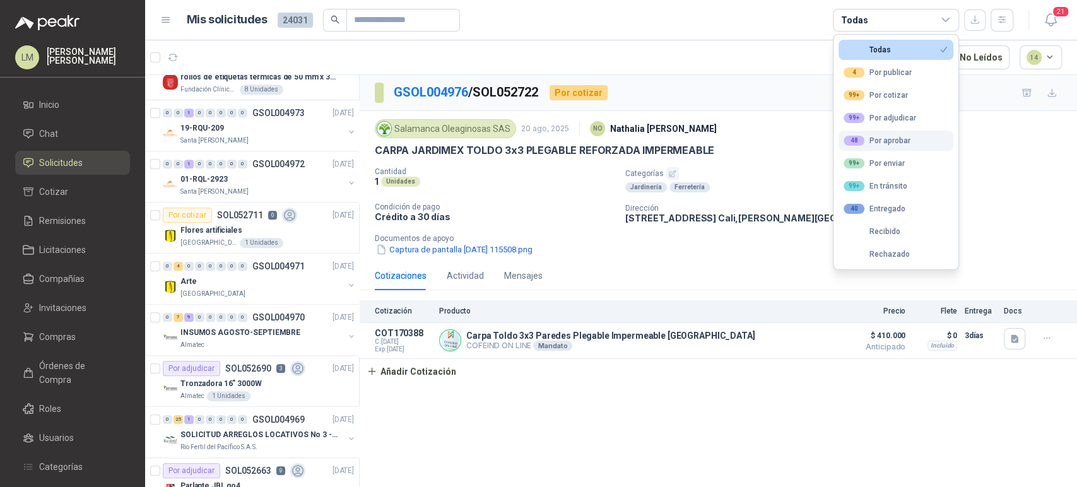
click at [868, 139] on div "48 Por aprobar" at bounding box center [876, 141] width 67 height 10
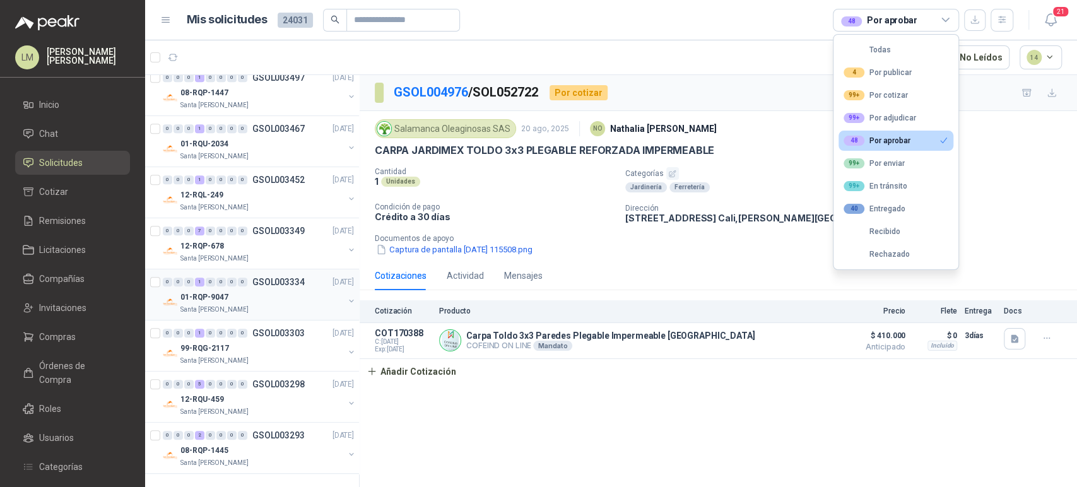
scroll to position [0, 0]
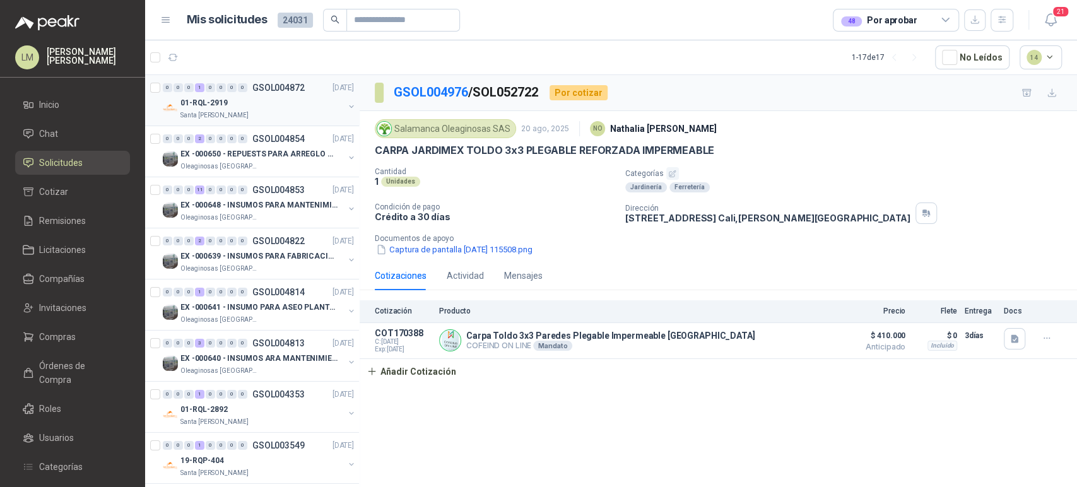
click at [346, 102] on button "button" at bounding box center [351, 107] width 10 height 10
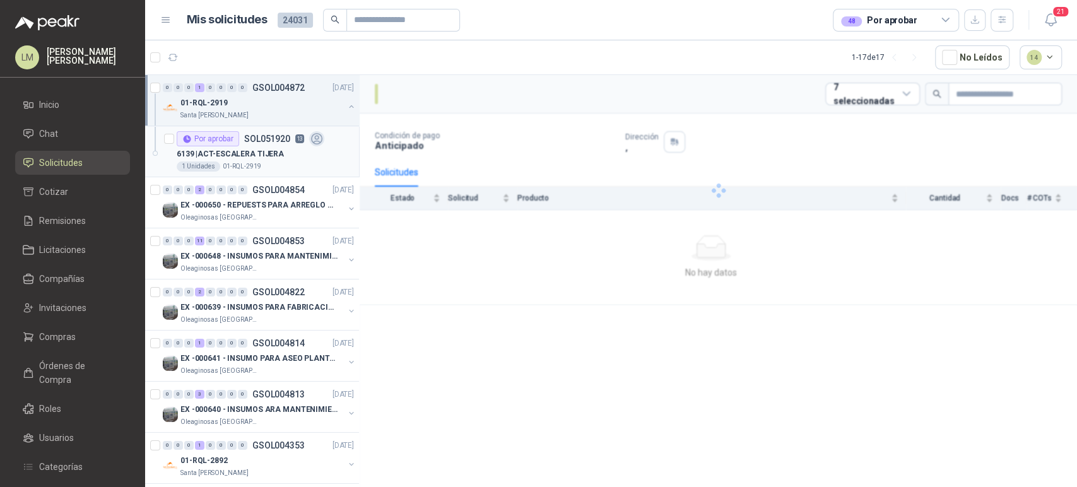
click at [249, 158] on p "6139 | ACT-ESCALERA TIJERA" at bounding box center [230, 154] width 107 height 12
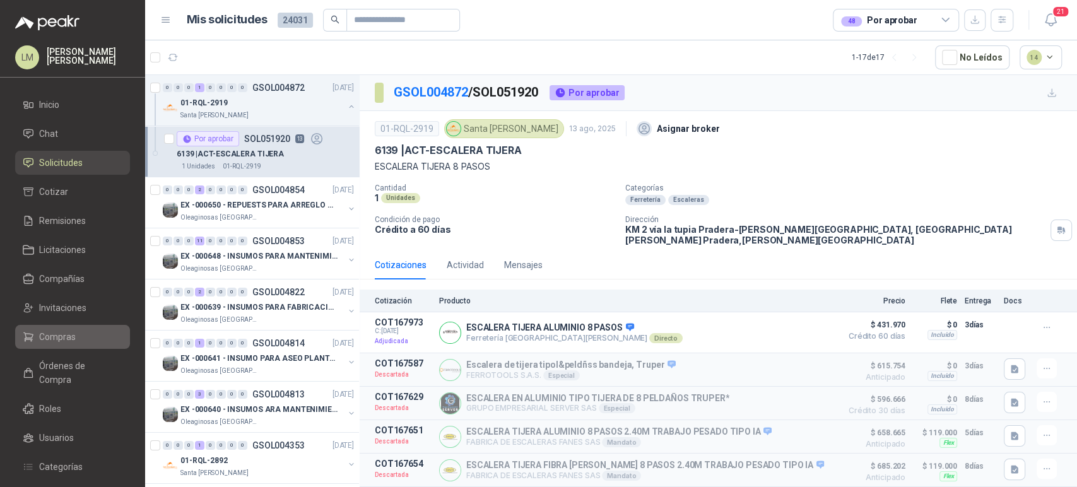
click at [66, 332] on span "Compras" at bounding box center [57, 337] width 37 height 14
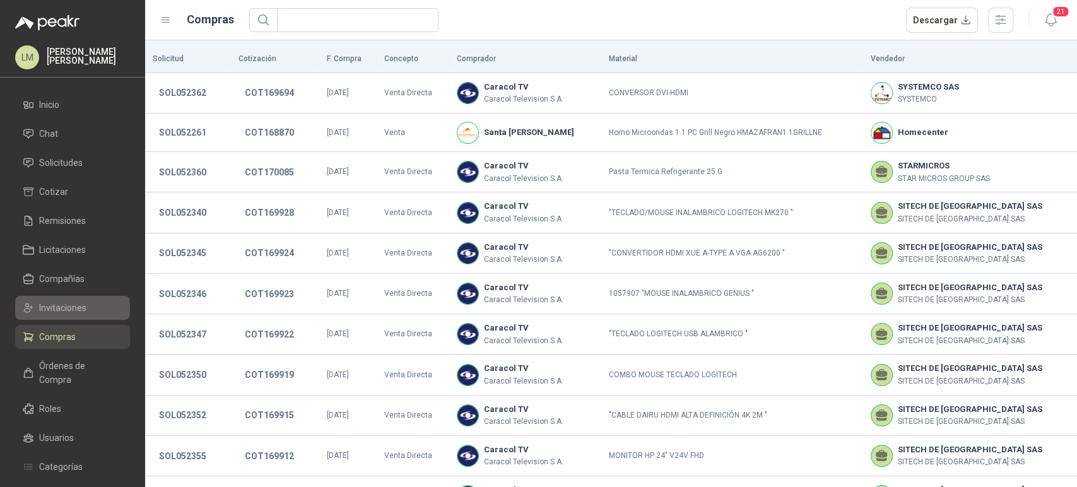
click at [66, 312] on span "Invitaciones" at bounding box center [62, 308] width 47 height 14
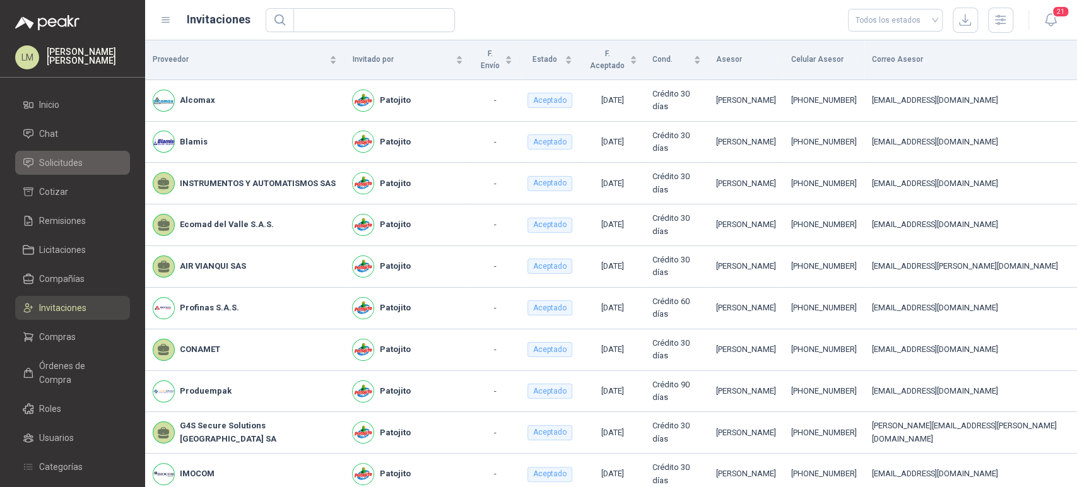
click at [71, 167] on span "Solicitudes" at bounding box center [61, 163] width 44 height 14
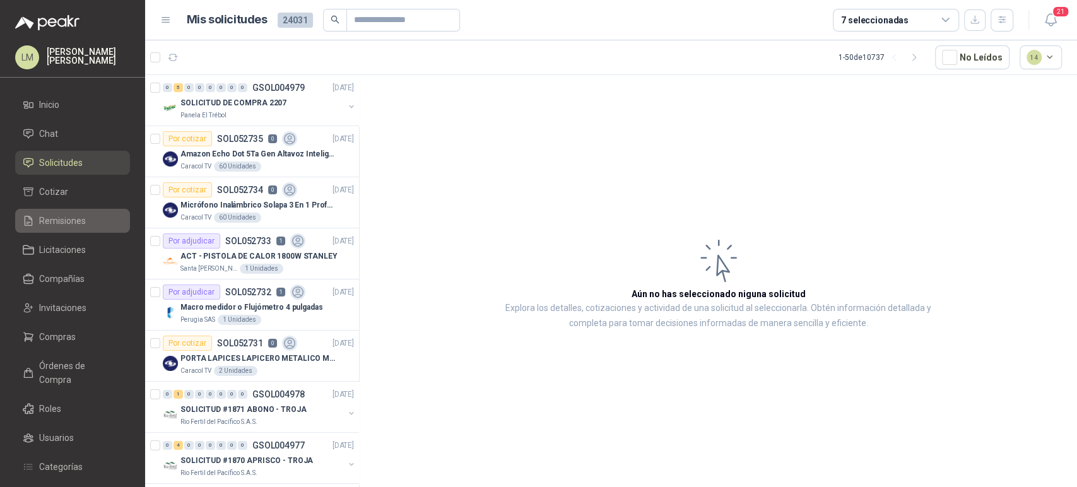
click at [64, 220] on span "Remisiones" at bounding box center [62, 221] width 47 height 14
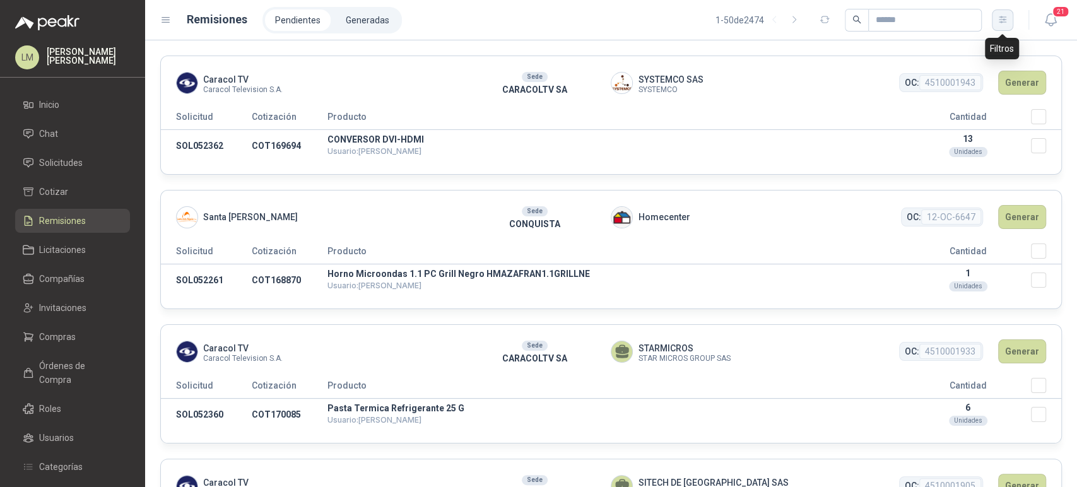
click at [1007, 19] on icon "button" at bounding box center [1002, 20] width 11 height 11
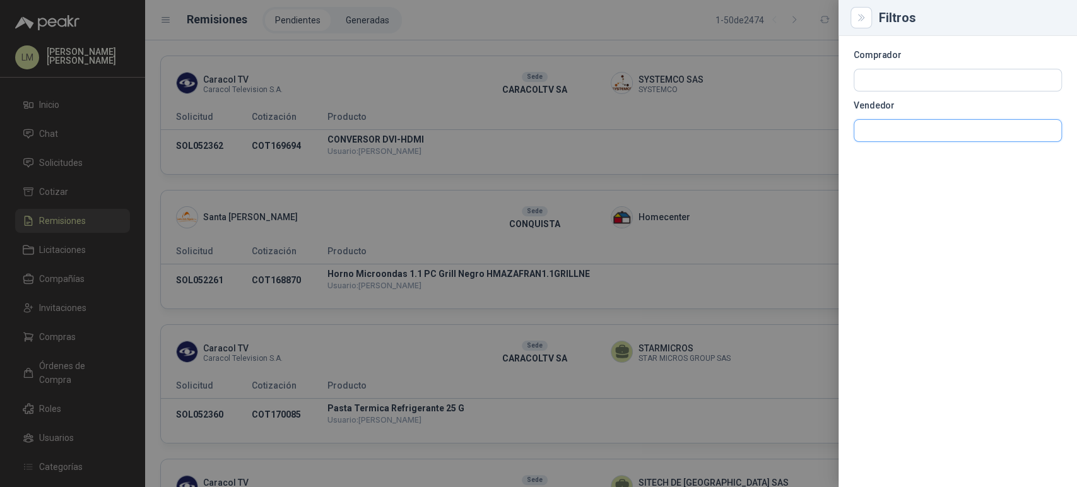
click at [891, 91] on input "text" at bounding box center [957, 79] width 207 height 21
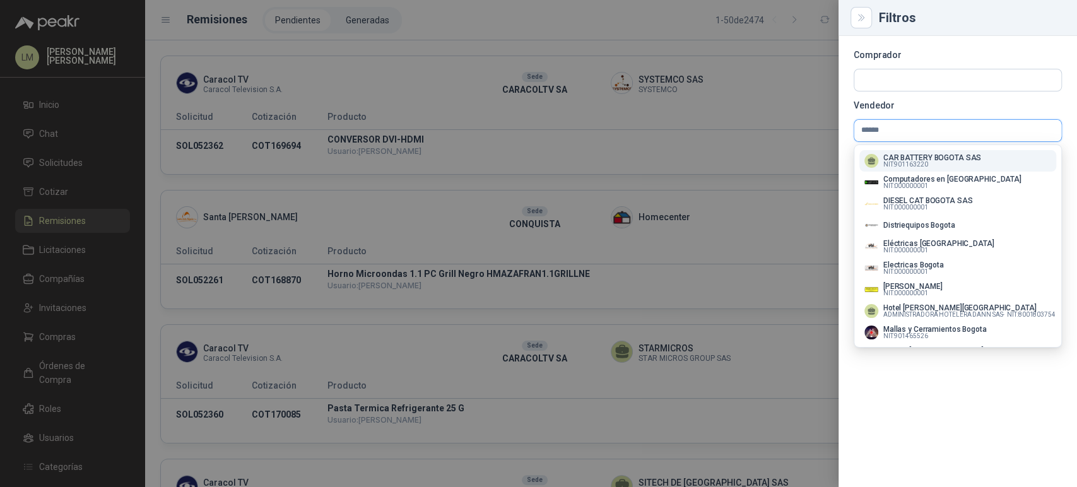
type input "******"
click at [922, 159] on p "CAR BATTERY BOGOTA SAS" at bounding box center [932, 158] width 98 height 8
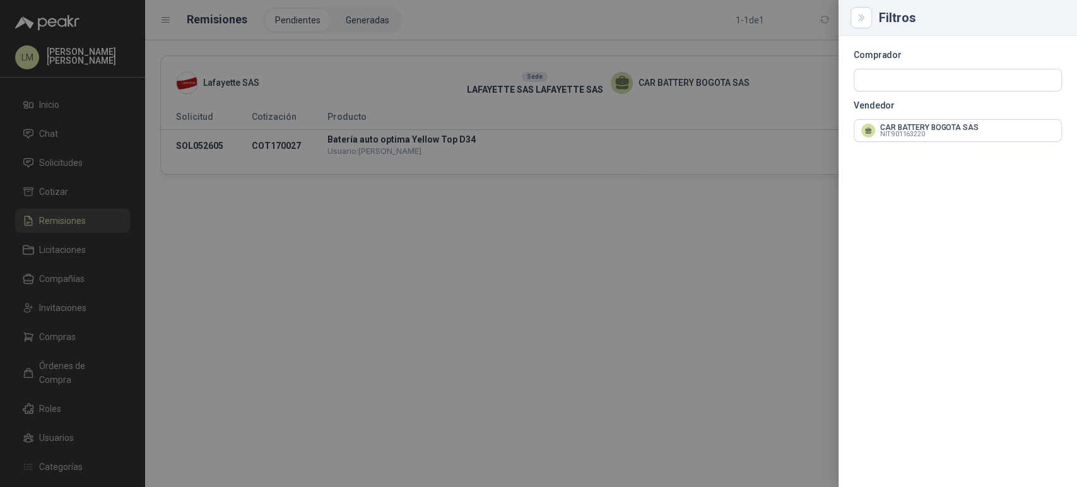
click at [647, 40] on div at bounding box center [538, 243] width 1077 height 487
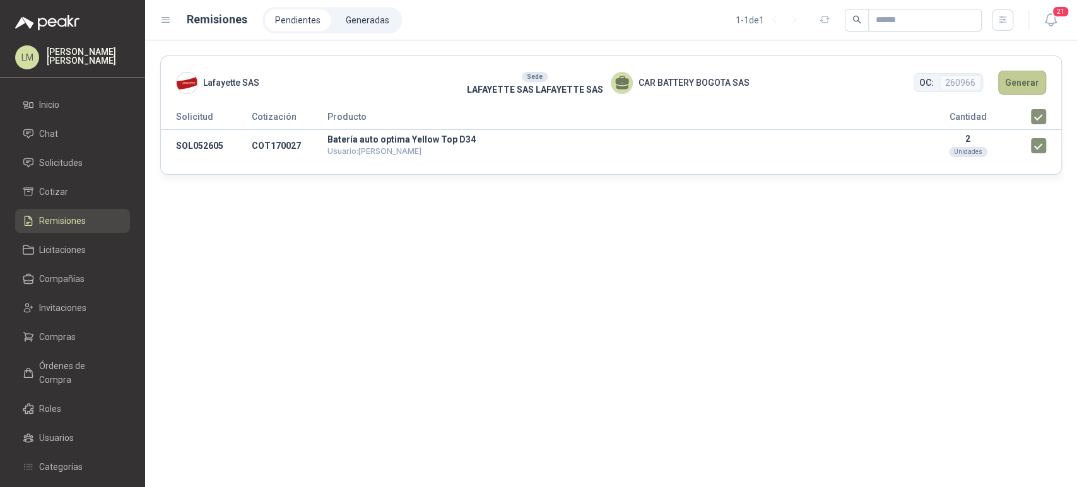
click at [1014, 81] on button "Generar" at bounding box center [1022, 83] width 48 height 24
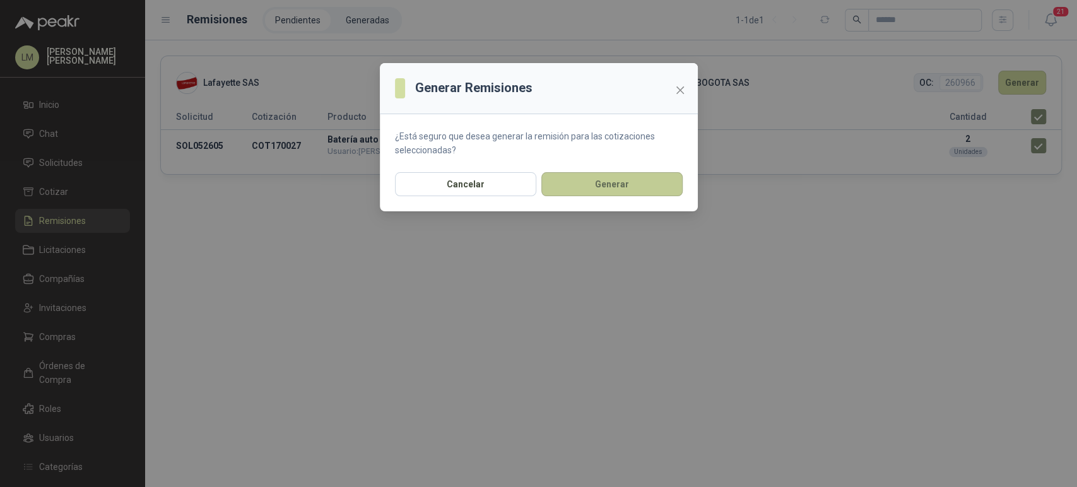
click at [608, 190] on button "Generar" at bounding box center [611, 184] width 141 height 24
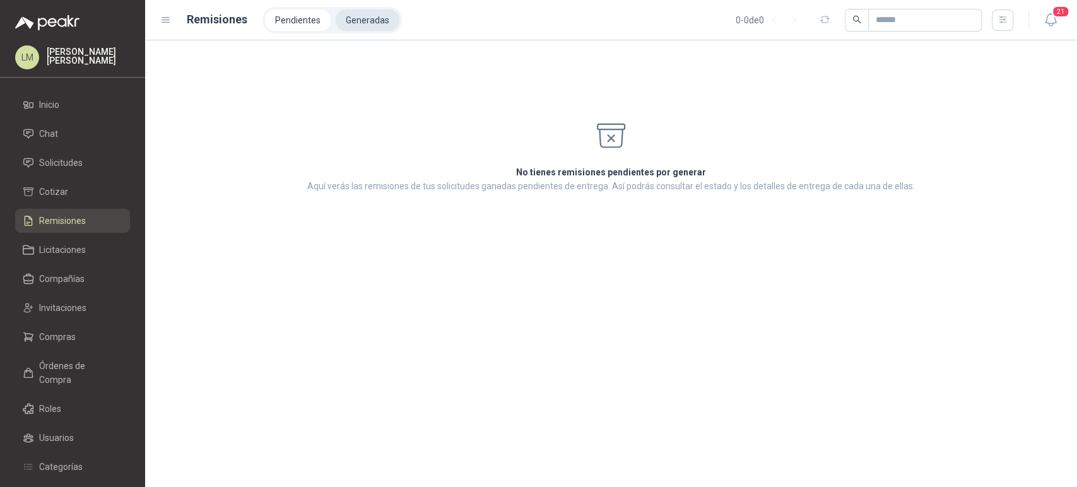
click at [368, 28] on li "Generadas" at bounding box center [368, 19] width 64 height 21
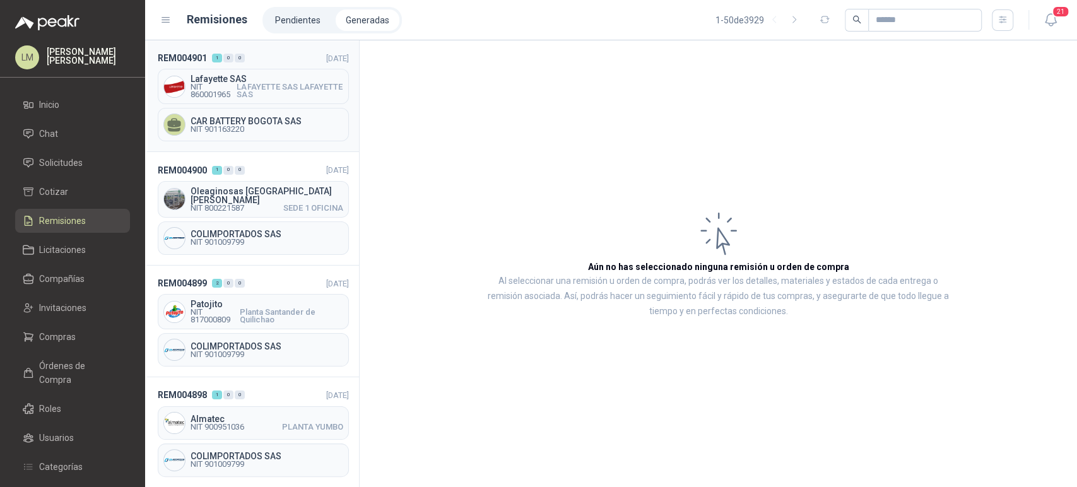
click at [226, 91] on span "NIT 860001965" at bounding box center [214, 90] width 46 height 15
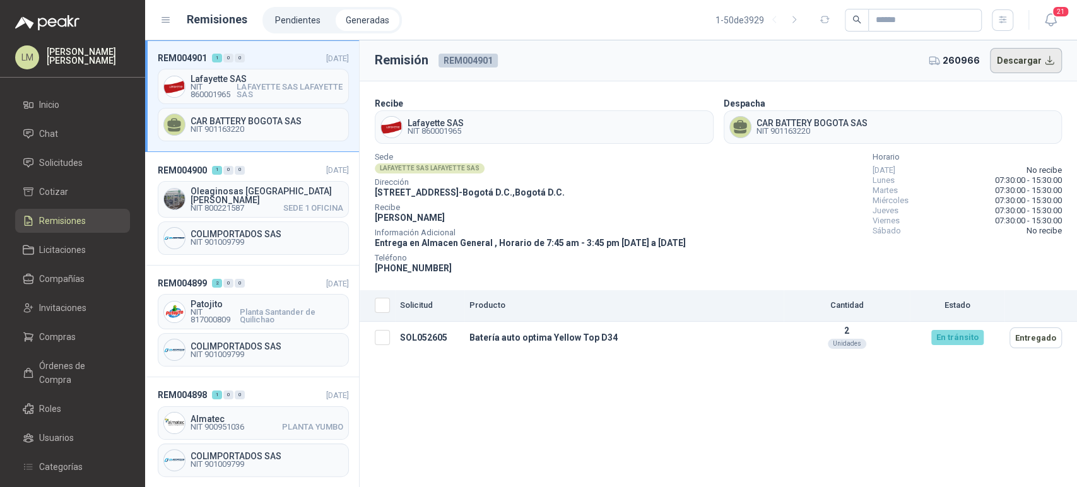
click at [1039, 62] on button "Descargar" at bounding box center [1026, 60] width 73 height 25
click at [57, 336] on span "Compras" at bounding box center [57, 337] width 37 height 14
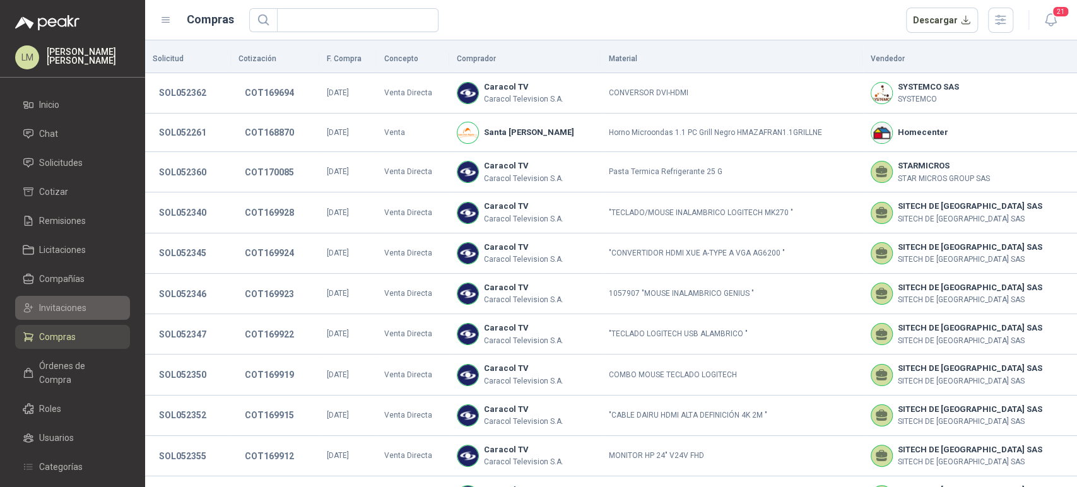
click at [68, 308] on span "Invitaciones" at bounding box center [62, 308] width 47 height 14
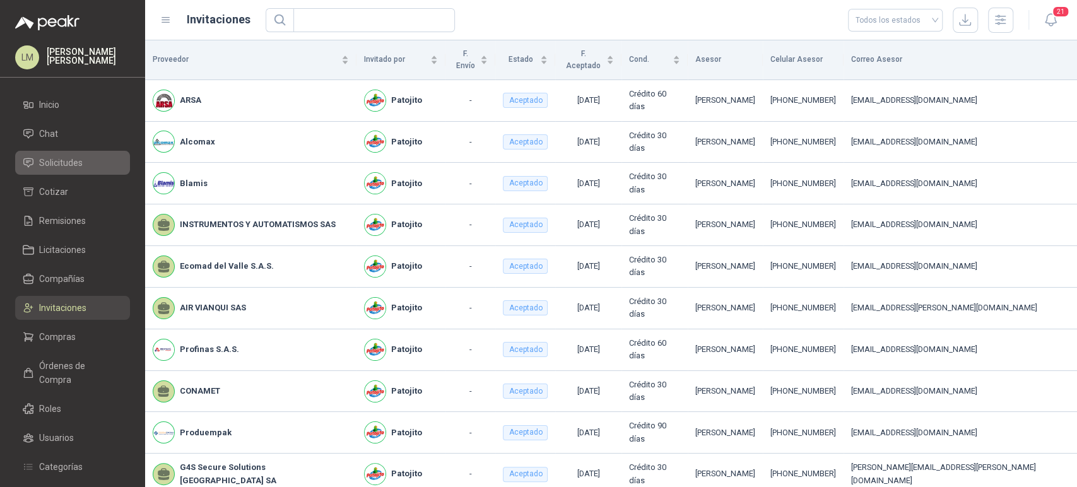
click at [76, 166] on span "Solicitudes" at bounding box center [61, 163] width 44 height 14
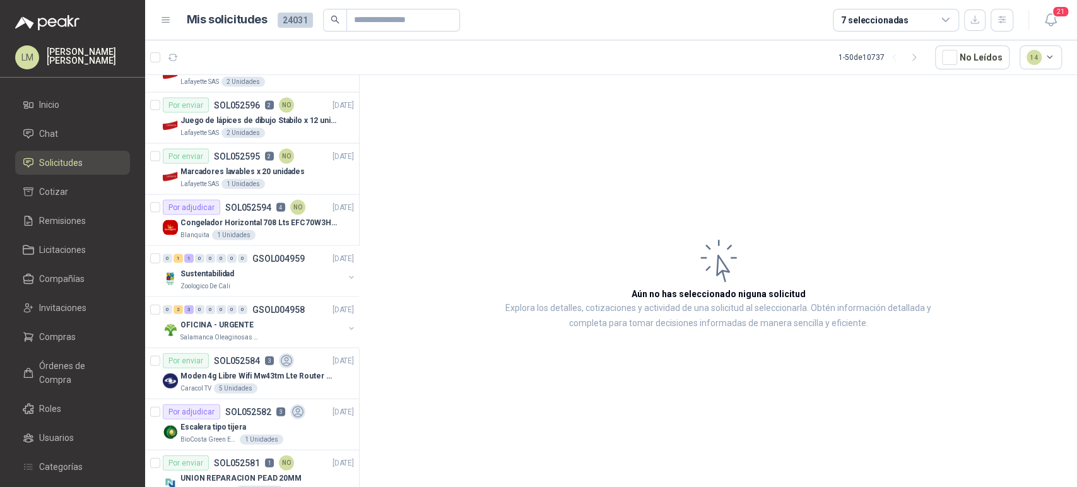
scroll to position [2004, 0]
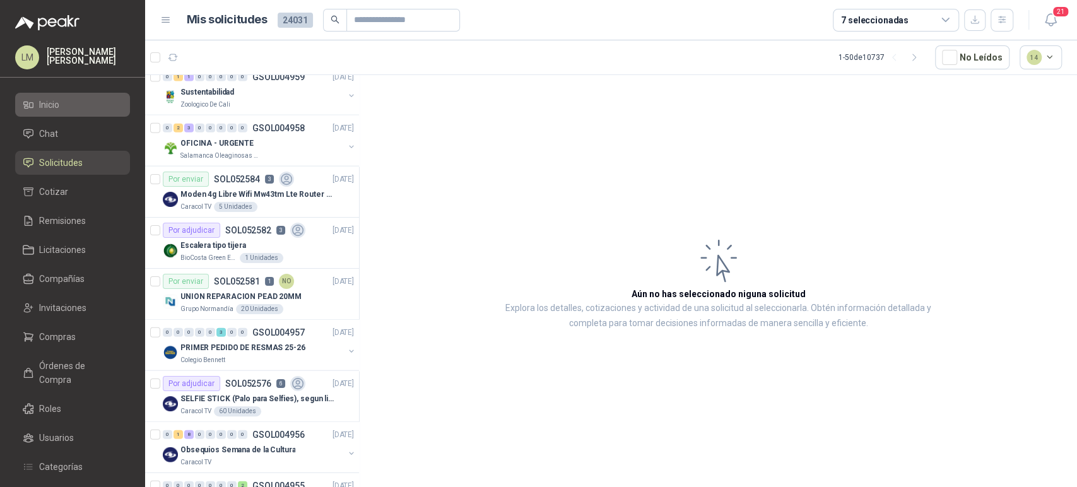
click at [61, 105] on li "Inicio" at bounding box center [73, 105] width 100 height 14
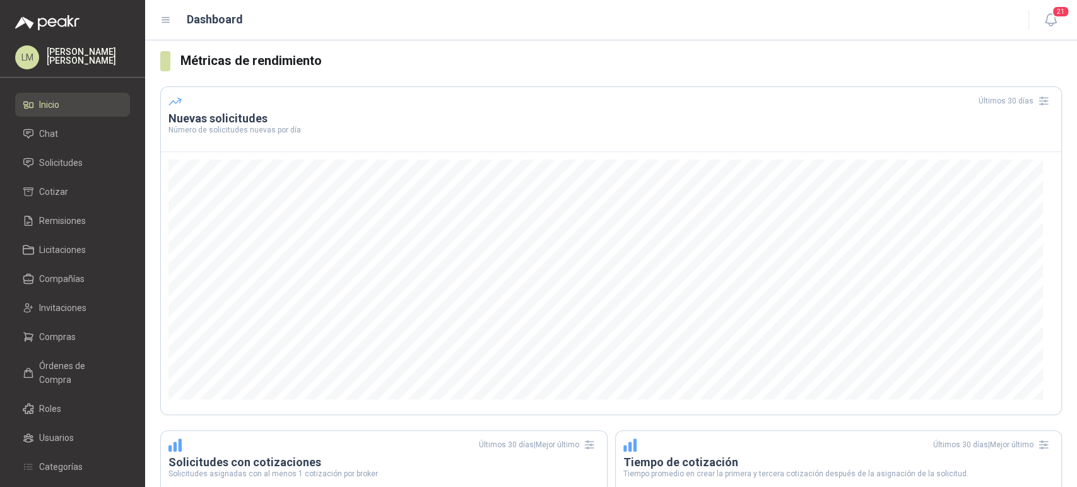
scroll to position [227, 0]
click at [64, 160] on span "Solicitudes" at bounding box center [61, 163] width 44 height 14
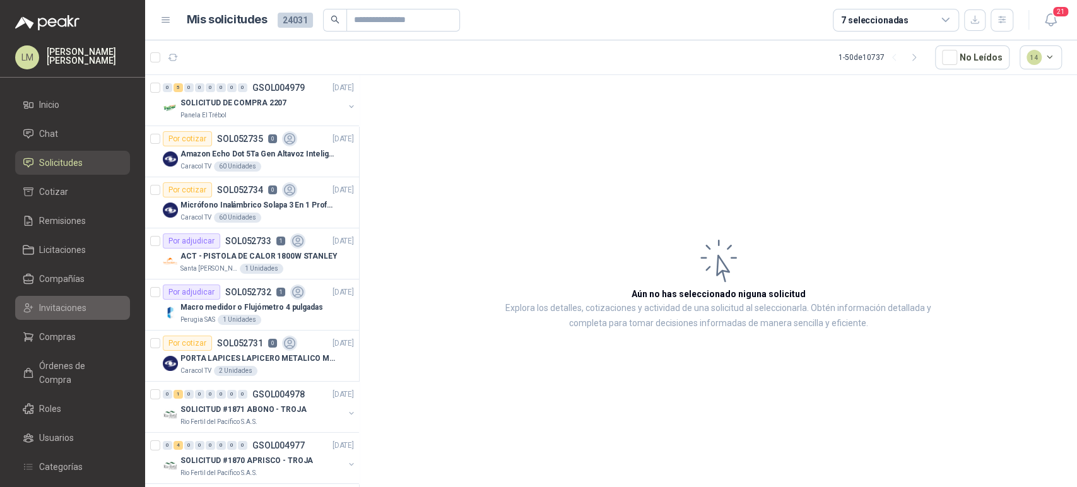
click at [54, 300] on link "Invitaciones" at bounding box center [72, 308] width 115 height 24
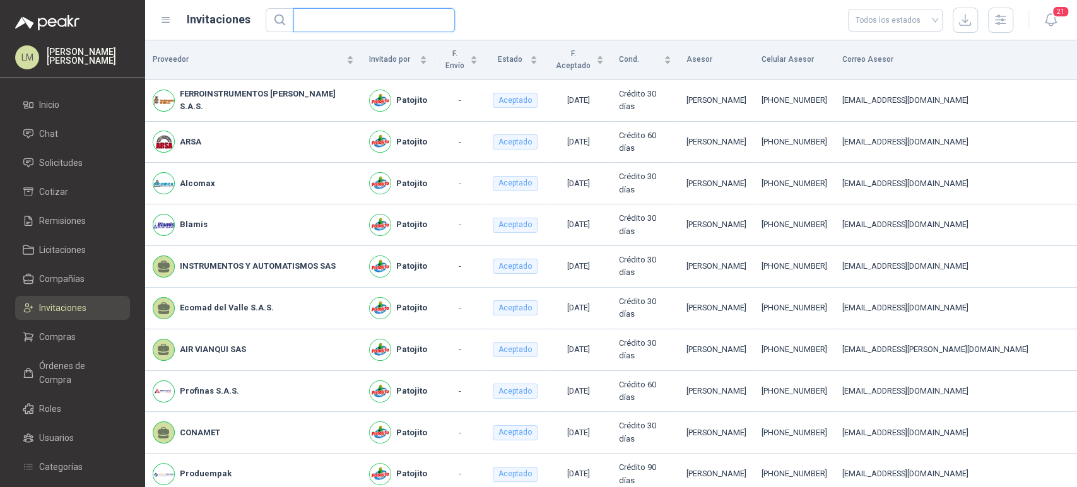
click at [325, 20] on input "text" at bounding box center [369, 20] width 136 height 23
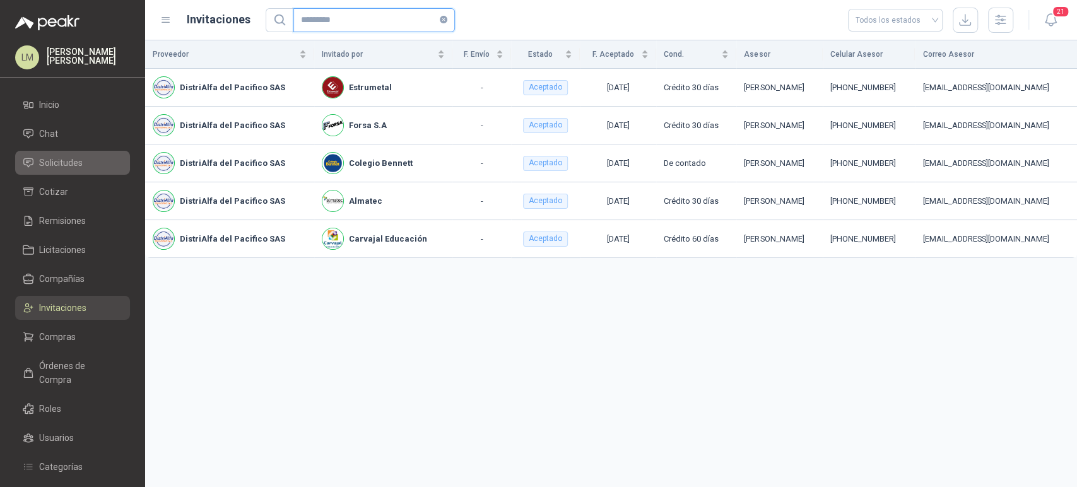
type input "*********"
click at [73, 166] on span "Solicitudes" at bounding box center [61, 163] width 44 height 14
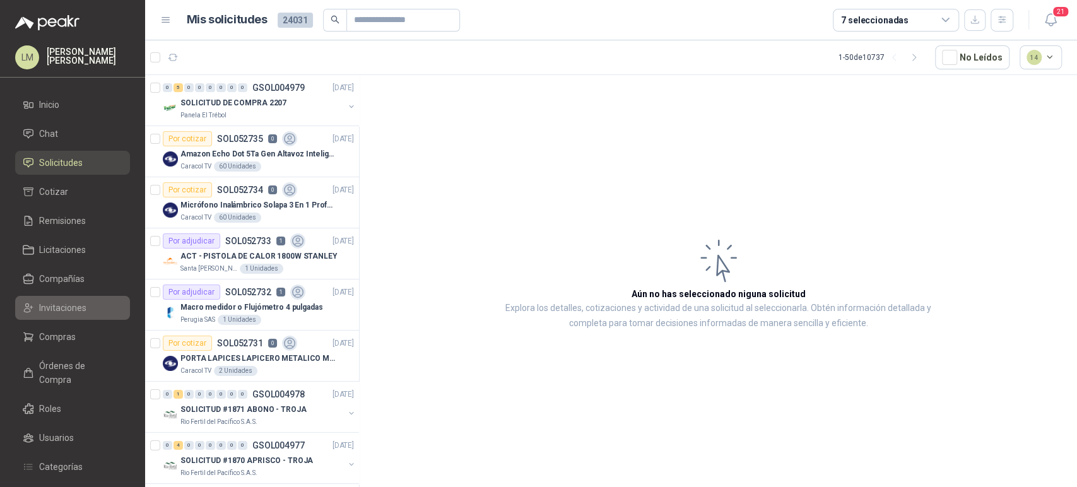
click at [54, 305] on span "Invitaciones" at bounding box center [62, 308] width 47 height 14
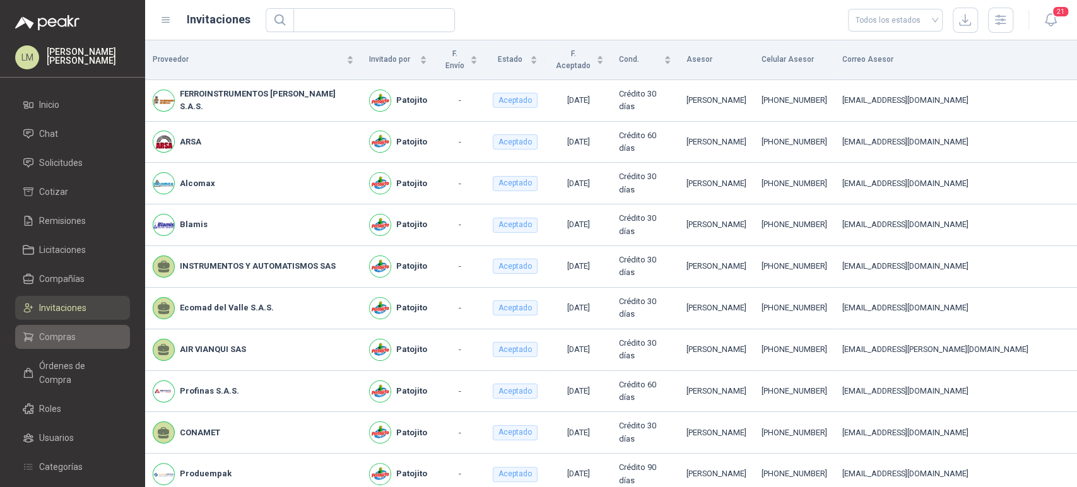
click at [54, 337] on span "Compras" at bounding box center [57, 337] width 37 height 14
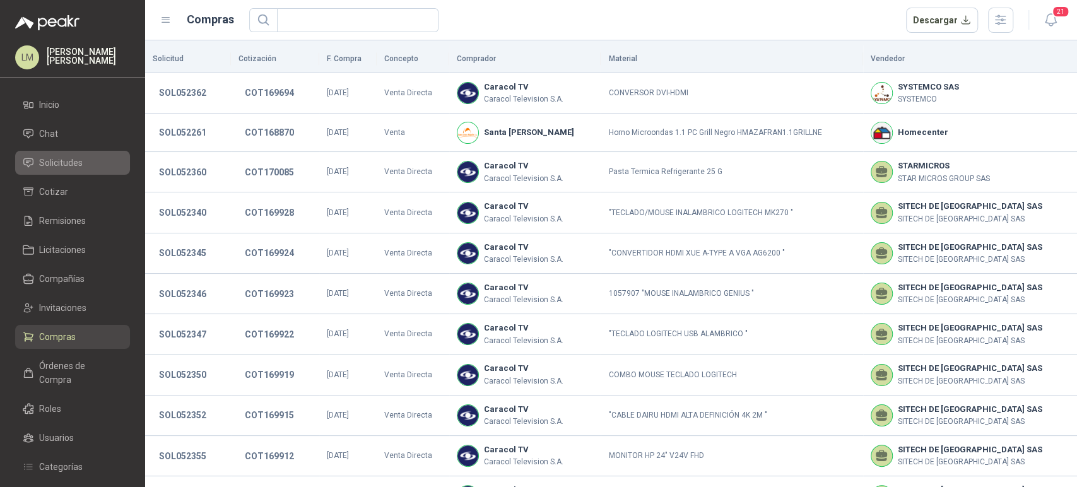
click at [76, 165] on span "Solicitudes" at bounding box center [61, 163] width 44 height 14
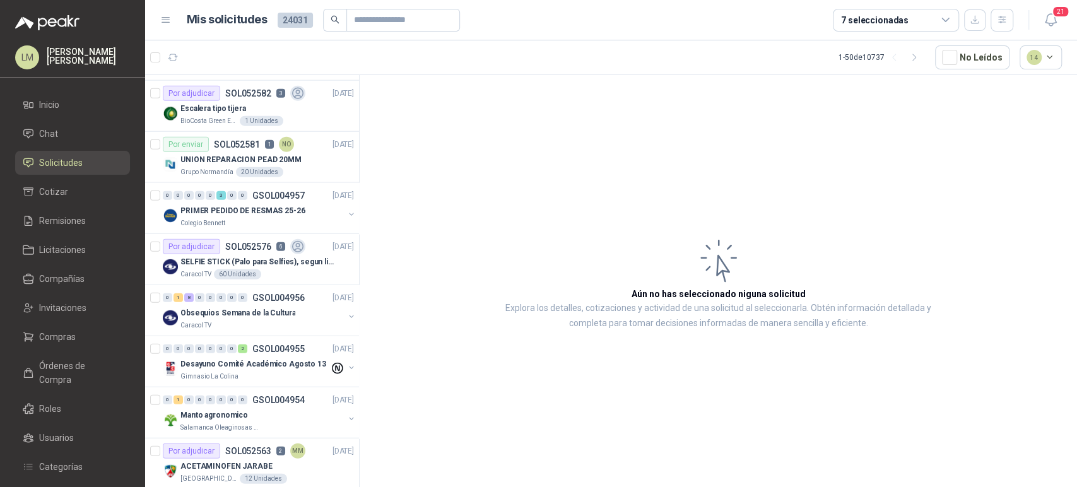
scroll to position [2162, 0]
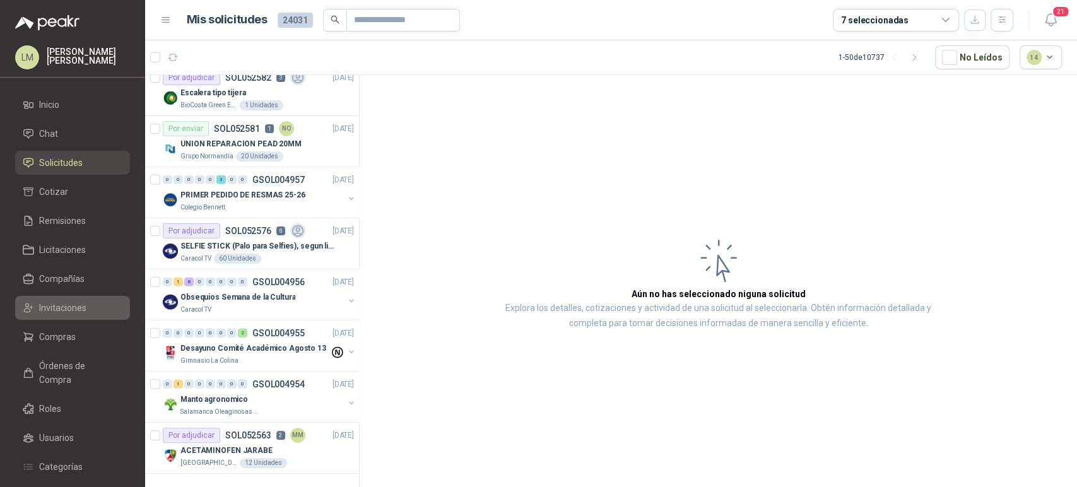
click at [61, 300] on link "Invitaciones" at bounding box center [72, 308] width 115 height 24
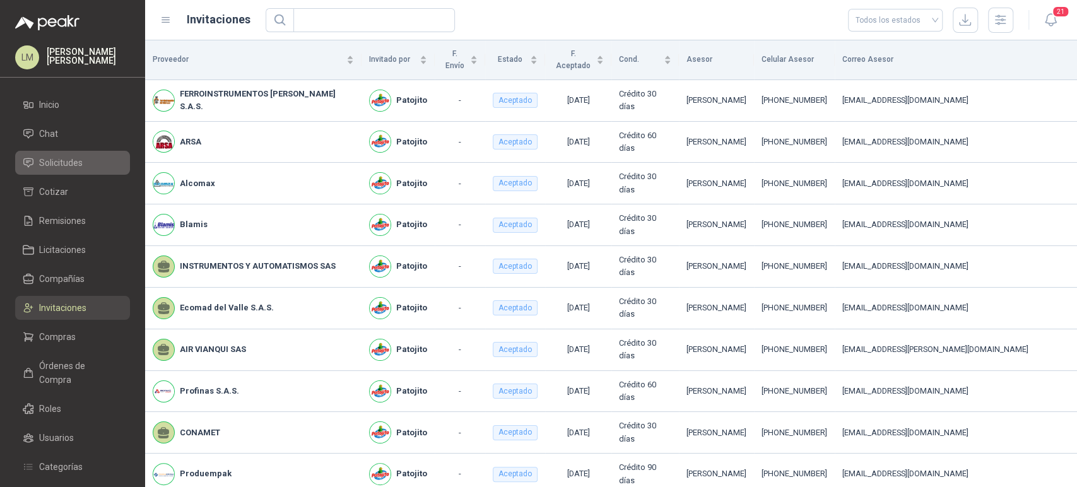
click at [57, 160] on span "Solicitudes" at bounding box center [61, 163] width 44 height 14
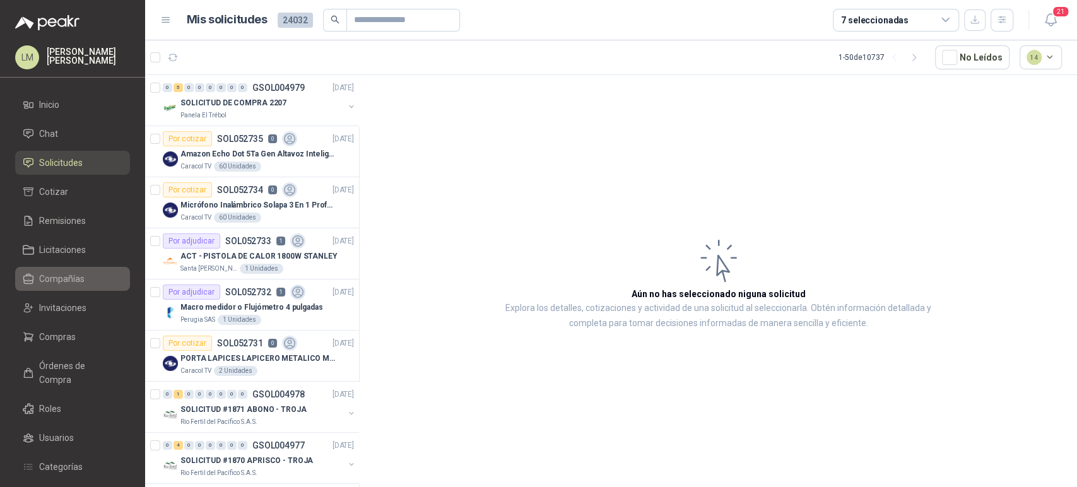
click at [40, 276] on span "Compañías" at bounding box center [61, 279] width 45 height 14
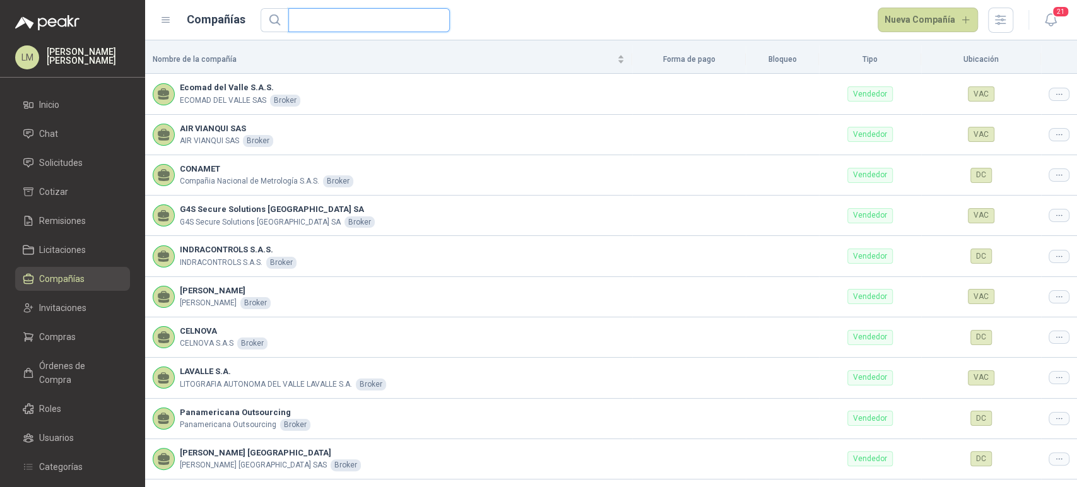
click at [344, 23] on input "text" at bounding box center [364, 20] width 136 height 23
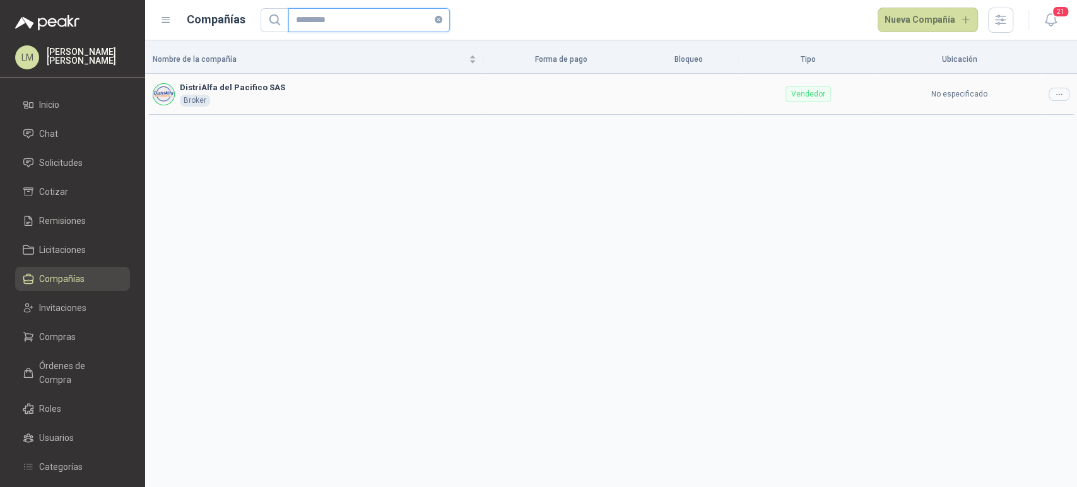
type input "*********"
click at [1061, 97] on icon at bounding box center [1058, 94] width 9 height 9
click at [1052, 120] on span "Editar compañía" at bounding box center [1026, 116] width 65 height 14
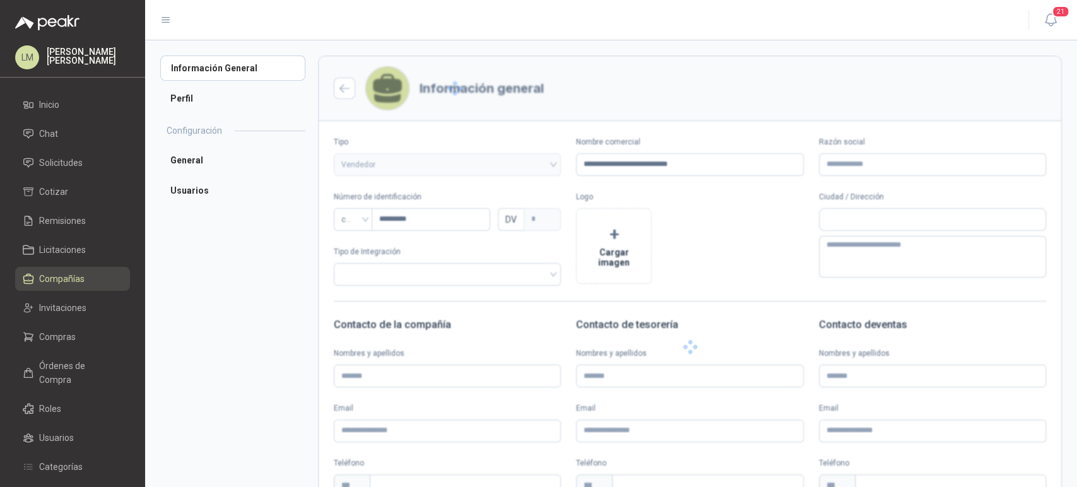
type input "**********"
type input "*********"
type input "*"
click at [191, 220] on li "Usuarios" at bounding box center [232, 220] width 145 height 25
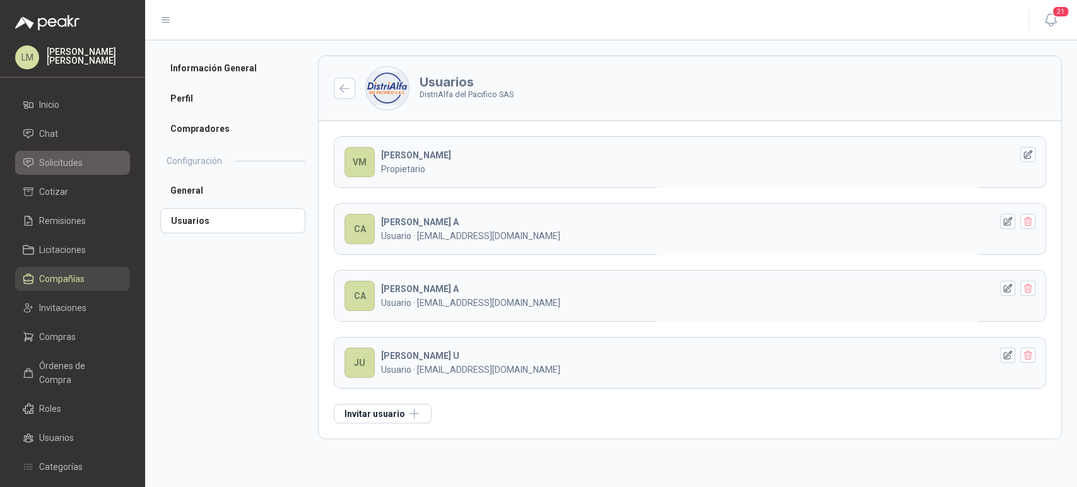
click at [66, 158] on span "Solicitudes" at bounding box center [61, 163] width 44 height 14
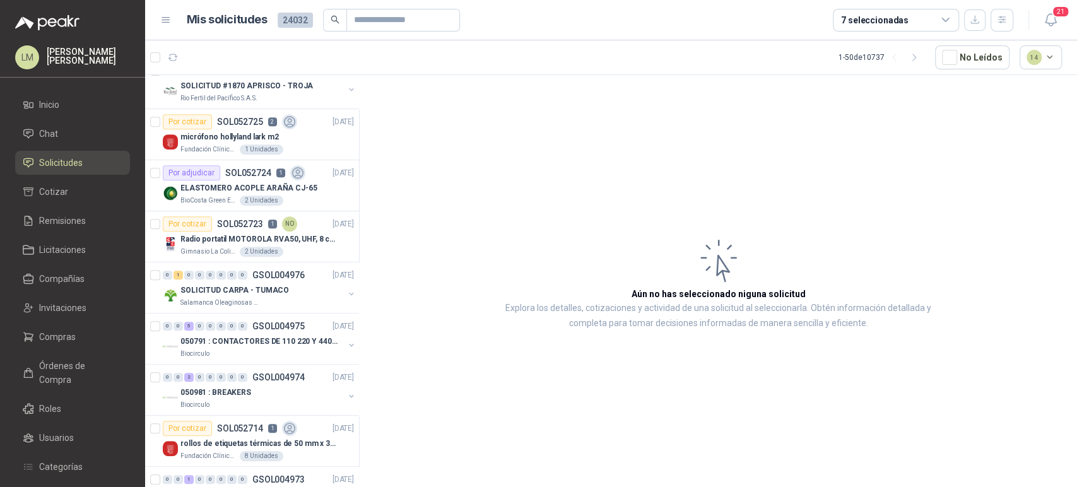
scroll to position [375, 0]
click at [261, 329] on p "GSOL004975" at bounding box center [278, 326] width 52 height 9
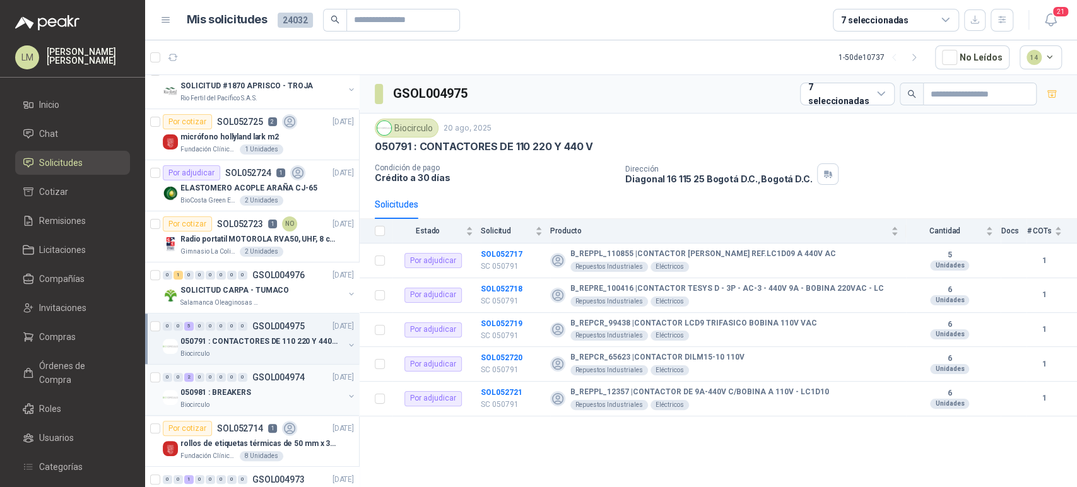
click at [239, 387] on p "050981 : BREAKERS" at bounding box center [215, 393] width 71 height 12
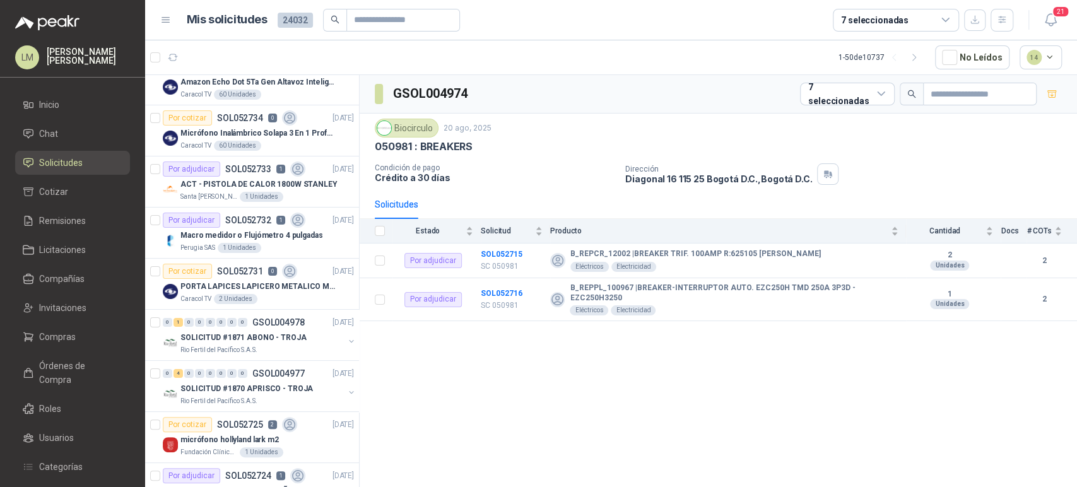
scroll to position [73, 0]
click at [63, 336] on span "Compras" at bounding box center [57, 337] width 37 height 14
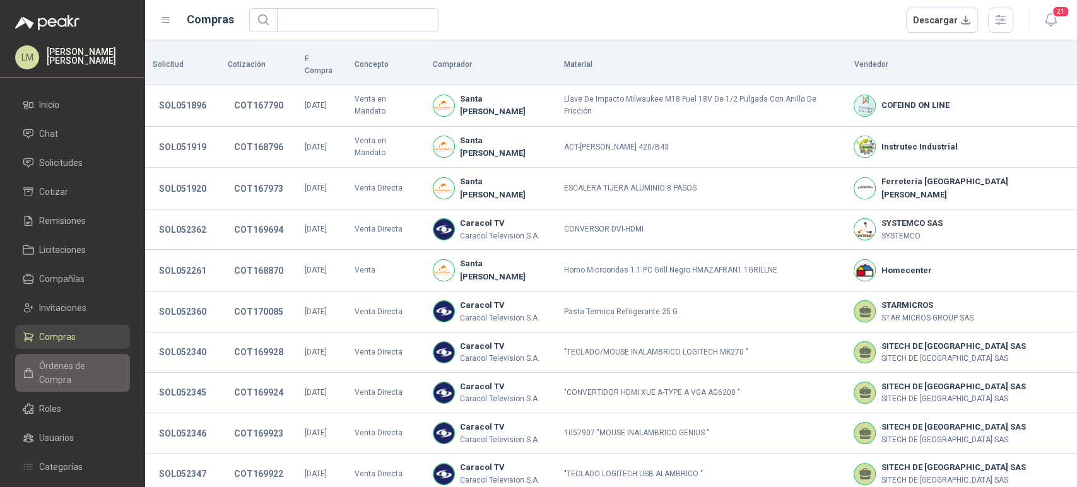
click at [61, 355] on link "Órdenes de Compra" at bounding box center [72, 373] width 115 height 38
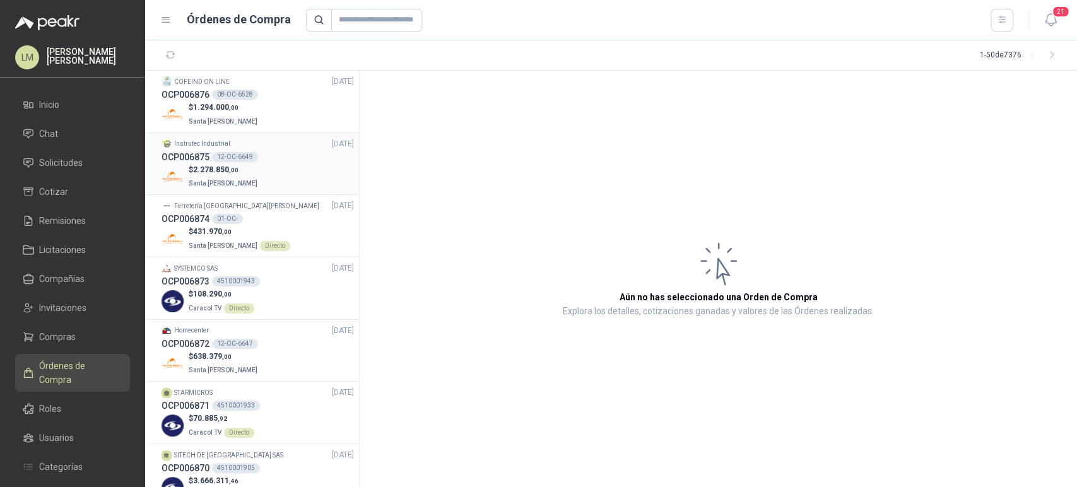
click at [246, 155] on div "12-OC-6649" at bounding box center [235, 157] width 46 height 10
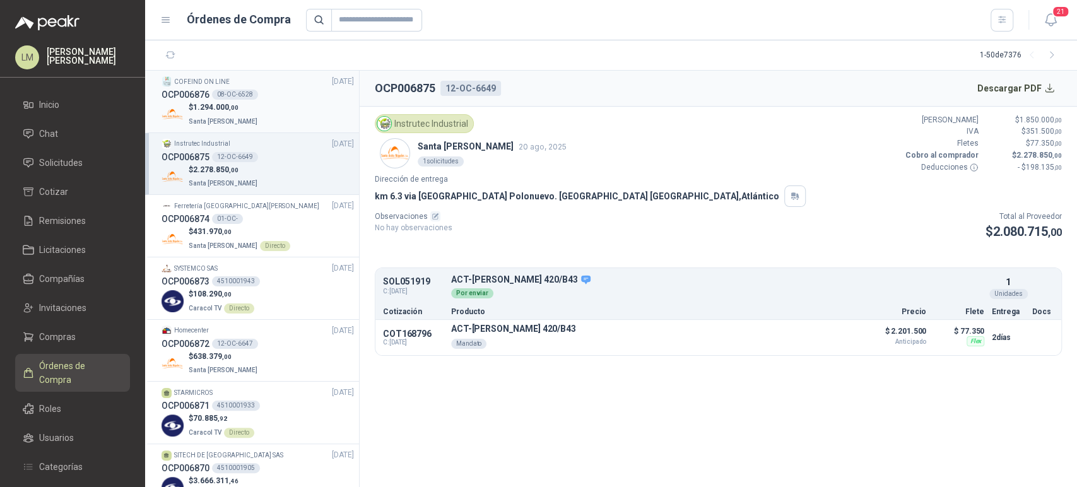
click at [247, 110] on p "$ 1.294.000 ,00" at bounding box center [224, 108] width 71 height 12
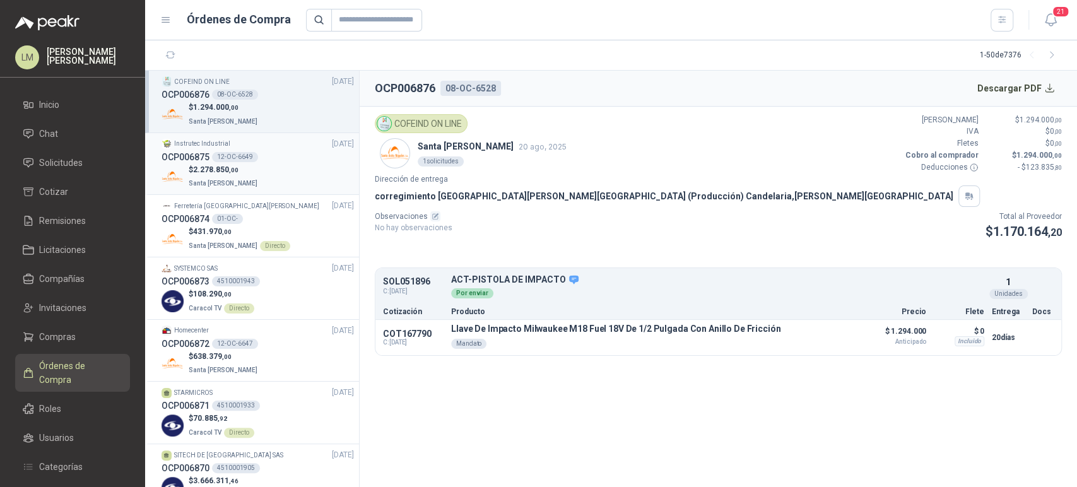
click at [243, 170] on p "$ 2.278.850 ,00" at bounding box center [224, 170] width 71 height 12
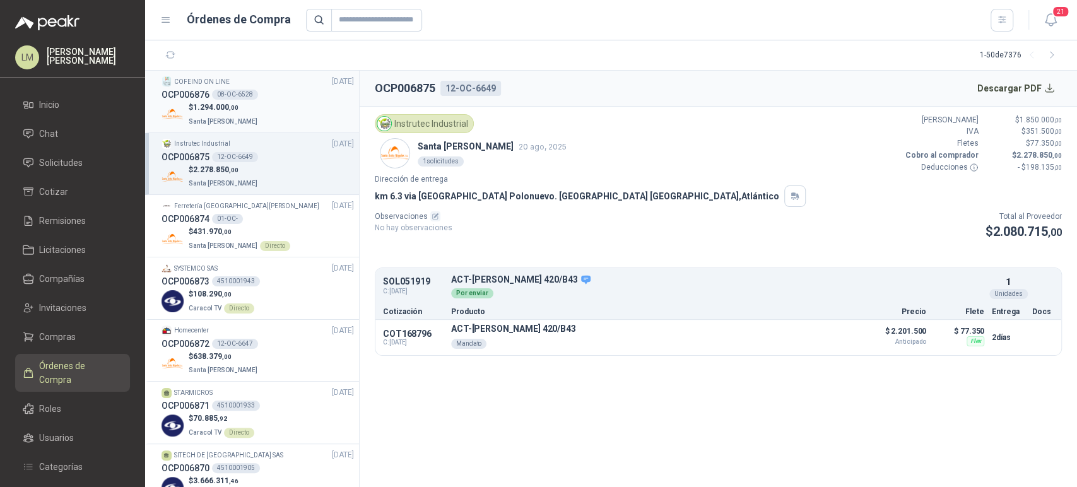
click at [223, 106] on span "1.294.000 ,00" at bounding box center [215, 107] width 45 height 9
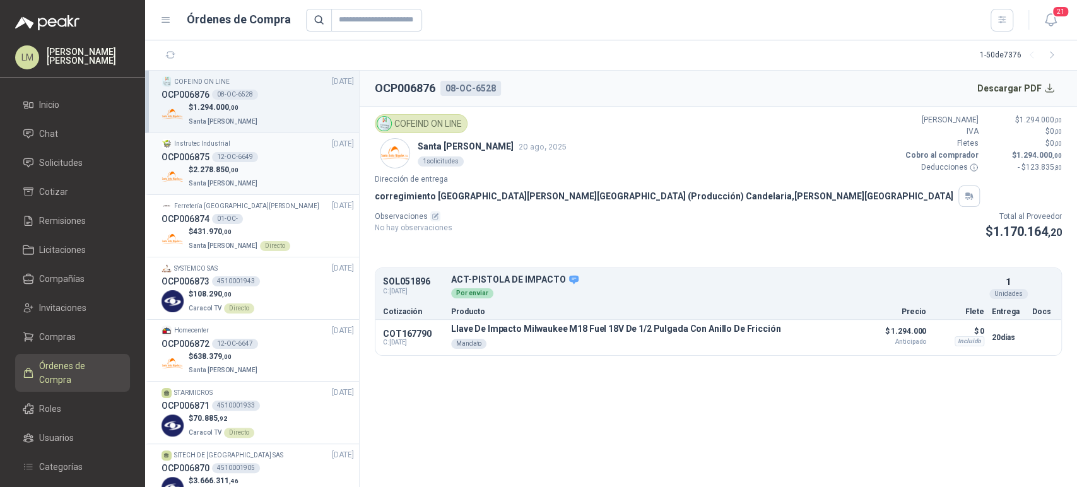
click at [219, 166] on span "2.278.850 ,00" at bounding box center [215, 169] width 45 height 9
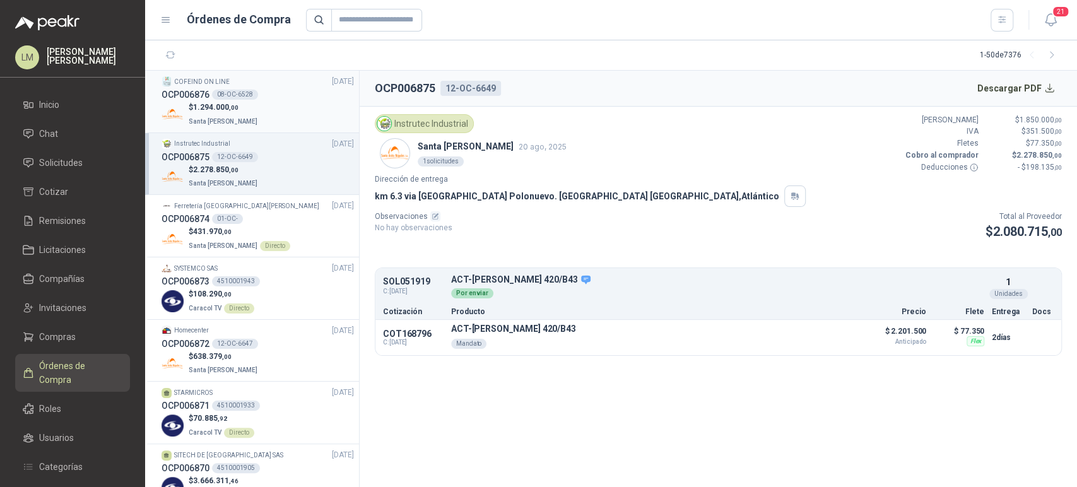
click at [250, 92] on div "08-OC-6528" at bounding box center [235, 95] width 46 height 10
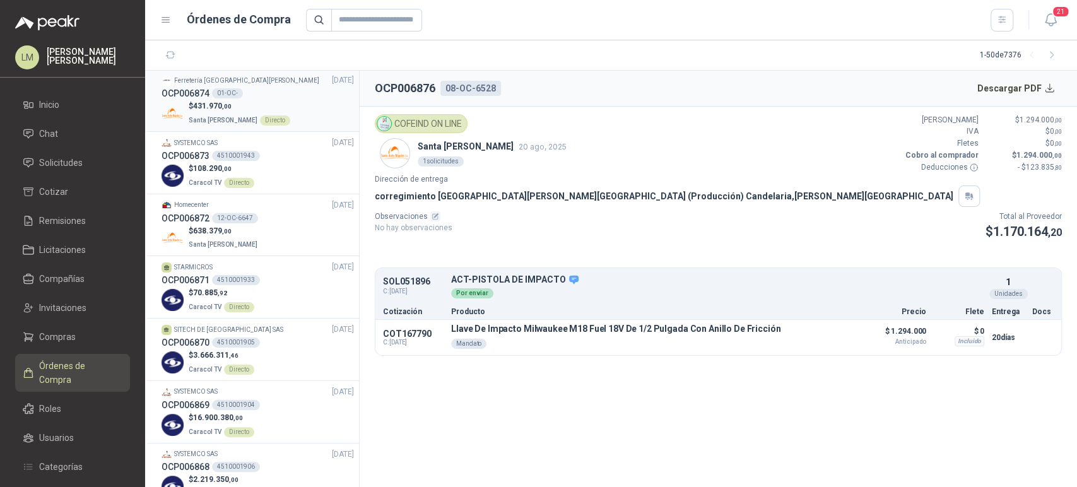
scroll to position [144, 0]
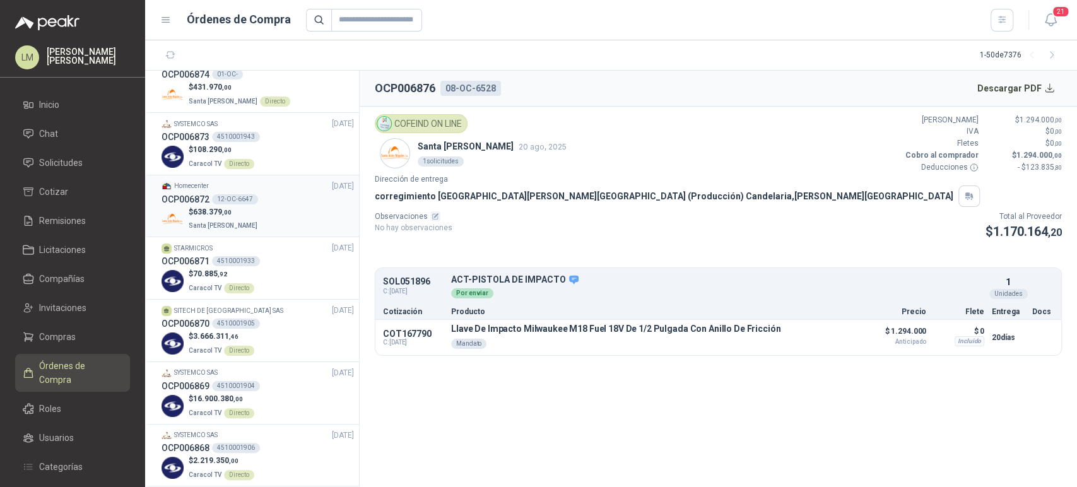
click at [226, 216] on span ",00" at bounding box center [226, 212] width 9 height 7
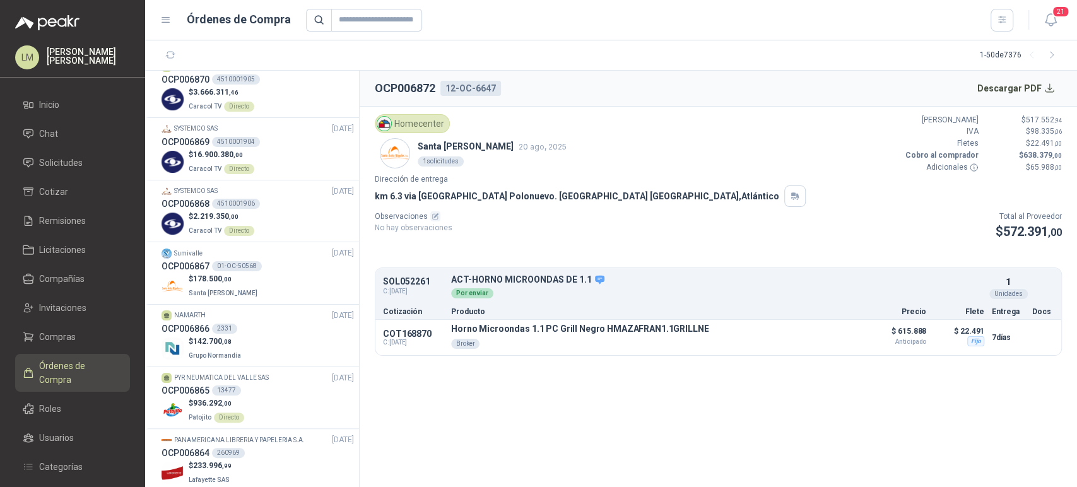
scroll to position [434, 0]
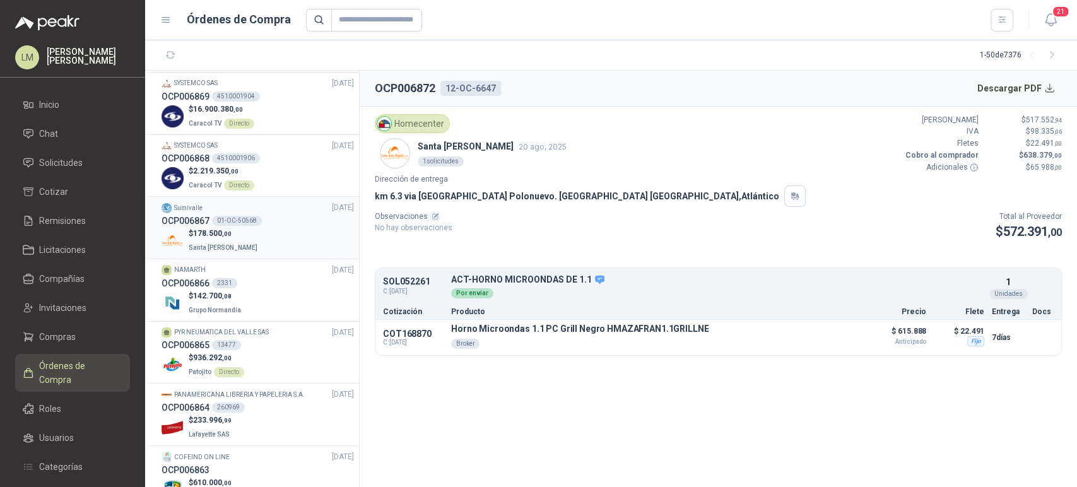
click at [225, 218] on div "01-OC-50568" at bounding box center [237, 221] width 50 height 10
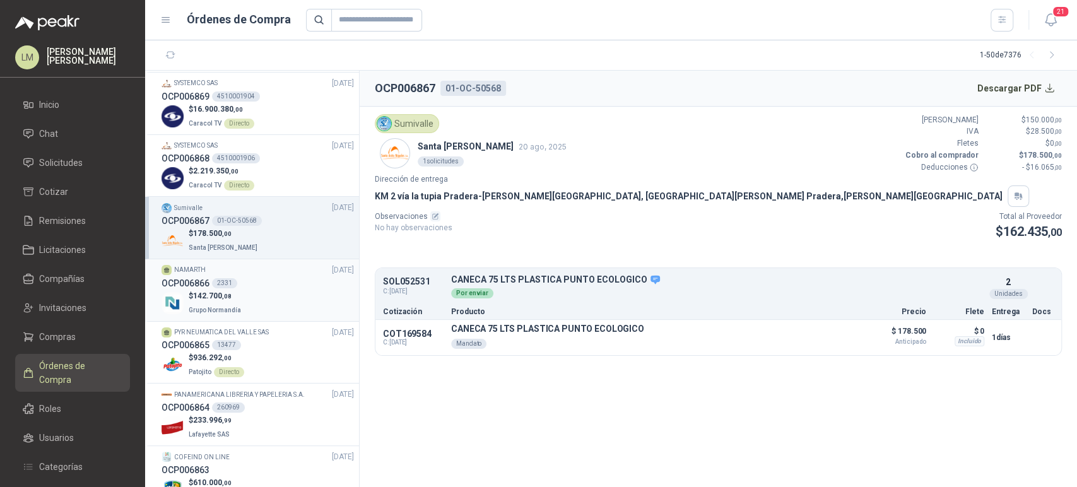
click at [237, 297] on p "$ 142.700 ,08" at bounding box center [216, 296] width 55 height 12
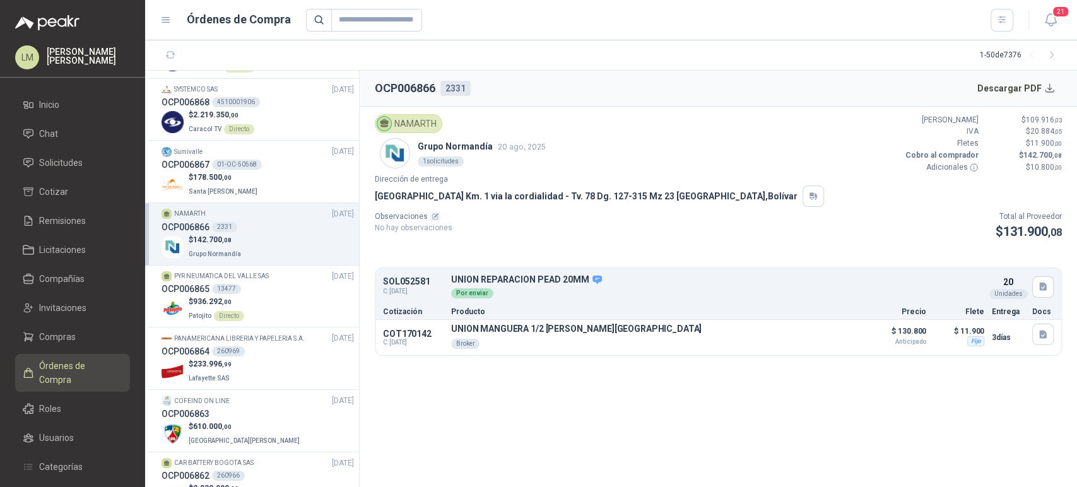
scroll to position [568, 0]
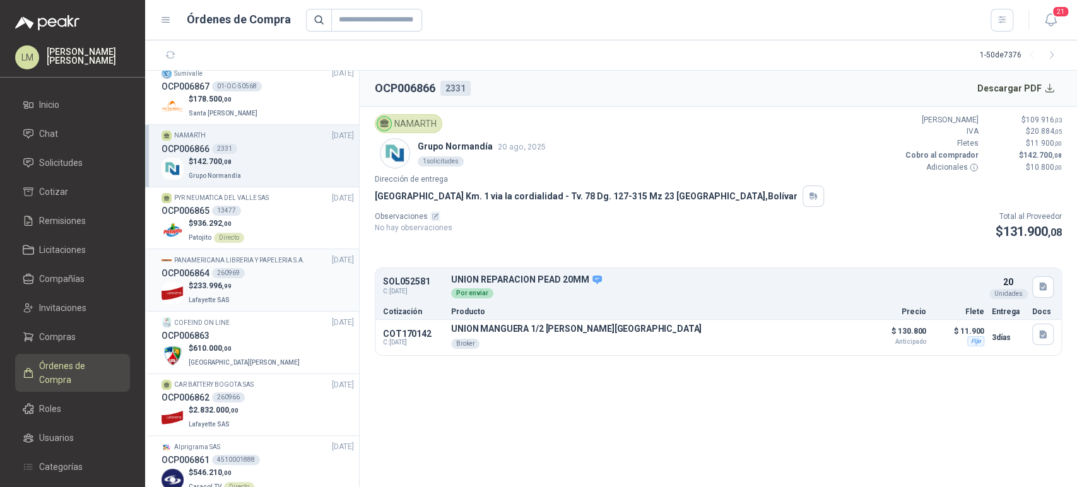
click at [237, 283] on div "$ 233.996 ,99 Lafayette SAS" at bounding box center [258, 293] width 192 height 26
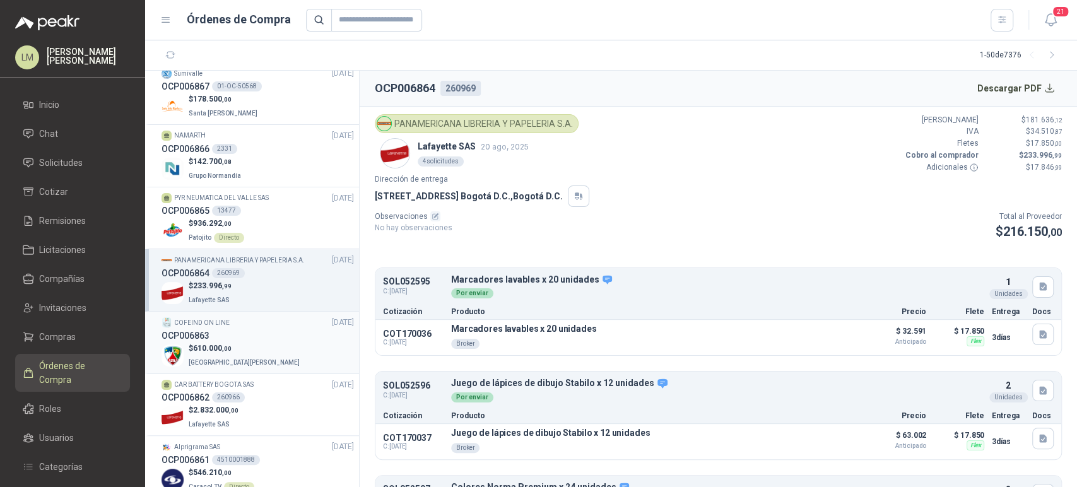
click at [236, 336] on div "OCP006863" at bounding box center [258, 336] width 192 height 14
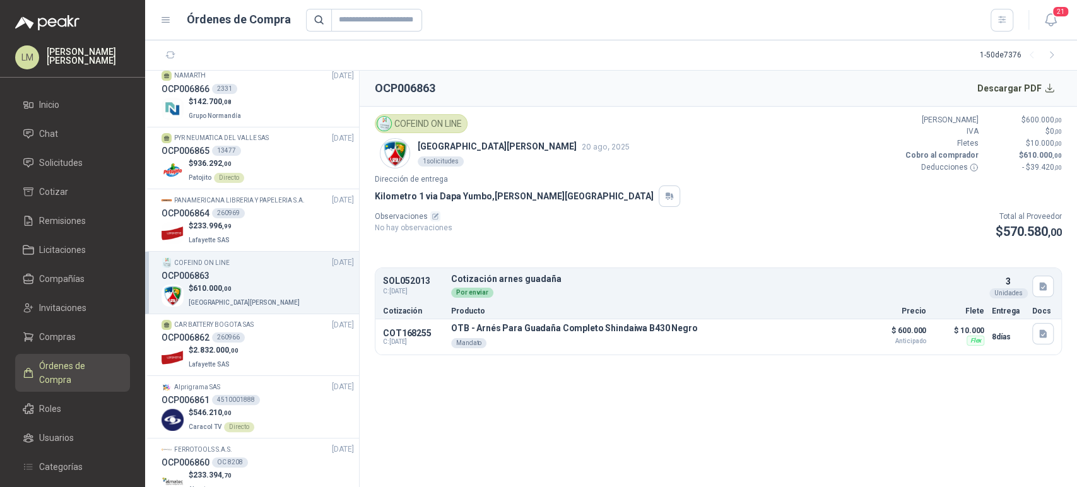
scroll to position [637, 0]
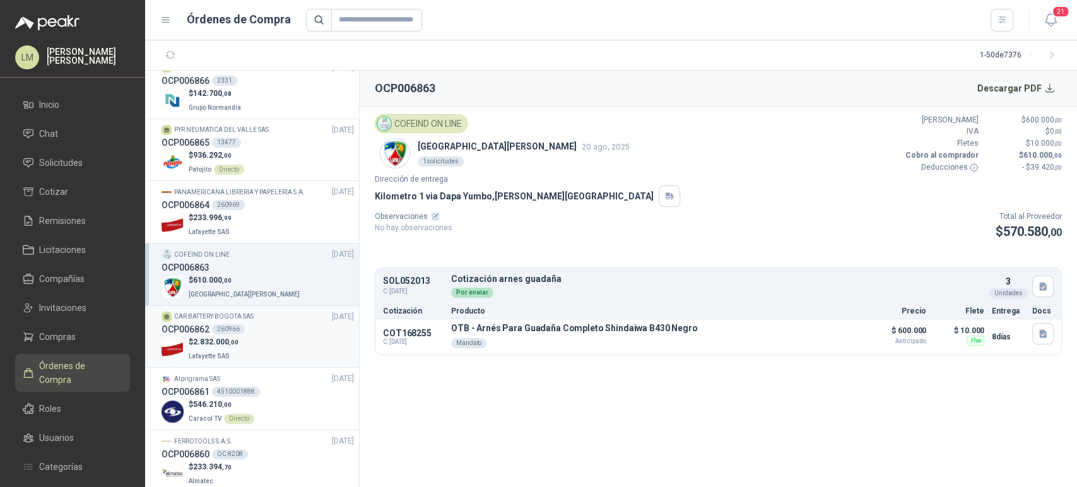
click at [205, 339] on span "2.832.000 ,00" at bounding box center [215, 342] width 45 height 9
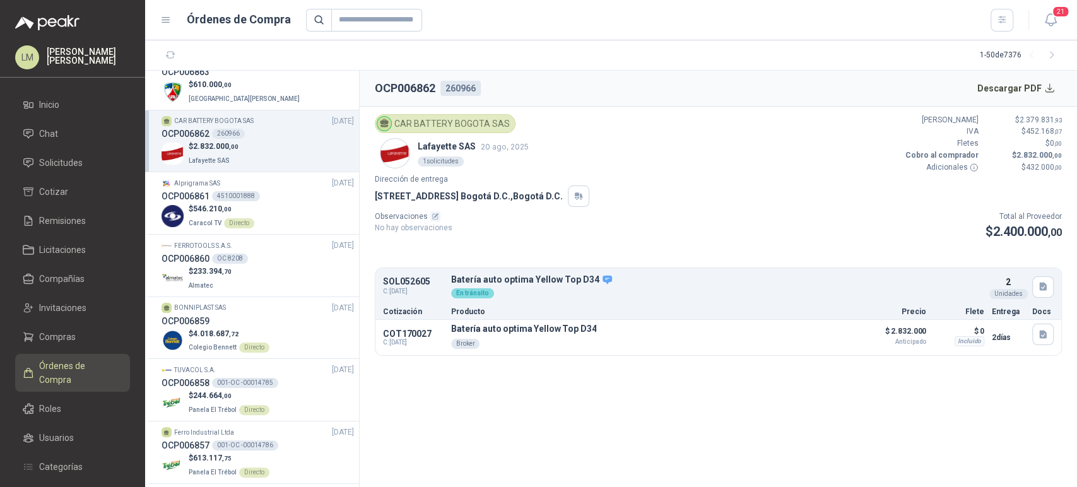
scroll to position [834, 0]
click at [224, 260] on div "OC 8208" at bounding box center [230, 257] width 36 height 10
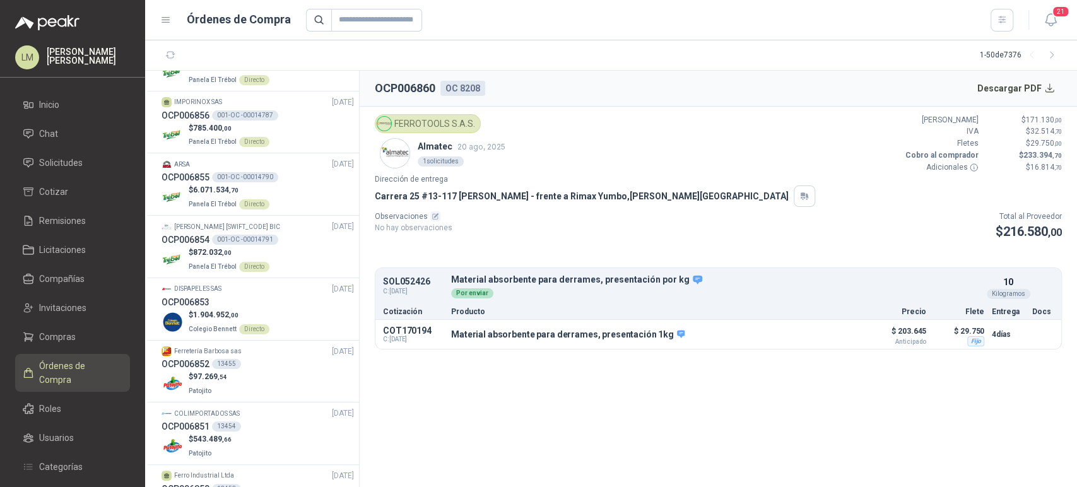
scroll to position [1225, 0]
click at [218, 373] on span ",54" at bounding box center [222, 376] width 9 height 7
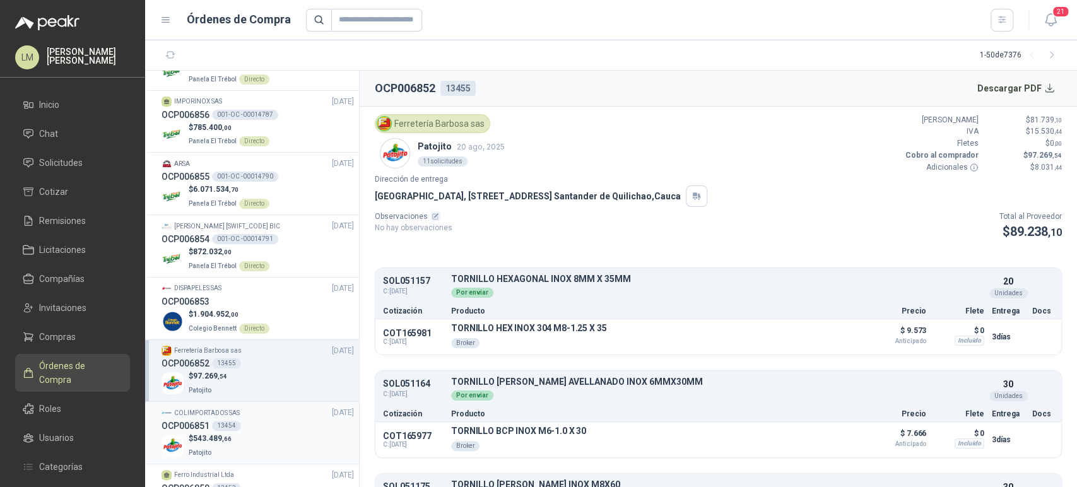
click at [218, 433] on p "$ 543.489 ,66" at bounding box center [210, 439] width 43 height 12
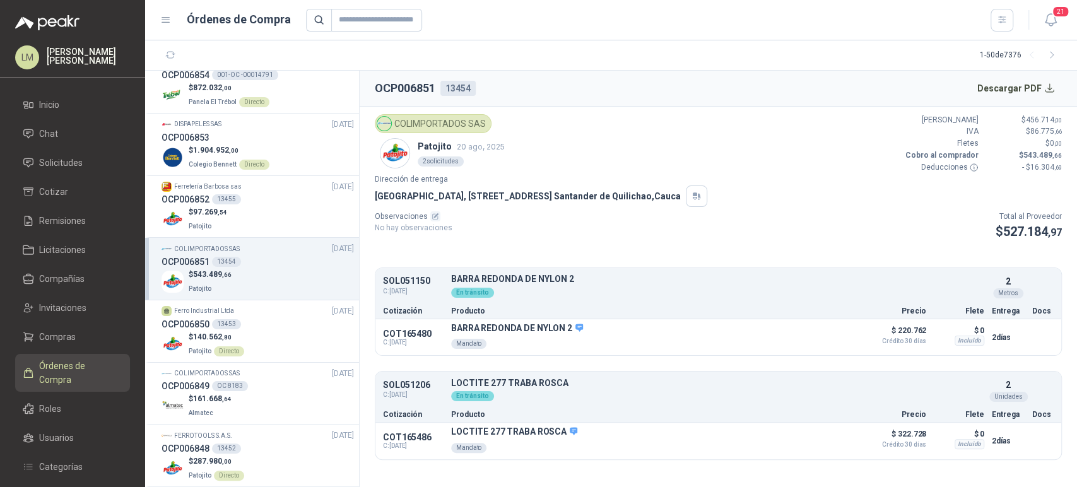
scroll to position [1390, 0]
click at [240, 392] on div "$ 161.668 ,64 Almatec" at bounding box center [258, 405] width 192 height 26
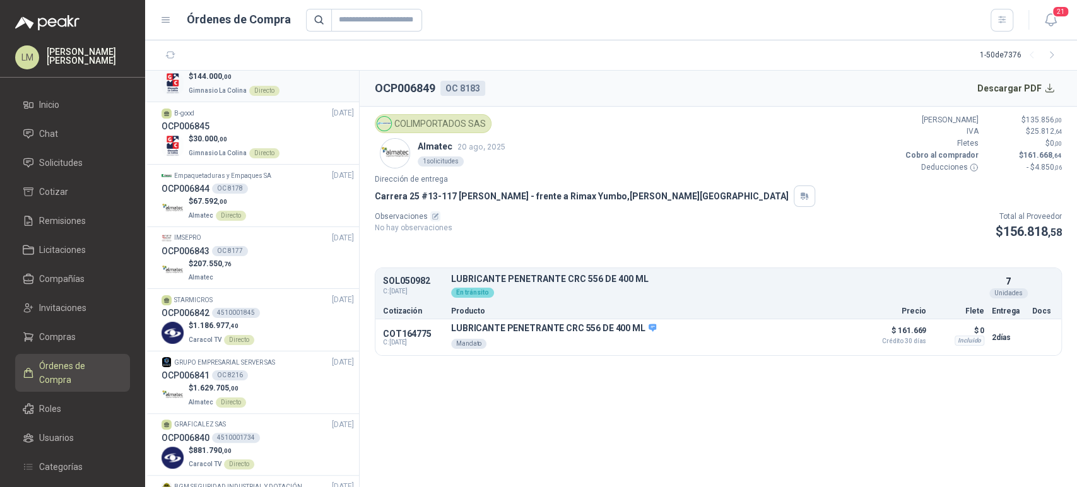
scroll to position [1901, 0]
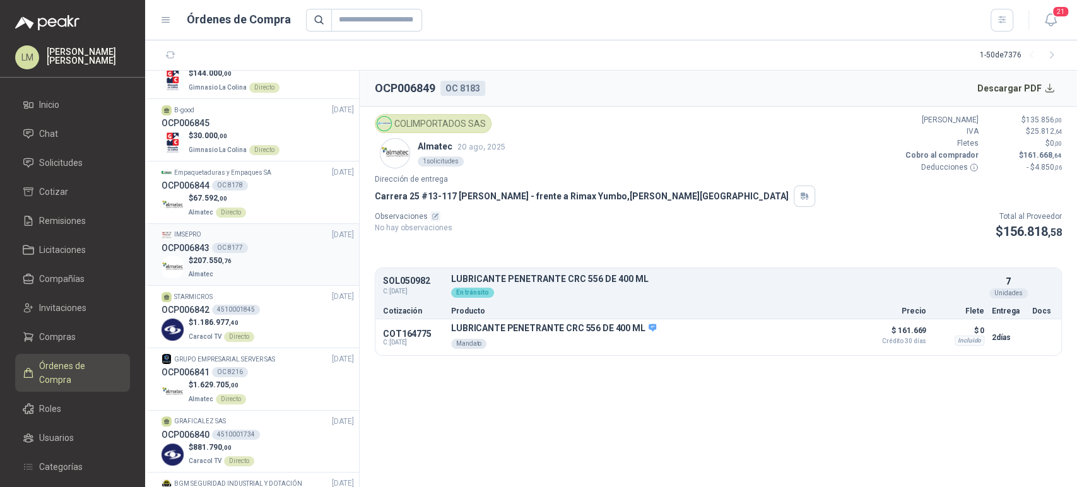
click at [233, 259] on div "$ 207.550 ,76 Almatec" at bounding box center [258, 268] width 192 height 26
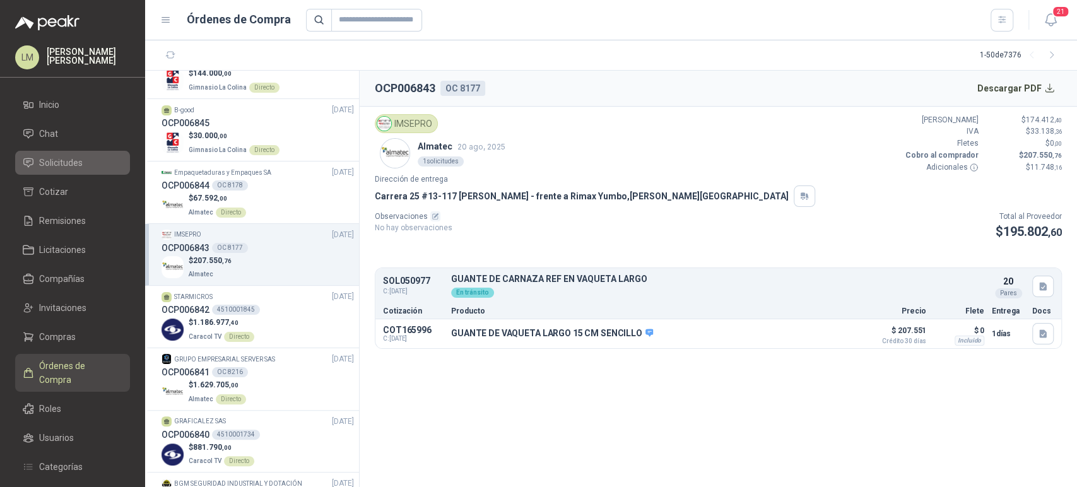
click at [57, 167] on span "Solicitudes" at bounding box center [61, 163] width 44 height 14
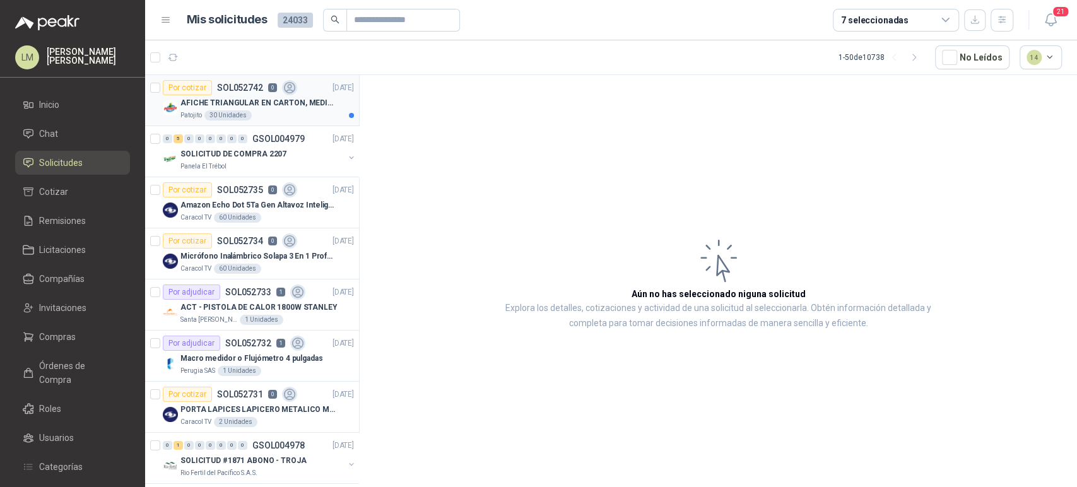
click at [259, 95] on div "AFICHE TRIANGULAR EN CARTON, MEDIDAS 30 CM X 45 CM" at bounding box center [266, 102] width 173 height 15
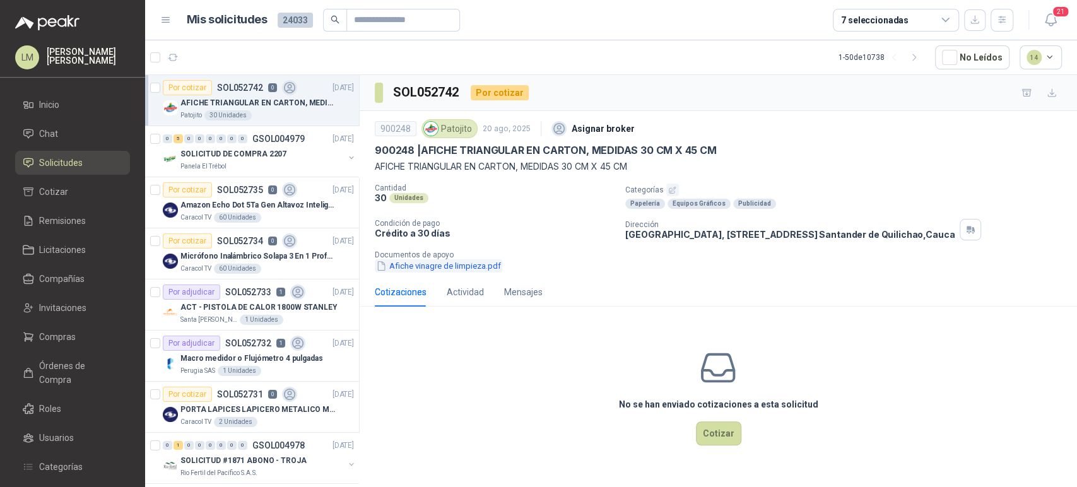
click at [428, 264] on button "Afiche vinagre de limpieza.pdf" at bounding box center [438, 265] width 127 height 13
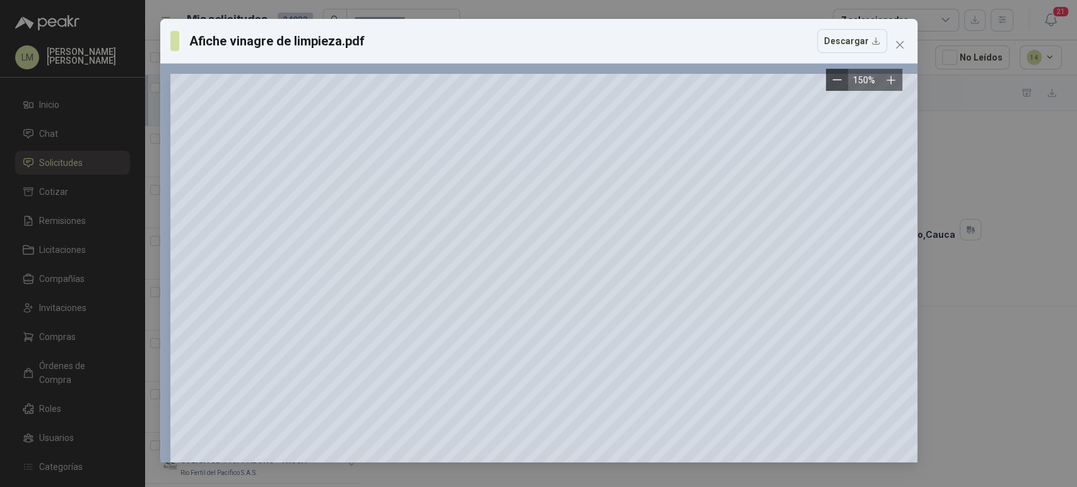
click at [839, 81] on icon "Zoom out" at bounding box center [836, 79] width 9 height 9
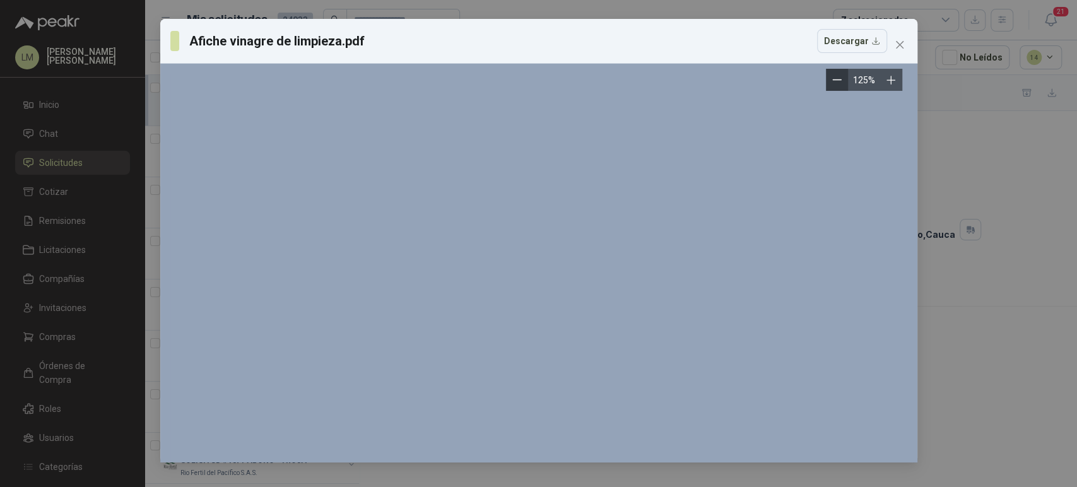
click at [839, 81] on icon "Zoom out" at bounding box center [836, 79] width 9 height 9
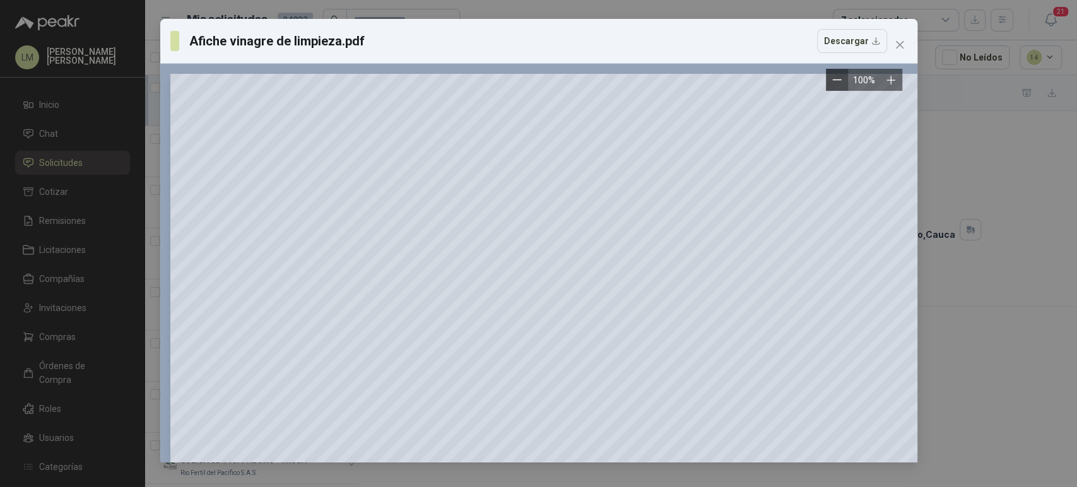
click at [839, 81] on icon "Zoom out" at bounding box center [836, 79] width 9 height 9
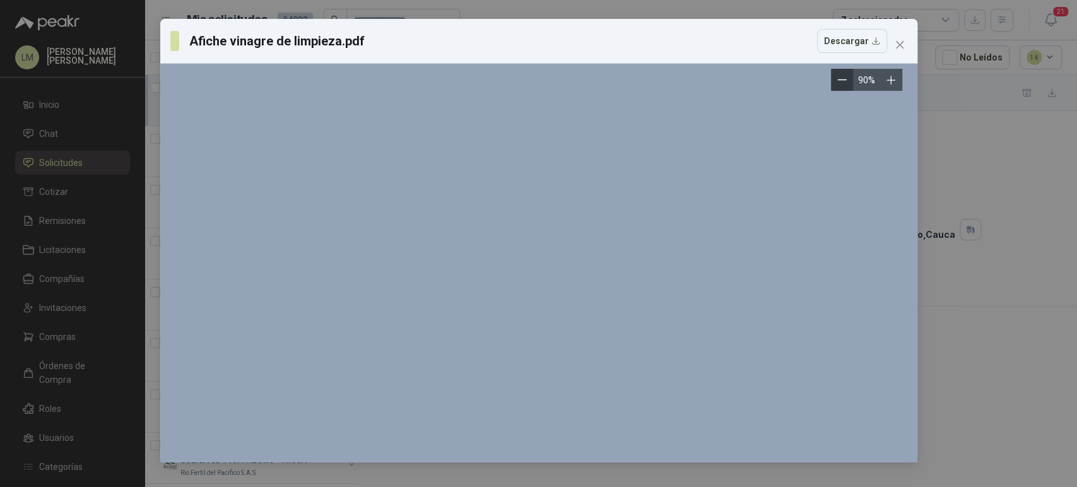
click at [839, 81] on icon "Zoom out" at bounding box center [841, 79] width 9 height 9
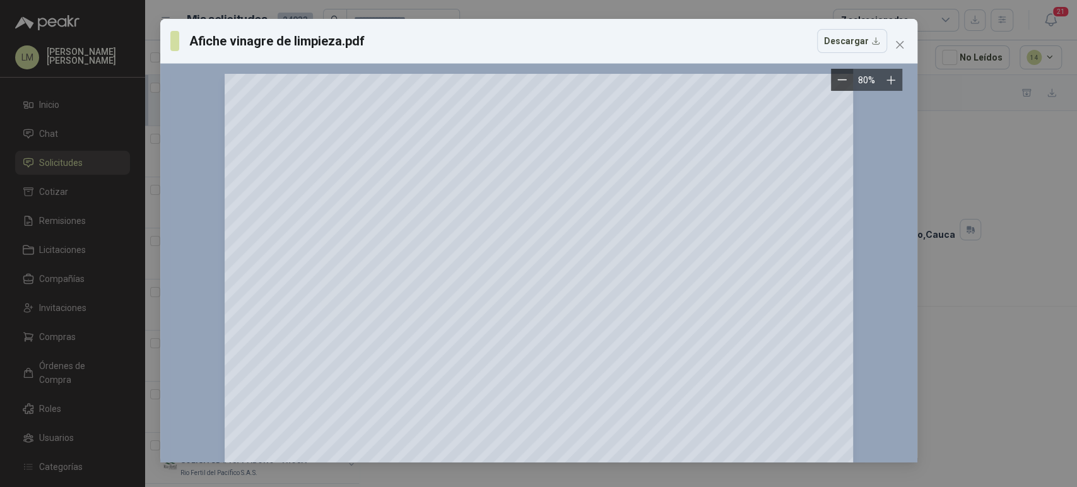
click at [839, 81] on icon "Zoom out" at bounding box center [841, 79] width 9 height 9
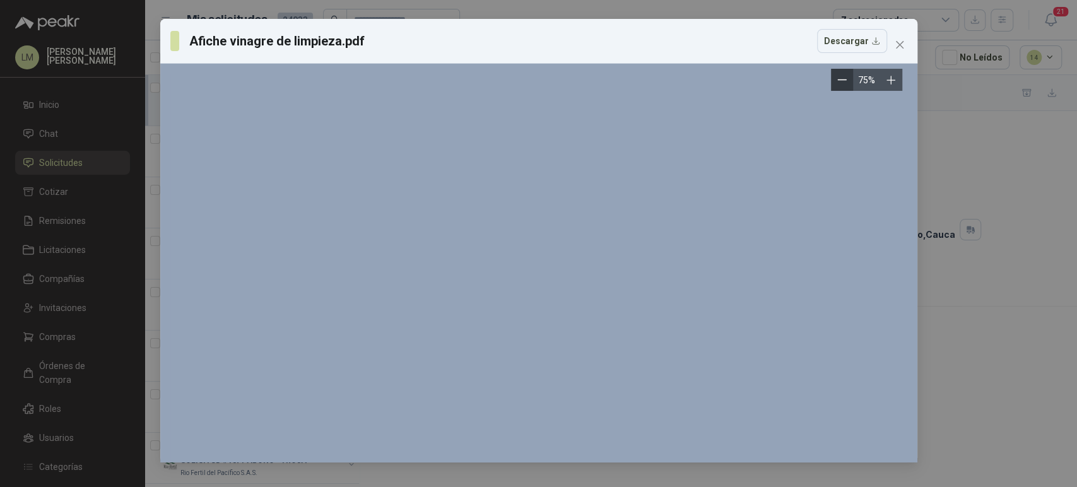
click at [839, 81] on icon "Zoom out" at bounding box center [841, 79] width 9 height 9
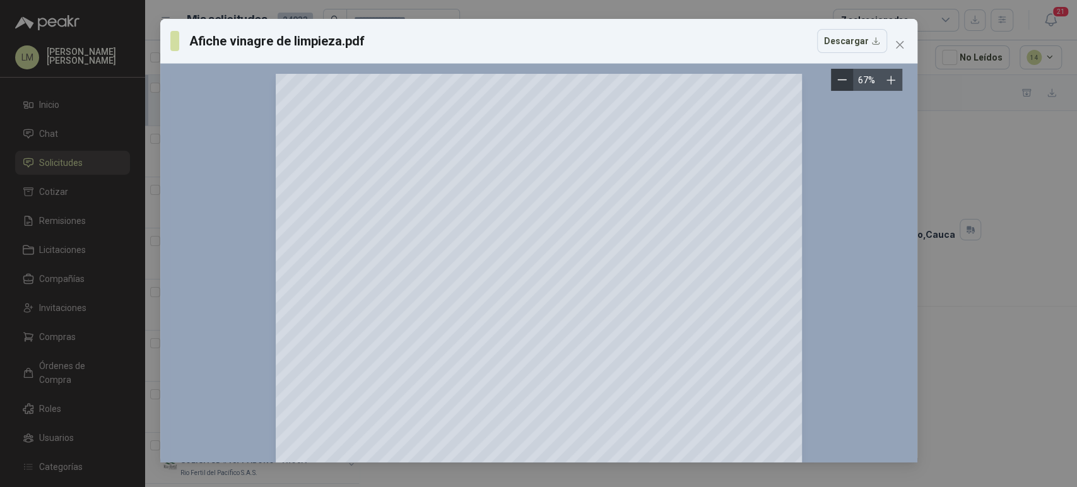
click at [839, 81] on icon "Zoom out" at bounding box center [841, 79] width 9 height 9
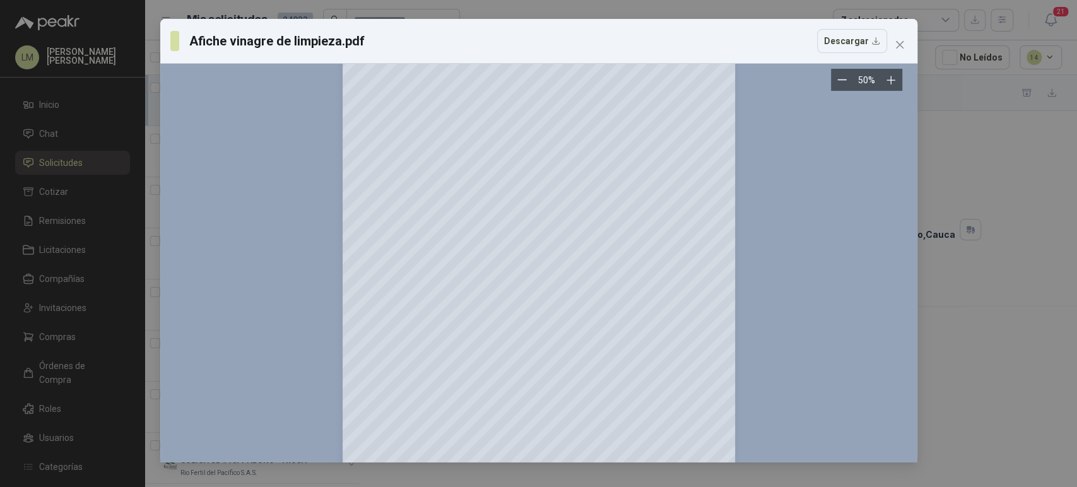
scroll to position [79, 0]
click at [904, 49] on span "Close" at bounding box center [900, 45] width 20 height 10
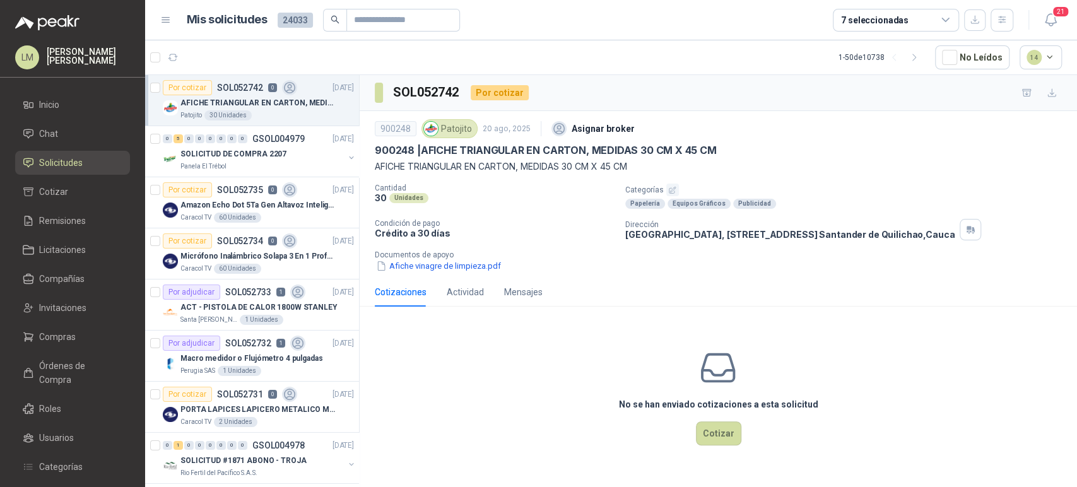
click at [669, 191] on icon "button" at bounding box center [672, 190] width 6 height 6
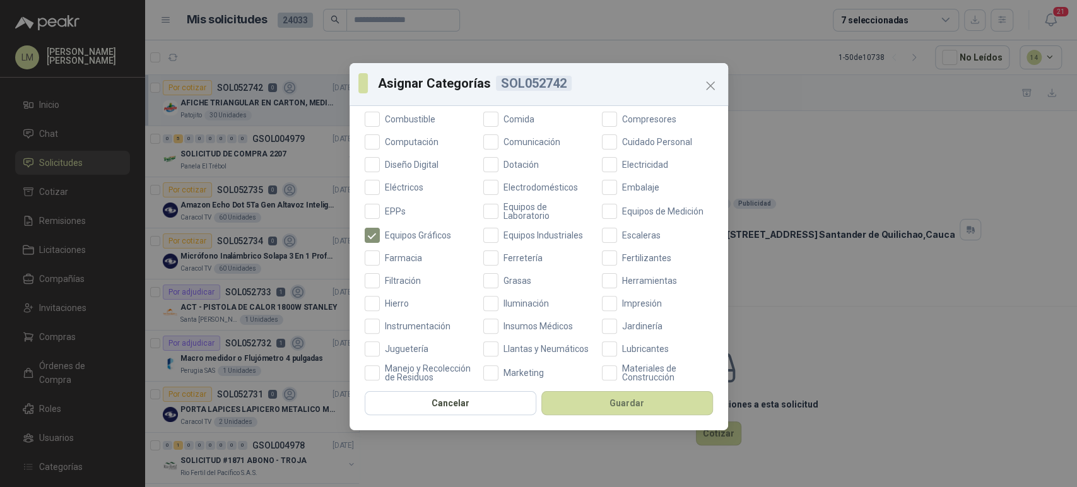
scroll to position [263, 0]
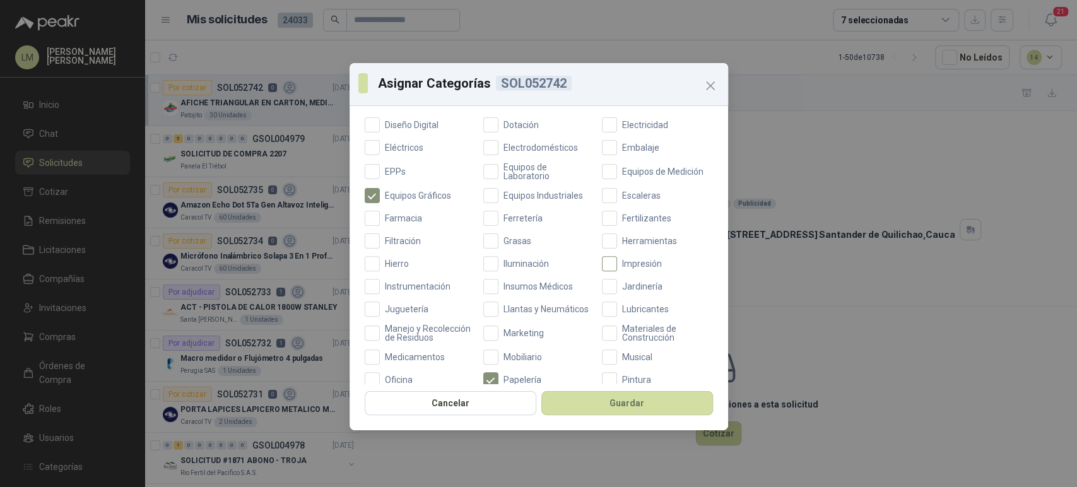
click at [626, 263] on span "Impresión" at bounding box center [642, 263] width 50 height 9
click at [593, 393] on button "Guardar" at bounding box center [627, 403] width 172 height 24
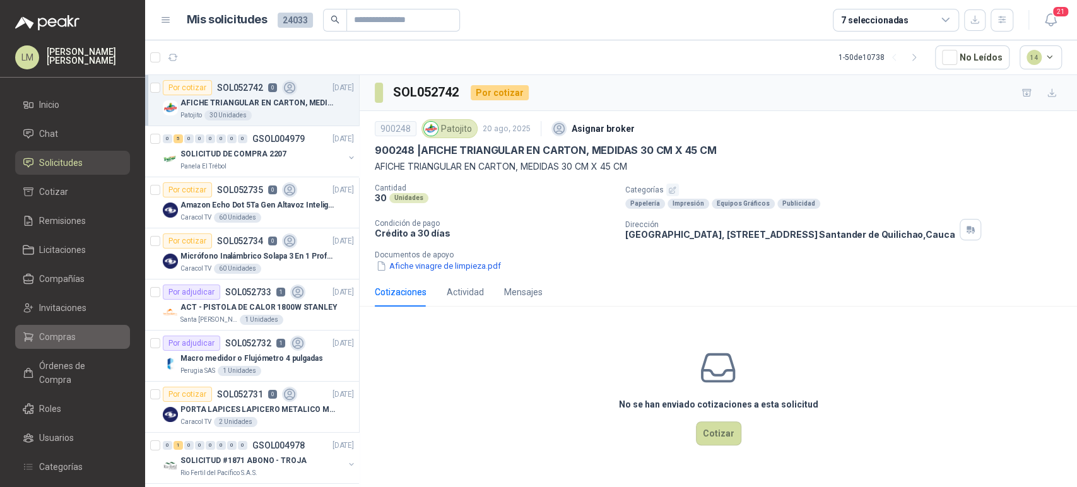
click at [61, 336] on span "Compras" at bounding box center [57, 337] width 37 height 14
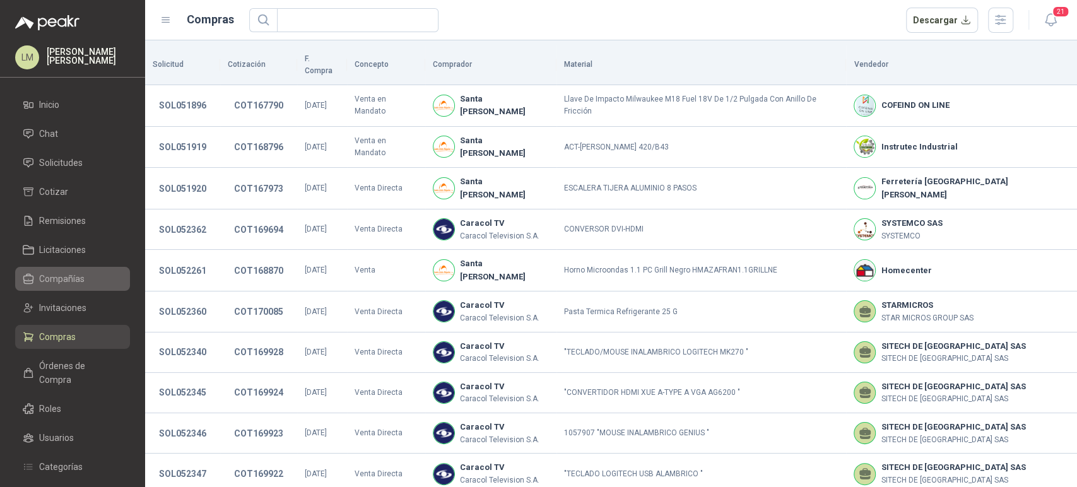
click at [50, 278] on span "Compañías" at bounding box center [61, 279] width 45 height 14
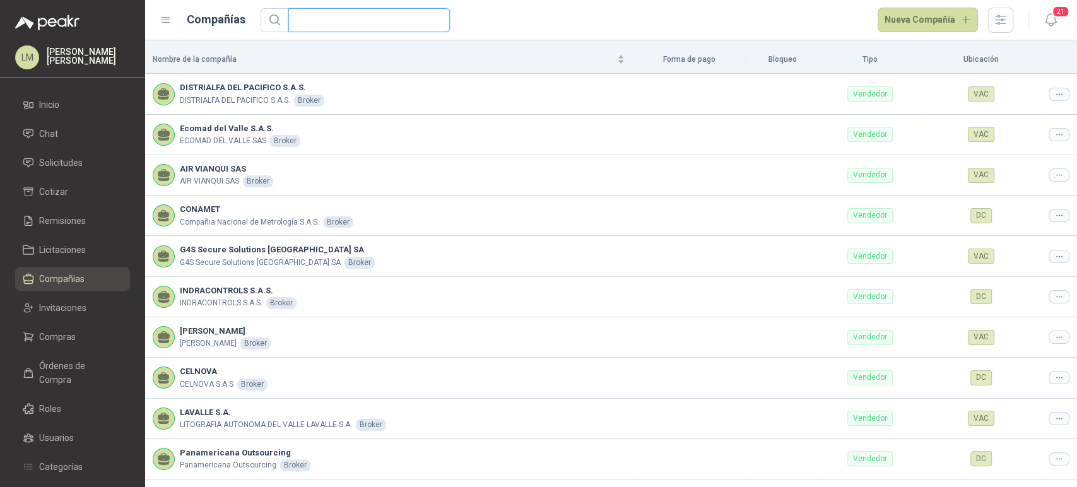
click at [311, 18] on input "text" at bounding box center [364, 20] width 136 height 23
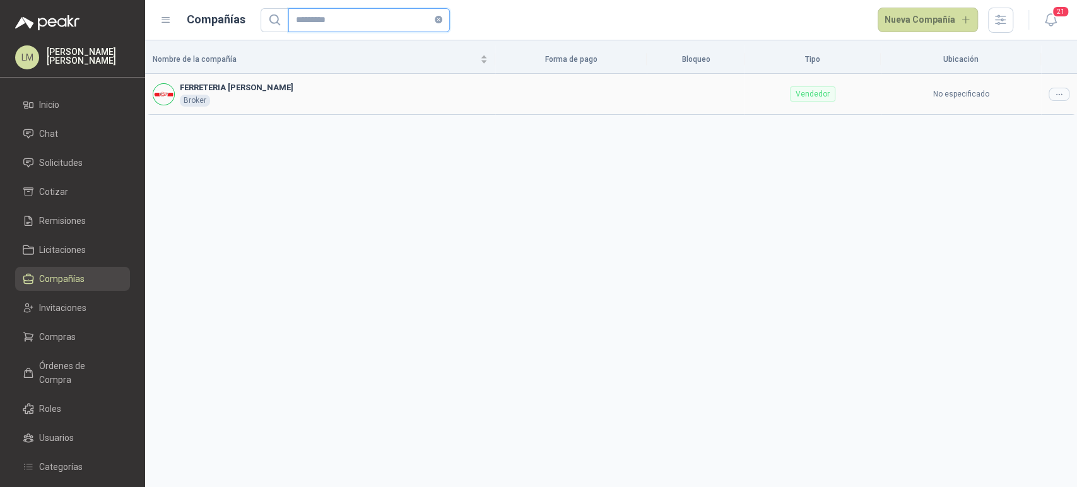
type input "*********"
click at [1048, 95] on div at bounding box center [1058, 94] width 21 height 13
click at [1042, 109] on span "Editar compañía" at bounding box center [1026, 116] width 65 height 14
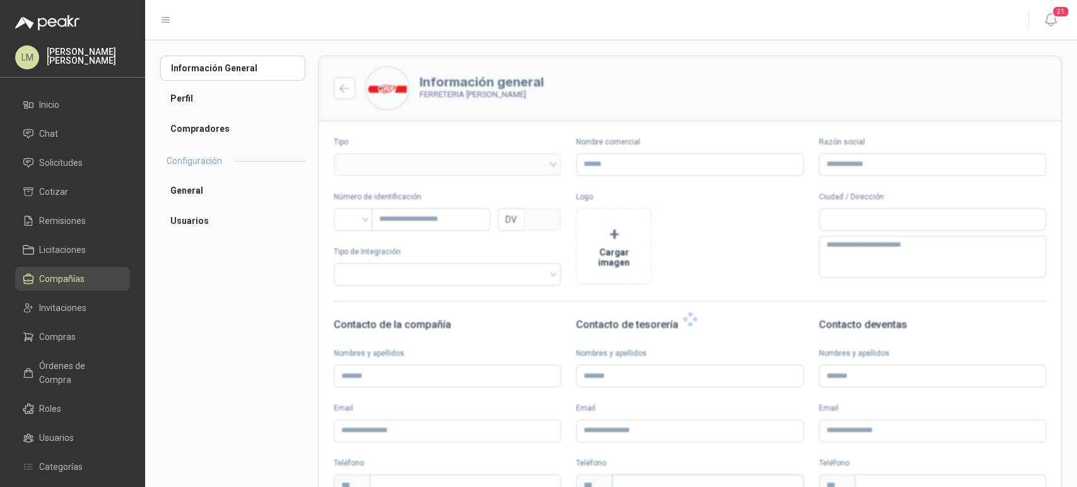
type input "**********"
type input "*********"
type input "*"
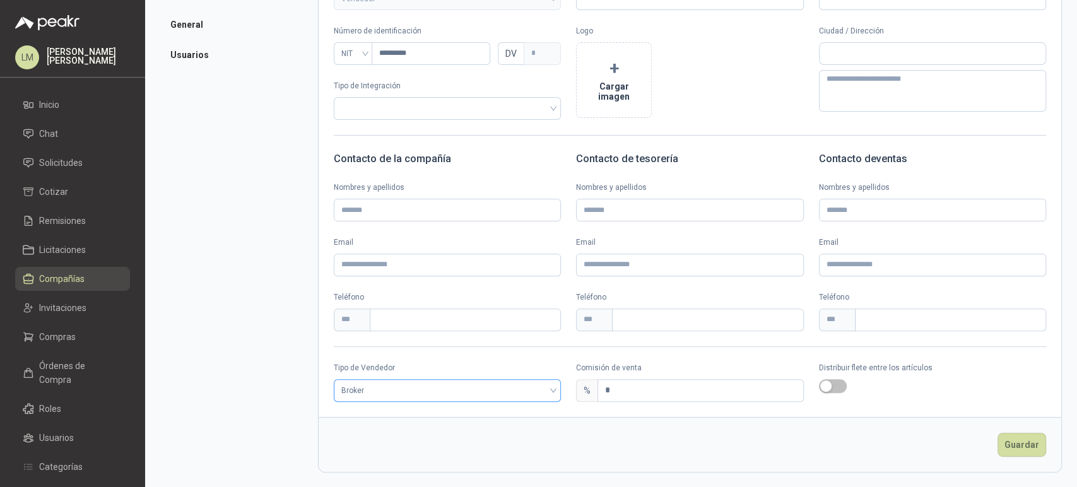
click at [396, 394] on span "Broker" at bounding box center [447, 390] width 212 height 19
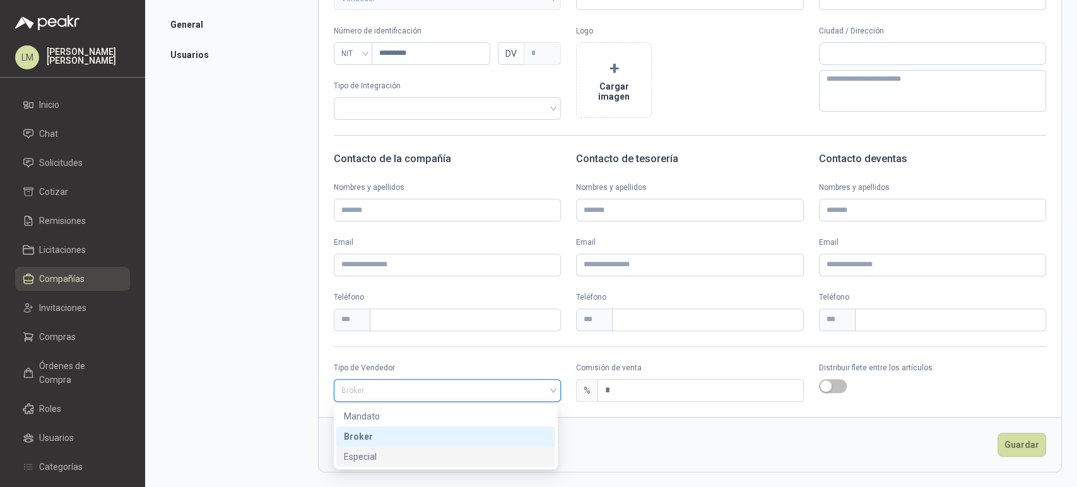
click at [370, 458] on div "Especial" at bounding box center [446, 457] width 204 height 14
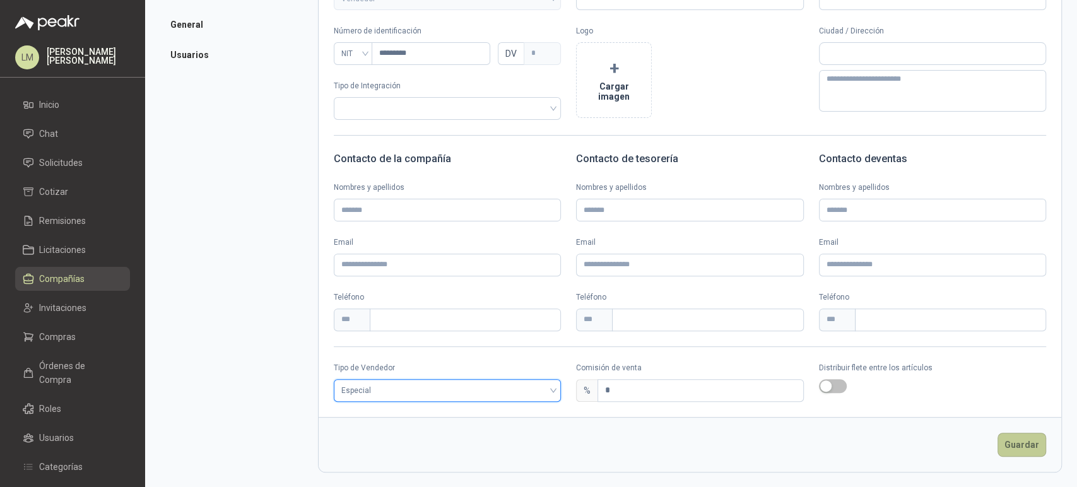
click at [999, 445] on button "Guardar" at bounding box center [1021, 445] width 49 height 24
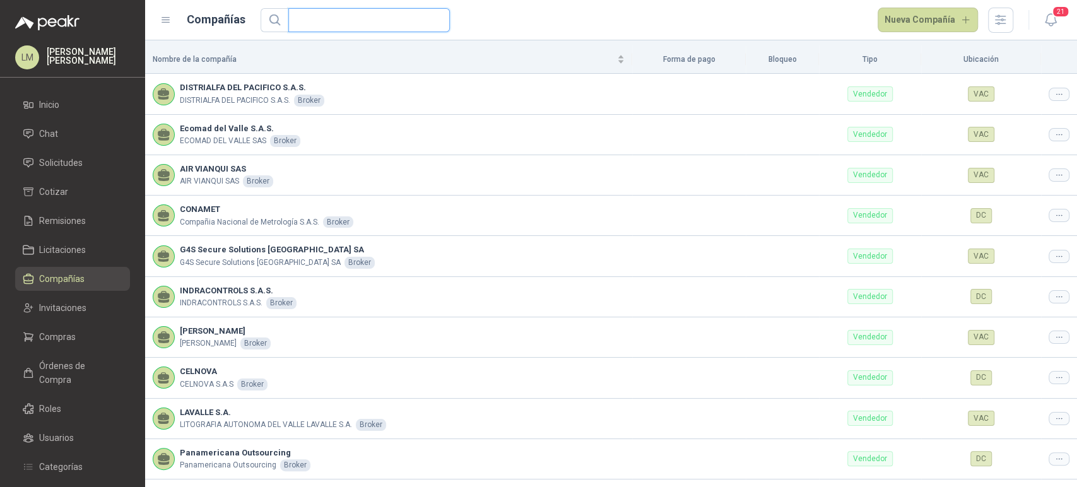
click at [327, 9] on input "text" at bounding box center [364, 20] width 136 height 23
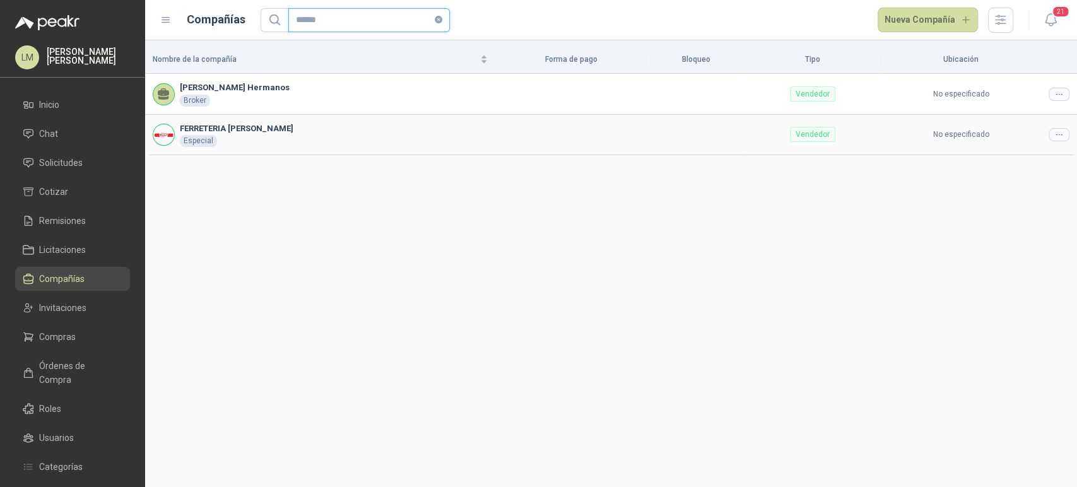
type input "******"
click at [1063, 134] on icon at bounding box center [1058, 134] width 9 height 9
click at [1035, 159] on span "Editar compañía" at bounding box center [1026, 156] width 65 height 14
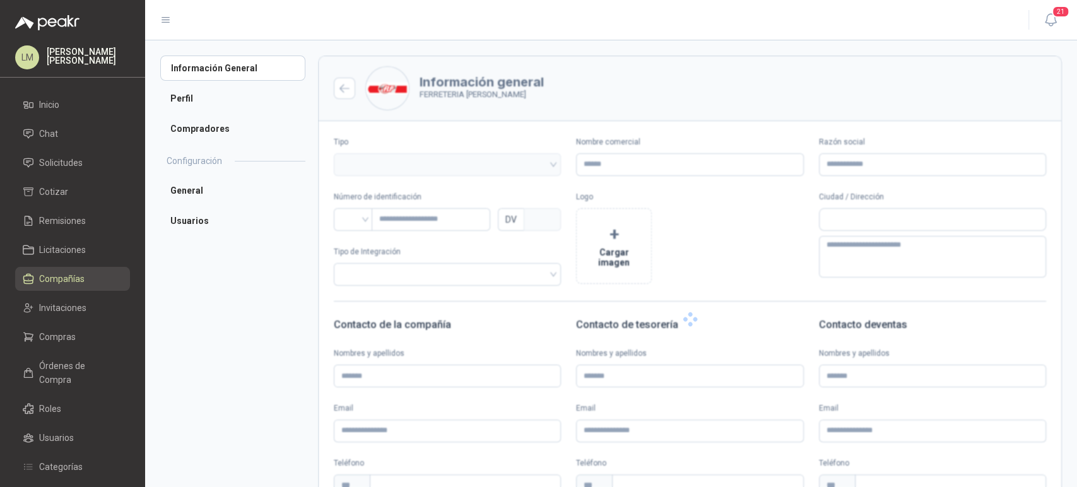
type input "**********"
type input "*********"
type input "*"
click at [196, 96] on li "Perfil" at bounding box center [232, 98] width 145 height 25
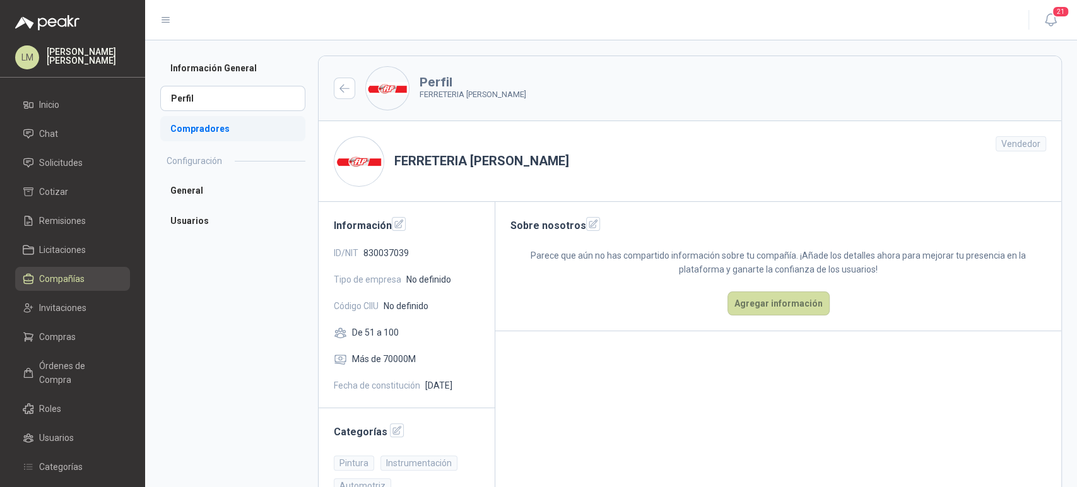
click at [206, 127] on li "Compradores" at bounding box center [232, 128] width 145 height 25
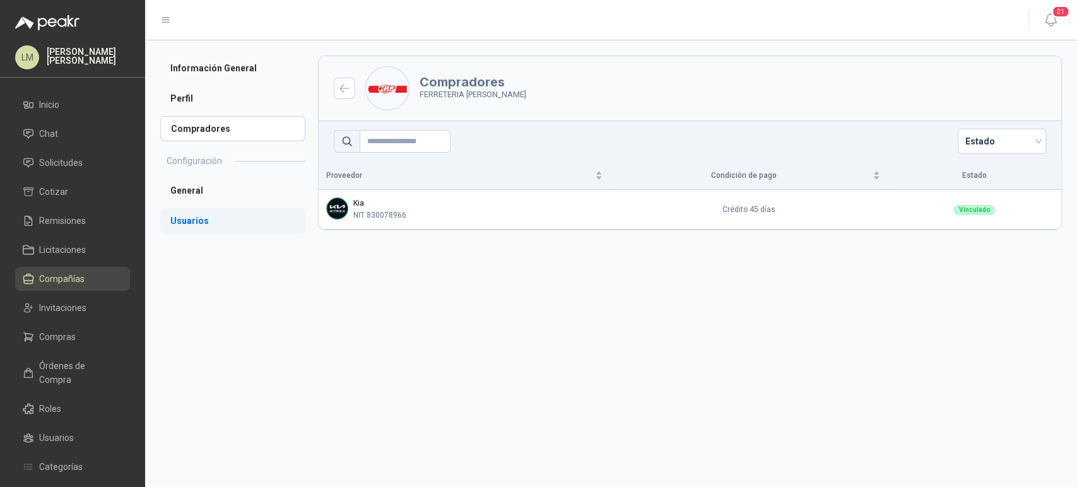
click at [197, 225] on li "Usuarios" at bounding box center [232, 220] width 145 height 25
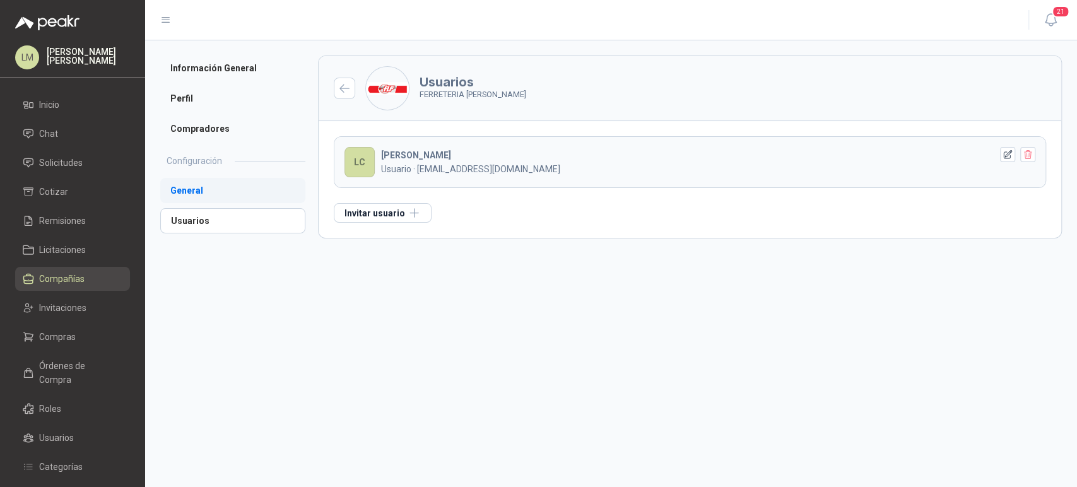
click at [191, 196] on li "General" at bounding box center [232, 190] width 145 height 25
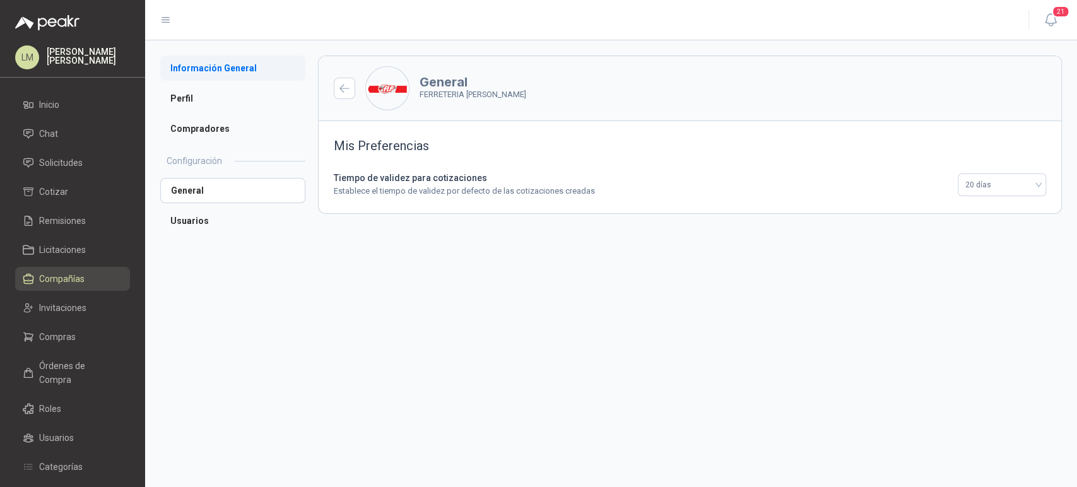
click at [197, 69] on li "Información General" at bounding box center [232, 68] width 145 height 25
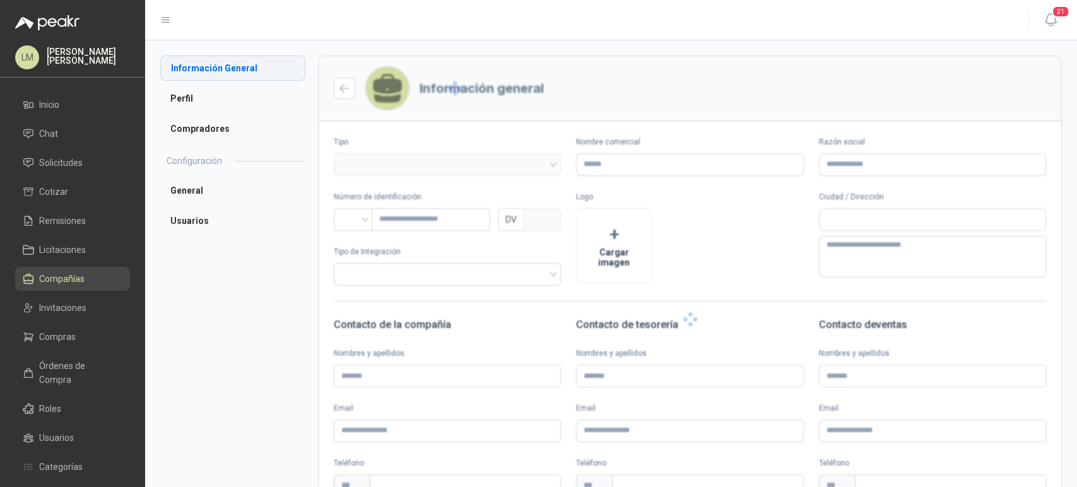
type input "**********"
type input "*********"
type input "*"
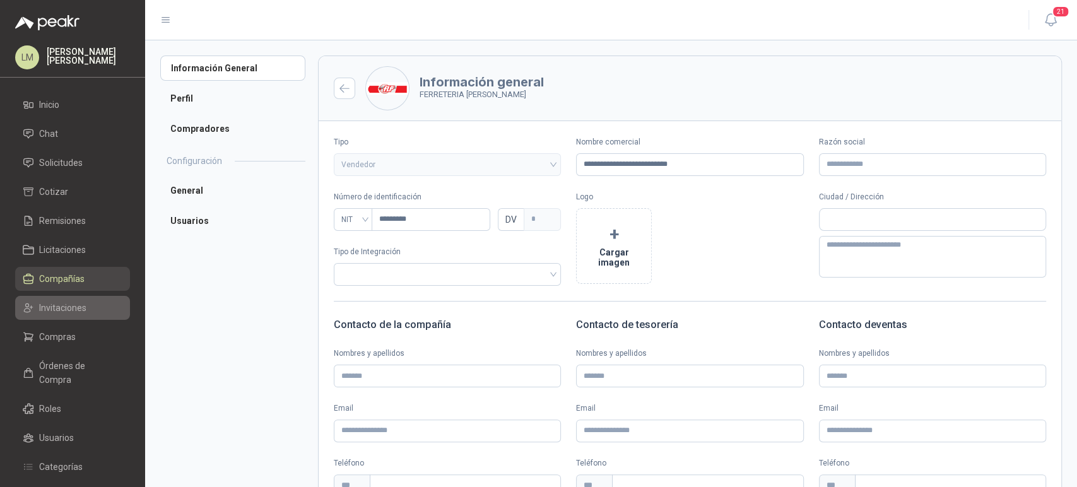
click at [56, 315] on link "Invitaciones" at bounding box center [72, 308] width 115 height 24
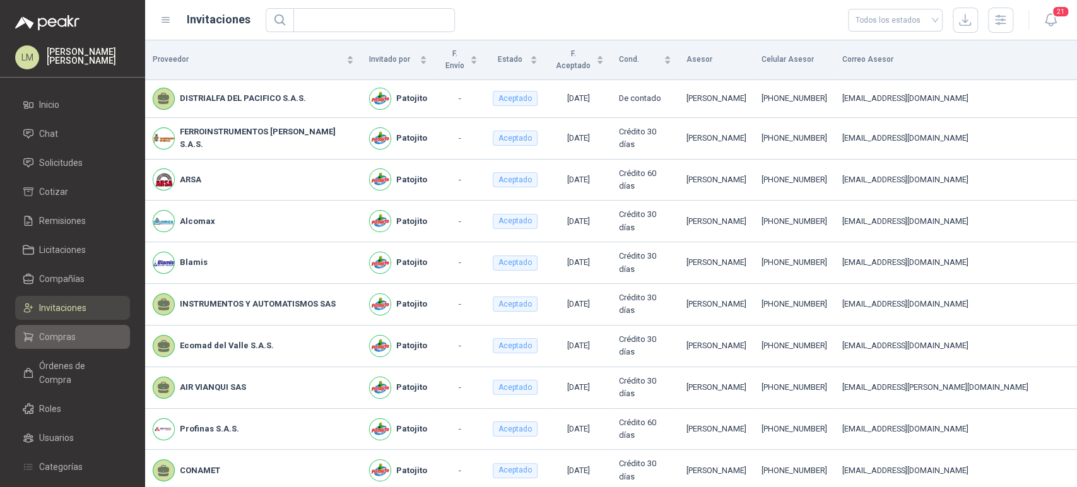
click at [53, 337] on span "Compras" at bounding box center [57, 337] width 37 height 14
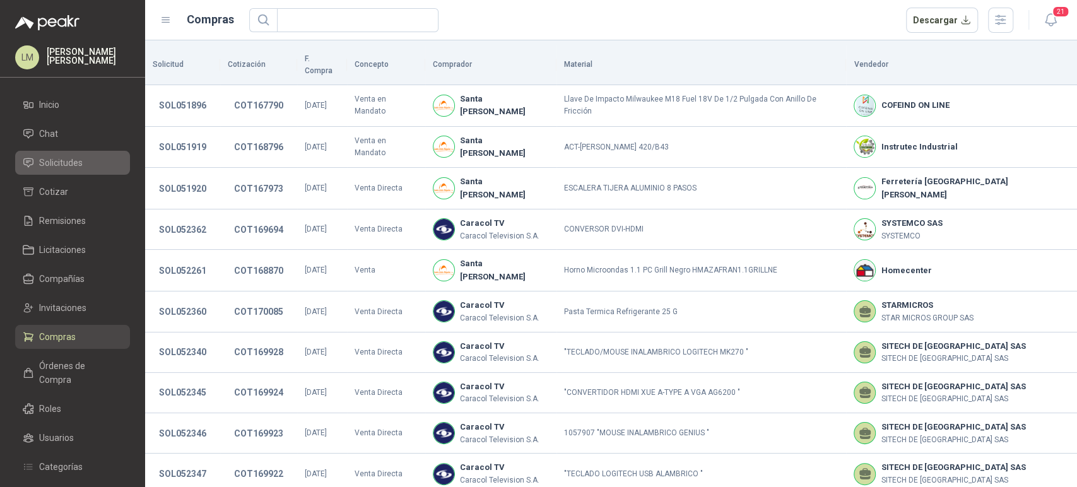
click at [61, 167] on span "Solicitudes" at bounding box center [61, 163] width 44 height 14
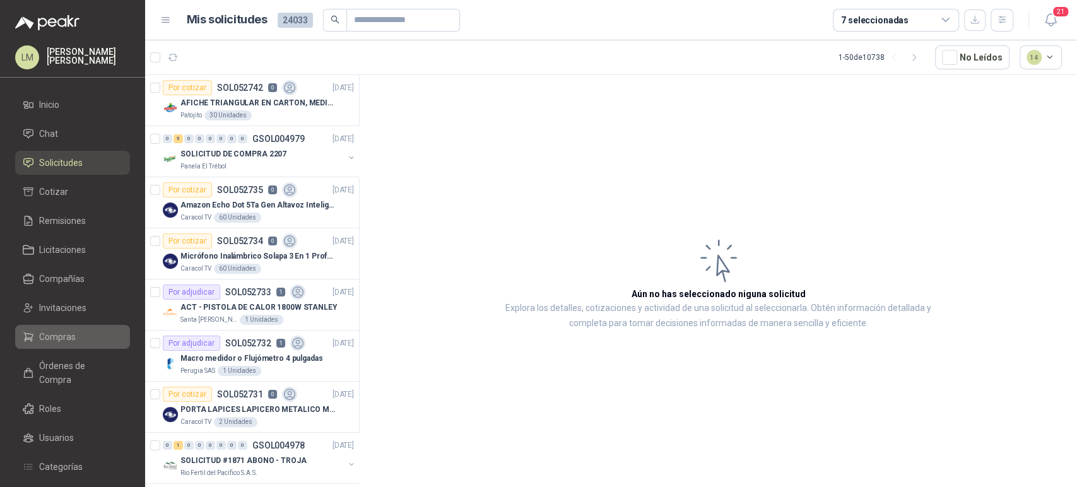
click at [53, 334] on span "Compras" at bounding box center [57, 337] width 37 height 14
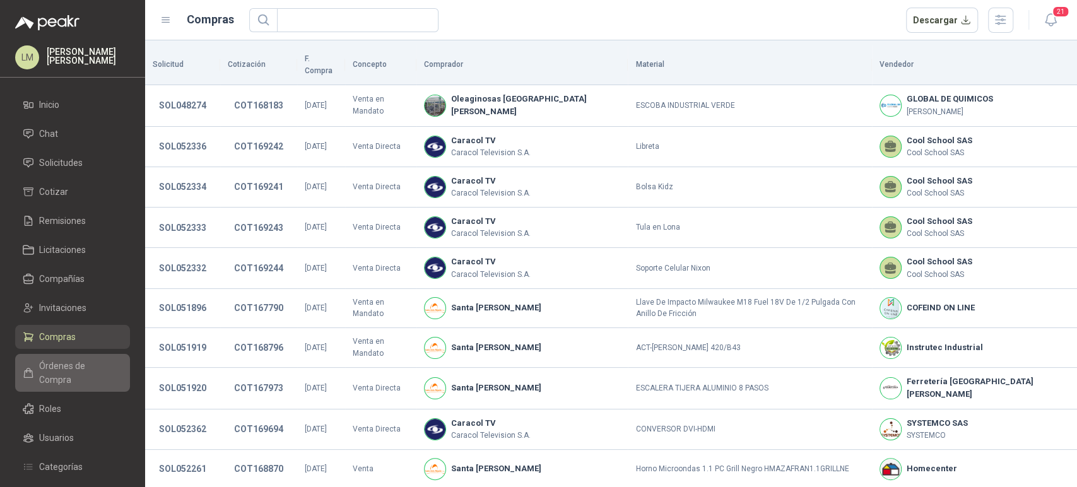
click at [61, 367] on span "Órdenes de Compra" at bounding box center [78, 373] width 79 height 28
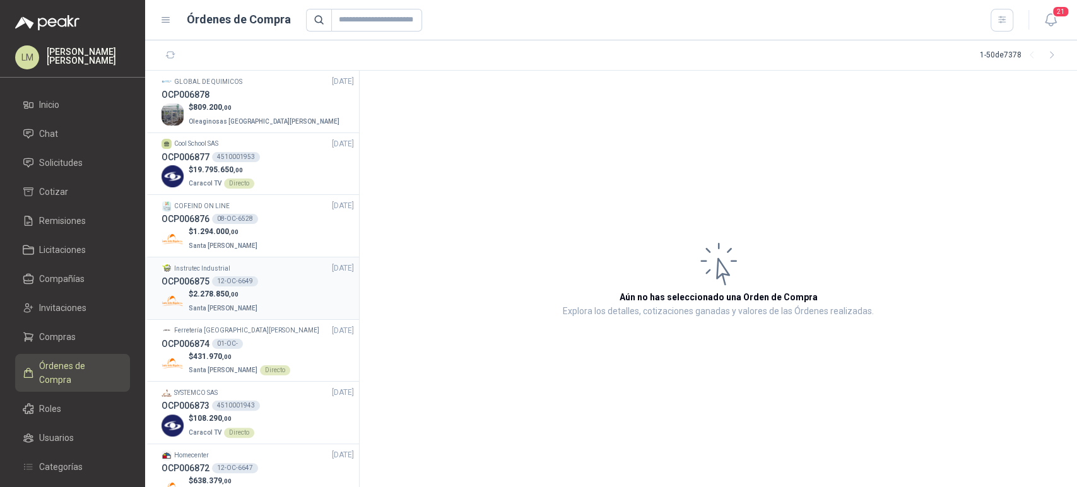
click at [225, 288] on p "$ 2.278.850 ,00" at bounding box center [224, 294] width 71 height 12
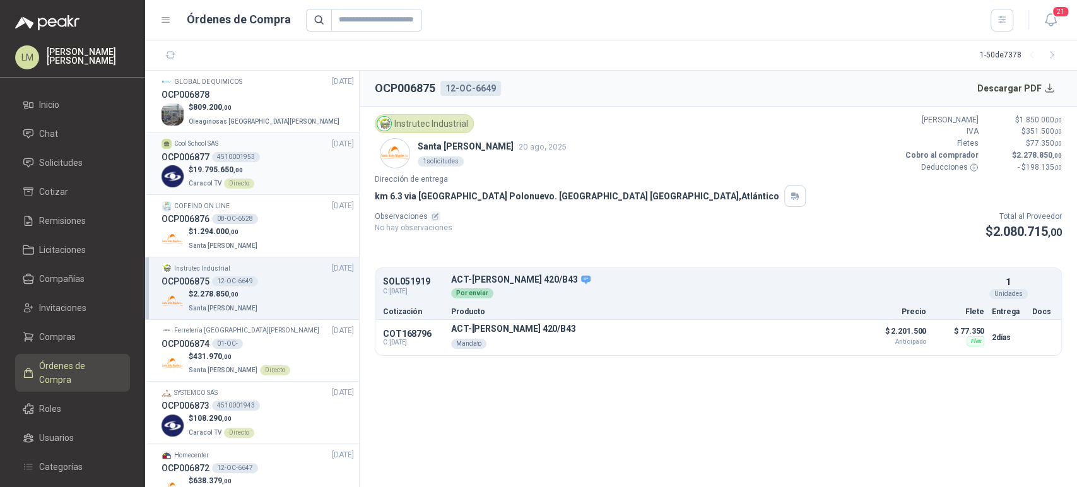
click at [209, 155] on div "OCP006877 4510001953" at bounding box center [258, 157] width 192 height 14
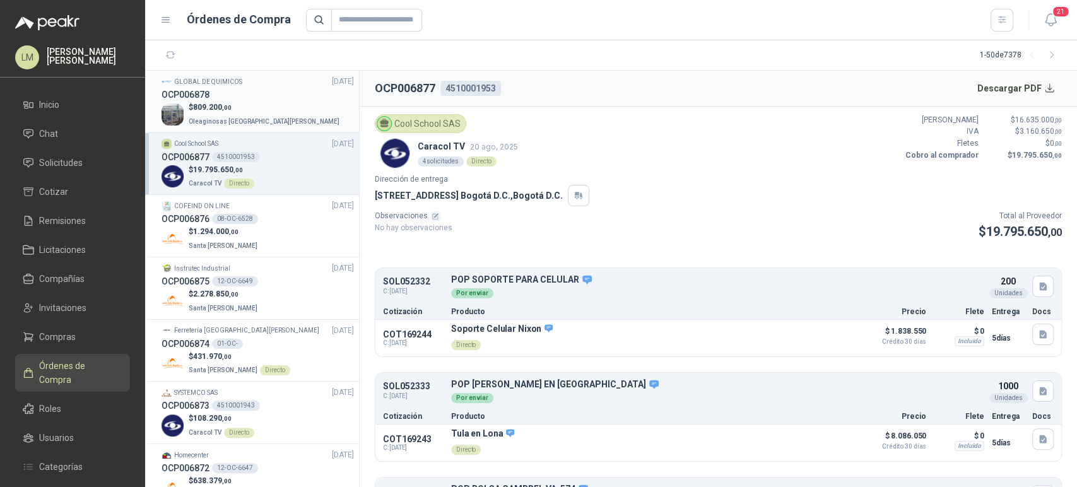
click at [208, 98] on h3 "OCP006878" at bounding box center [186, 95] width 48 height 14
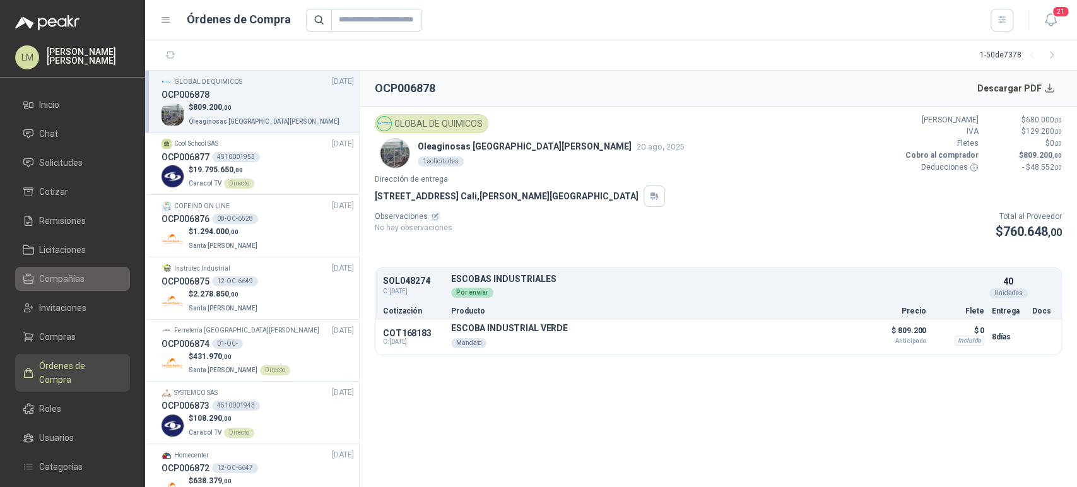
click at [61, 269] on link "Compañías" at bounding box center [72, 279] width 115 height 24
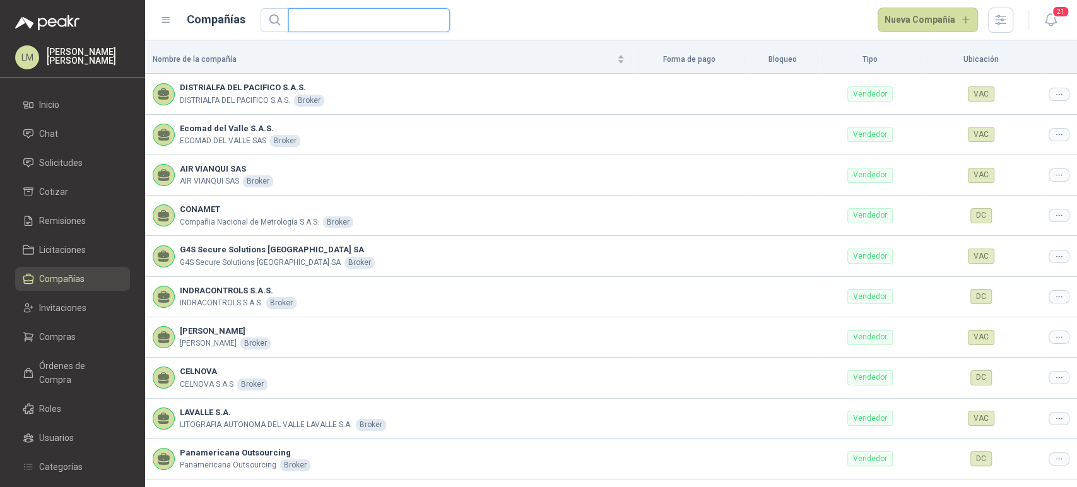
click at [313, 18] on input "text" at bounding box center [364, 20] width 136 height 23
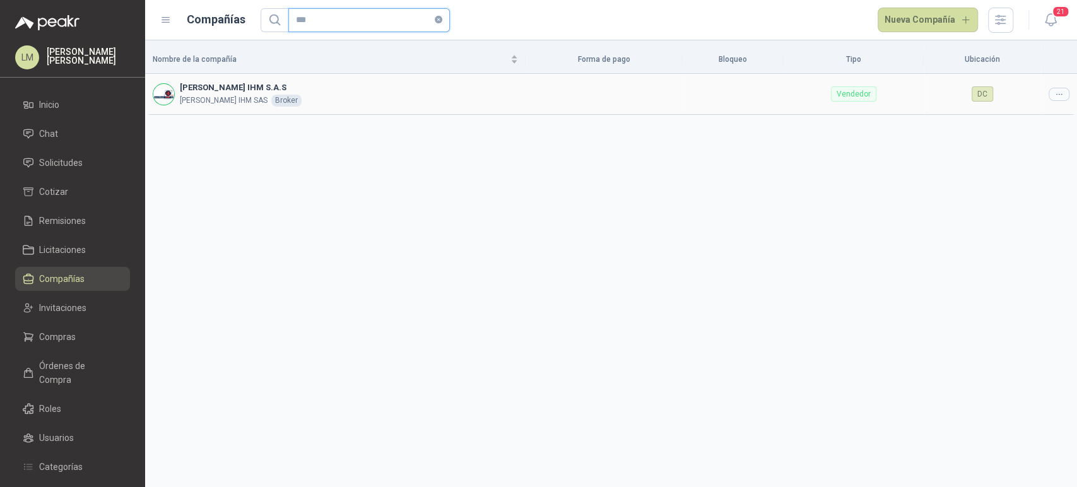
type input "***"
click at [1057, 96] on icon at bounding box center [1058, 94] width 9 height 9
click at [1004, 120] on span "Editar compañía" at bounding box center [1026, 116] width 65 height 14
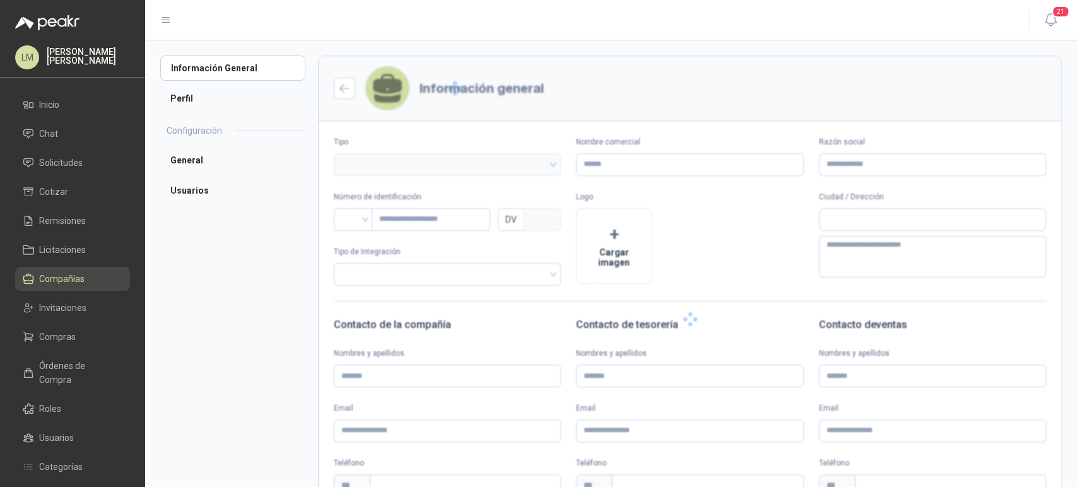
type input "**********"
type input "*********"
type input "*"
type textarea "**********"
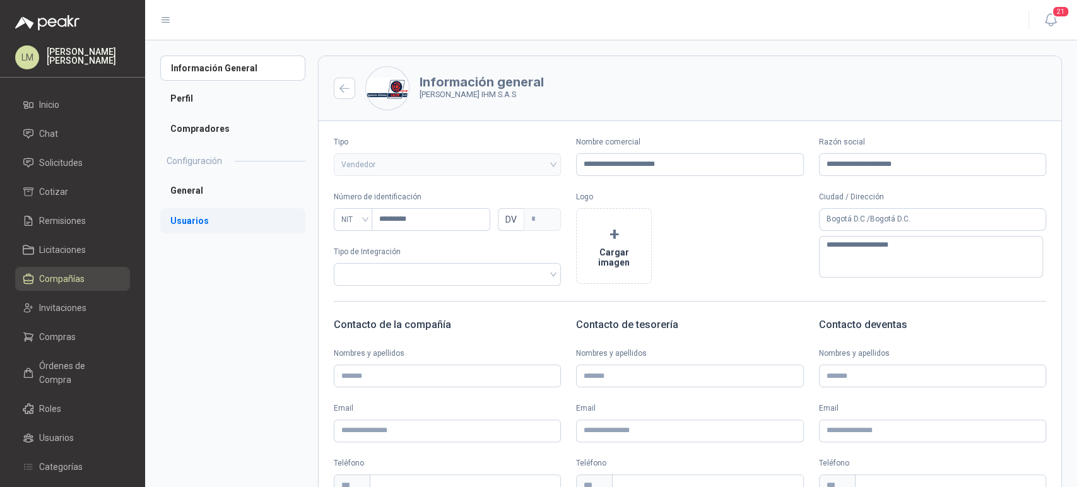
click at [208, 216] on li "Usuarios" at bounding box center [232, 220] width 145 height 25
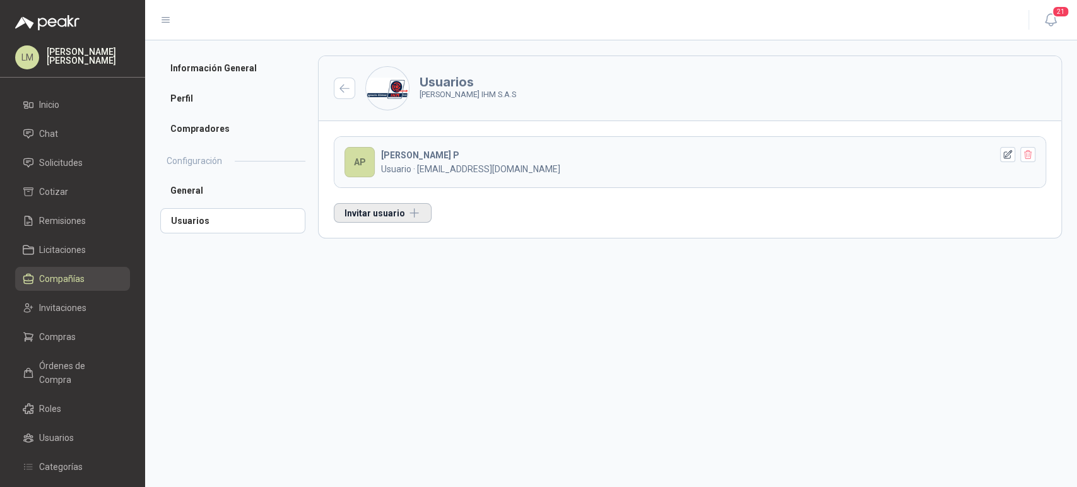
click at [366, 216] on button "Invitar usuario" at bounding box center [383, 213] width 98 height 20
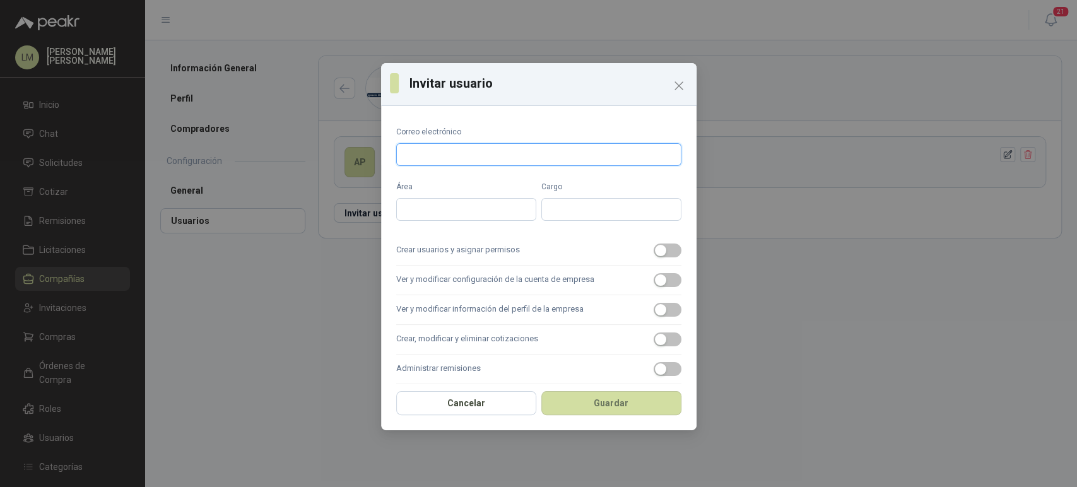
click at [449, 148] on input "Correo electrónico" at bounding box center [538, 154] width 285 height 23
paste input "**********"
type input "**********"
click at [659, 250] on span "button" at bounding box center [668, 251] width 28 height 14
click at [657, 281] on span "button" at bounding box center [668, 280] width 28 height 14
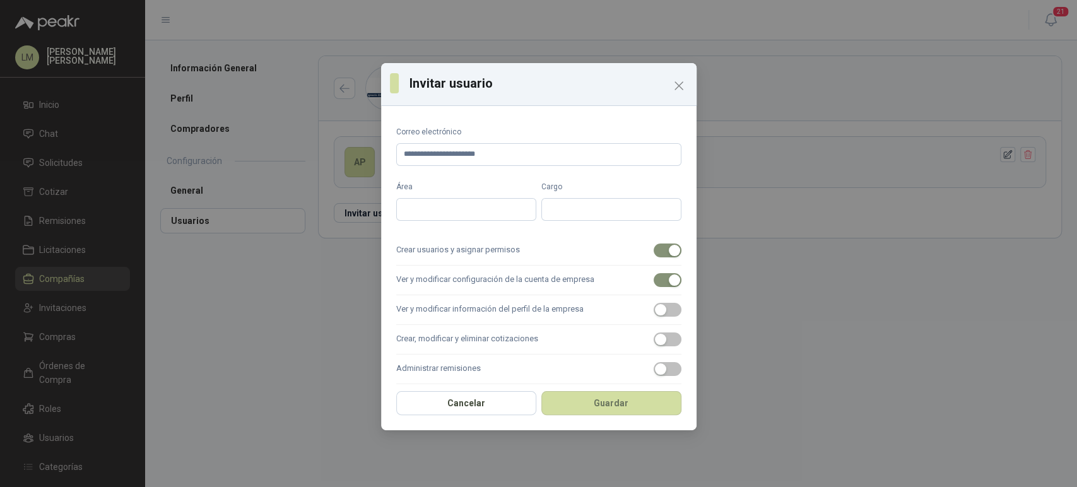
click at [657, 317] on label "Ver y modificar información del perfil de la empresa" at bounding box center [538, 310] width 285 height 30
click at [657, 317] on button "Ver y modificar información del perfil de la empresa" at bounding box center [668, 310] width 28 height 14
click at [658, 352] on label "Crear, modificar y eliminar cotizaciones" at bounding box center [538, 340] width 285 height 30
click at [658, 346] on button "Crear, modificar y eliminar cotizaciones" at bounding box center [668, 339] width 28 height 14
click at [657, 367] on span "button" at bounding box center [668, 369] width 28 height 14
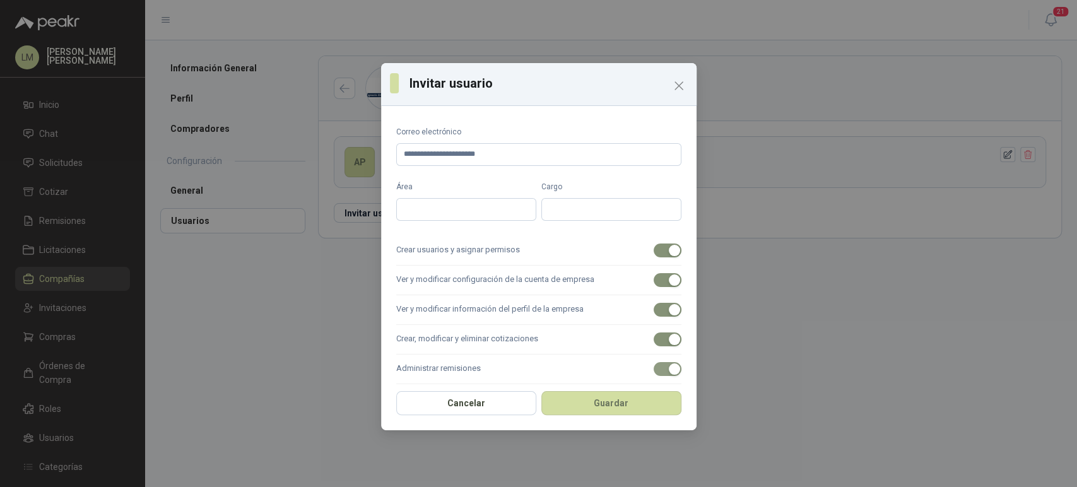
scroll to position [98, 0]
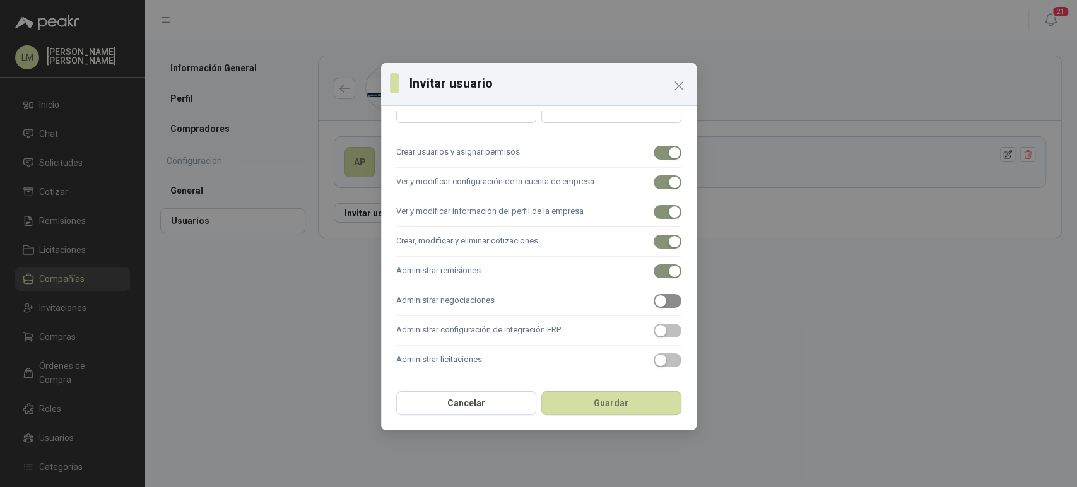
click at [661, 301] on span "button" at bounding box center [668, 301] width 28 height 14
click at [655, 360] on div "button" at bounding box center [660, 360] width 11 height 11
click at [633, 399] on button "Guardar" at bounding box center [611, 403] width 140 height 24
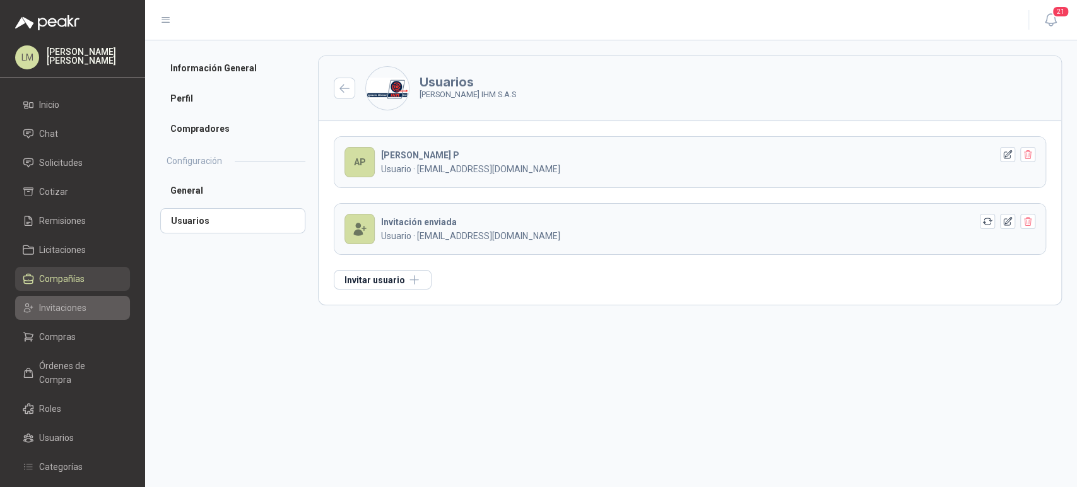
click at [62, 315] on link "Invitaciones" at bounding box center [72, 308] width 115 height 24
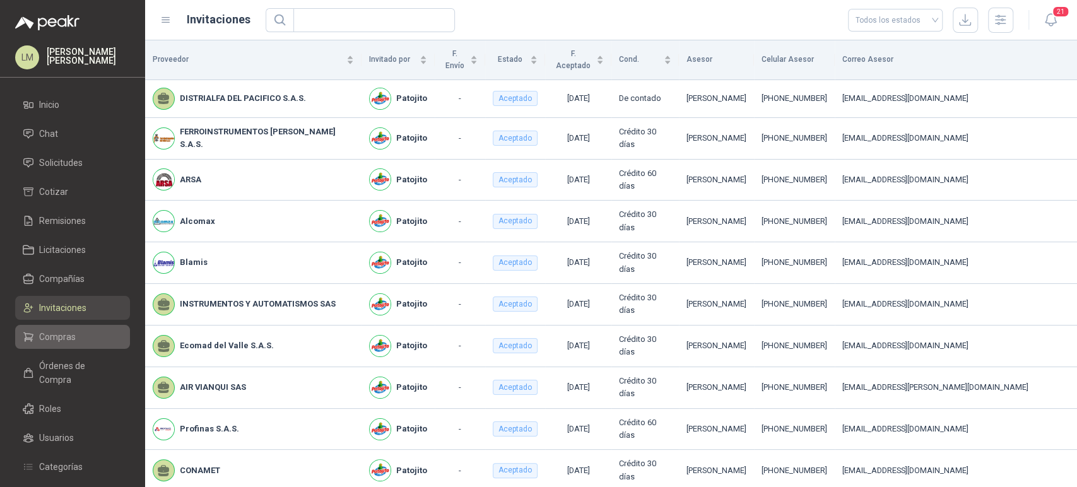
click at [58, 341] on span "Compras" at bounding box center [57, 337] width 37 height 14
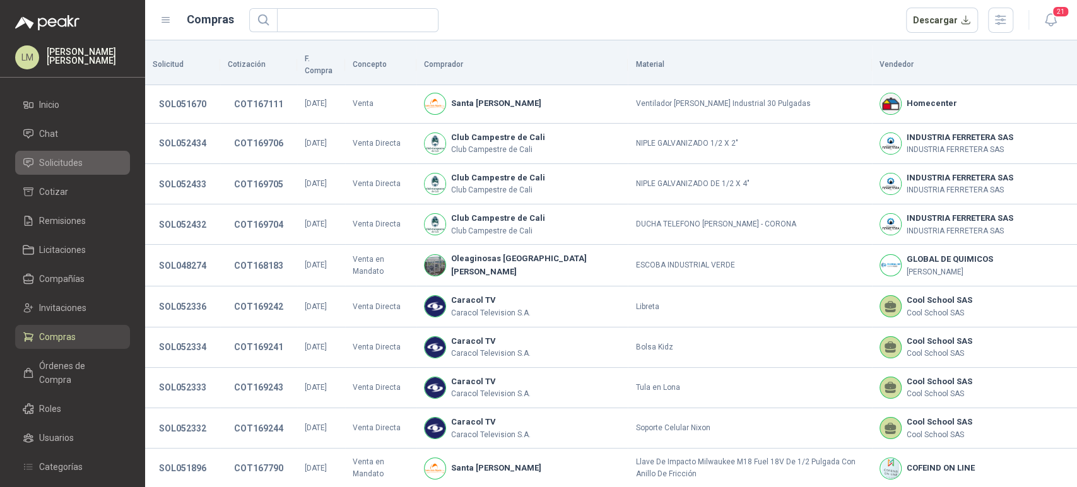
click at [71, 159] on span "Solicitudes" at bounding box center [61, 163] width 44 height 14
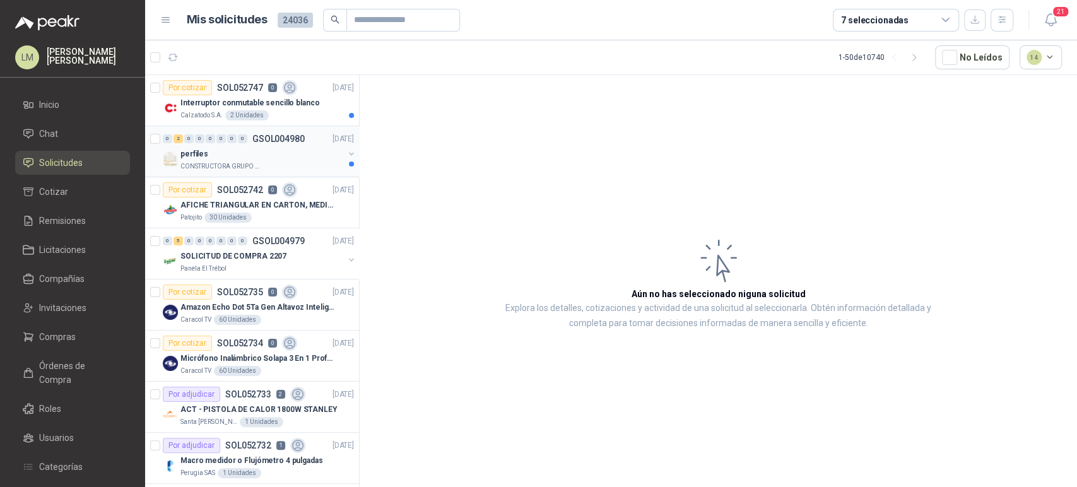
click at [251, 148] on div "perfiles" at bounding box center [261, 153] width 163 height 15
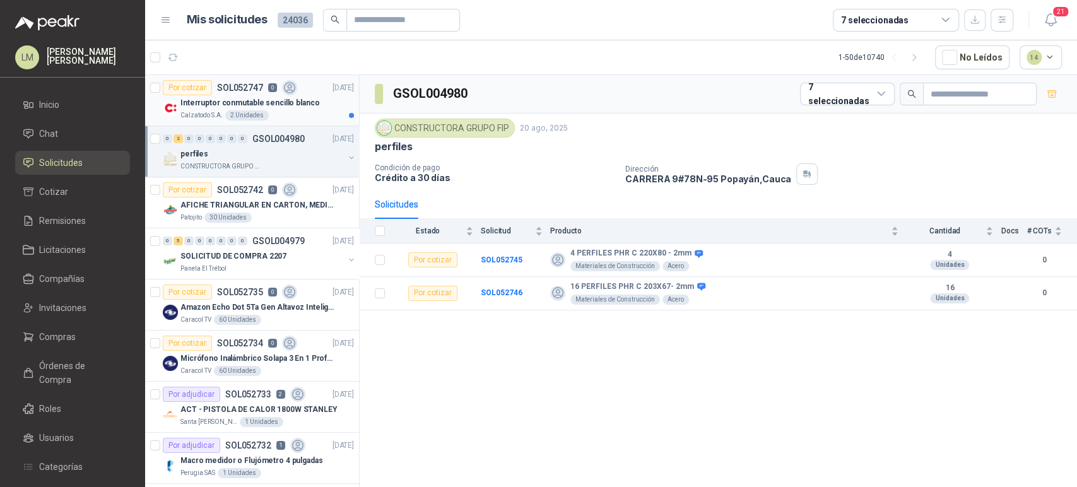
click at [245, 106] on p "Interruptor conmutable sencillo blanco" at bounding box center [249, 103] width 139 height 12
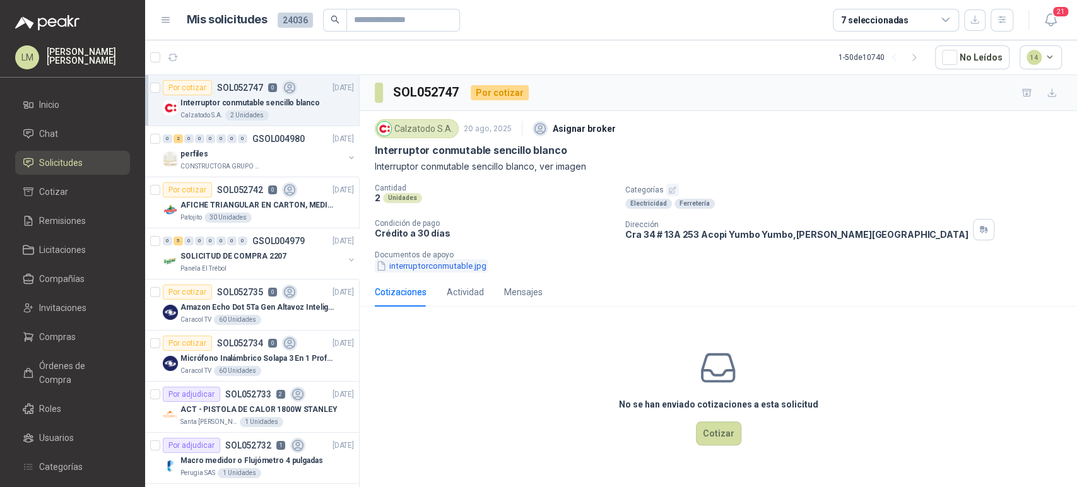
click at [445, 266] on button "interruptorconmutable.jpg" at bounding box center [431, 265] width 113 height 13
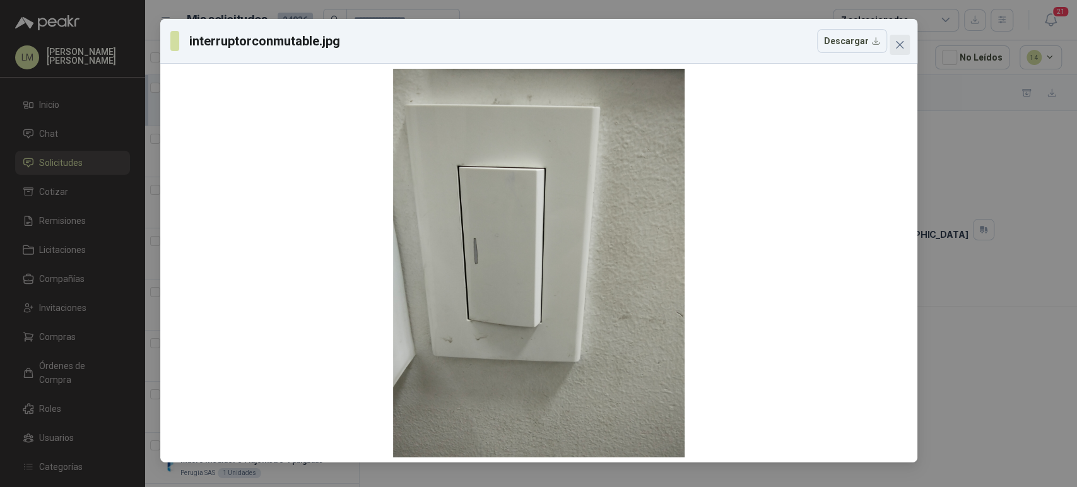
click at [893, 44] on span "Close" at bounding box center [900, 45] width 20 height 10
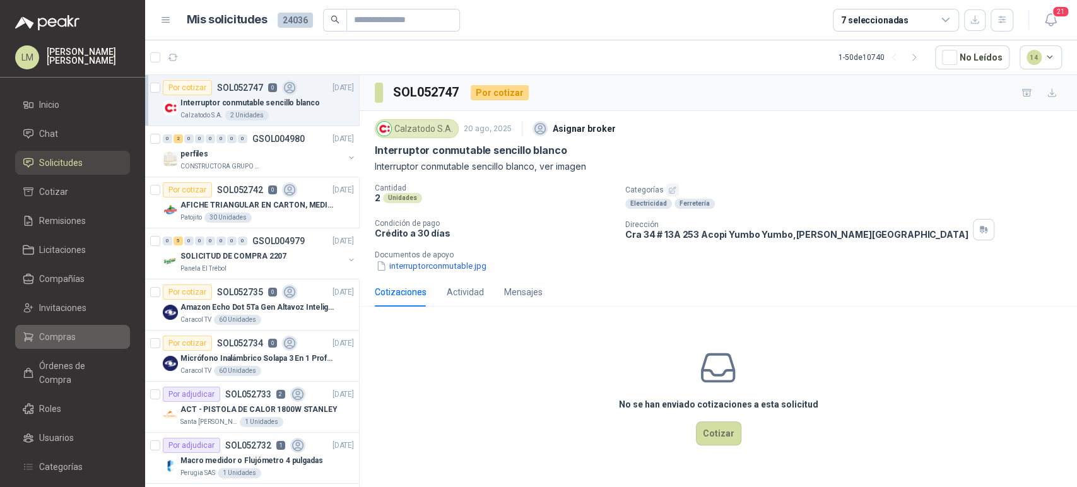
click at [57, 334] on span "Compras" at bounding box center [57, 337] width 37 height 14
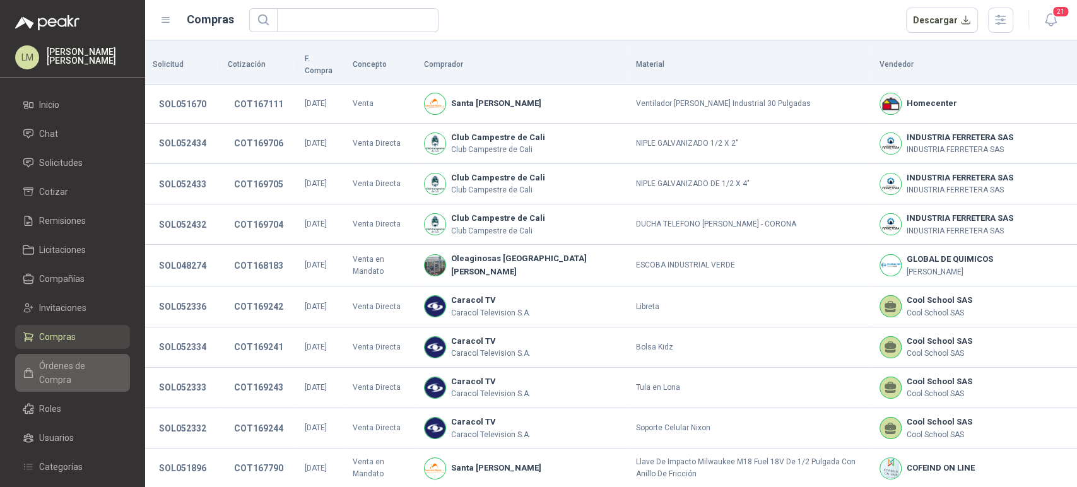
click at [56, 363] on span "Órdenes de Compra" at bounding box center [78, 373] width 79 height 28
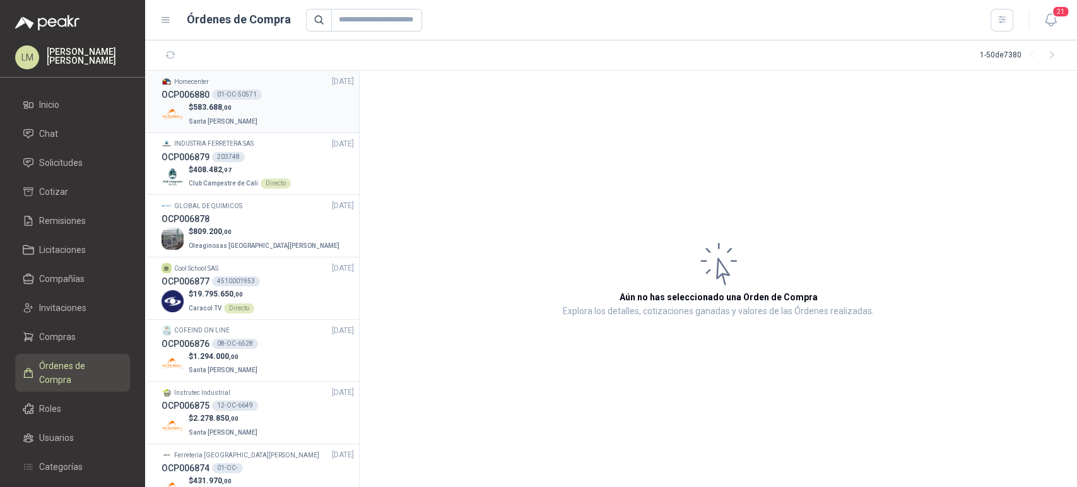
click at [260, 125] on div "$ 583.688 ,00 Santa Anita Napoles" at bounding box center [258, 115] width 192 height 26
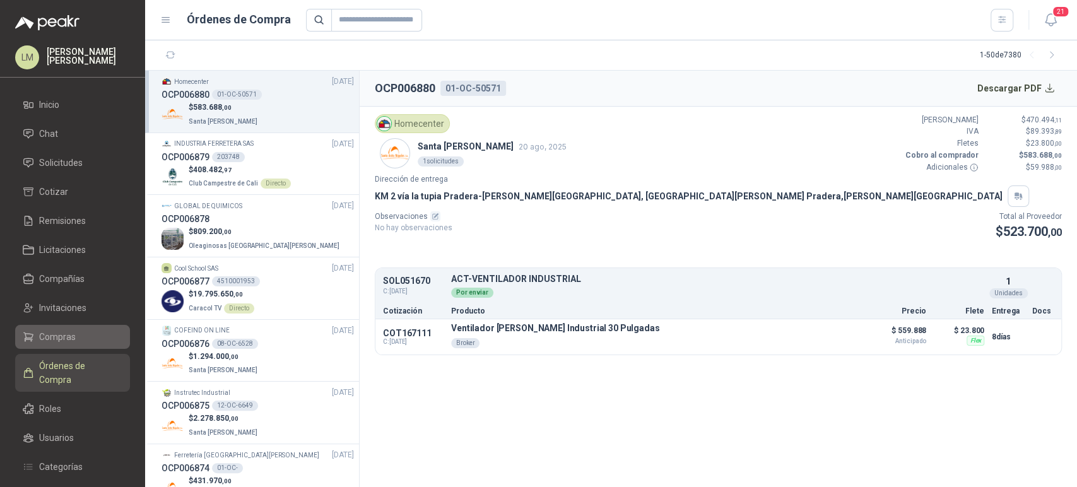
click at [56, 334] on span "Compras" at bounding box center [57, 337] width 37 height 14
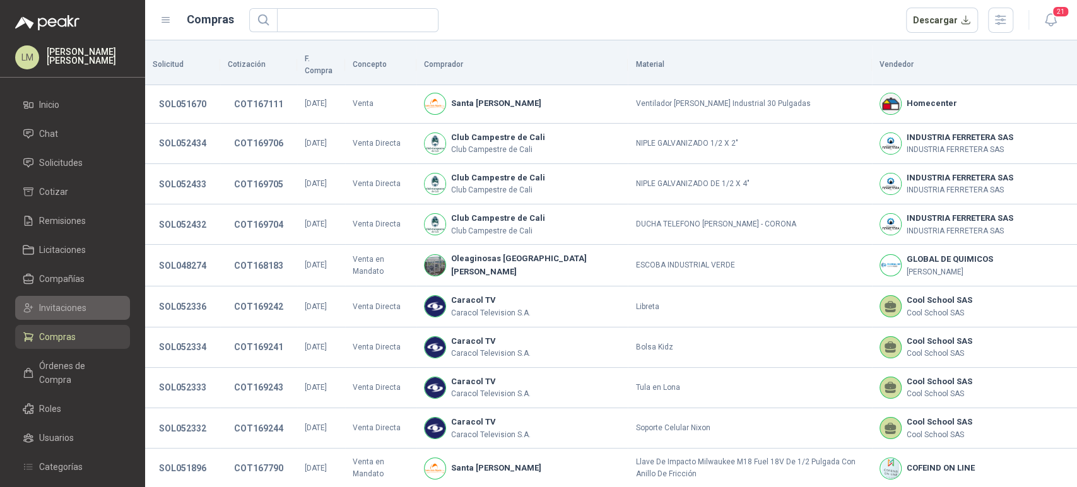
click at [64, 314] on span "Invitaciones" at bounding box center [62, 308] width 47 height 14
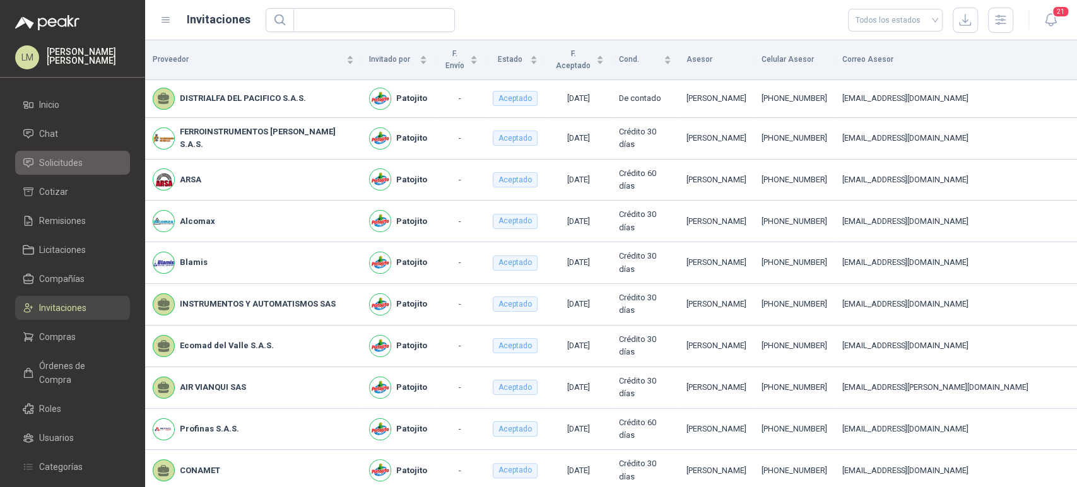
click at [71, 168] on span "Solicitudes" at bounding box center [61, 163] width 44 height 14
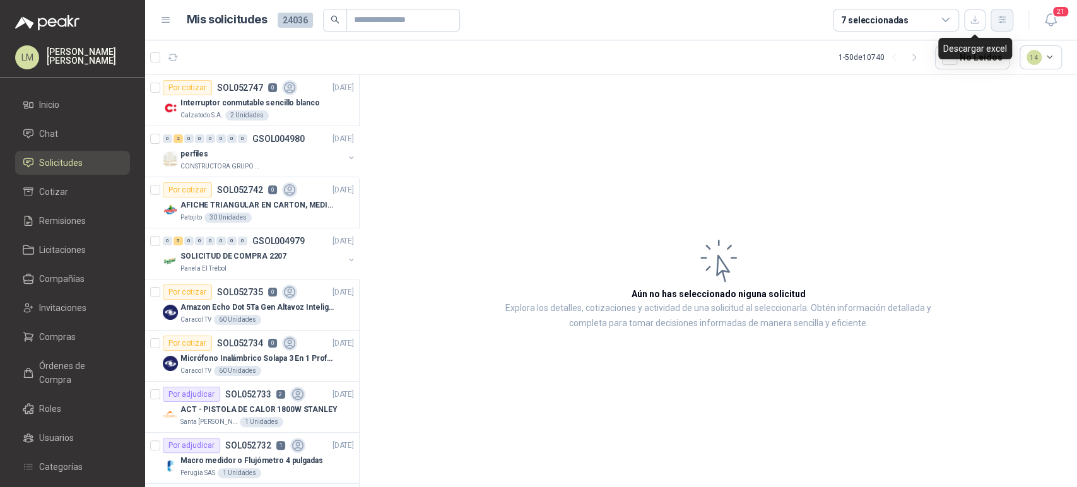
click at [997, 22] on icon "button" at bounding box center [1002, 20] width 11 height 11
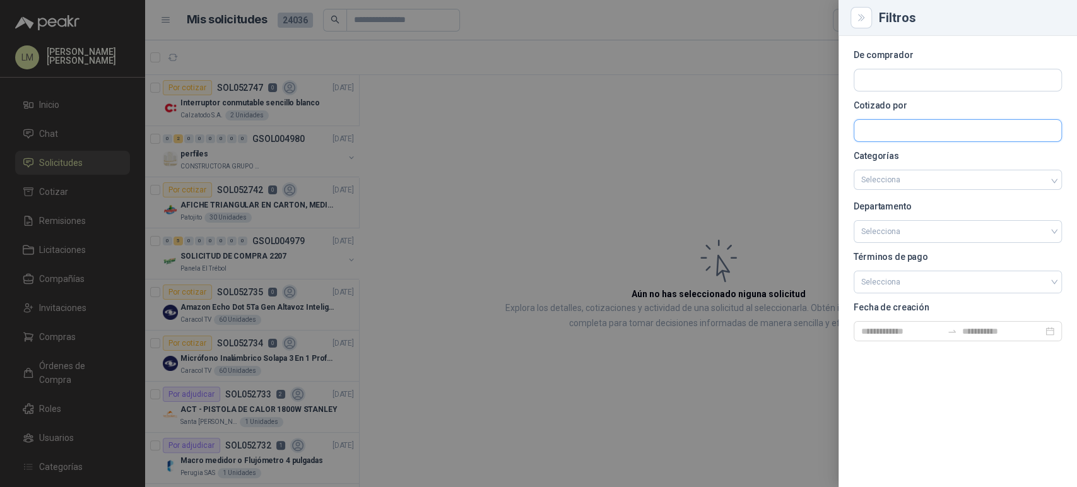
click at [919, 91] on input "text" at bounding box center [957, 79] width 207 height 21
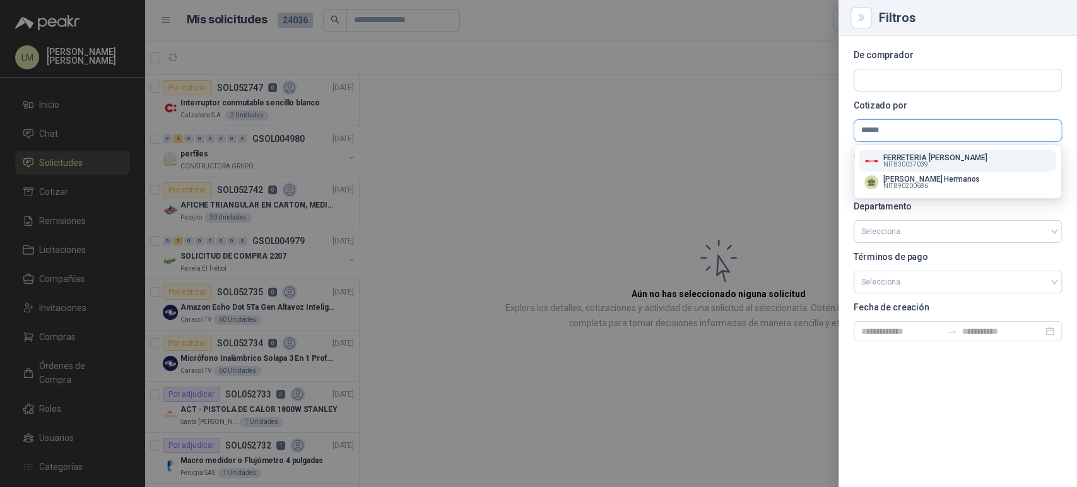
type input "******"
click at [898, 155] on p "FERRETERIA [PERSON_NAME]" at bounding box center [935, 158] width 104 height 8
click at [640, 132] on div at bounding box center [538, 243] width 1077 height 487
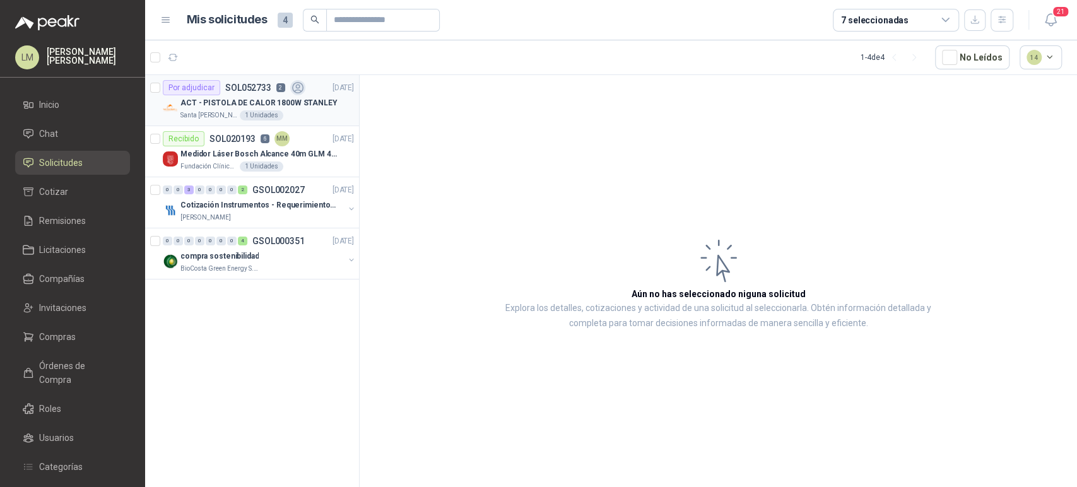
click at [274, 94] on div "Por adjudicar SOL052733 2" at bounding box center [234, 87] width 143 height 15
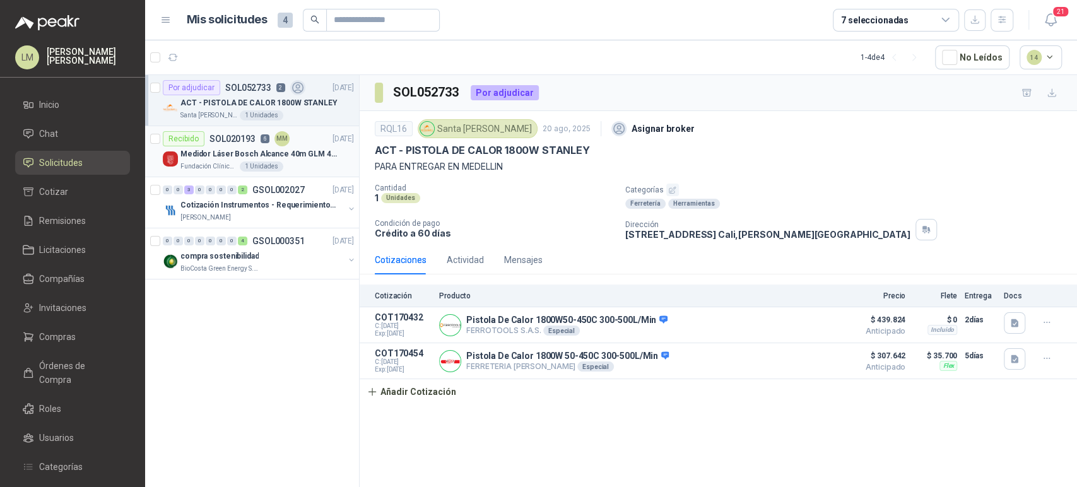
click at [282, 149] on p "Medidor Láser Bosch Alcance 40m GLM 40 Bosch." at bounding box center [258, 154] width 157 height 12
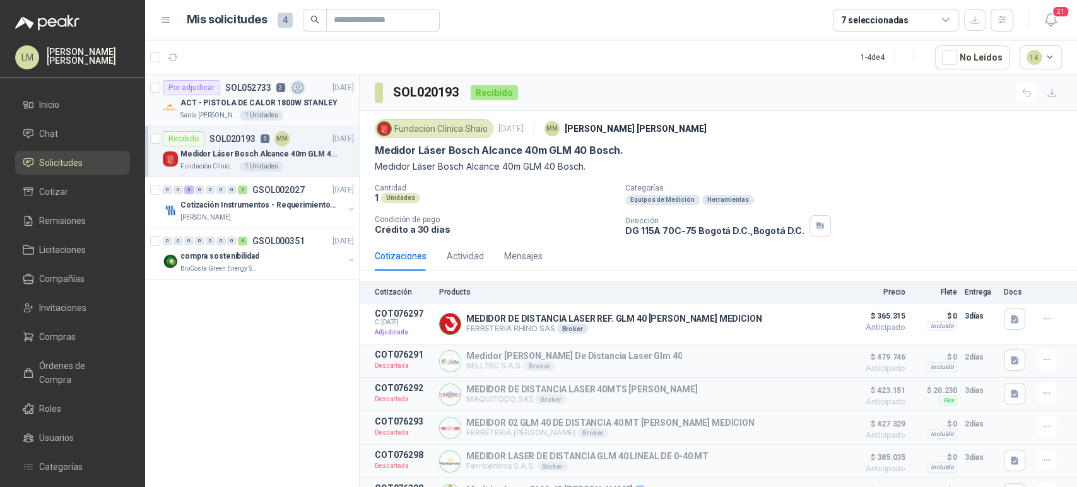
click at [293, 113] on div "Santa Anita Napoles 1 Unidades" at bounding box center [266, 115] width 173 height 10
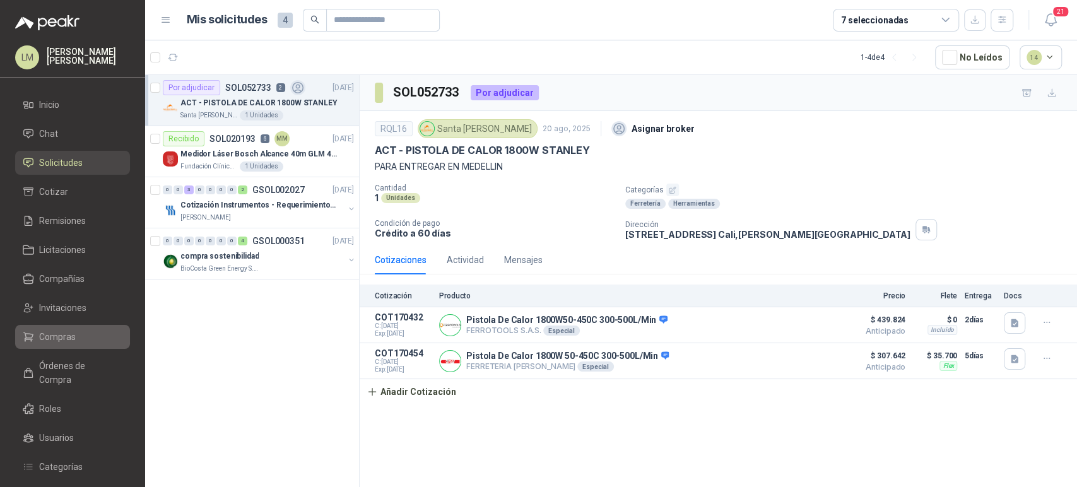
click at [52, 333] on span "Compras" at bounding box center [57, 337] width 37 height 14
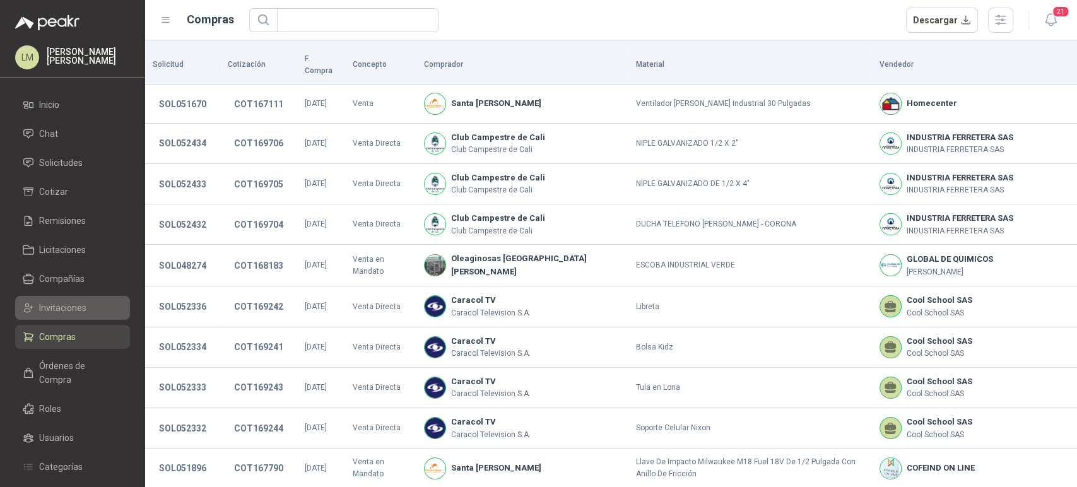
click at [62, 312] on span "Invitaciones" at bounding box center [62, 308] width 47 height 14
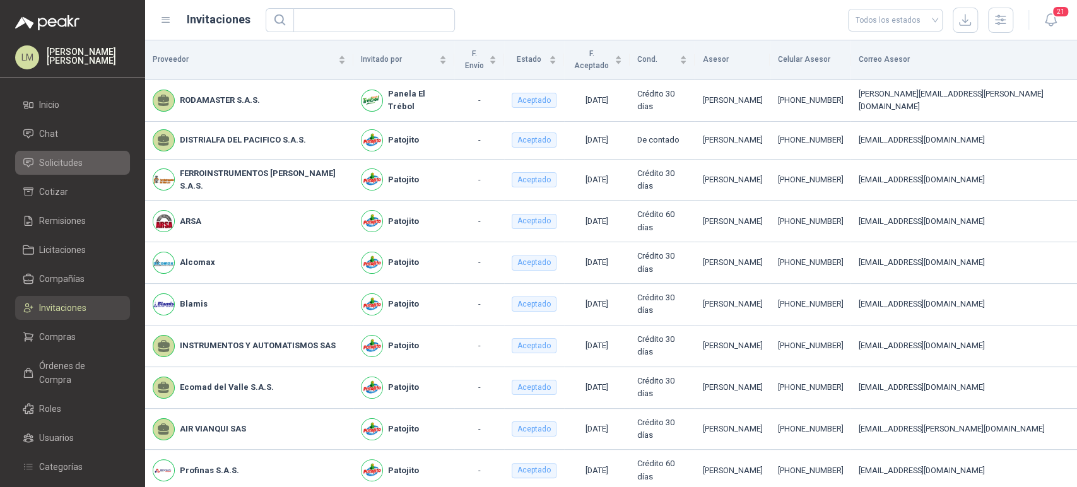
click at [71, 165] on span "Solicitudes" at bounding box center [61, 163] width 44 height 14
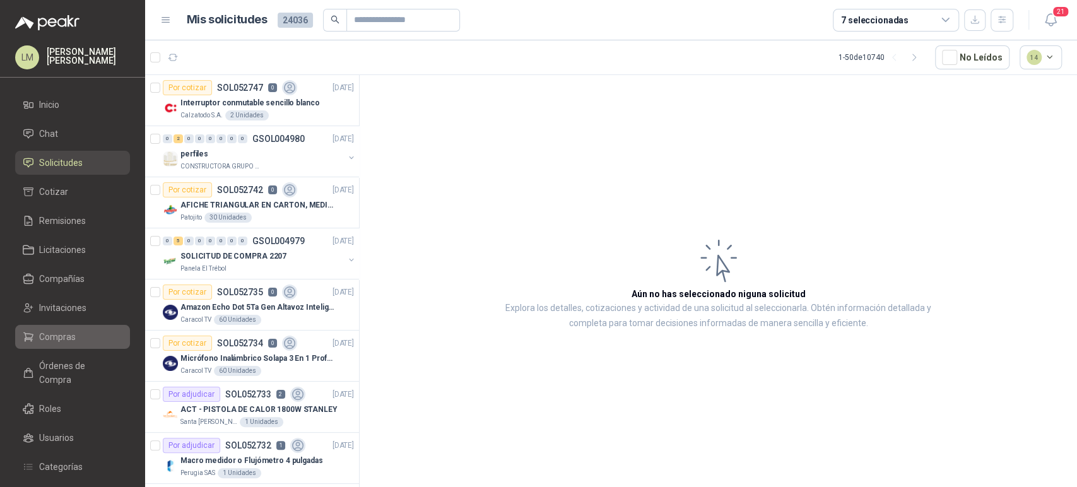
click at [61, 337] on span "Compras" at bounding box center [57, 337] width 37 height 14
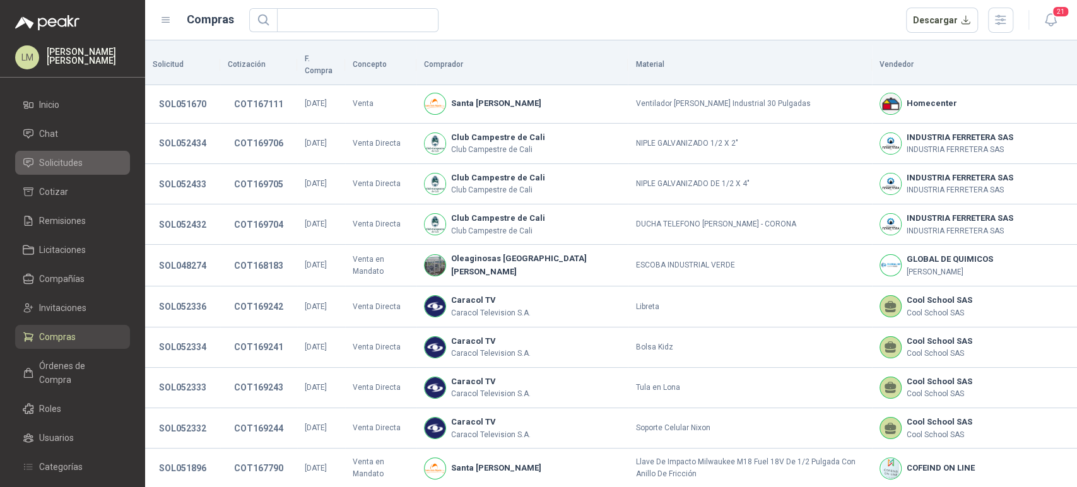
click at [70, 158] on span "Solicitudes" at bounding box center [61, 163] width 44 height 14
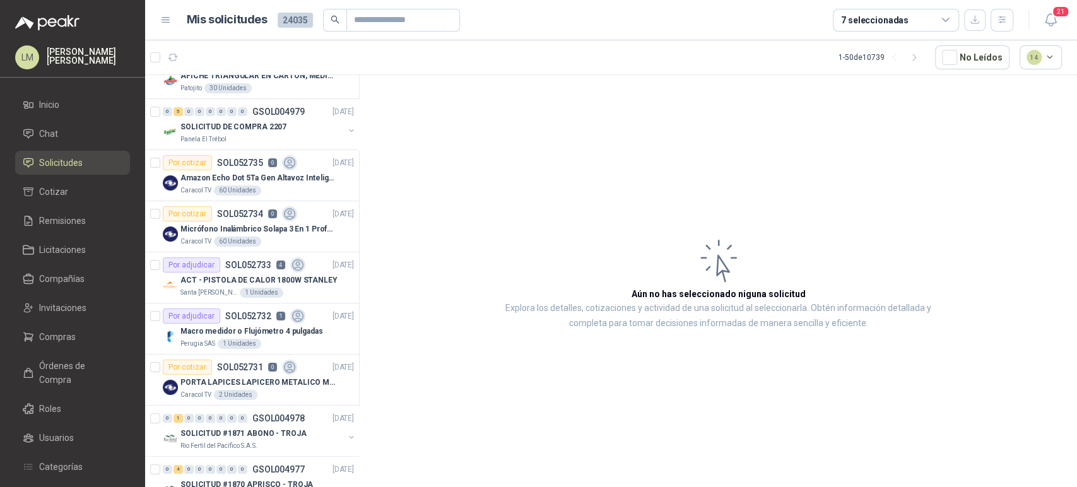
scroll to position [134, 0]
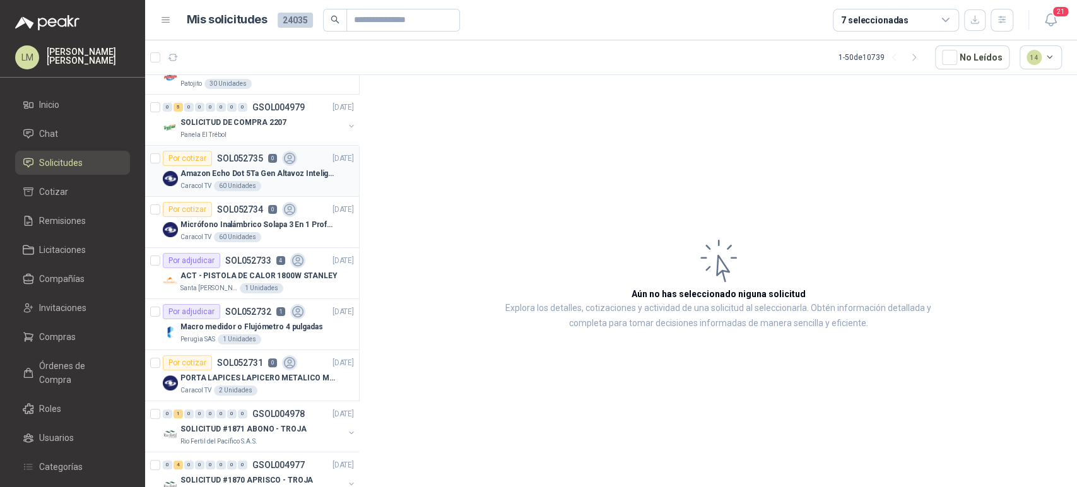
click at [214, 176] on p "Amazon Echo Dot 5Ta Gen Altavoz Inteligente Alexa Azul" at bounding box center [258, 174] width 157 height 12
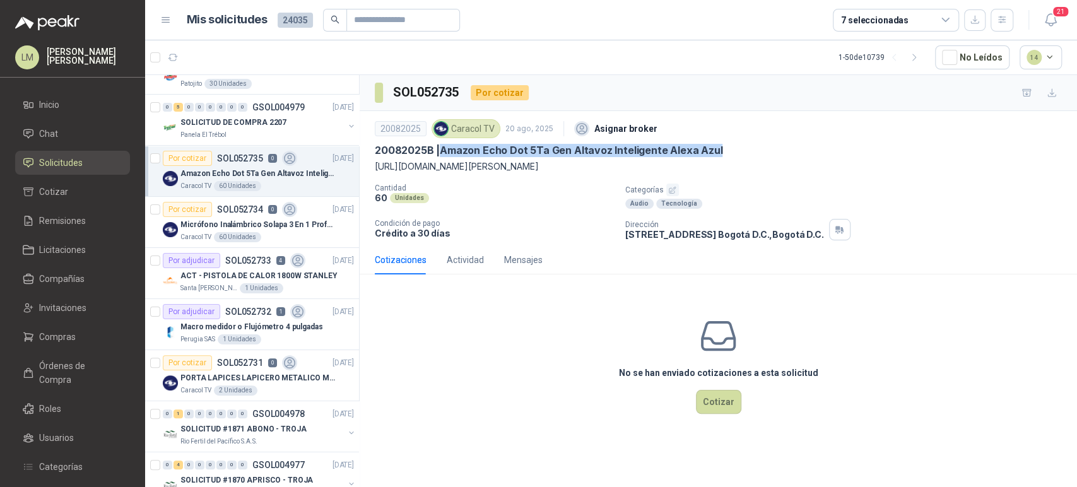
drag, startPoint x: 440, startPoint y: 150, endPoint x: 737, endPoint y: 151, distance: 296.5
click at [737, 151] on div "20082025B | Amazon Echo Dot 5Ta Gen Altavoz Inteligente Alexa Azul" at bounding box center [718, 150] width 687 height 13
copy p "Amazon Echo Dot 5Ta Gen Altavoz Inteligente Alexa Azul"
click at [69, 336] on span "Compras" at bounding box center [57, 337] width 37 height 14
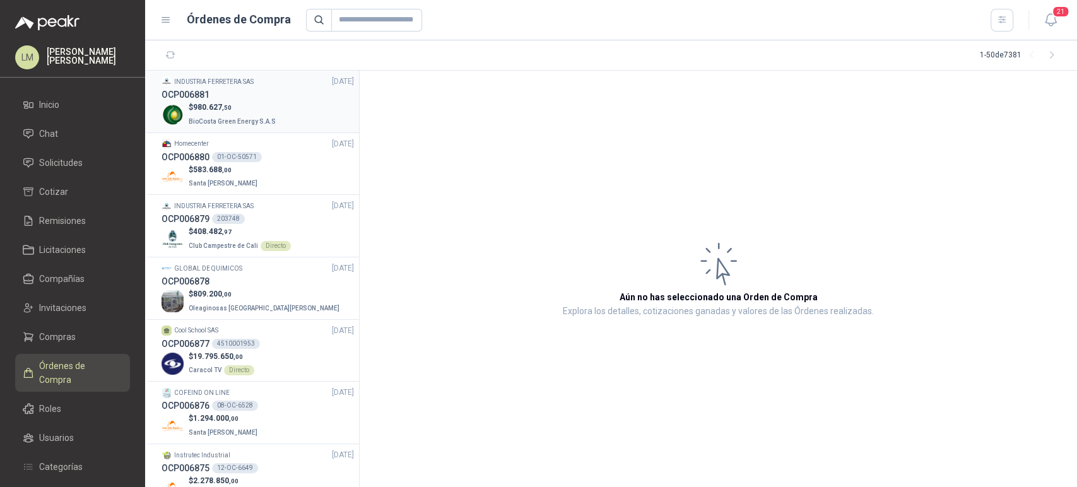
click at [224, 102] on p "$ 980.627 ,50" at bounding box center [234, 108] width 90 height 12
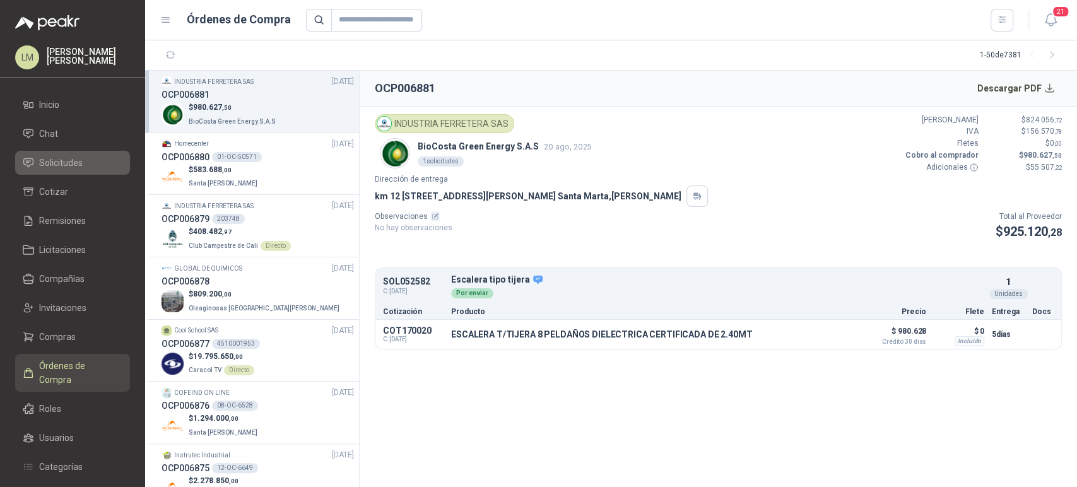
click at [57, 158] on span "Solicitudes" at bounding box center [61, 163] width 44 height 14
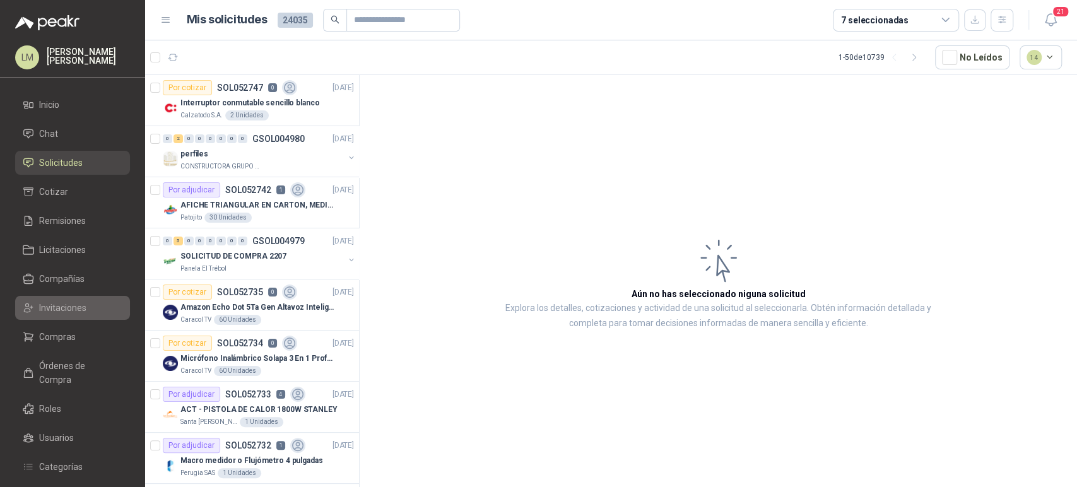
click at [62, 303] on span "Invitaciones" at bounding box center [62, 308] width 47 height 14
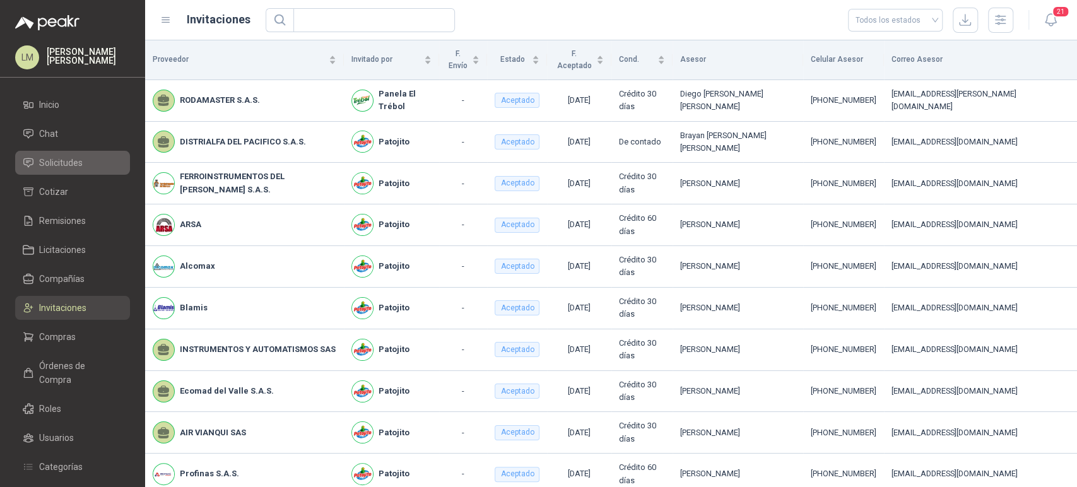
click at [66, 160] on span "Solicitudes" at bounding box center [61, 163] width 44 height 14
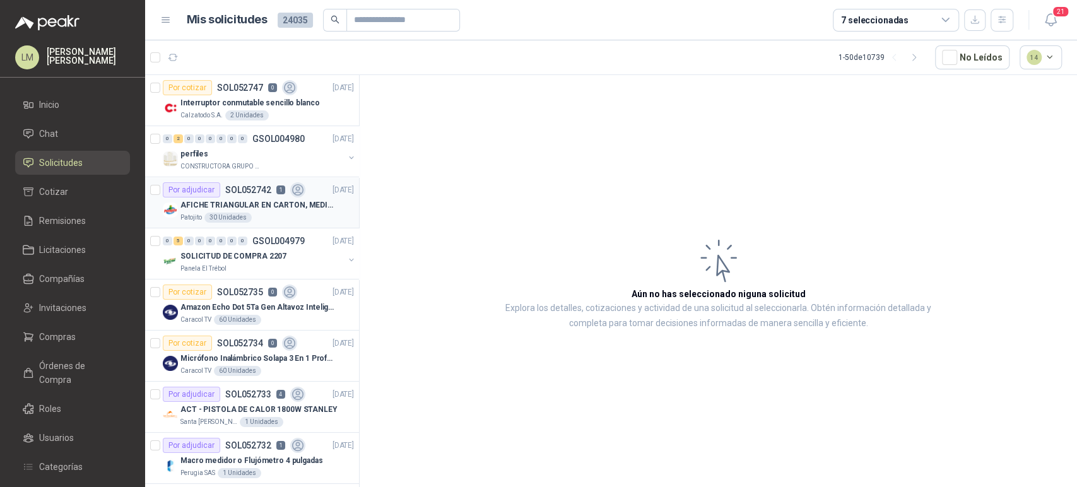
click at [232, 206] on p "AFICHE TRIANGULAR EN CARTON, MEDIDAS 30 CM X 45 CM" at bounding box center [258, 205] width 157 height 12
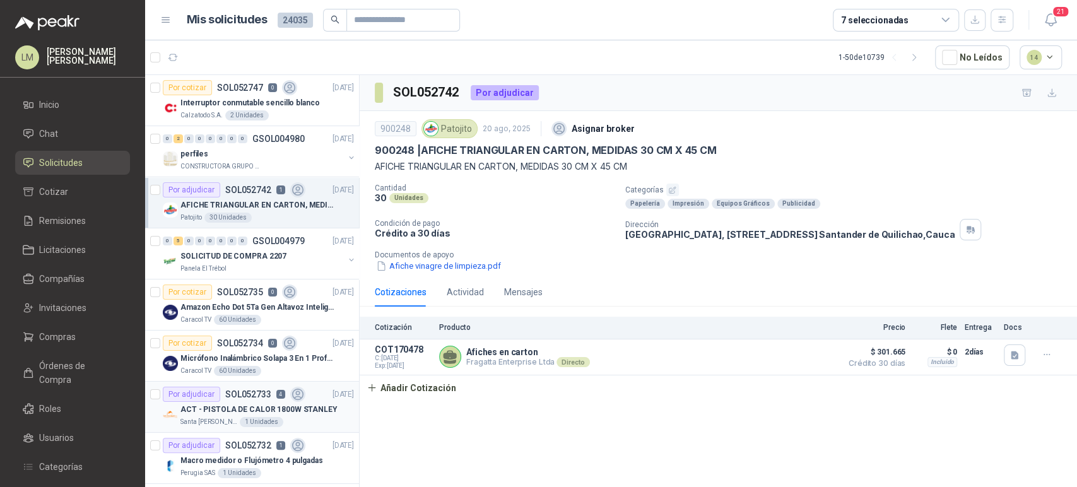
click at [252, 399] on div "Por adjudicar SOL052733 4" at bounding box center [234, 394] width 143 height 15
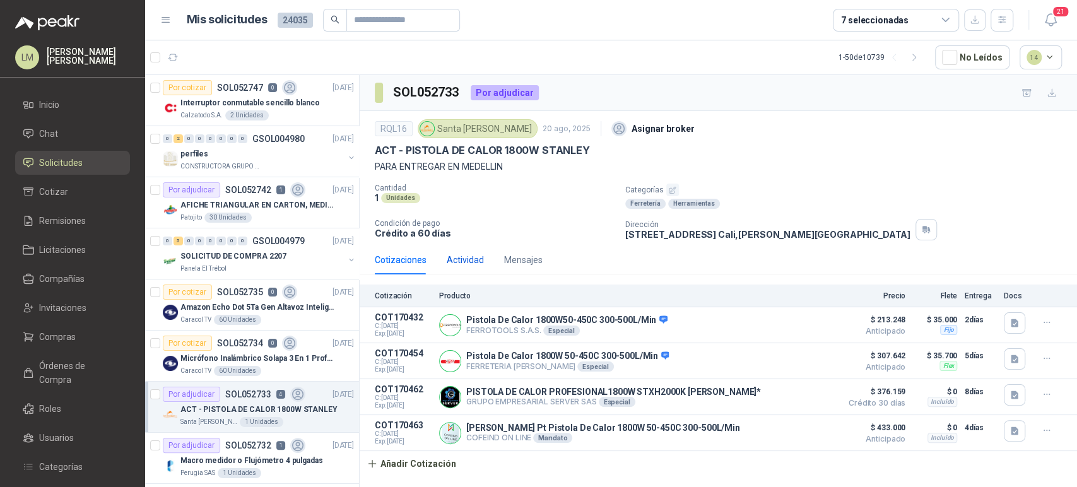
click at [473, 257] on div "Actividad" at bounding box center [465, 260] width 37 height 14
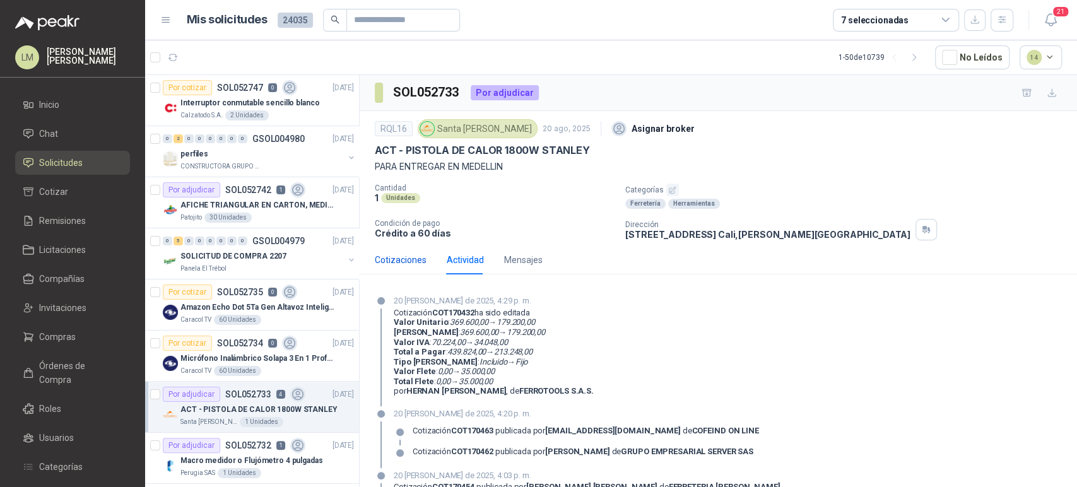
click at [408, 259] on div "Cotizaciones" at bounding box center [401, 260] width 52 height 14
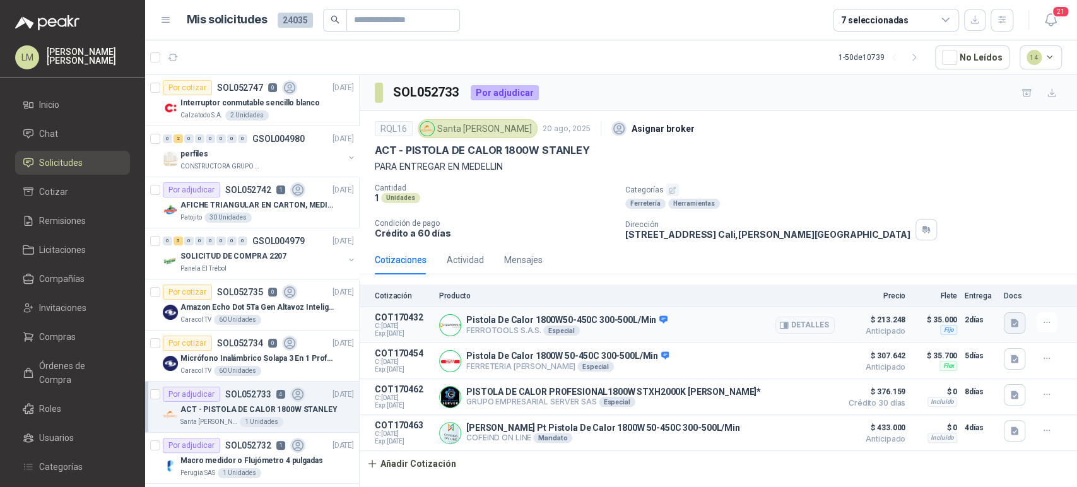
click at [1014, 325] on icon "button" at bounding box center [1015, 323] width 8 height 8
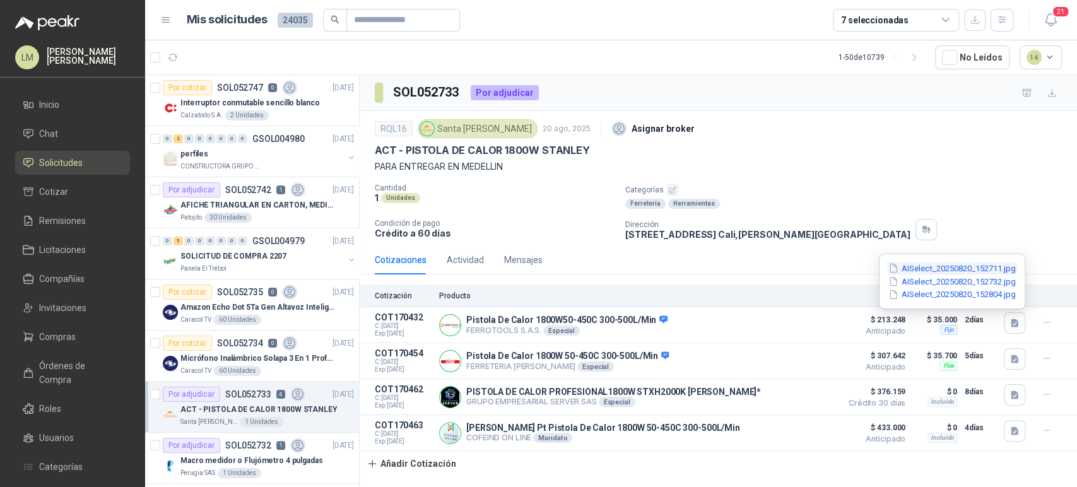
click at [905, 267] on button "AISelect_20250820_152711.jpg" at bounding box center [952, 268] width 130 height 13
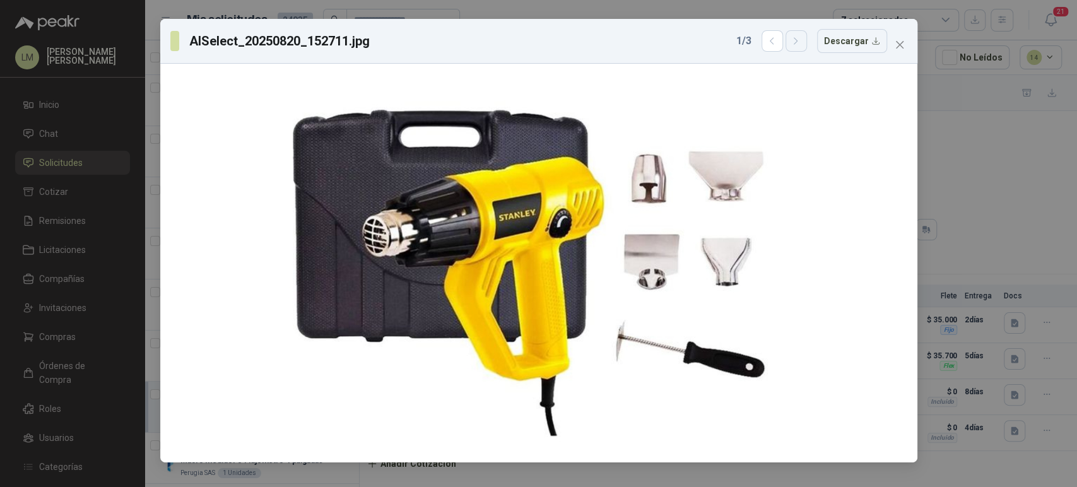
click at [794, 44] on icon "button" at bounding box center [795, 41] width 11 height 11
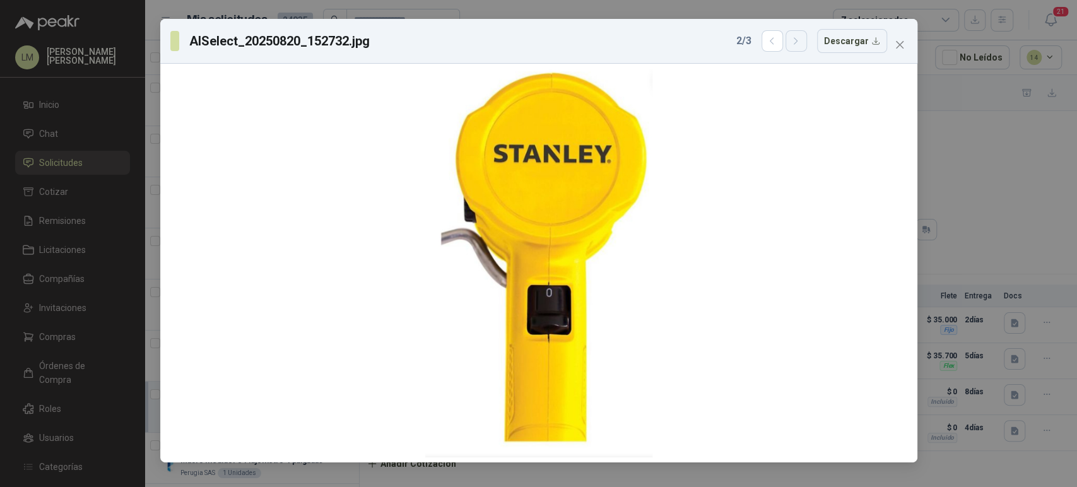
click at [794, 44] on icon "button" at bounding box center [795, 41] width 11 height 11
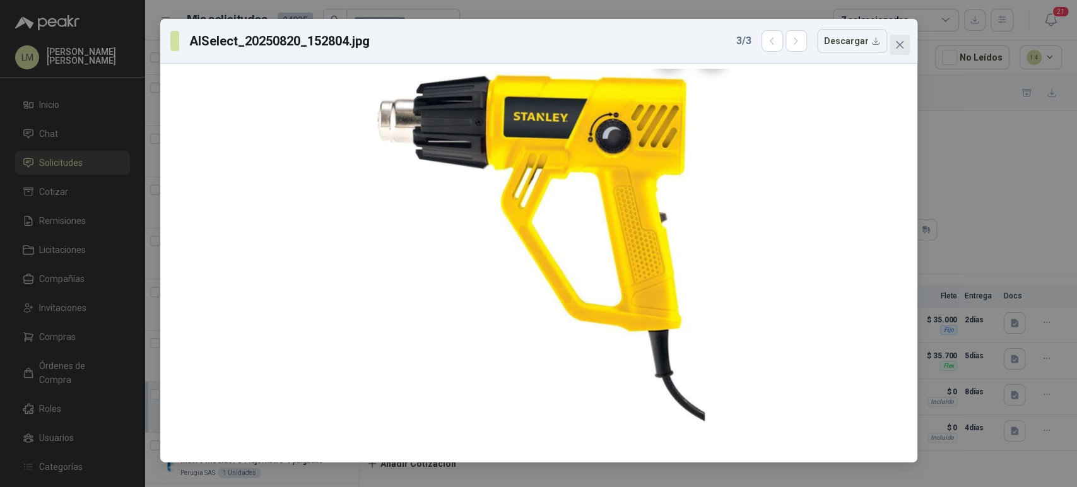
click at [901, 45] on icon "close" at bounding box center [900, 45] width 10 height 10
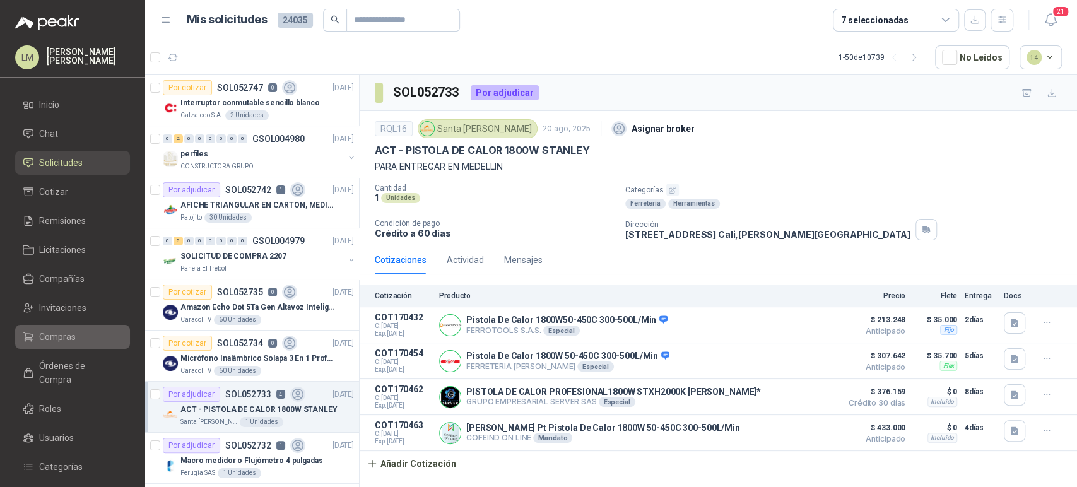
click at [62, 341] on span "Compras" at bounding box center [57, 337] width 37 height 14
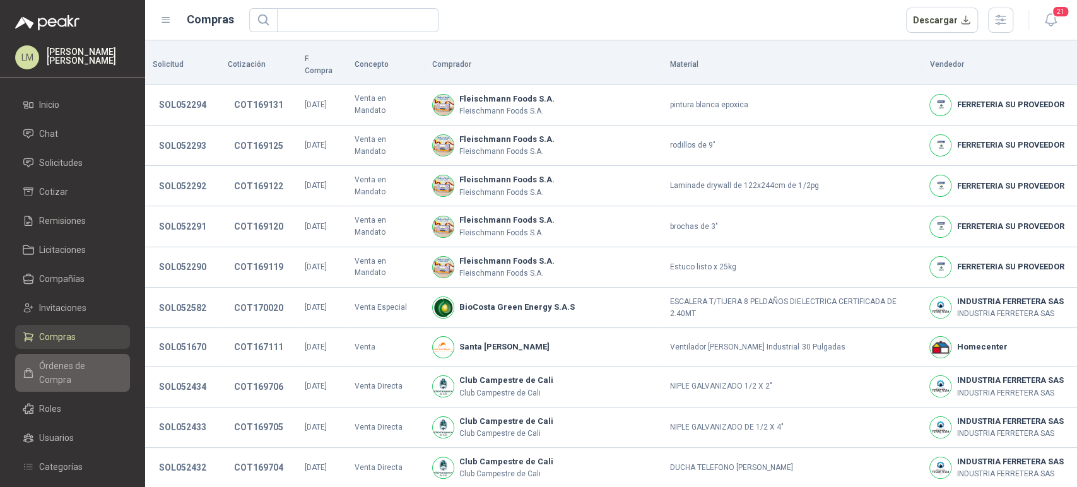
click at [66, 367] on span "Órdenes de Compra" at bounding box center [78, 373] width 79 height 28
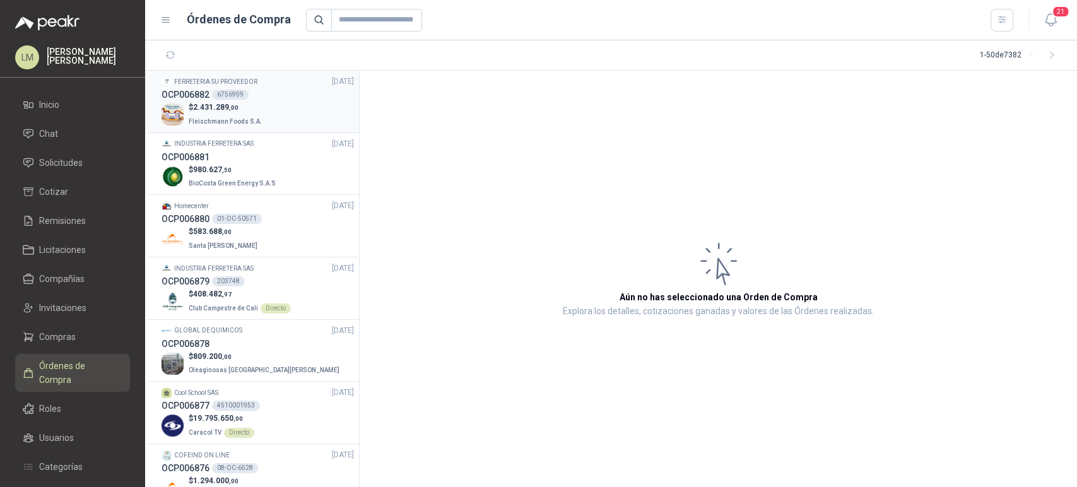
click at [237, 103] on span "2.431.289 ,00" at bounding box center [215, 107] width 45 height 9
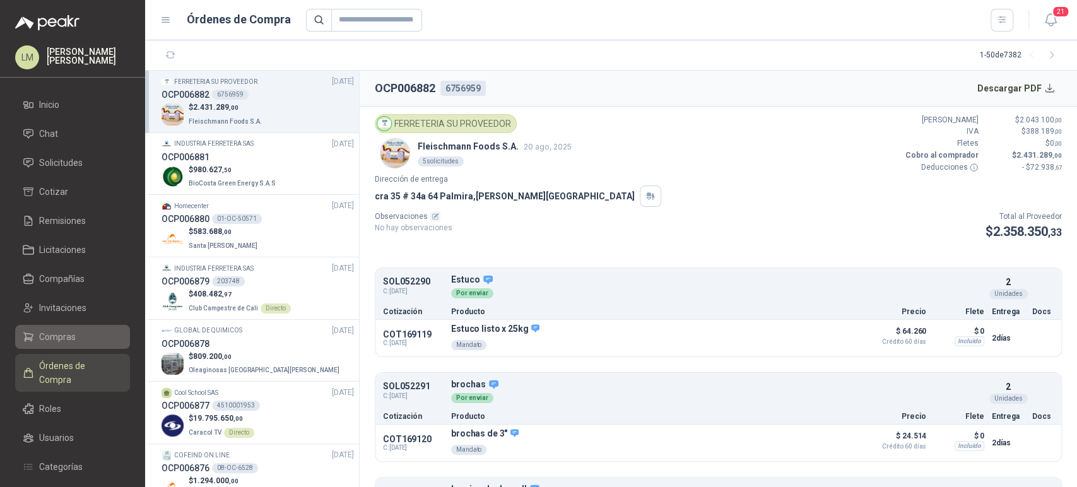
click at [57, 339] on span "Compras" at bounding box center [57, 337] width 37 height 14
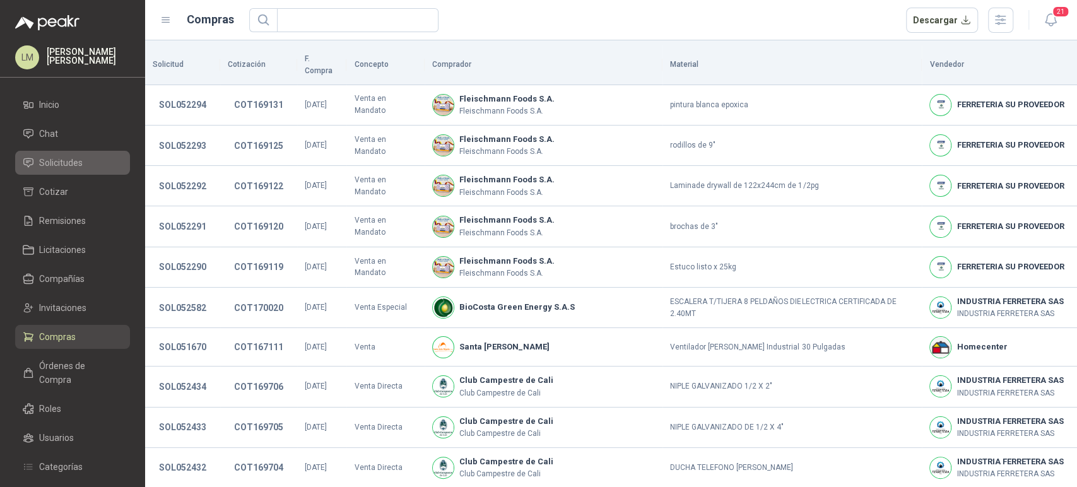
click at [70, 172] on link "Solicitudes" at bounding box center [72, 163] width 115 height 24
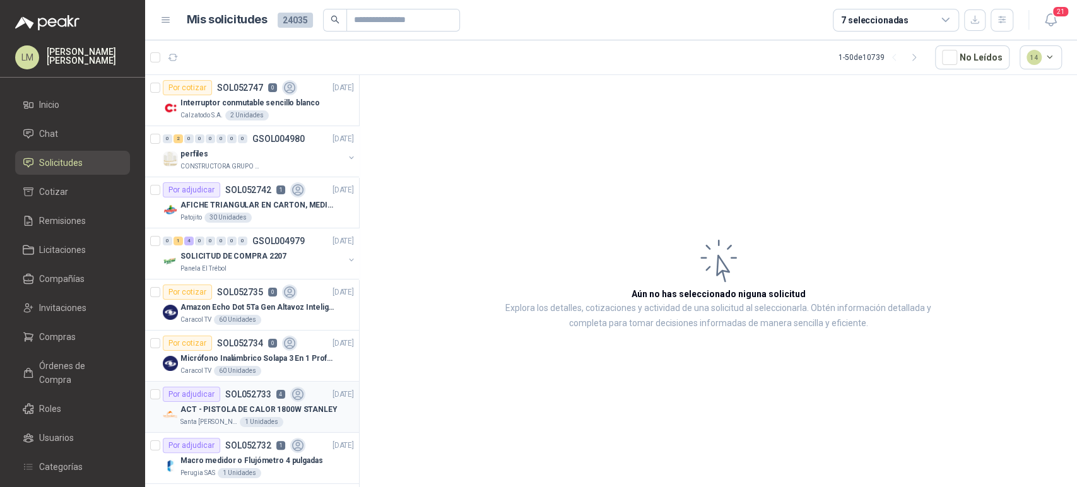
click at [211, 404] on p "ACT - PISTOLA DE CALOR 1800W STANLEY" at bounding box center [258, 410] width 157 height 12
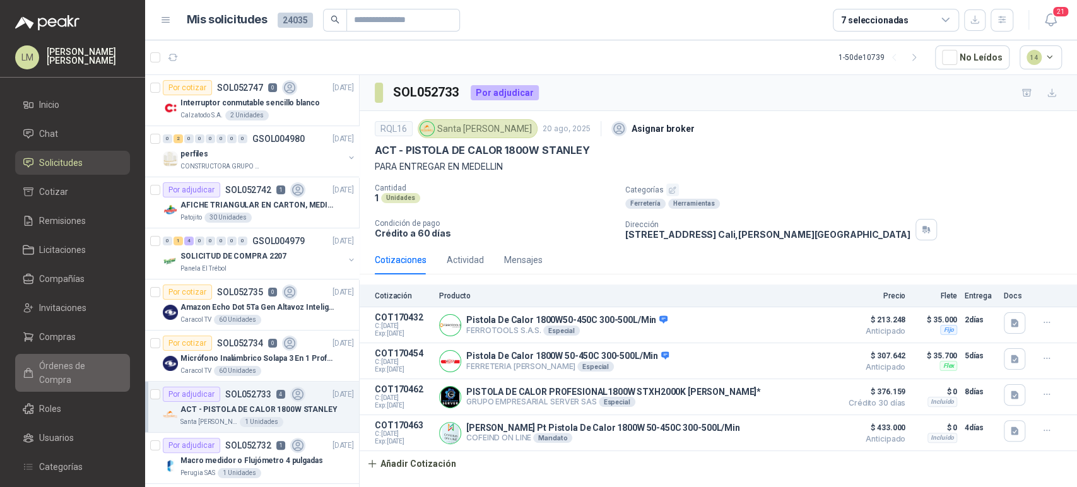
click at [66, 360] on span "Órdenes de Compra" at bounding box center [78, 373] width 79 height 28
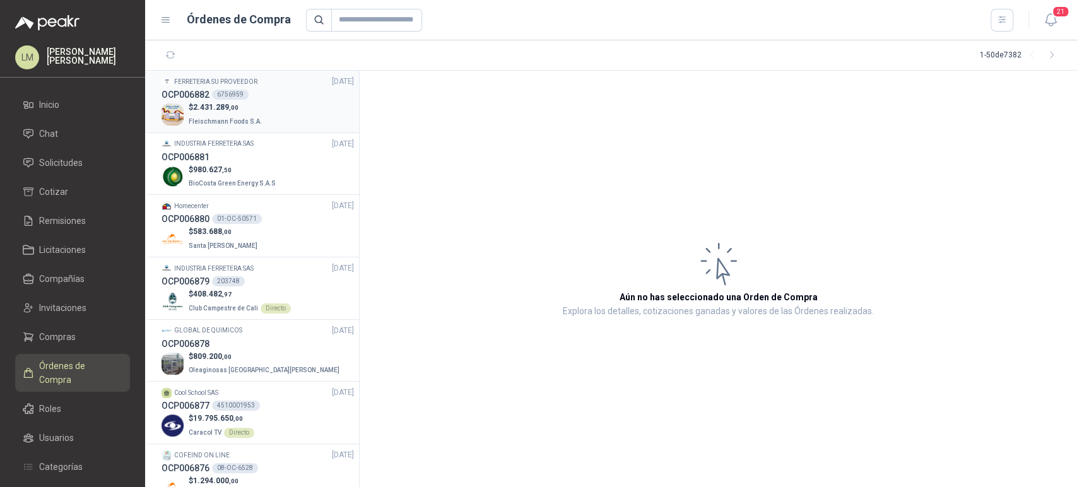
click at [244, 105] on p "$ 2.431.289 ,00" at bounding box center [227, 108] width 76 height 12
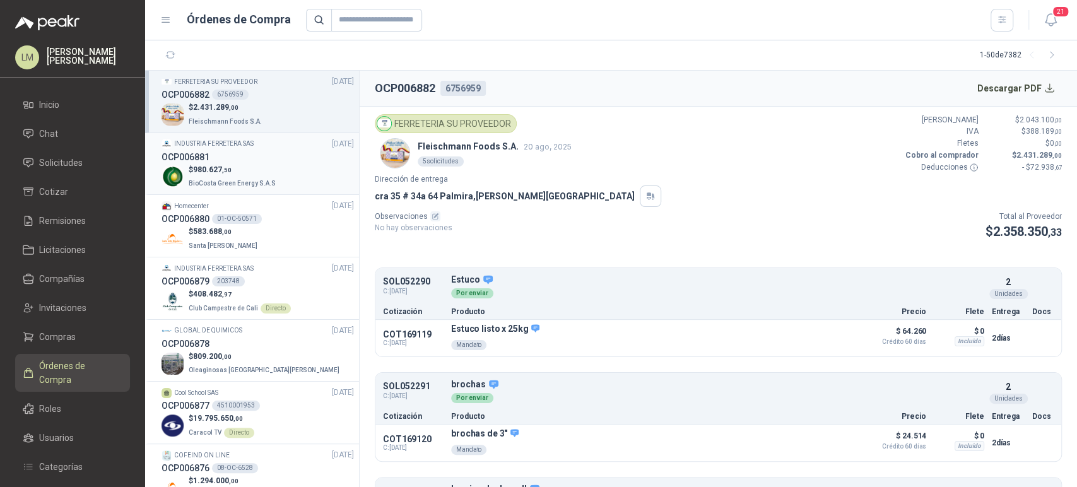
click at [242, 156] on div "OCP006881" at bounding box center [258, 157] width 192 height 14
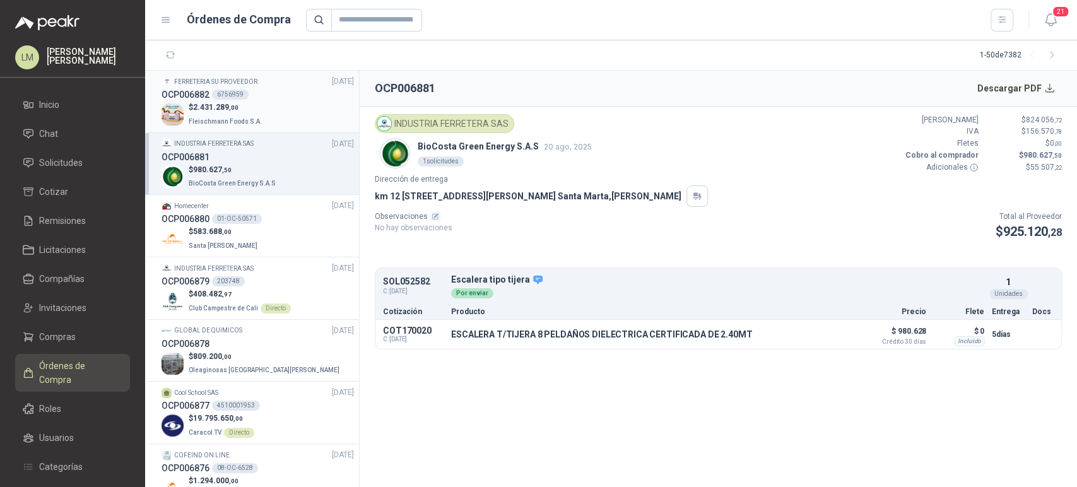
click at [243, 114] on p "Fleischmann Foods S.A." at bounding box center [227, 121] width 76 height 14
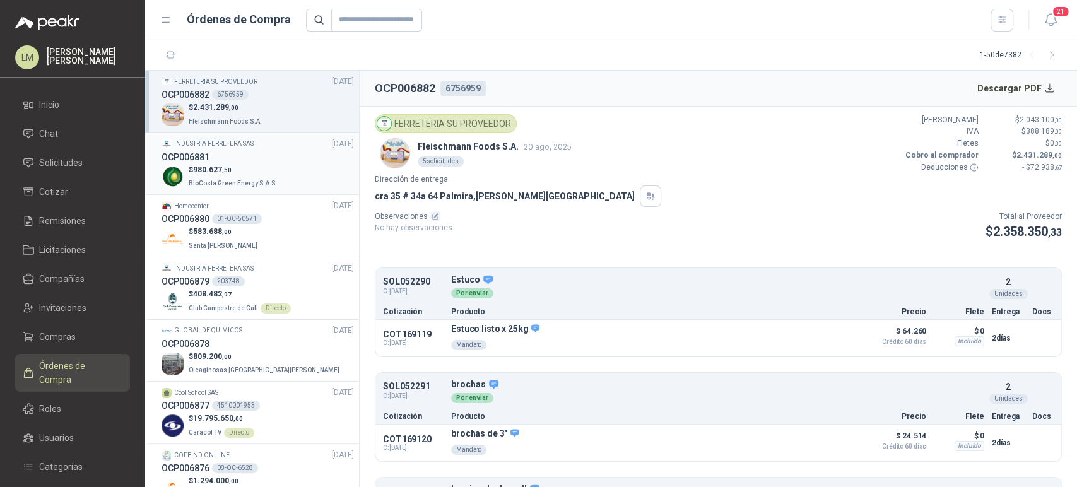
click at [238, 158] on div "OCP006881" at bounding box center [258, 157] width 192 height 14
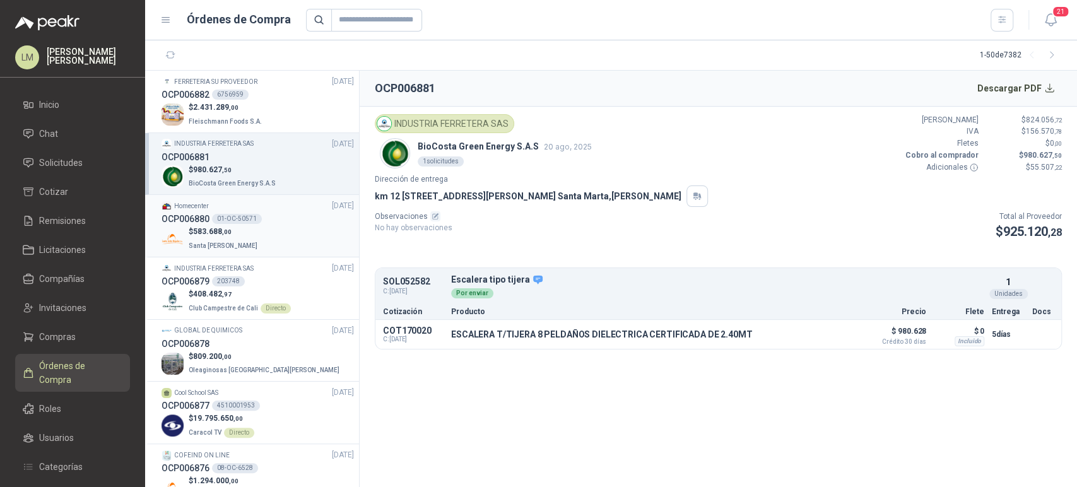
click at [232, 239] on p "Santa [PERSON_NAME]" at bounding box center [224, 245] width 71 height 14
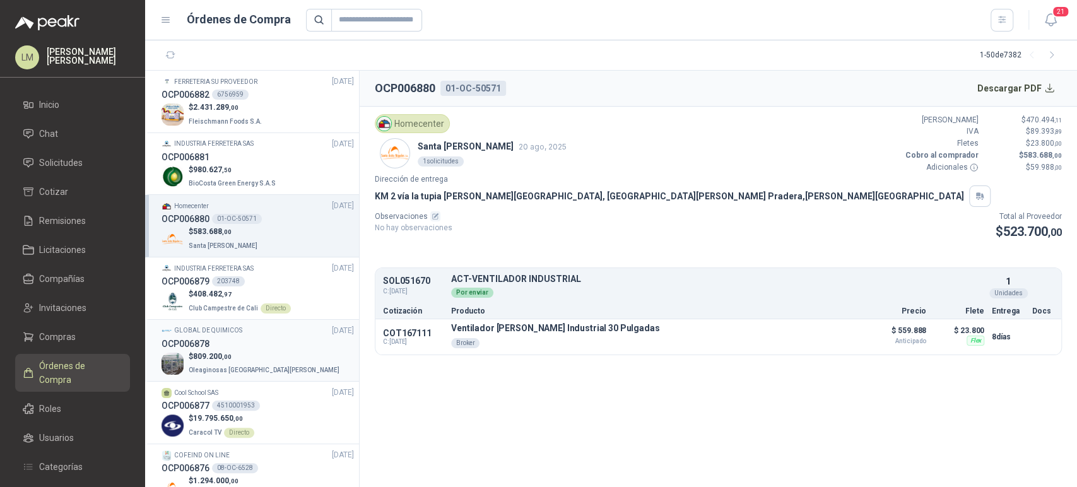
click at [237, 353] on p "$ 809.200 ,00" at bounding box center [265, 357] width 153 height 12
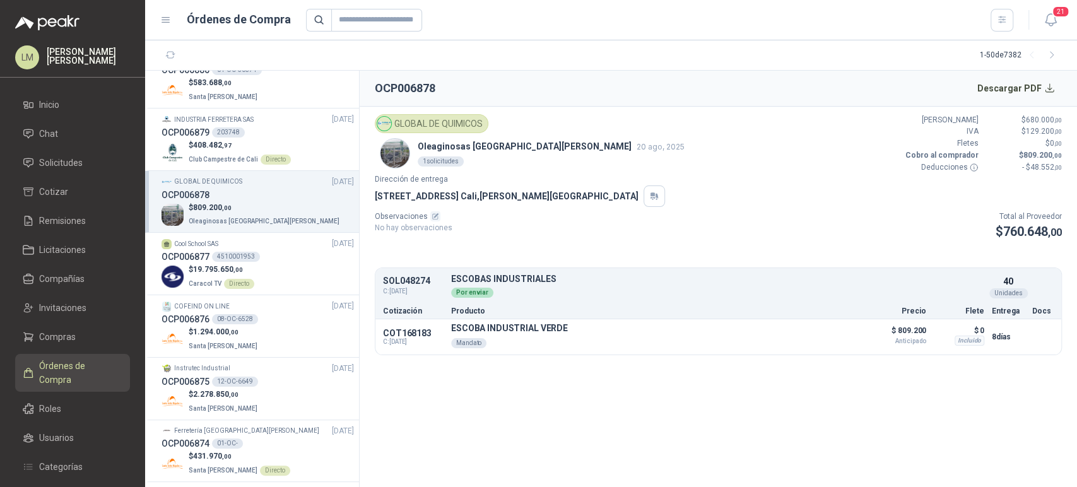
scroll to position [148, 0]
click at [47, 154] on link "Solicitudes" at bounding box center [72, 163] width 115 height 24
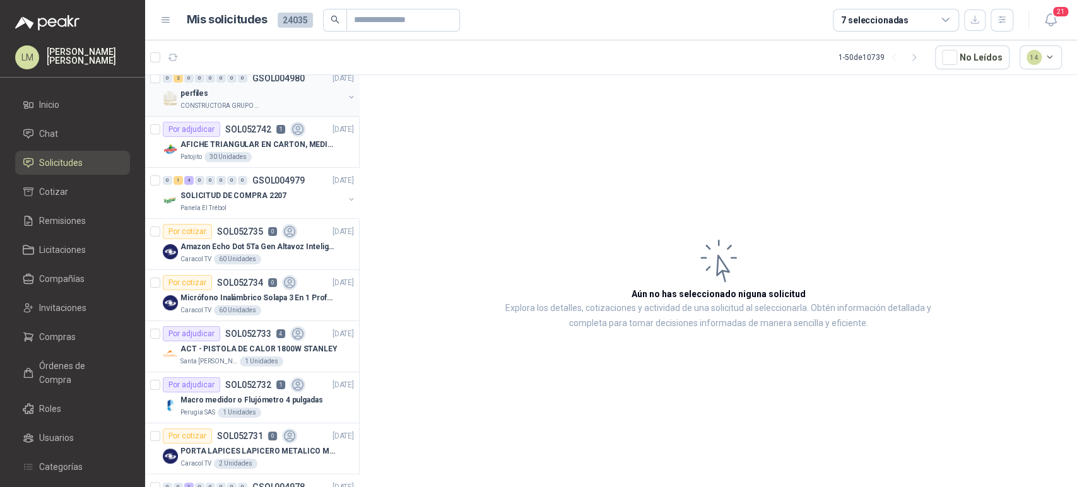
scroll to position [95, 0]
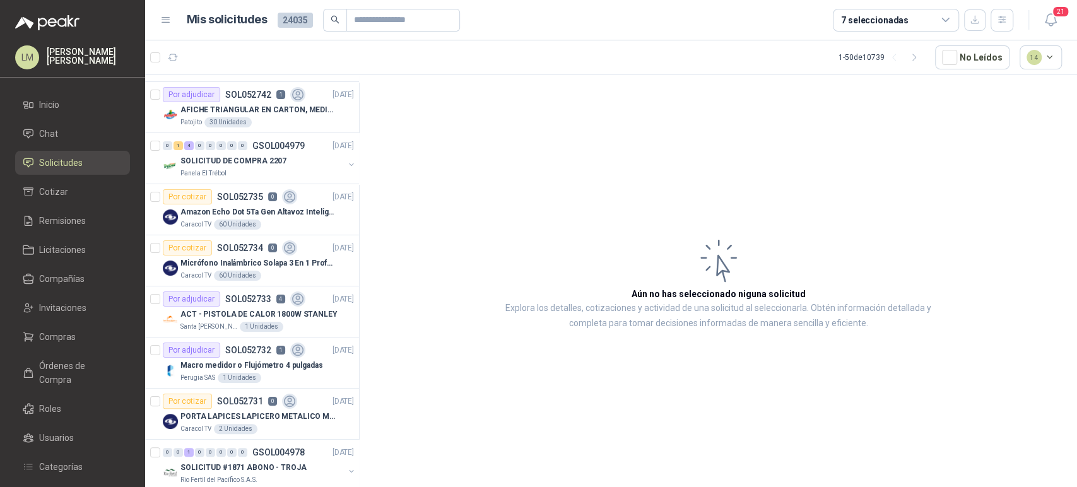
click at [50, 352] on ul "Inicio Chat Solicitudes Cotizar Remisiones Licitaciones Compañías Invitaciones …" at bounding box center [72, 332] width 145 height 478
click at [55, 340] on span "Compras" at bounding box center [57, 337] width 37 height 14
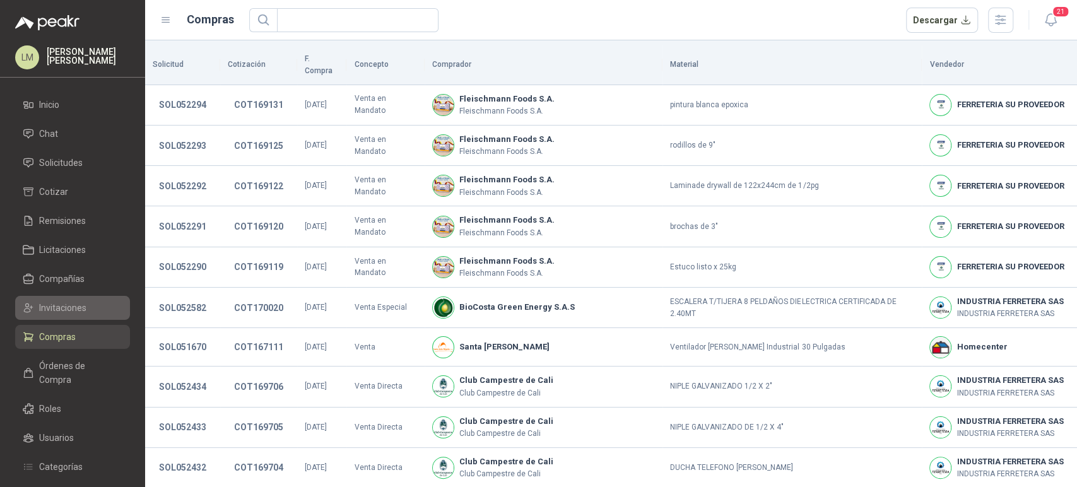
click at [61, 302] on span "Invitaciones" at bounding box center [62, 308] width 47 height 14
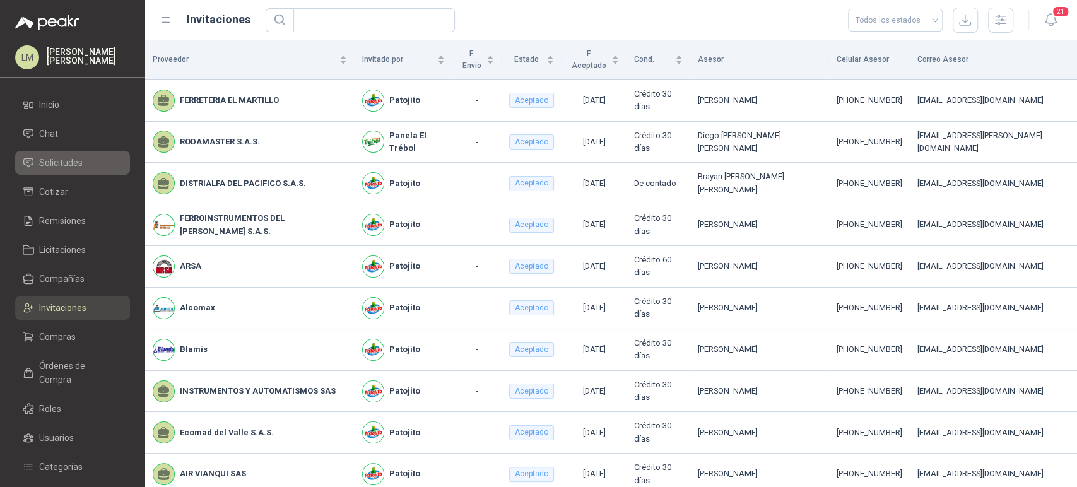
click at [77, 162] on span "Solicitudes" at bounding box center [61, 163] width 44 height 14
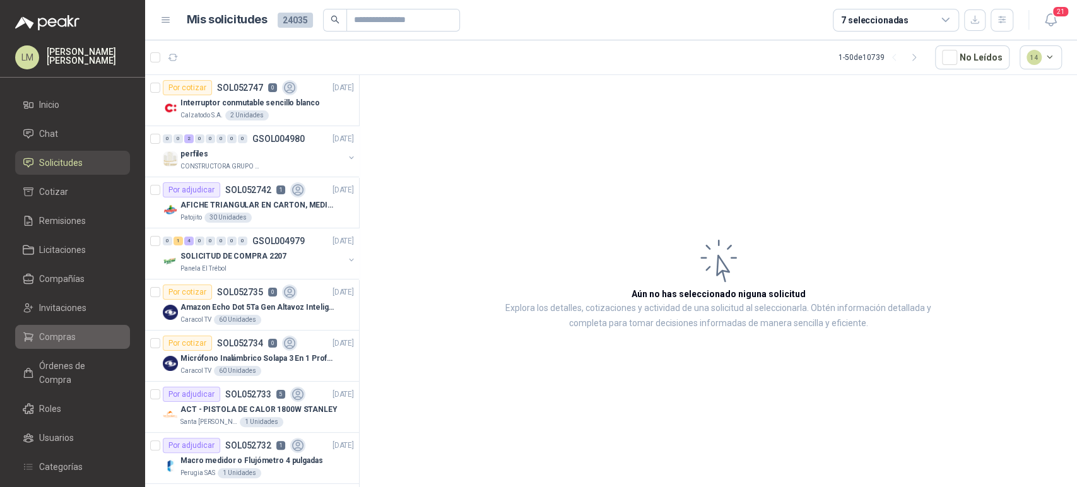
click at [58, 326] on link "Compras" at bounding box center [72, 337] width 115 height 24
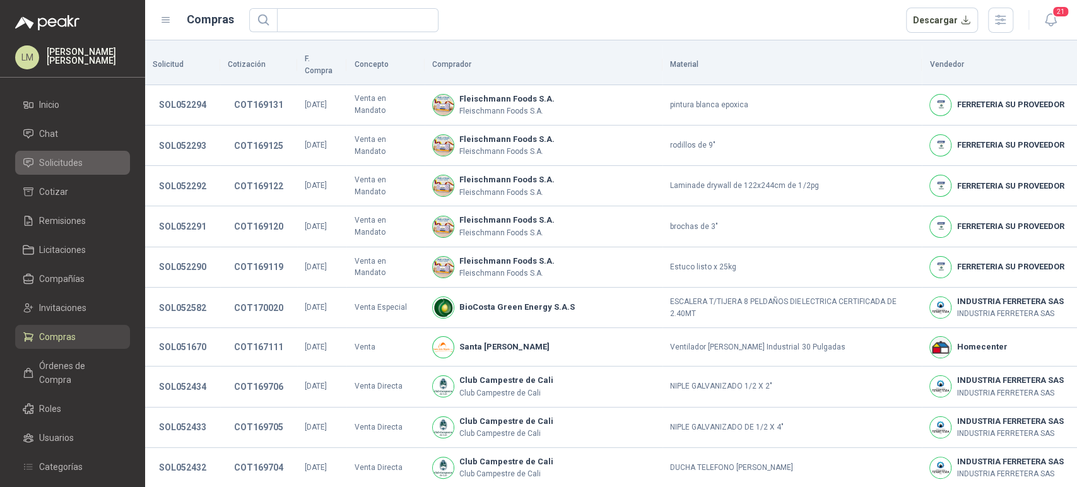
click at [73, 160] on span "Solicitudes" at bounding box center [61, 163] width 44 height 14
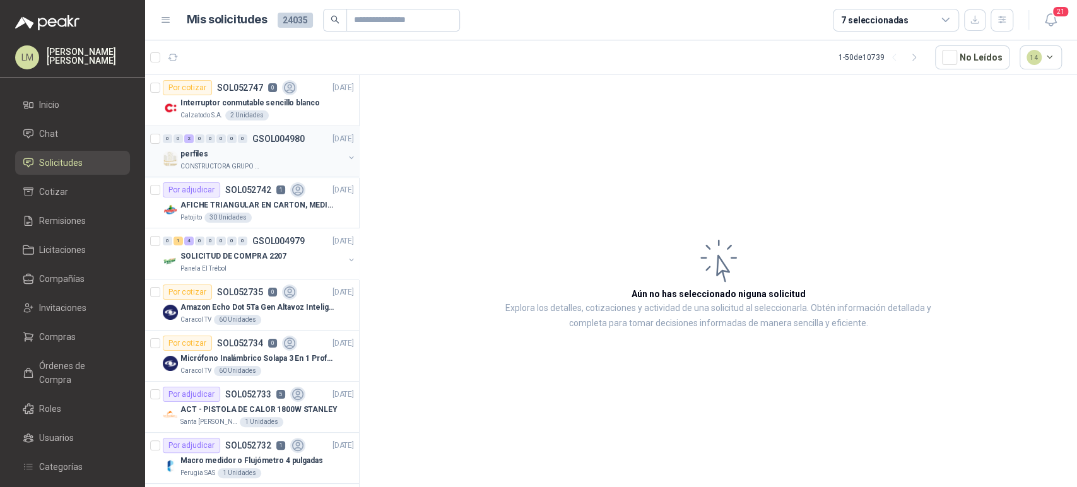
click at [269, 162] on div "CONSTRUCTORA GRUPO FIP" at bounding box center [261, 167] width 163 height 10
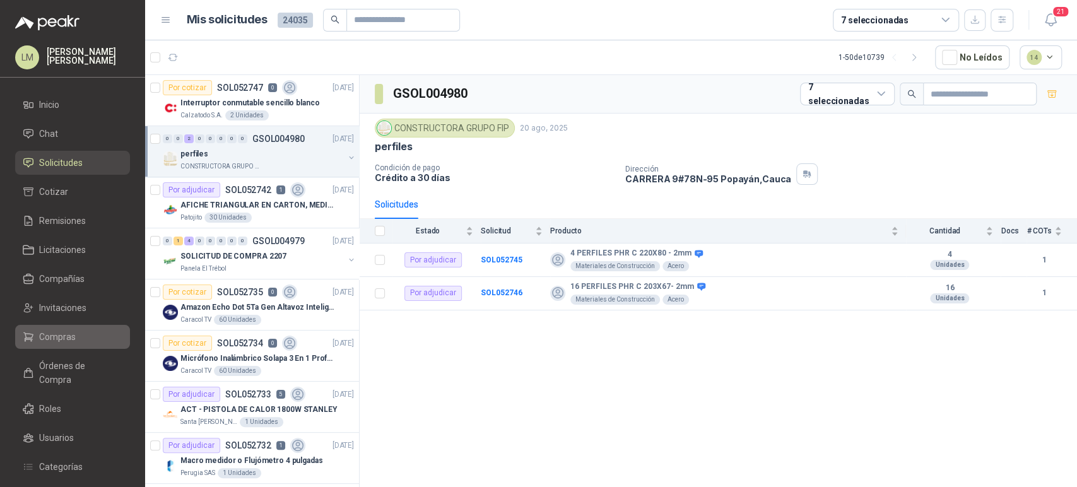
click at [60, 335] on span "Compras" at bounding box center [57, 337] width 37 height 14
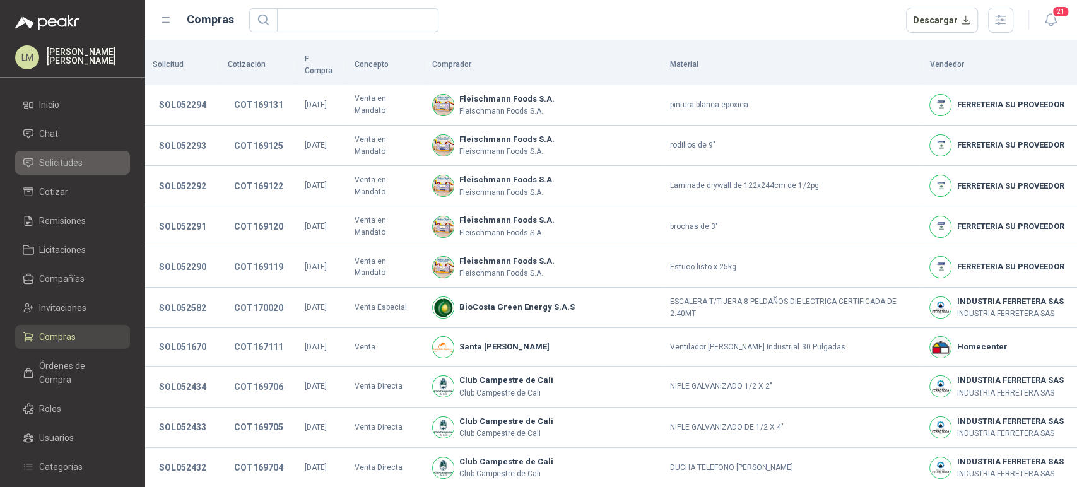
click at [50, 165] on span "Solicitudes" at bounding box center [61, 163] width 44 height 14
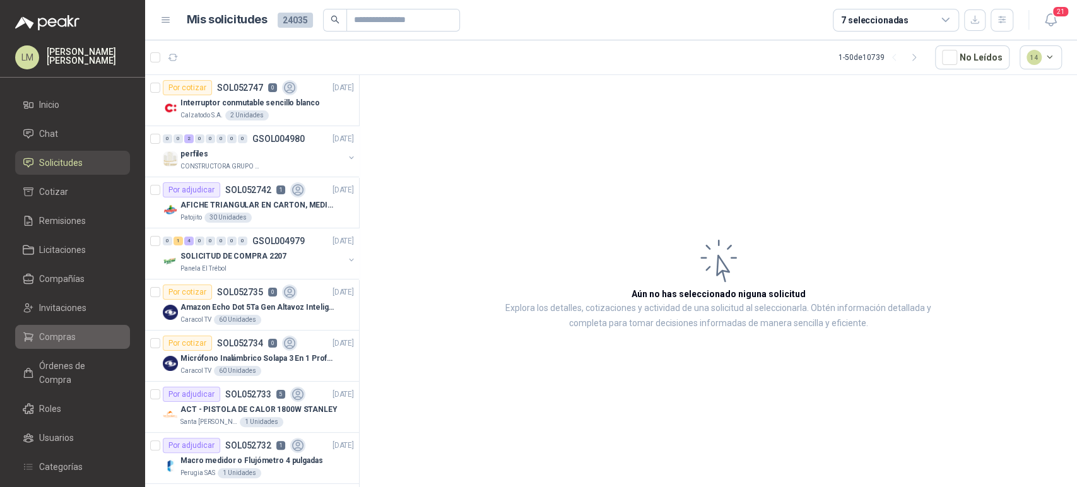
click at [53, 338] on span "Compras" at bounding box center [57, 337] width 37 height 14
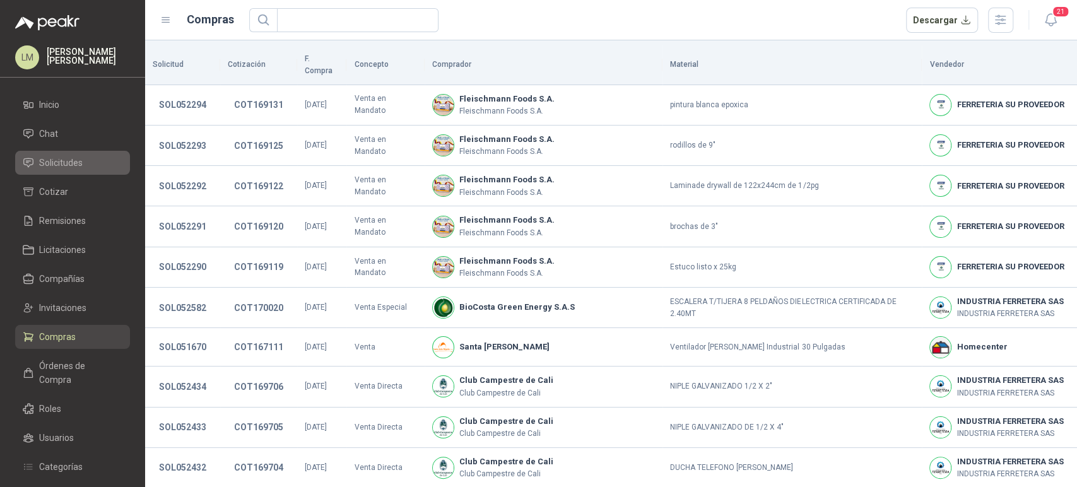
click at [50, 165] on span "Solicitudes" at bounding box center [61, 163] width 44 height 14
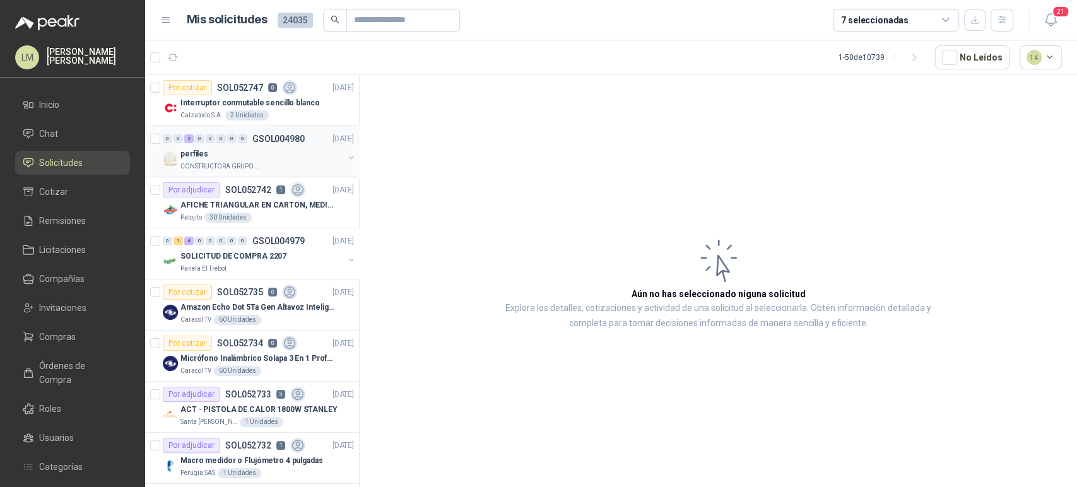
click at [233, 151] on div "perfiles" at bounding box center [261, 153] width 163 height 15
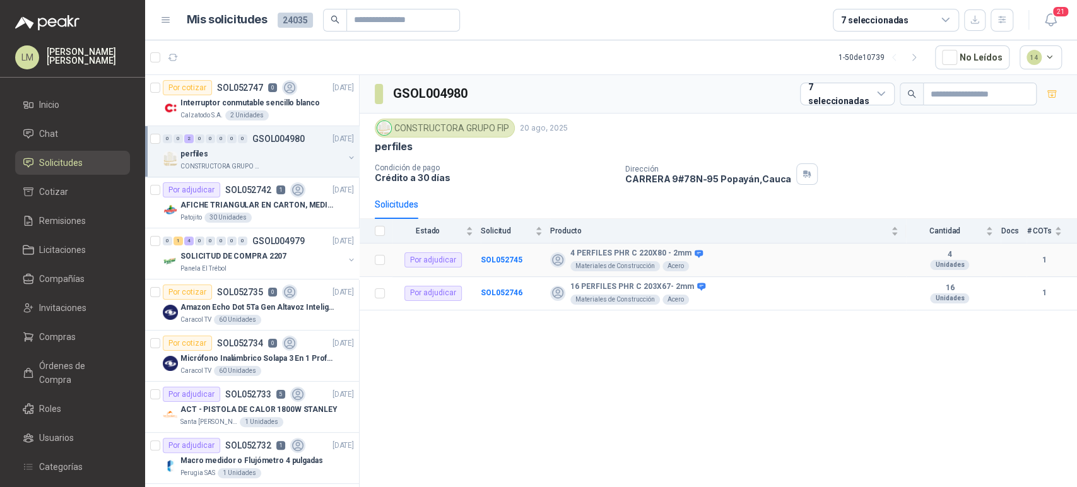
click at [491, 254] on td "SOL052745" at bounding box center [515, 260] width 69 height 33
click at [490, 260] on b "SOL052745" at bounding box center [502, 259] width 42 height 9
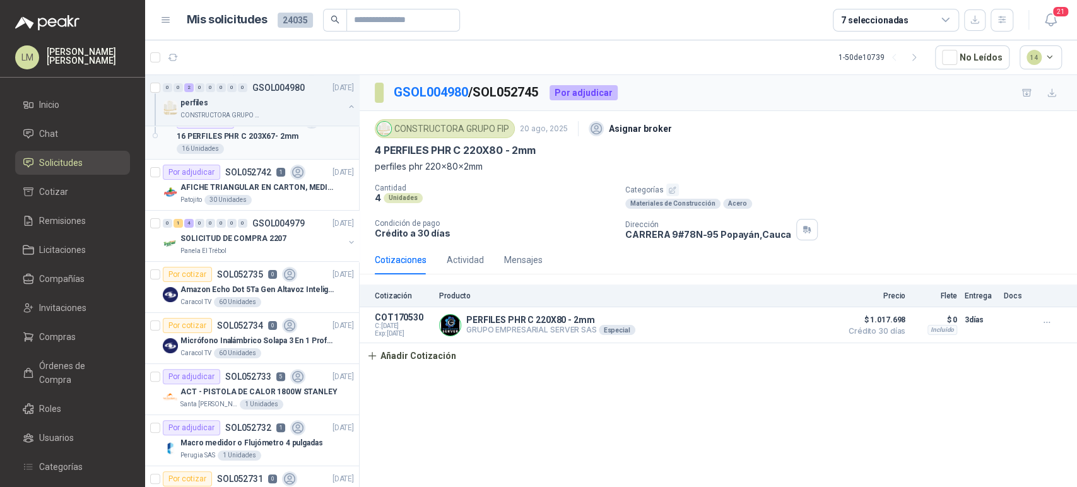
scroll to position [121, 0]
click at [227, 339] on p "Micrófono Inalámbrico Solapa 3 En 1 Profesional F11-2 X2" at bounding box center [258, 340] width 157 height 12
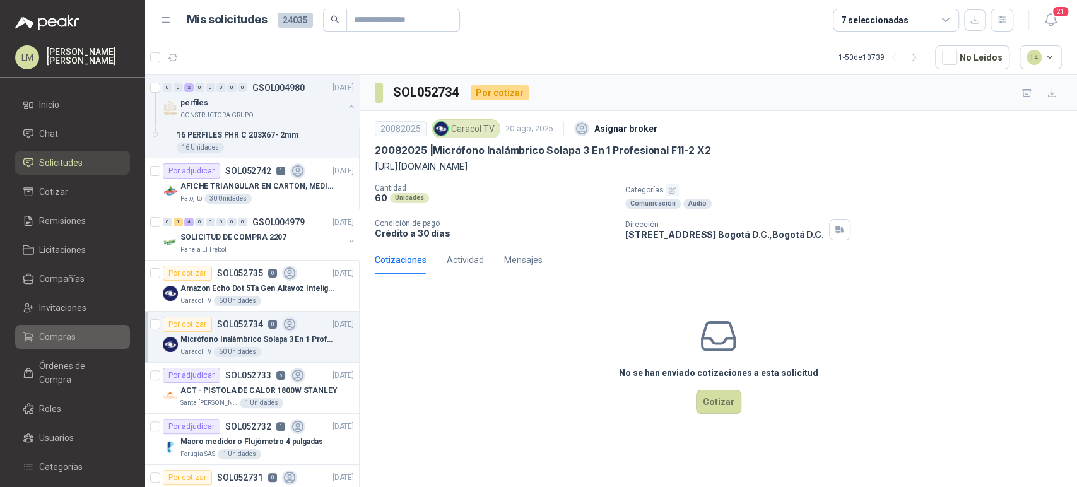
click at [44, 337] on span "Compras" at bounding box center [57, 337] width 37 height 14
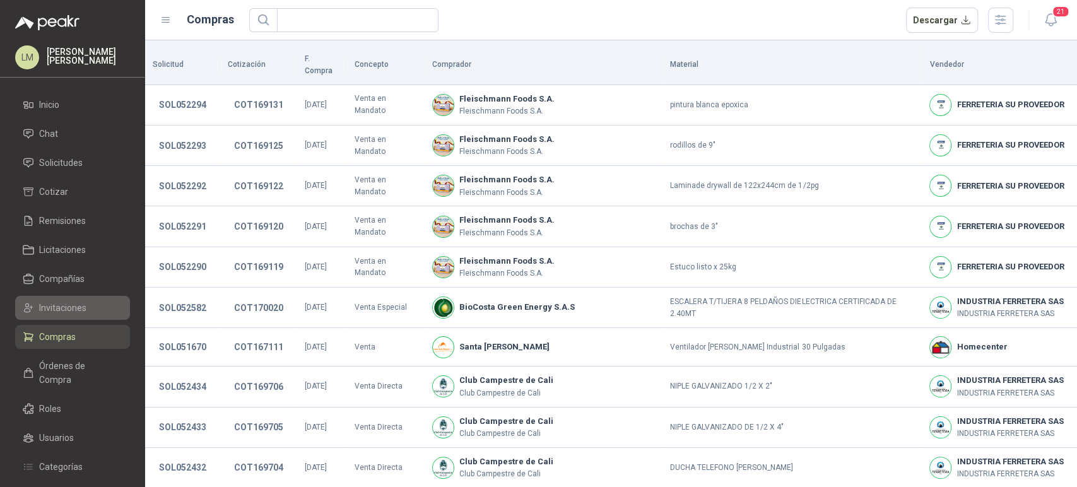
click at [61, 308] on span "Invitaciones" at bounding box center [62, 308] width 47 height 14
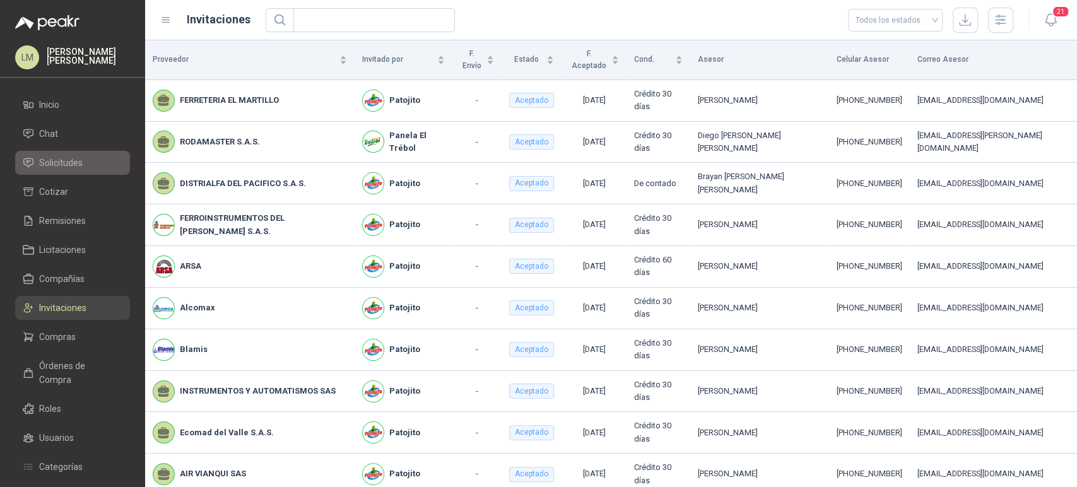
click at [61, 160] on span "Solicitudes" at bounding box center [61, 163] width 44 height 14
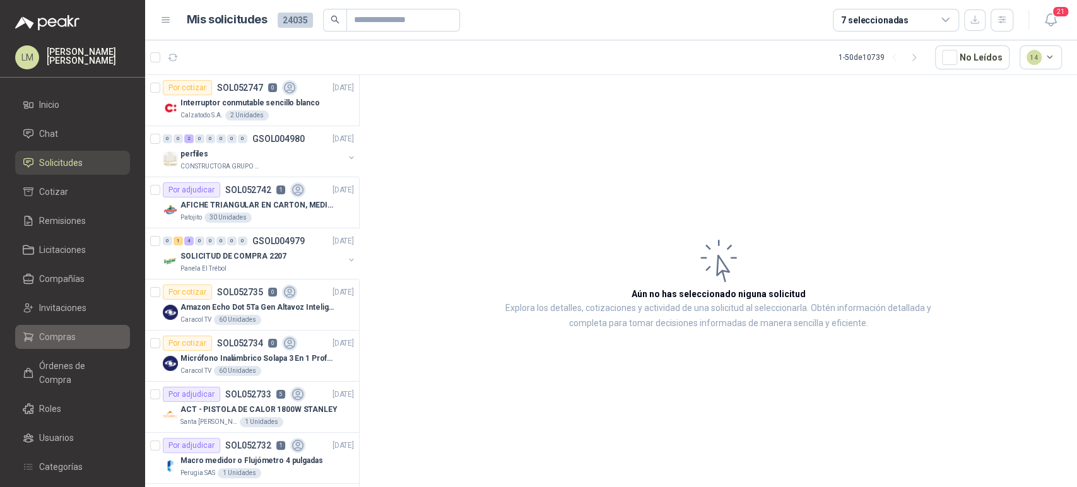
click at [55, 332] on span "Compras" at bounding box center [57, 337] width 37 height 14
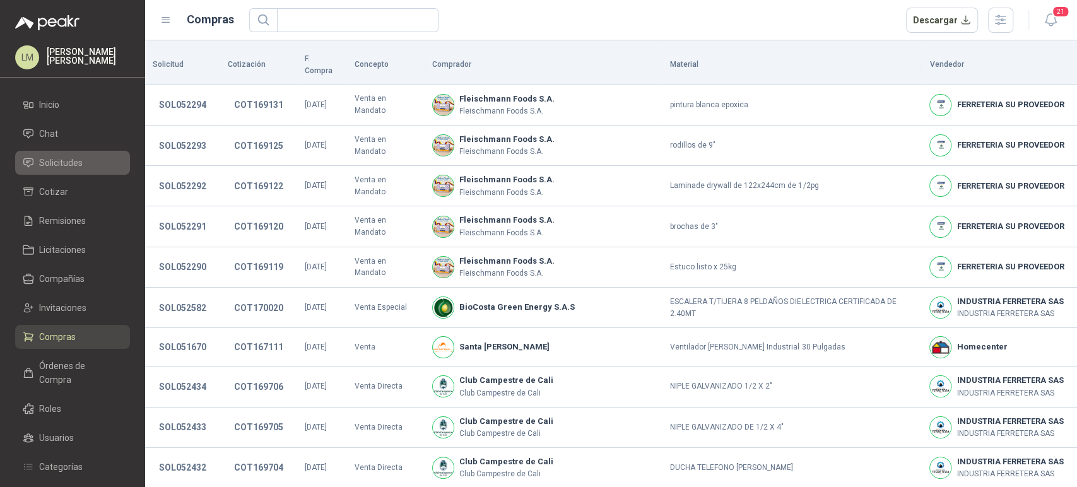
click at [61, 158] on span "Solicitudes" at bounding box center [61, 163] width 44 height 14
